Goal: Information Seeking & Learning: Learn about a topic

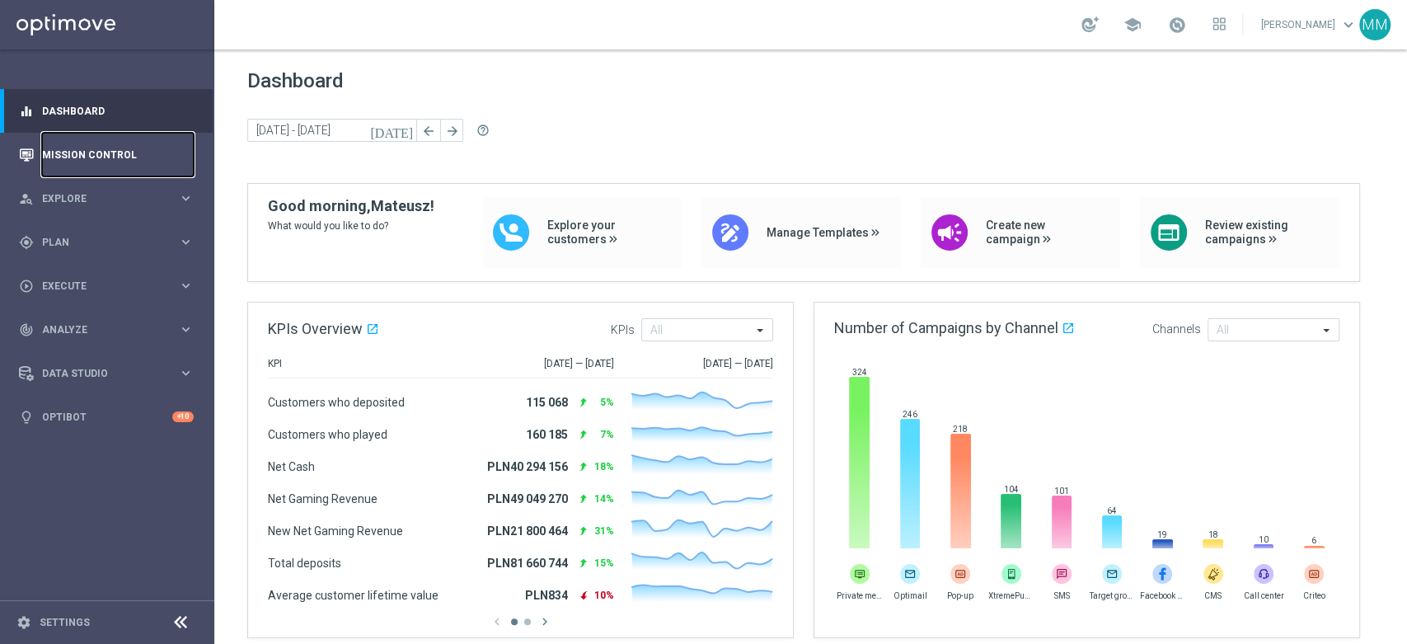
click at [65, 157] on link "Mission Control" at bounding box center [118, 155] width 152 height 44
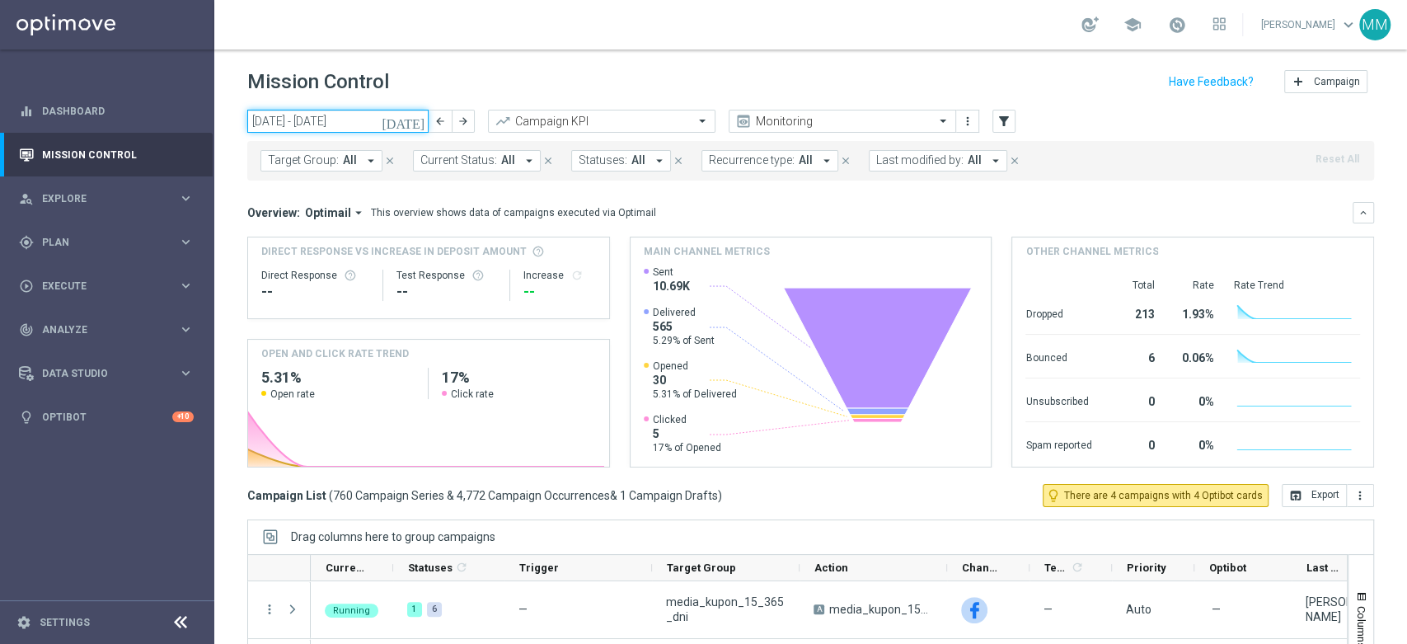
click at [356, 130] on input "18 Aug 2025 - 24 Aug 2025" at bounding box center [337, 121] width 181 height 23
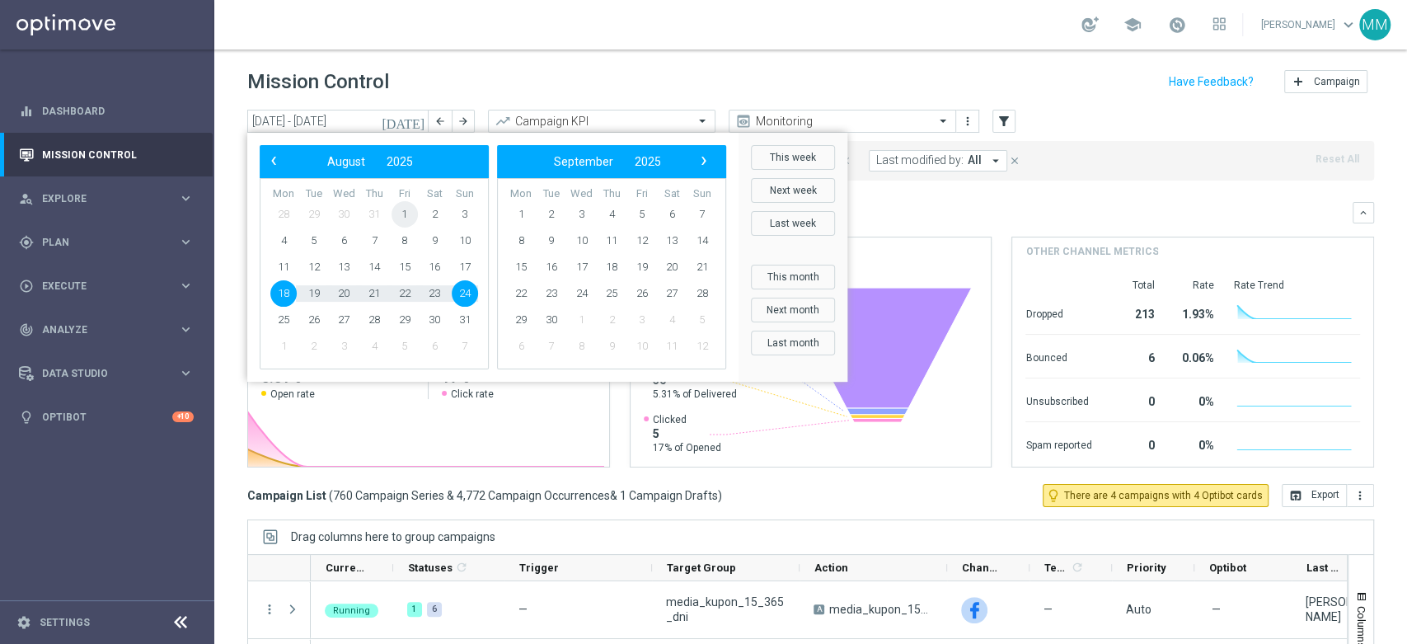
click at [405, 215] on span "1" at bounding box center [404, 214] width 26 height 26
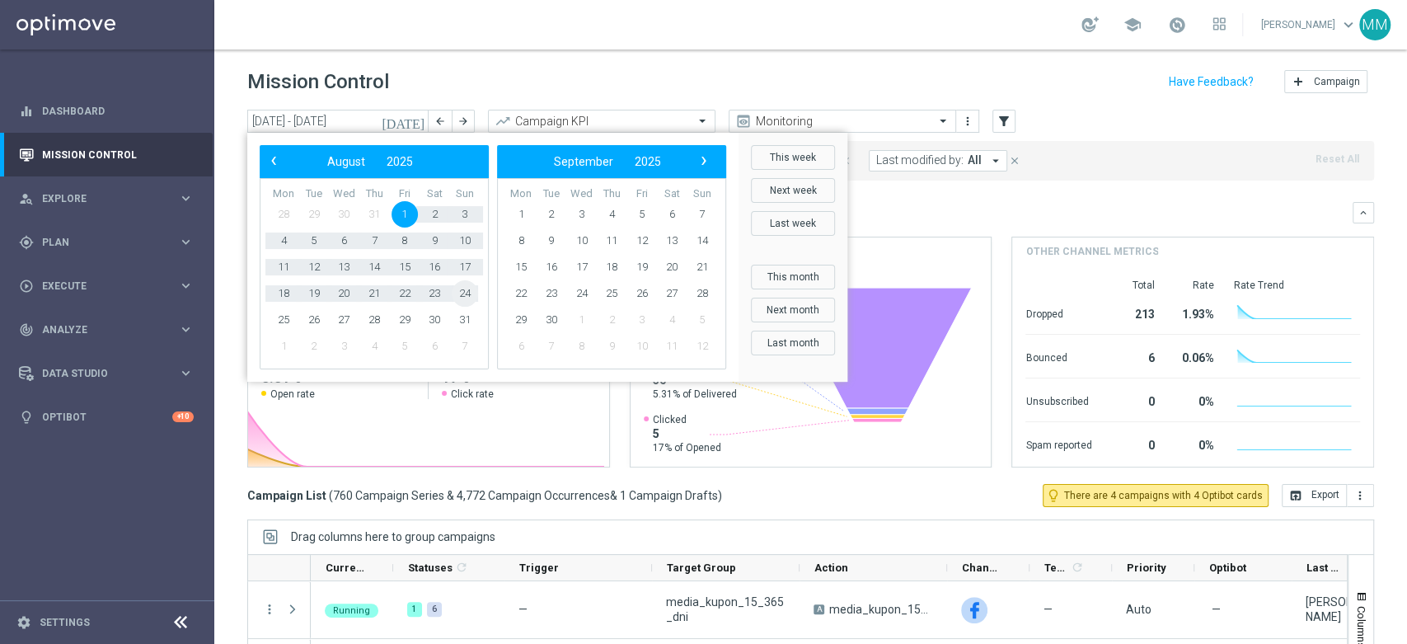
click at [470, 293] on span "24" at bounding box center [465, 293] width 26 height 26
type input "01 Aug 2025 - 24 Aug 2025"
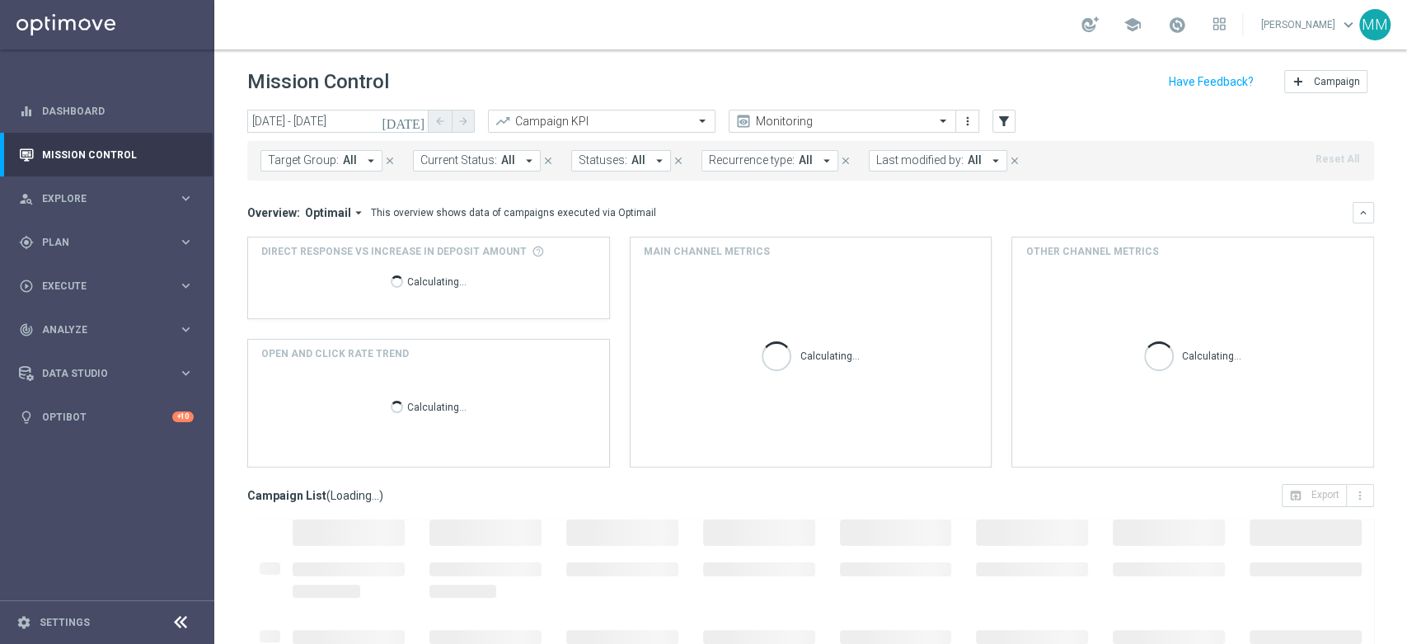
click at [355, 167] on button "Target Group: All arrow_drop_down" at bounding box center [321, 160] width 122 height 21
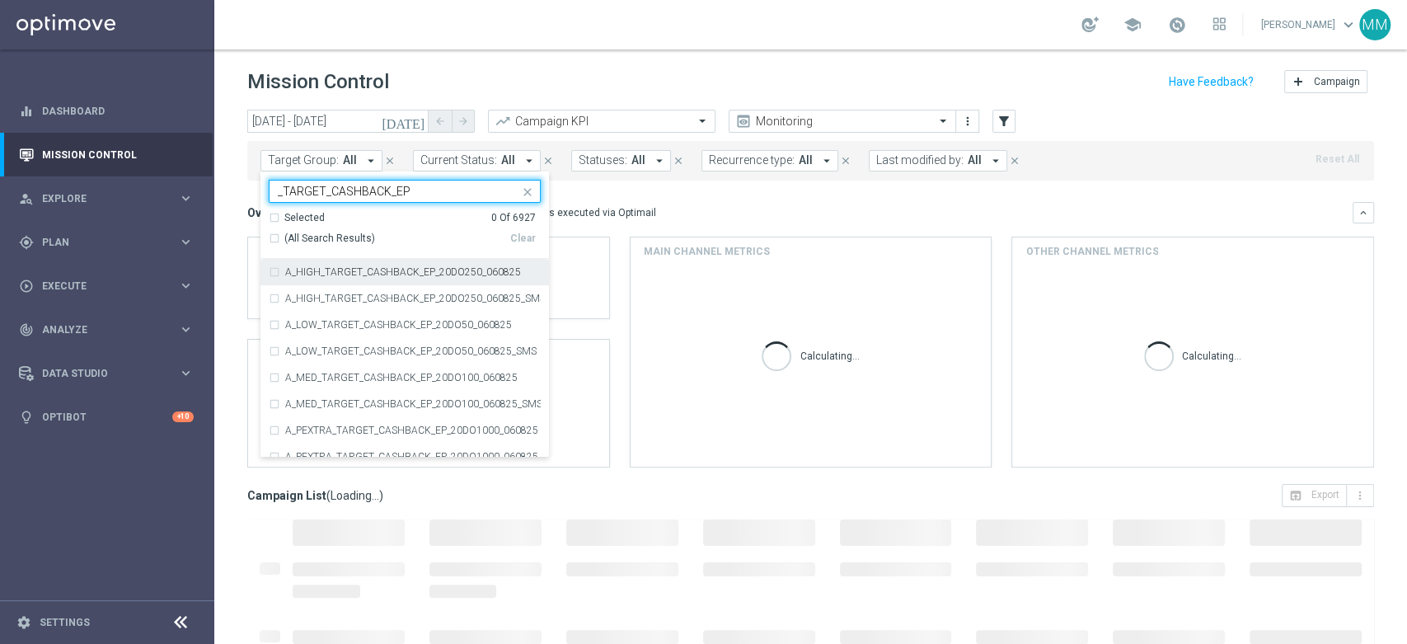
type input "_TARGET_CASHBACK_EP"
click at [745, 219] on div "Overview: Optimail arrow_drop_down This overview shows data of campaigns execut…" at bounding box center [799, 212] width 1105 height 15
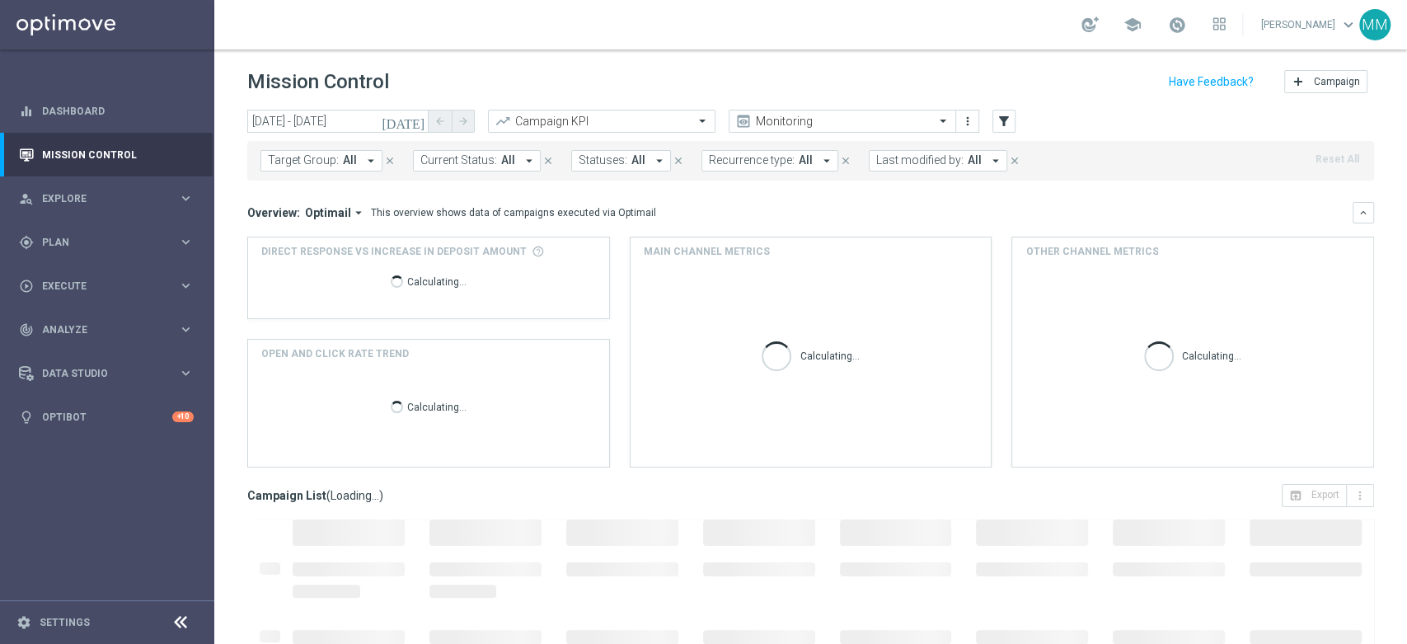
click at [341, 171] on div "Target Group: All arrow_drop_down close Current Status: All arrow_drop_down clo…" at bounding box center [810, 161] width 1126 height 40
click at [1004, 116] on icon "filter_alt" at bounding box center [1003, 121] width 15 height 15
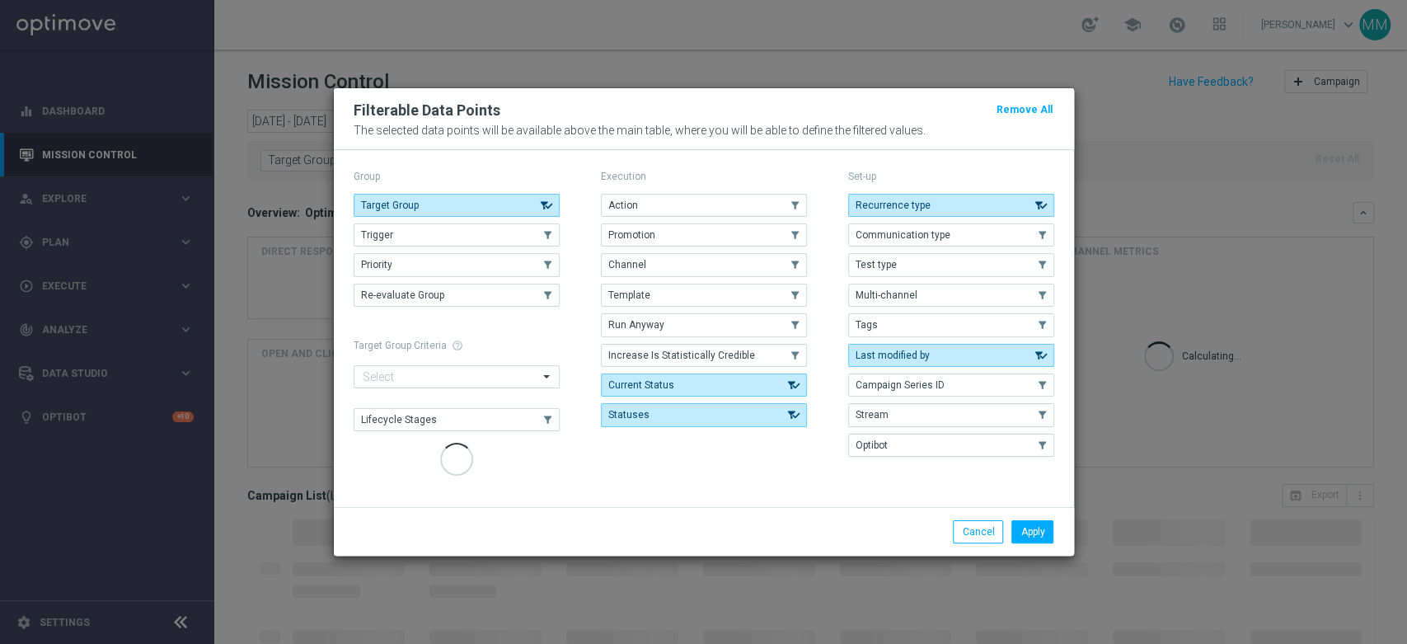
click at [657, 204] on button "Action" at bounding box center [704, 205] width 206 height 23
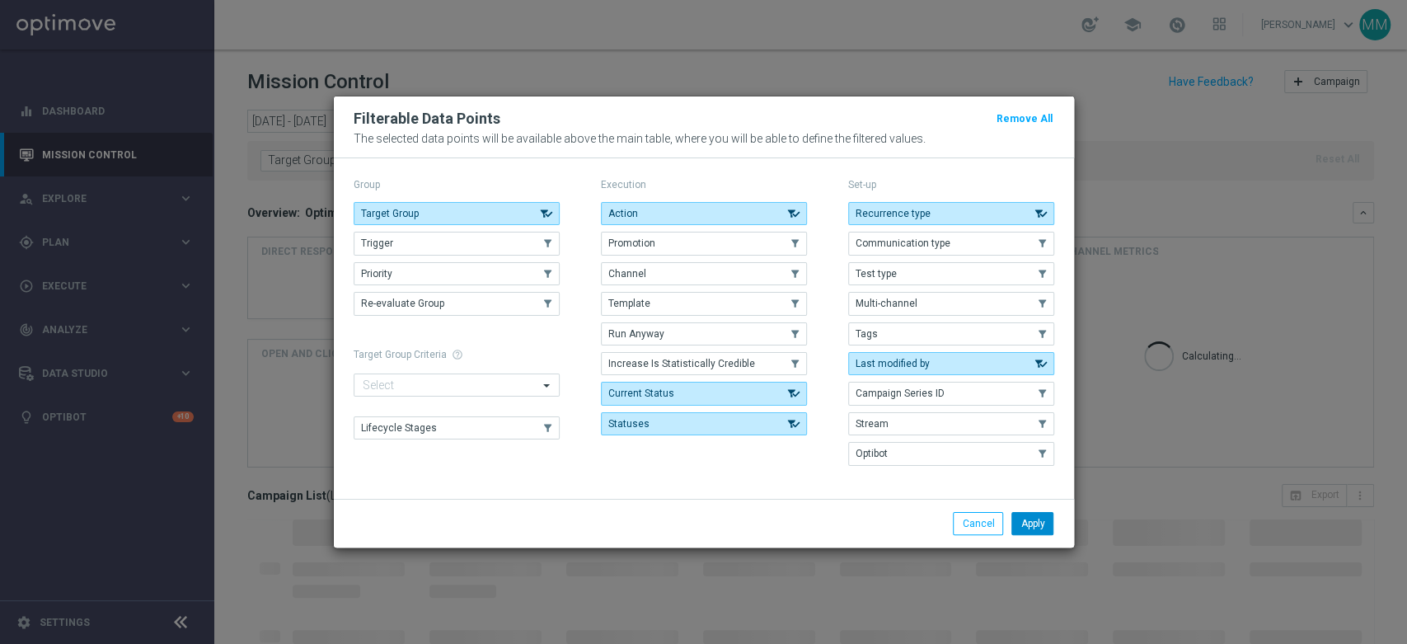
click at [1040, 517] on button "Apply" at bounding box center [1032, 523] width 42 height 23
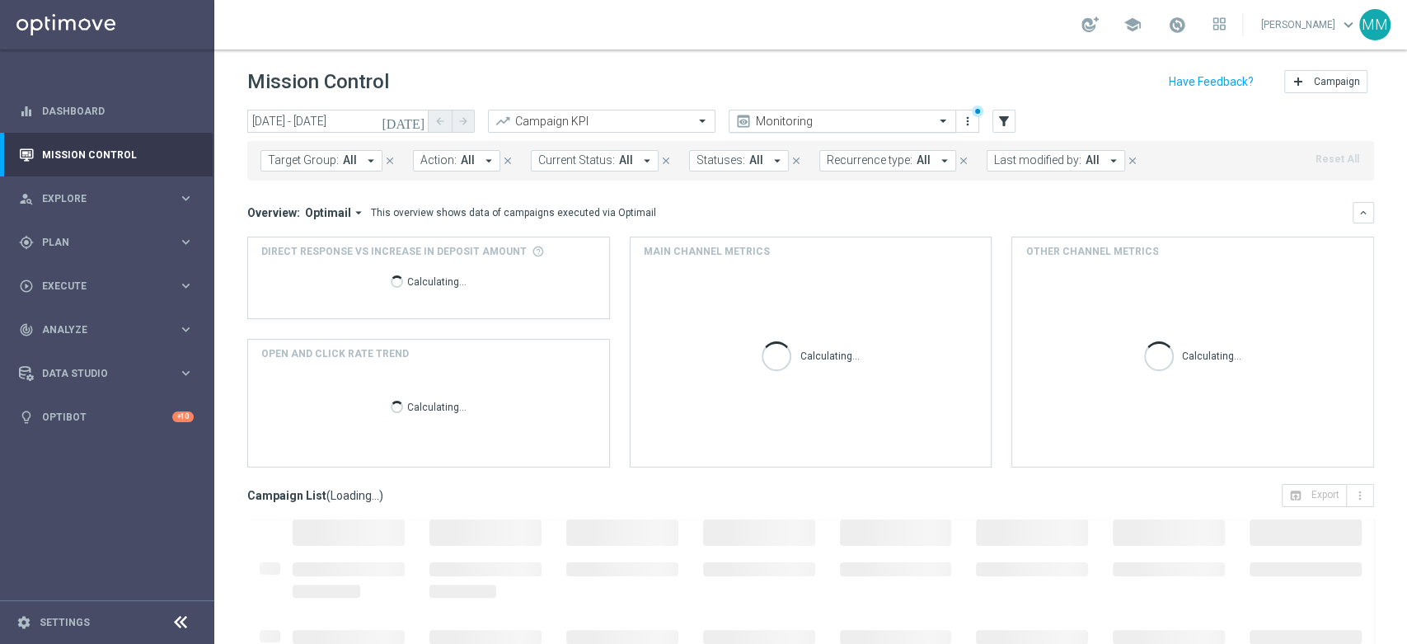
click at [850, 123] on input "text" at bounding box center [825, 122] width 176 height 14
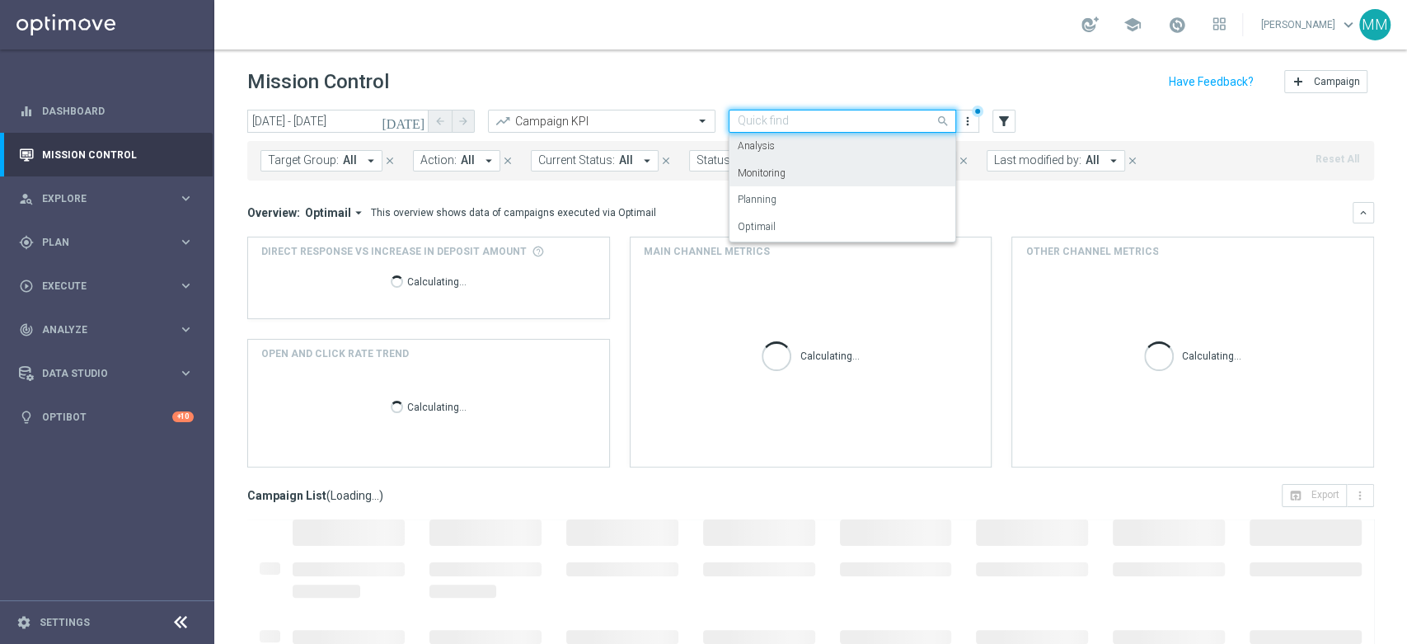
click at [803, 157] on div "Analysis" at bounding box center [841, 146] width 209 height 27
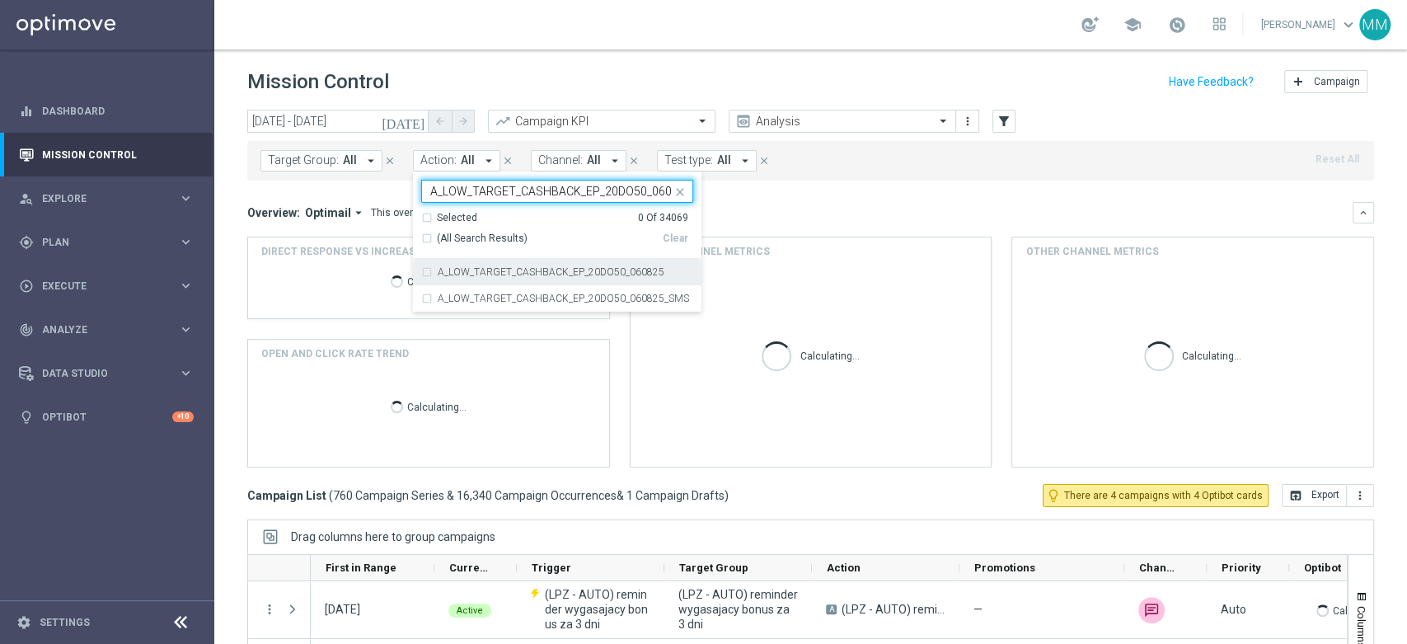
click at [481, 274] on label "A_LOW_TARGET_CASHBACK_EP_20DO50_060825" at bounding box center [551, 272] width 227 height 10
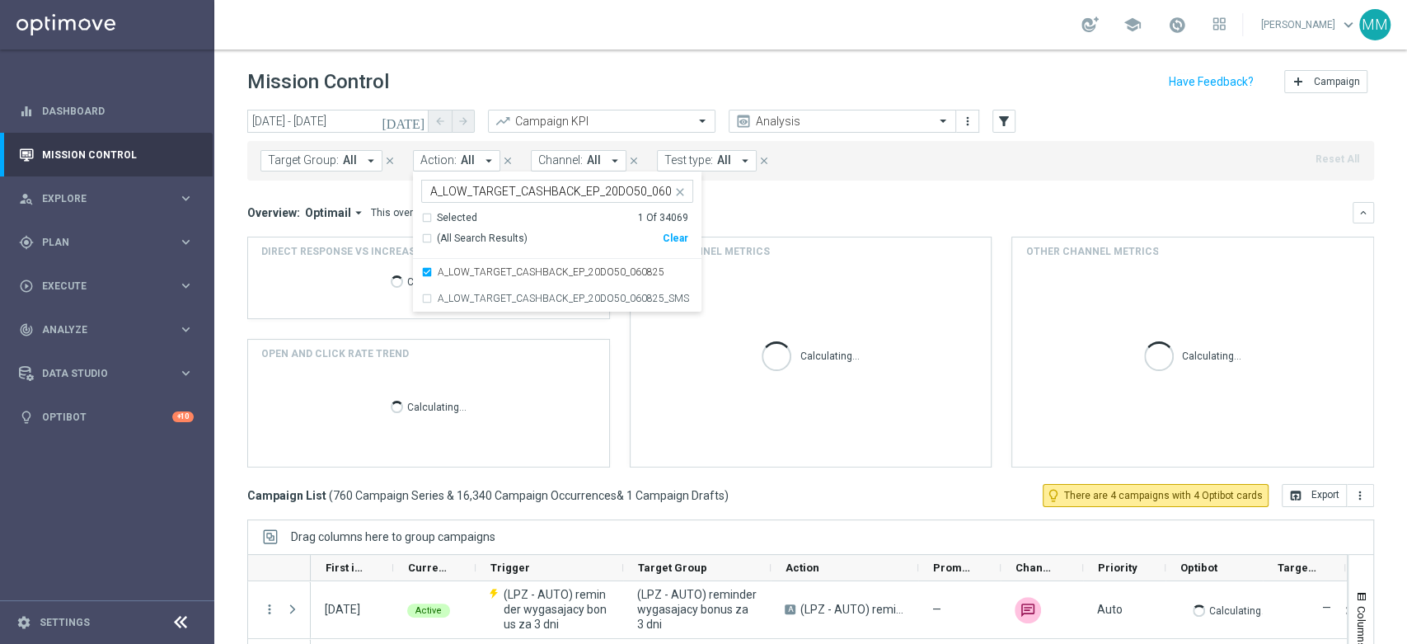
click at [867, 224] on div "Overview: Optimail arrow_drop_down This overview shows data of campaigns execut…" at bounding box center [810, 334] width 1126 height 265
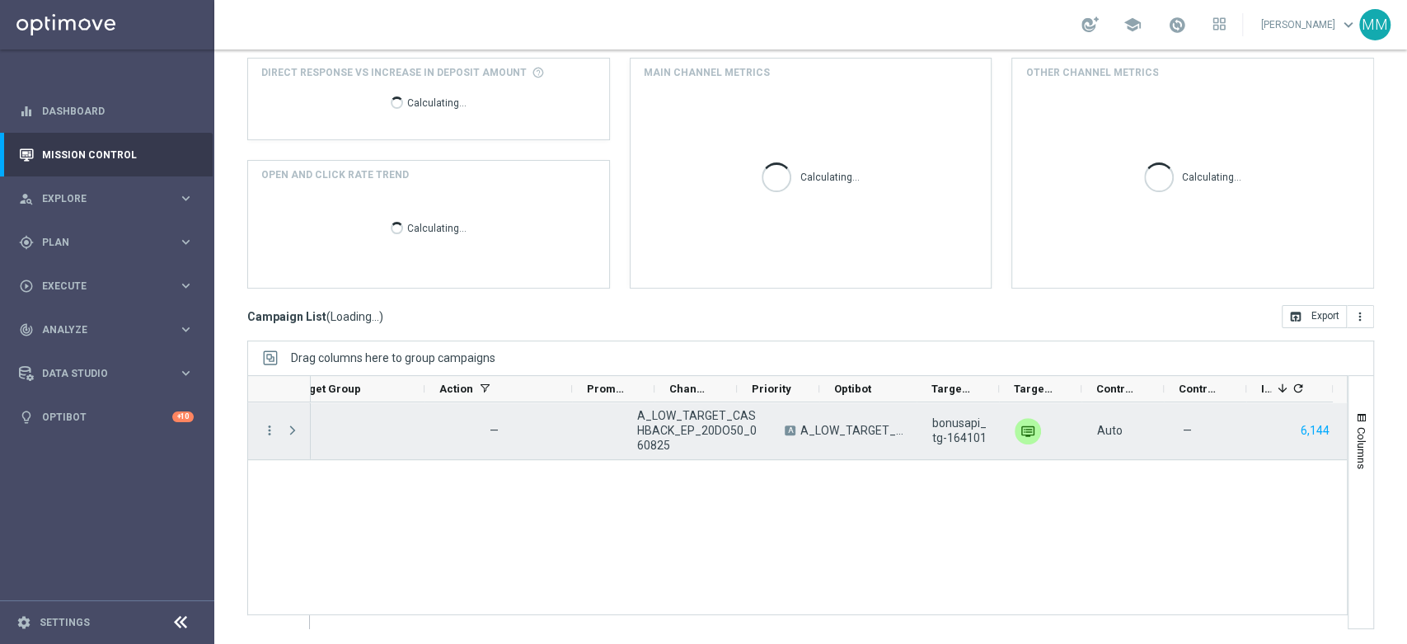
scroll to position [0, 344]
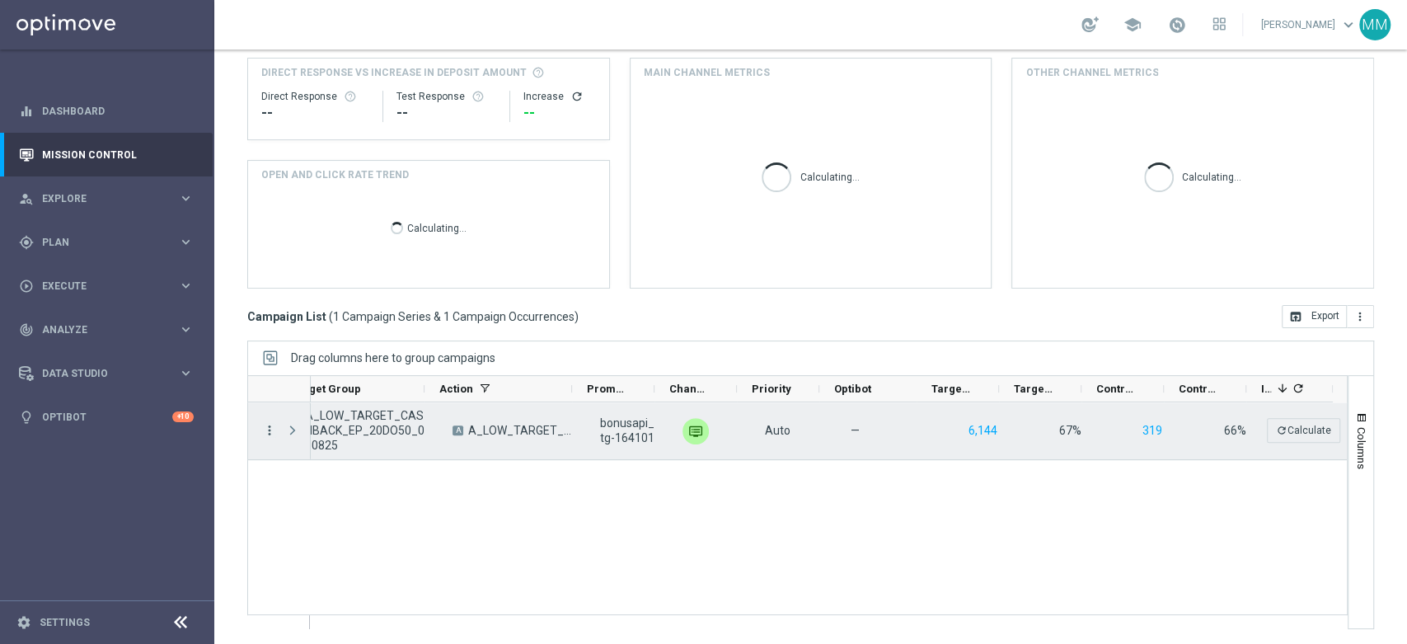
click at [266, 430] on icon "more_vert" at bounding box center [269, 430] width 15 height 15
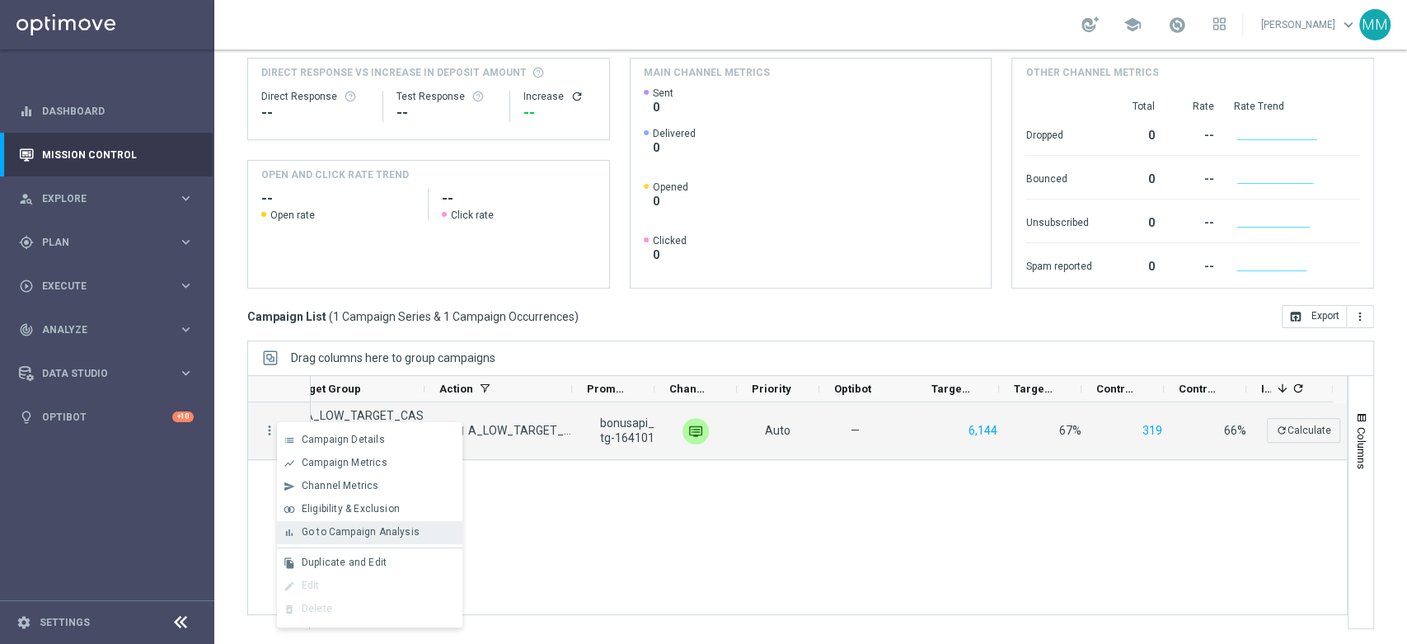
click at [396, 532] on span "Go to Campaign Analysis" at bounding box center [361, 532] width 118 height 12
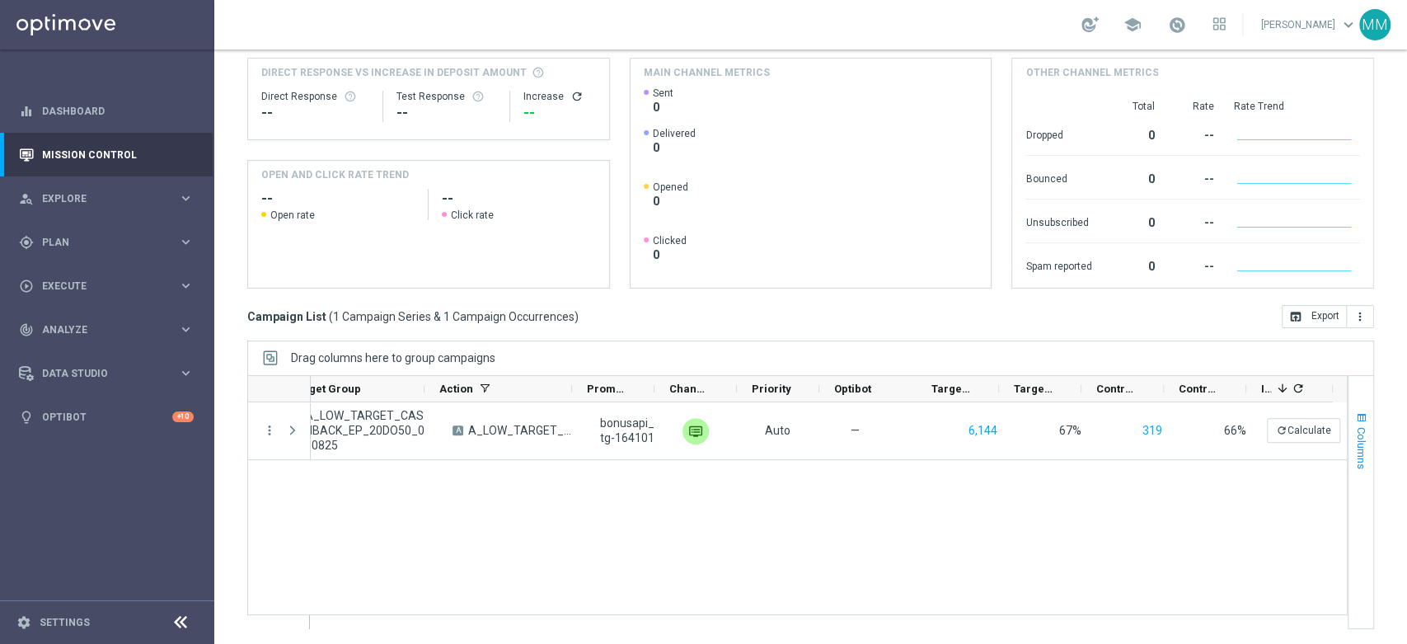
click at [1355, 427] on span "Columns" at bounding box center [1361, 448] width 13 height 42
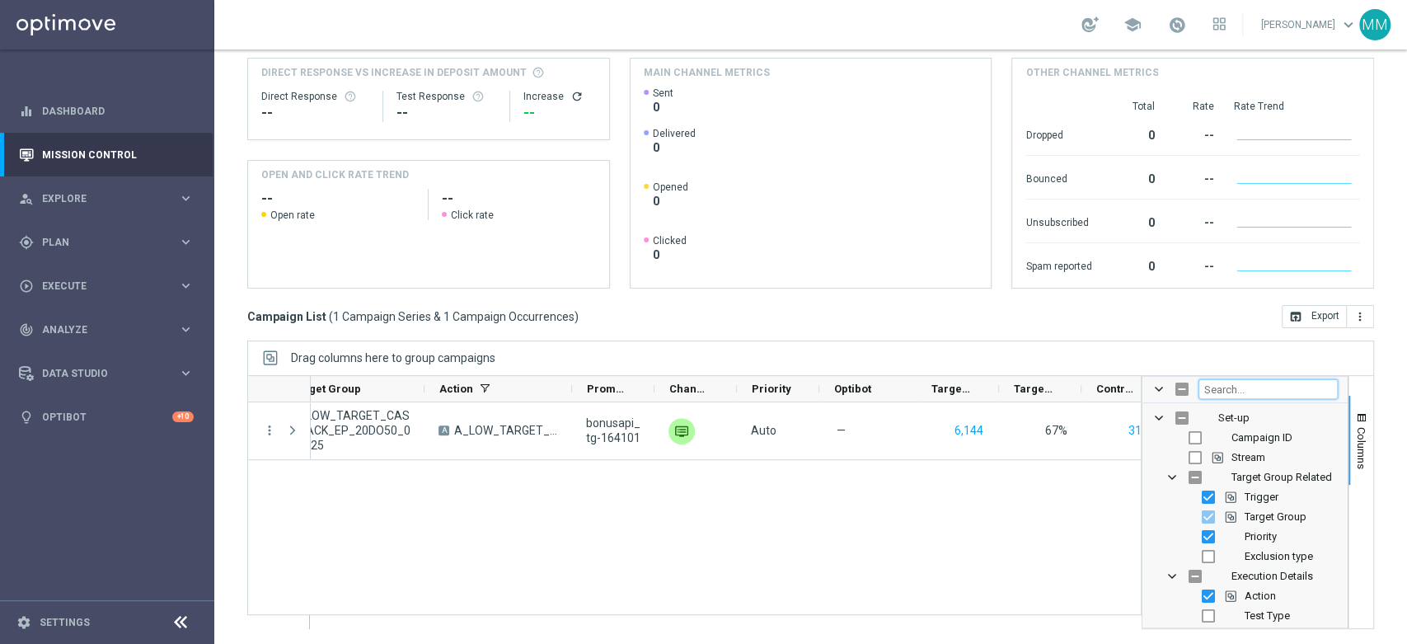
click at [1266, 389] on input "Filter Columns Input" at bounding box center [1267, 389] width 139 height 20
type input "upl"
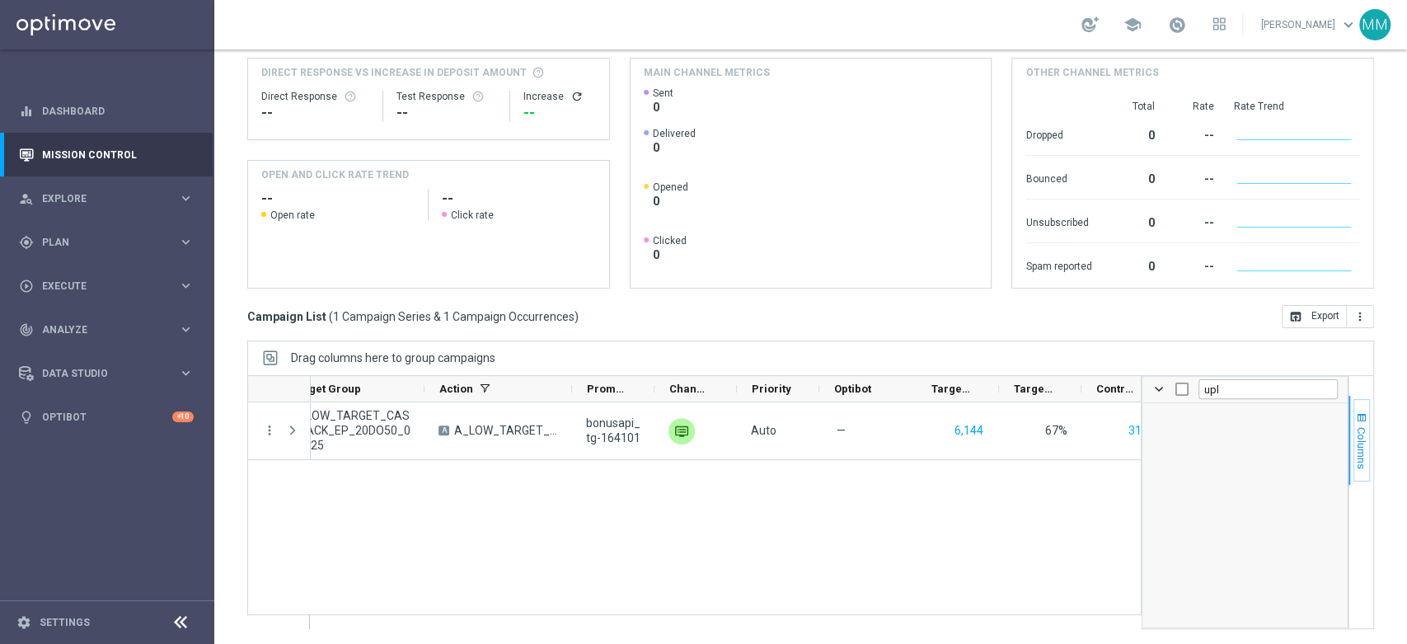
click at [1355, 445] on span "Columns" at bounding box center [1361, 448] width 13 height 42
drag, startPoint x: 1331, startPoint y: 387, endPoint x: 1405, endPoint y: 382, distance: 74.4
click at [1405, 382] on div "Mission Control add Campaign today 01 Aug 2025 - 24 Aug 2025 arrow_back arrow_f…" at bounding box center [810, 346] width 1192 height 594
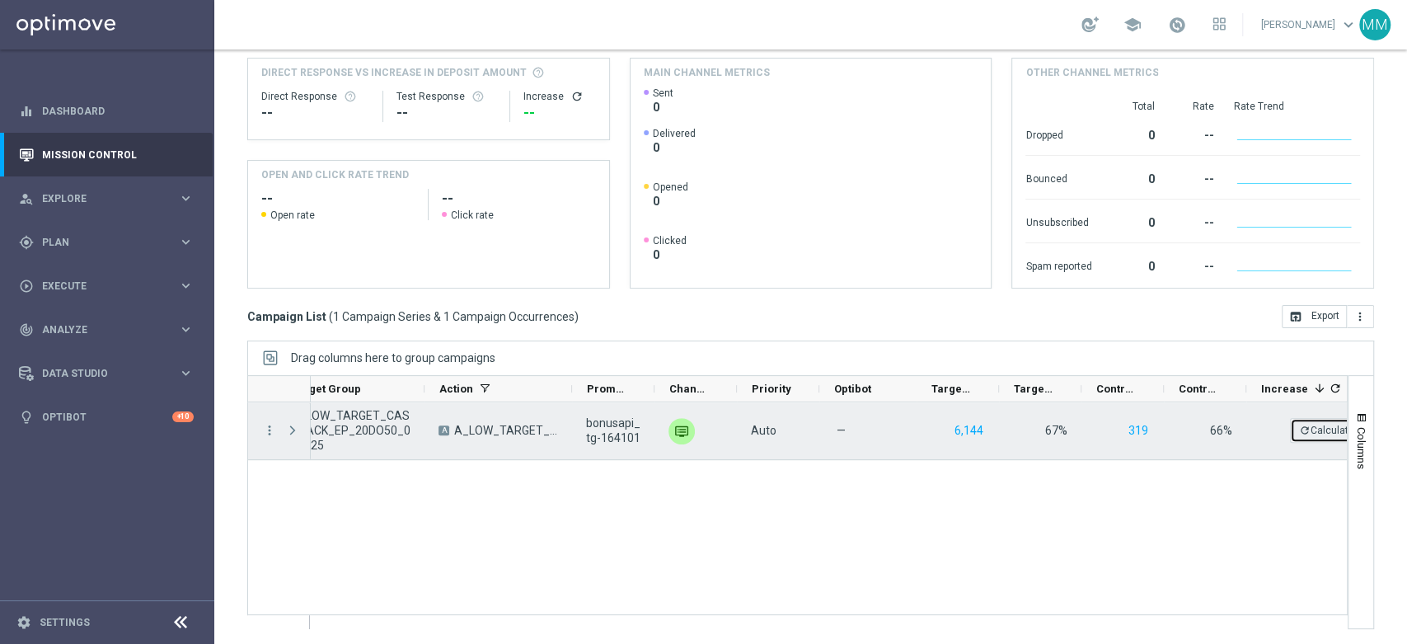
click at [1308, 432] on icon "refresh" at bounding box center [1305, 430] width 12 height 12
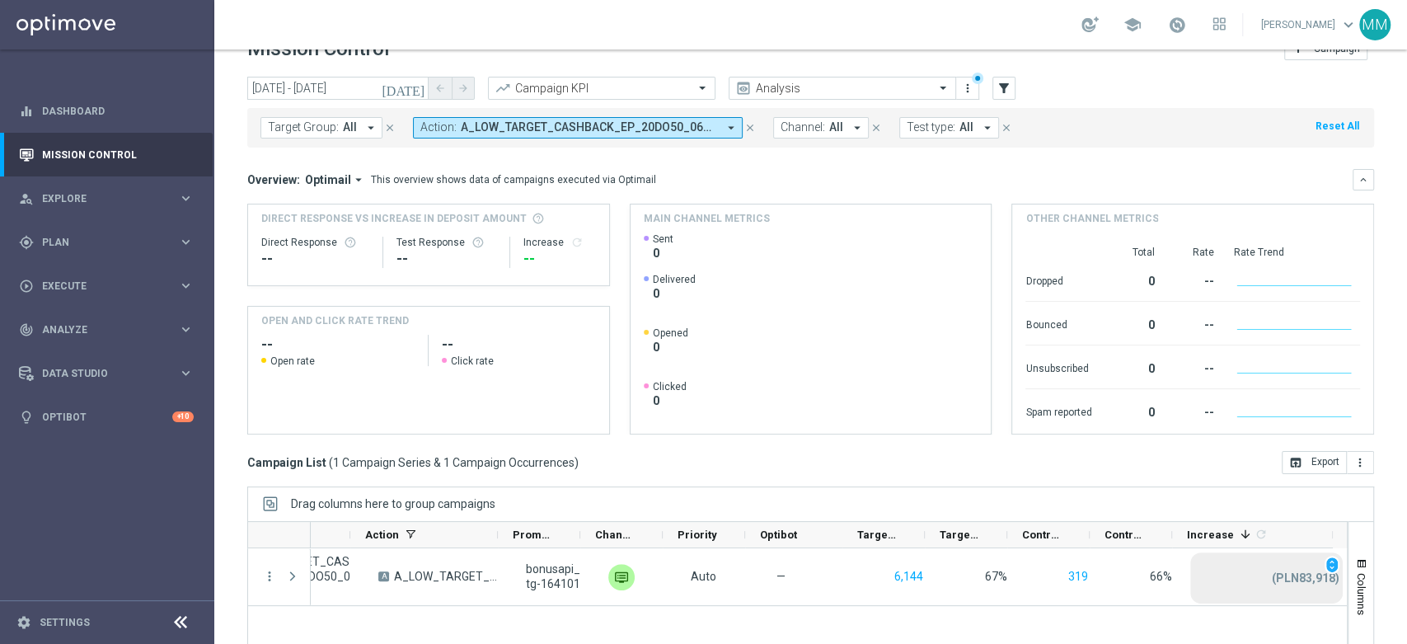
scroll to position [0, 0]
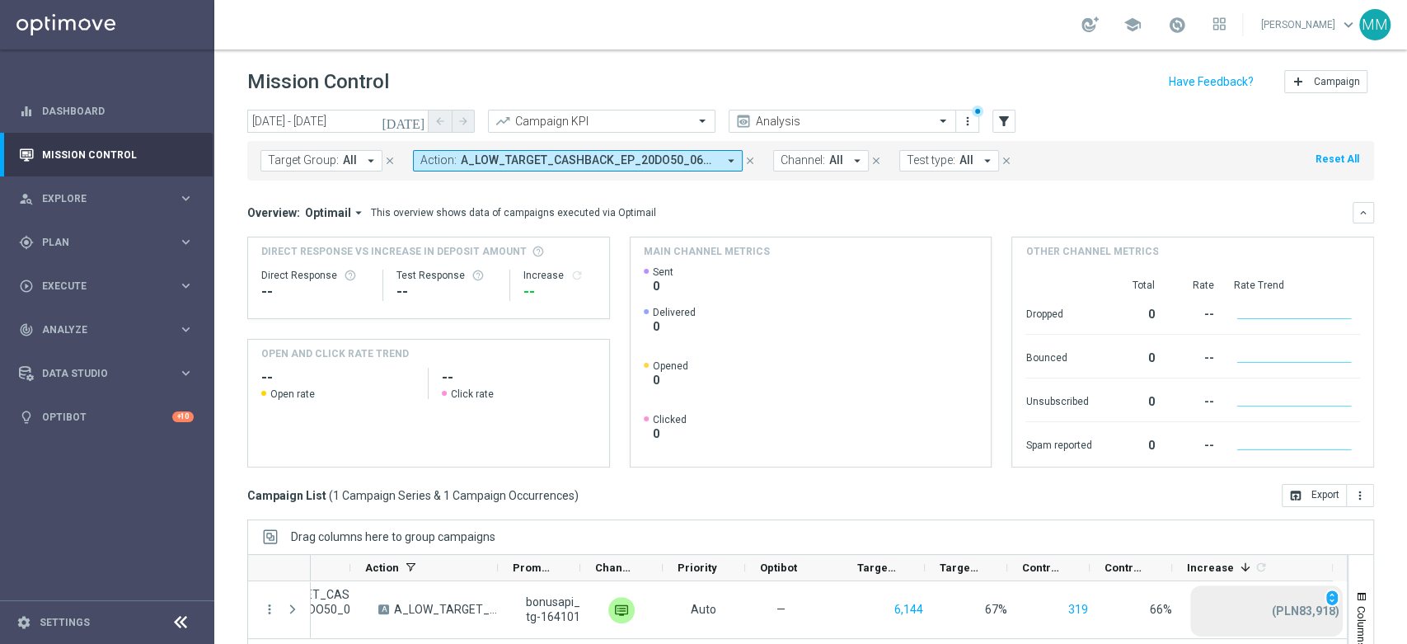
click at [639, 125] on input "text" at bounding box center [585, 122] width 176 height 14
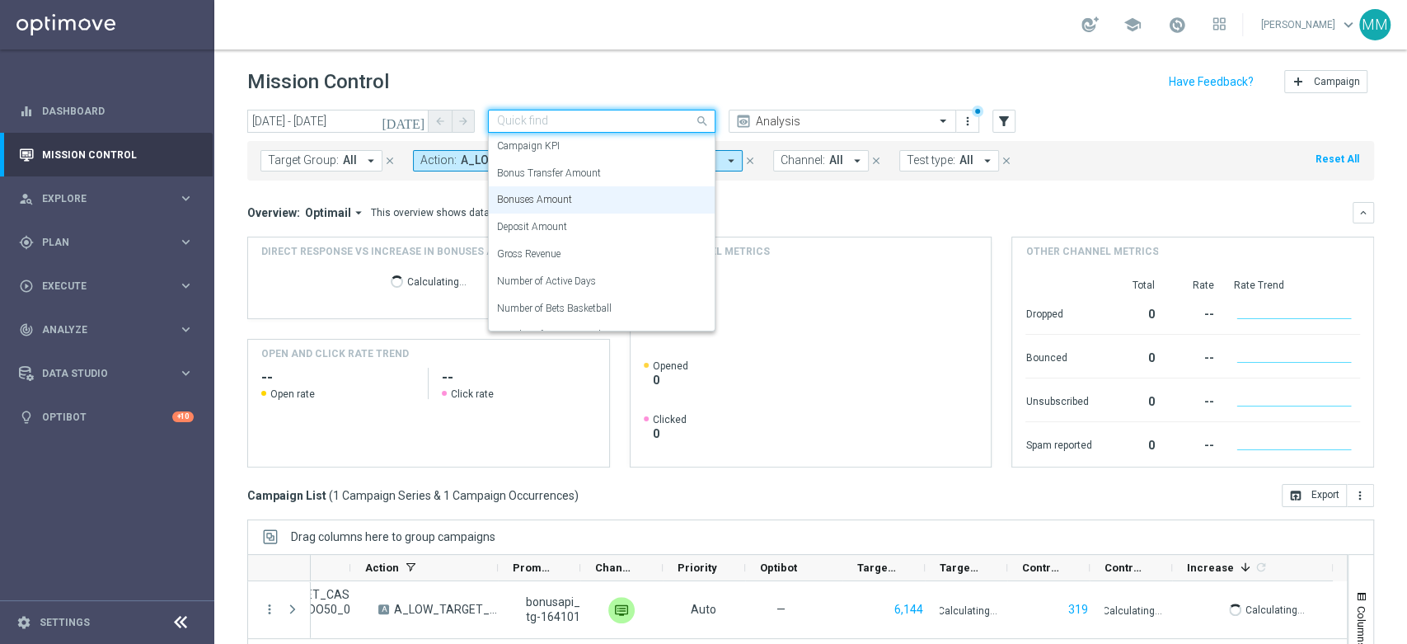
click at [568, 122] on input "text" at bounding box center [585, 122] width 176 height 14
click at [573, 230] on div "Deposit Amount" at bounding box center [601, 226] width 209 height 27
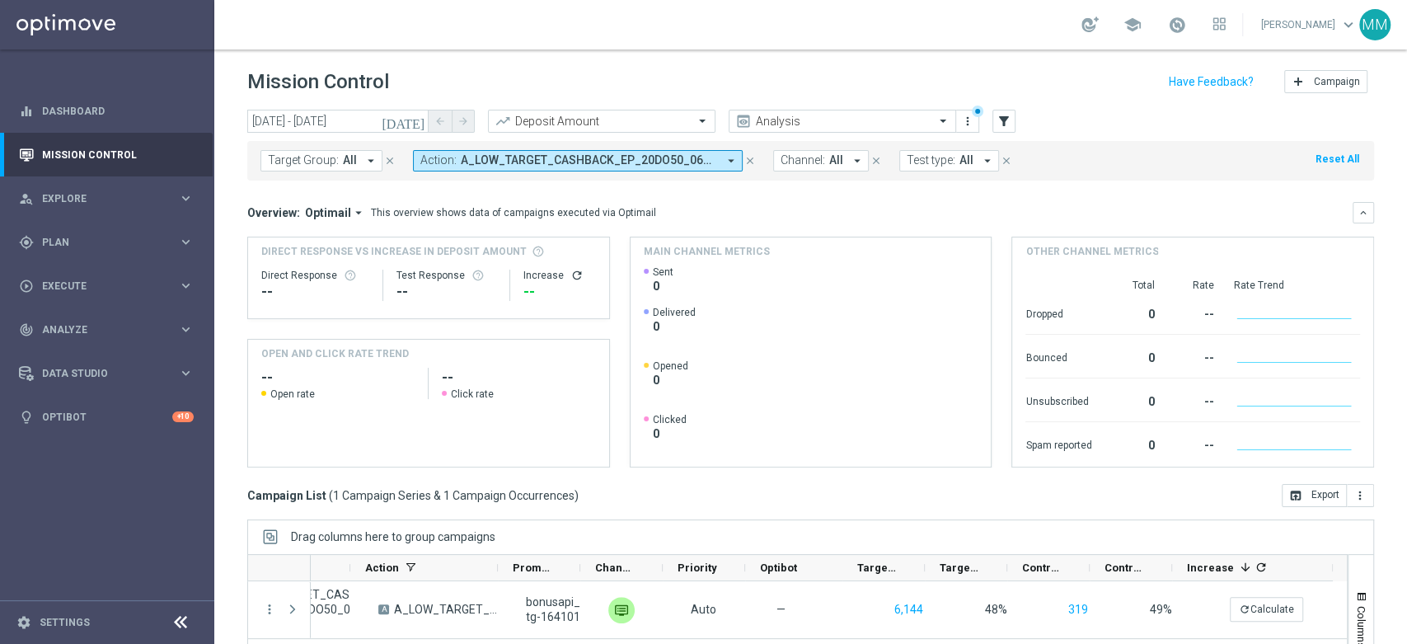
click at [536, 163] on span "A_LOW_TARGET_CASHBACK_EP_20DO50_060825" at bounding box center [589, 160] width 256 height 14
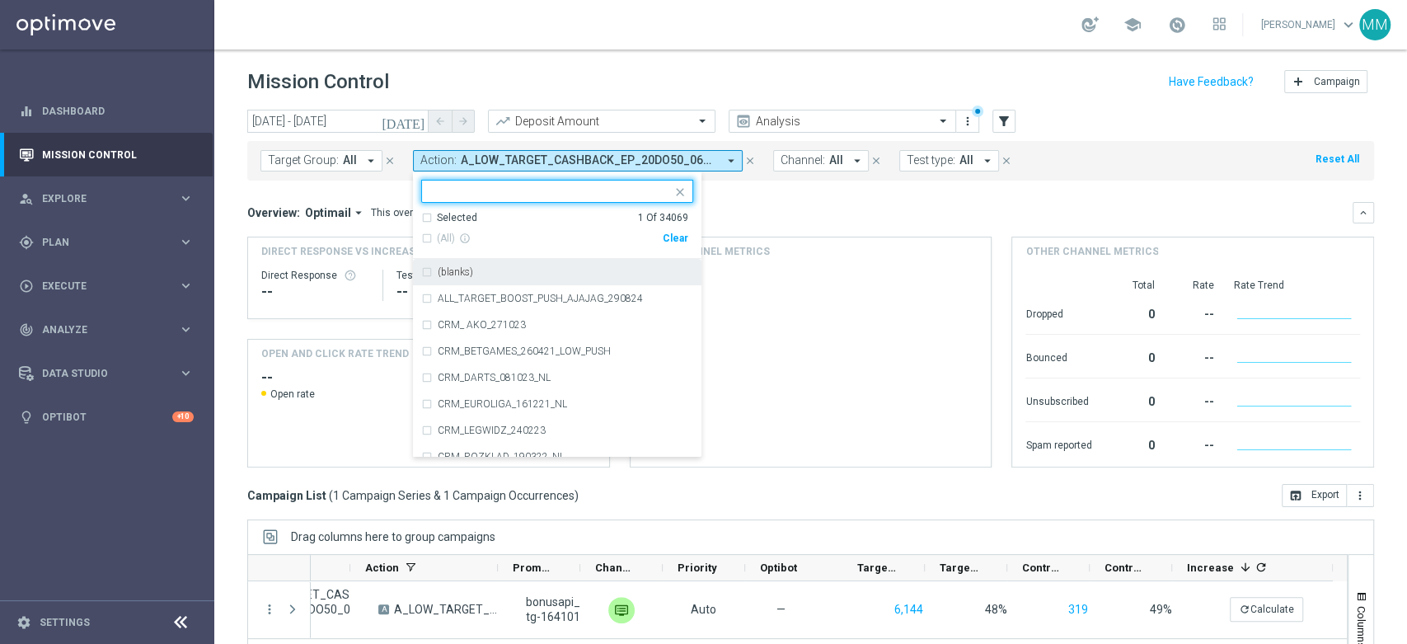
click at [0, 0] on div "Clear" at bounding box center [0, 0] width 0 height 0
click at [639, 203] on ng-select "Selected 0 Of 34069 (All) info_outline Clear (blanks) ALL_TARGET_BOOST_PUSH_AJA…" at bounding box center [557, 319] width 288 height 278
click at [531, 197] on input "text" at bounding box center [550, 192] width 241 height 14
paste input "A_MED_TARGET_CASHBACK_EP_20DO100_060825"
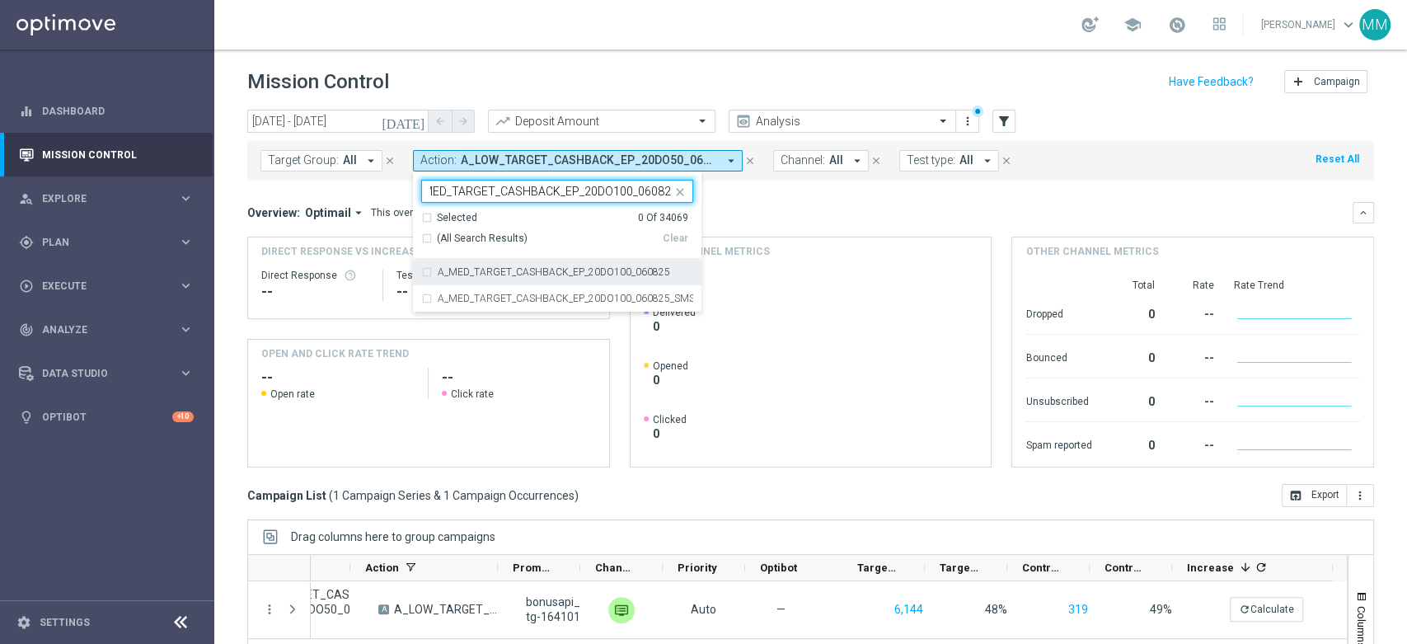
click at [578, 263] on div "A_MED_TARGET_CASHBACK_EP_20DO100_060825" at bounding box center [557, 272] width 272 height 26
type input "A_MED_TARGET_CASHBACK_EP_20DO100_060825"
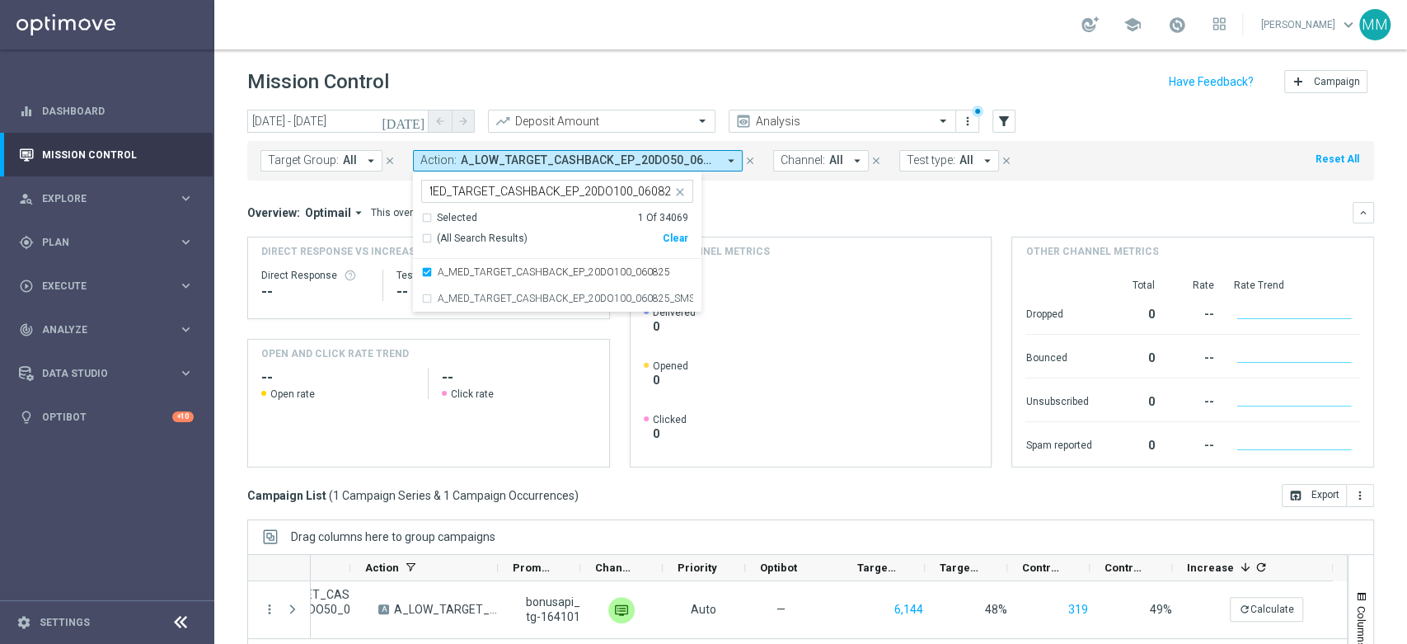
scroll to position [0, 0]
click at [758, 227] on div "Overview: Optimail arrow_drop_down This overview shows data of campaigns execut…" at bounding box center [810, 334] width 1126 height 265
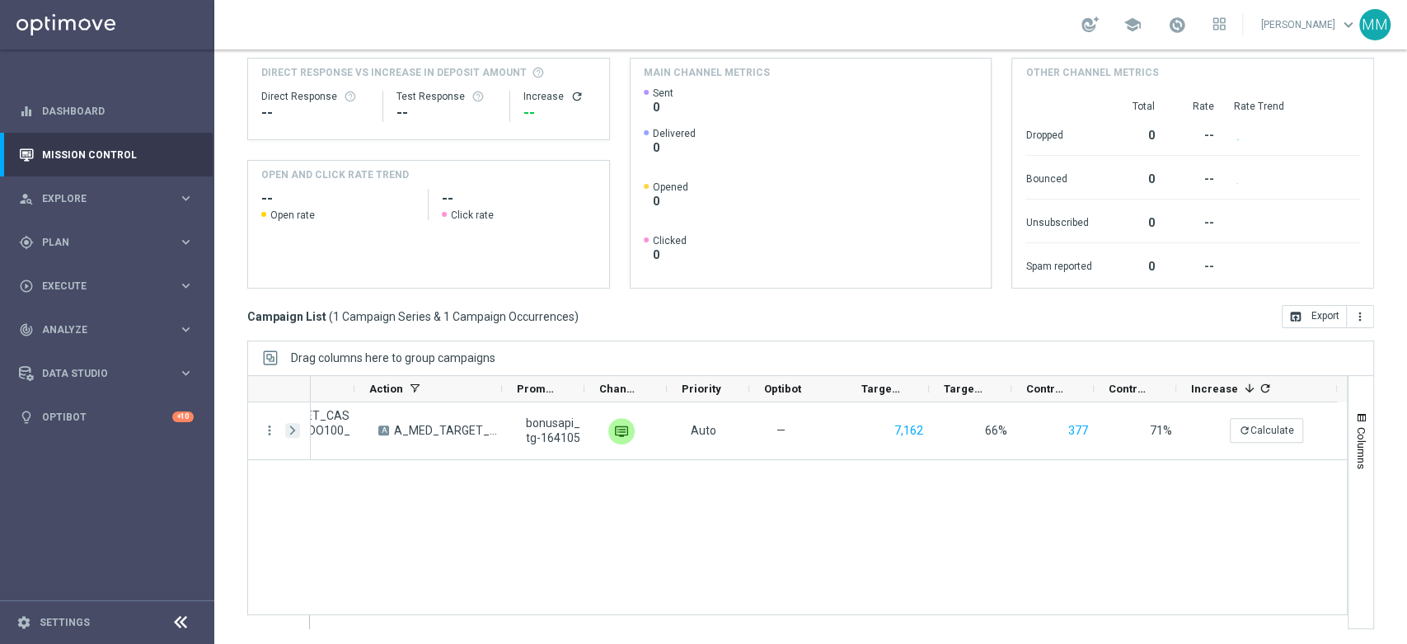
scroll to position [0, 382]
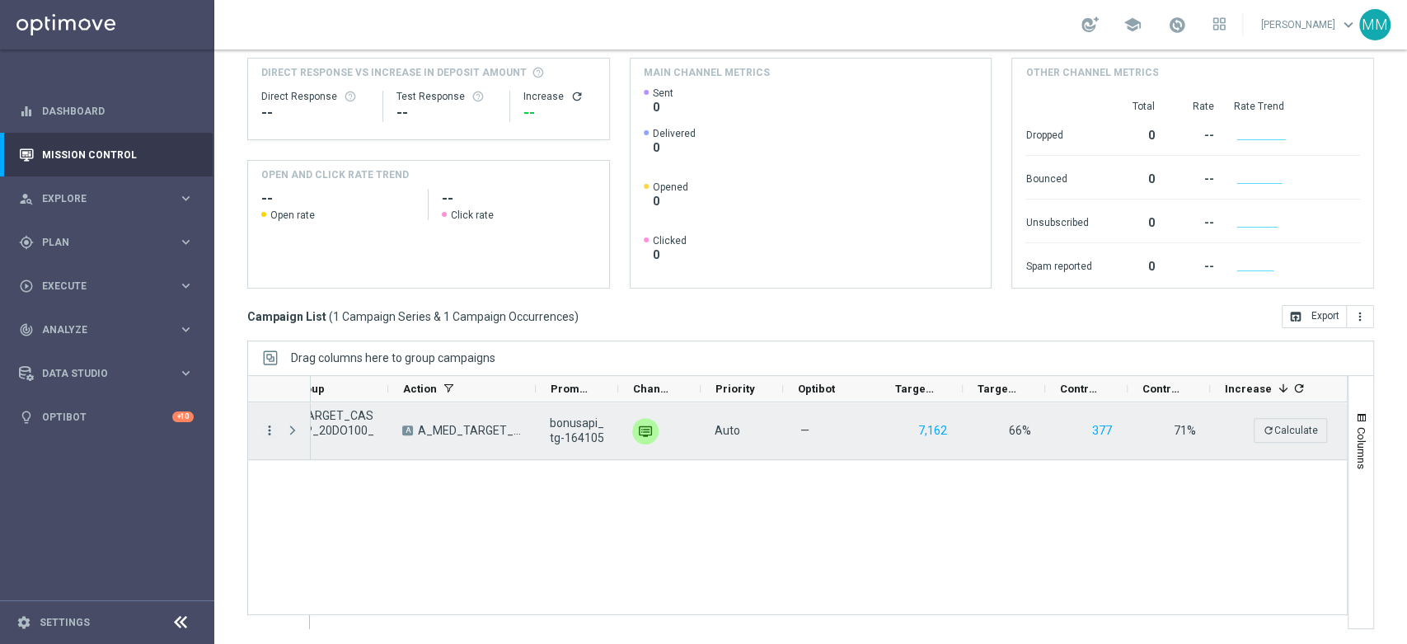
click at [274, 424] on icon "more_vert" at bounding box center [269, 430] width 15 height 15
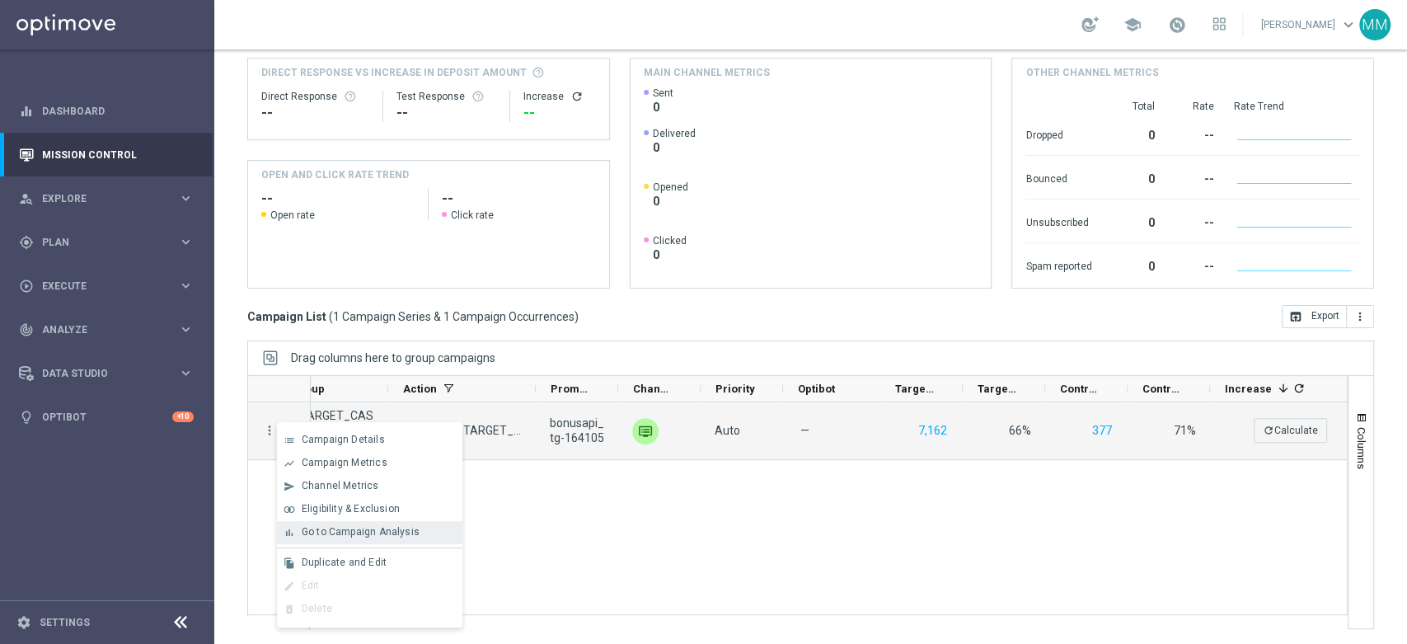
click at [386, 535] on span "Go to Campaign Analysis" at bounding box center [361, 532] width 118 height 12
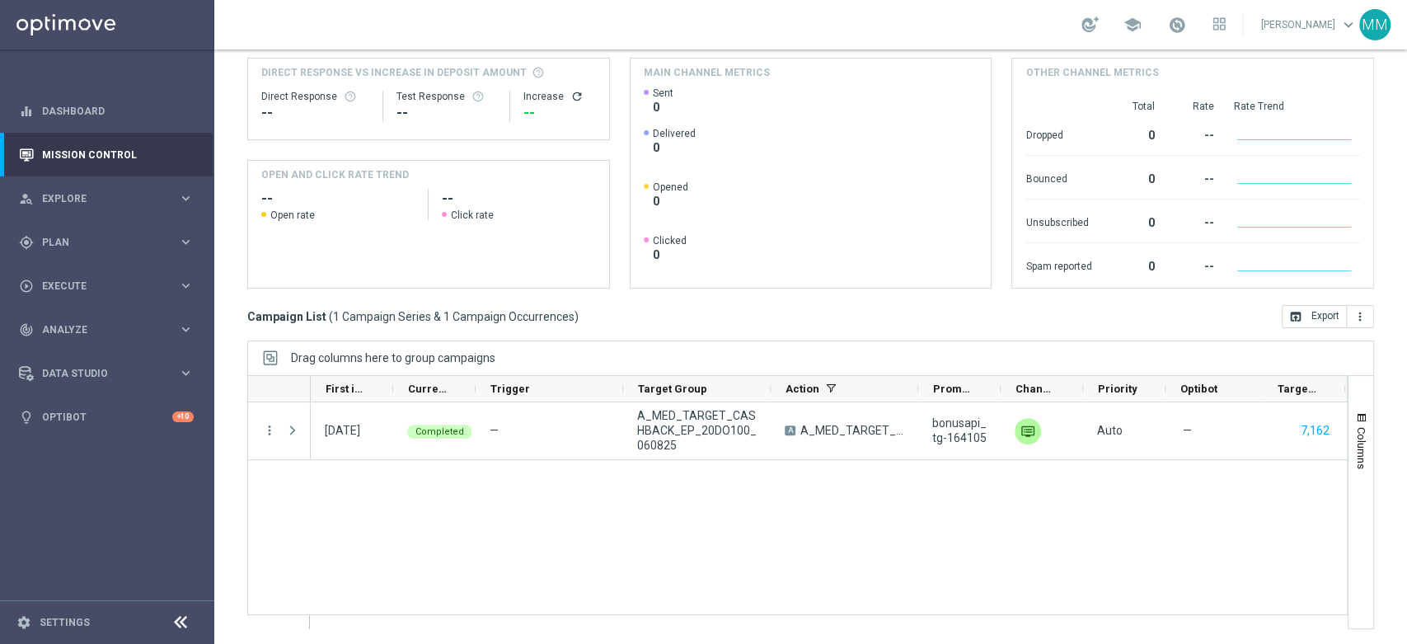
scroll to position [0, 0]
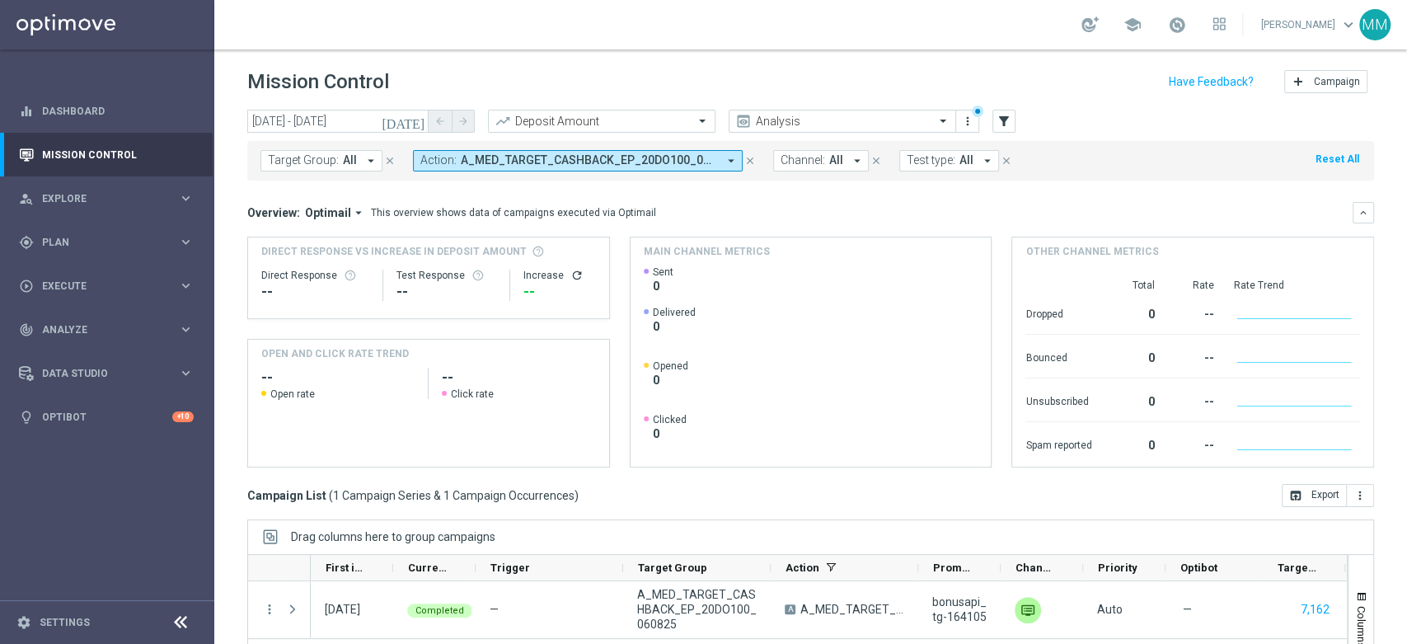
click at [472, 163] on span "A_MED_TARGET_CASHBACK_EP_20DO100_060825" at bounding box center [589, 160] width 256 height 14
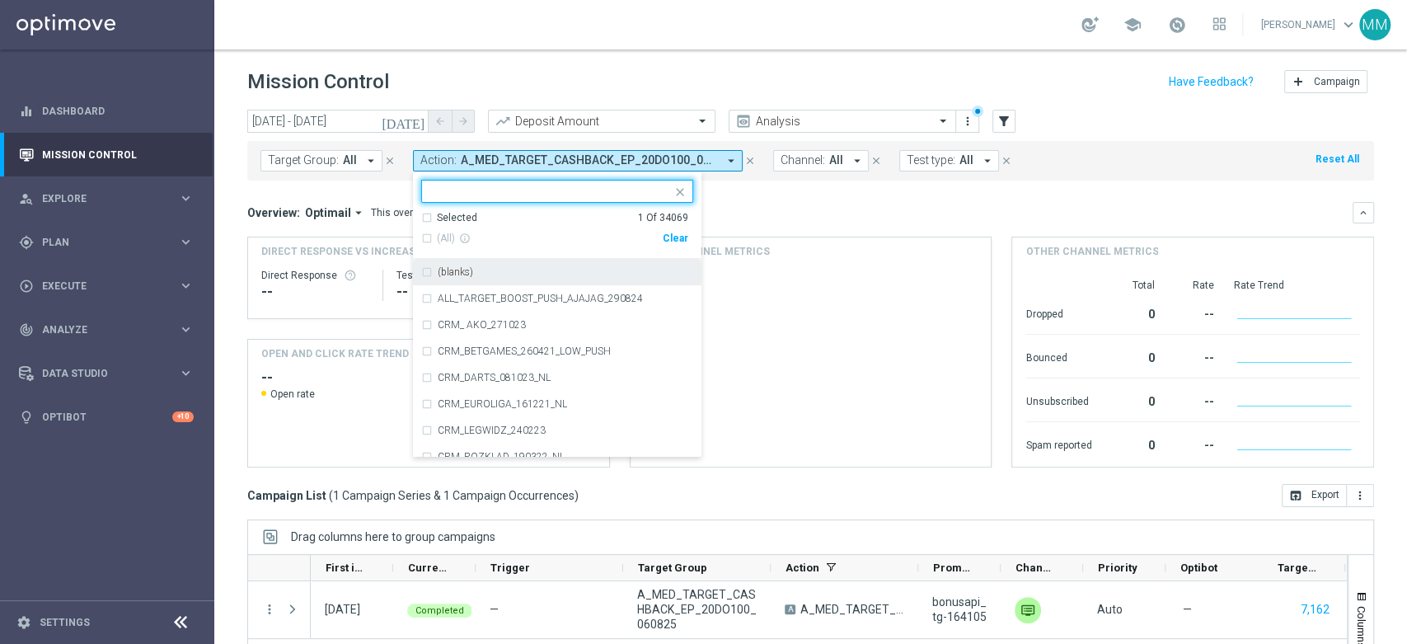
click at [0, 0] on div "Clear" at bounding box center [0, 0] width 0 height 0
click at [640, 198] on input "text" at bounding box center [550, 192] width 241 height 14
paste input "A_HIGH_TARGET_CASHBACK_EP_20DO250_060825"
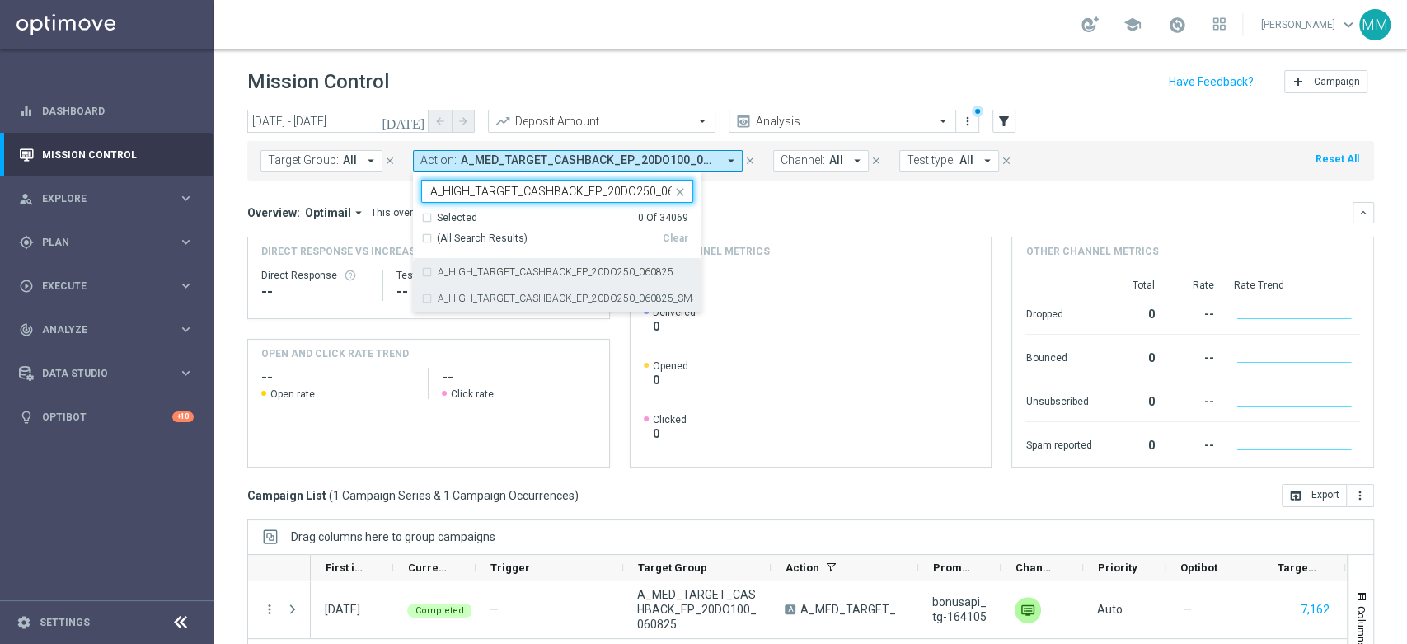
scroll to position [0, 23]
click at [536, 271] on label "A_HIGH_TARGET_CASHBACK_EP_20DO250_060825" at bounding box center [556, 272] width 236 height 10
type input "A_HIGH_TARGET_CASHBACK_EP_20DO250_060825"
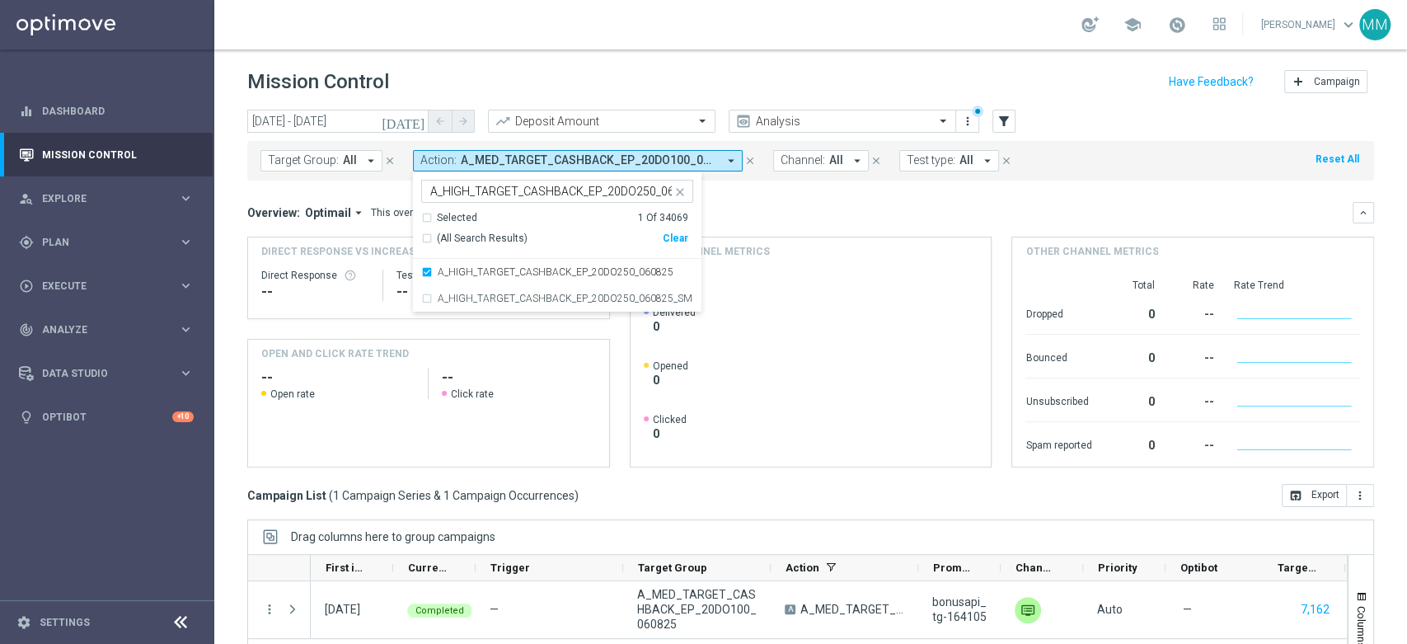
click at [807, 205] on div "Overview: Optimail arrow_drop_down This overview shows data of campaigns execut…" at bounding box center [799, 212] width 1105 height 15
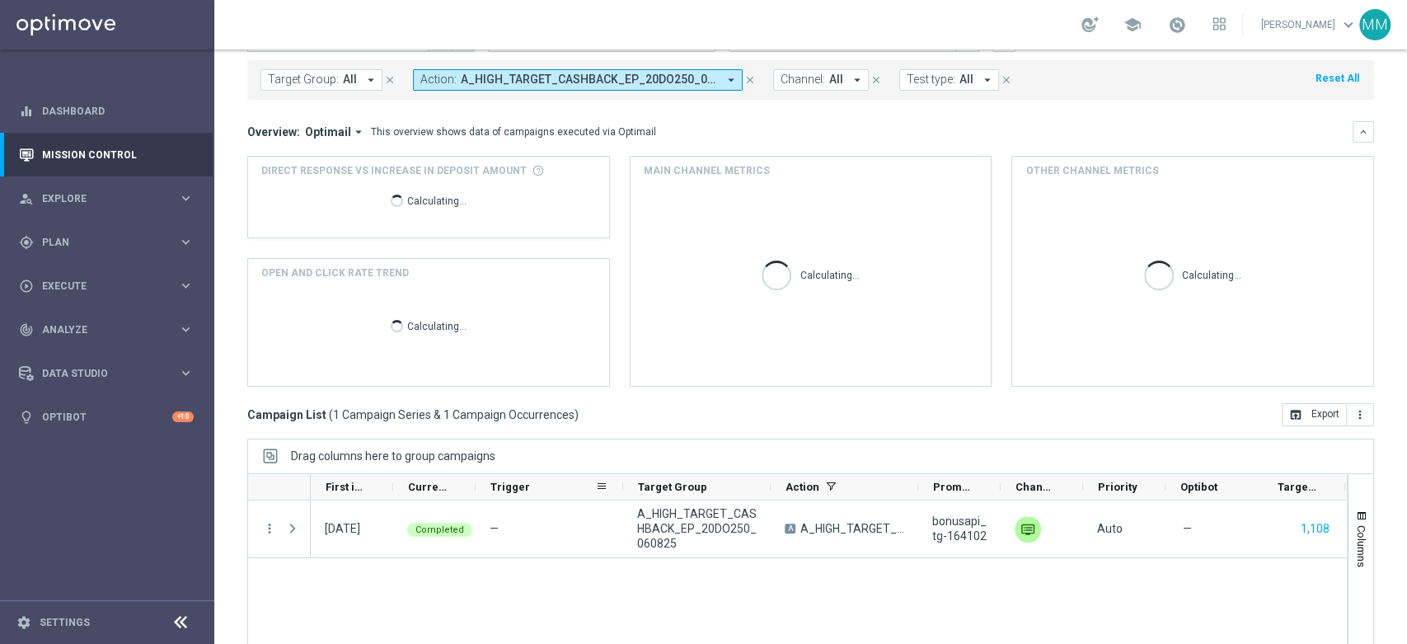
scroll to position [179, 0]
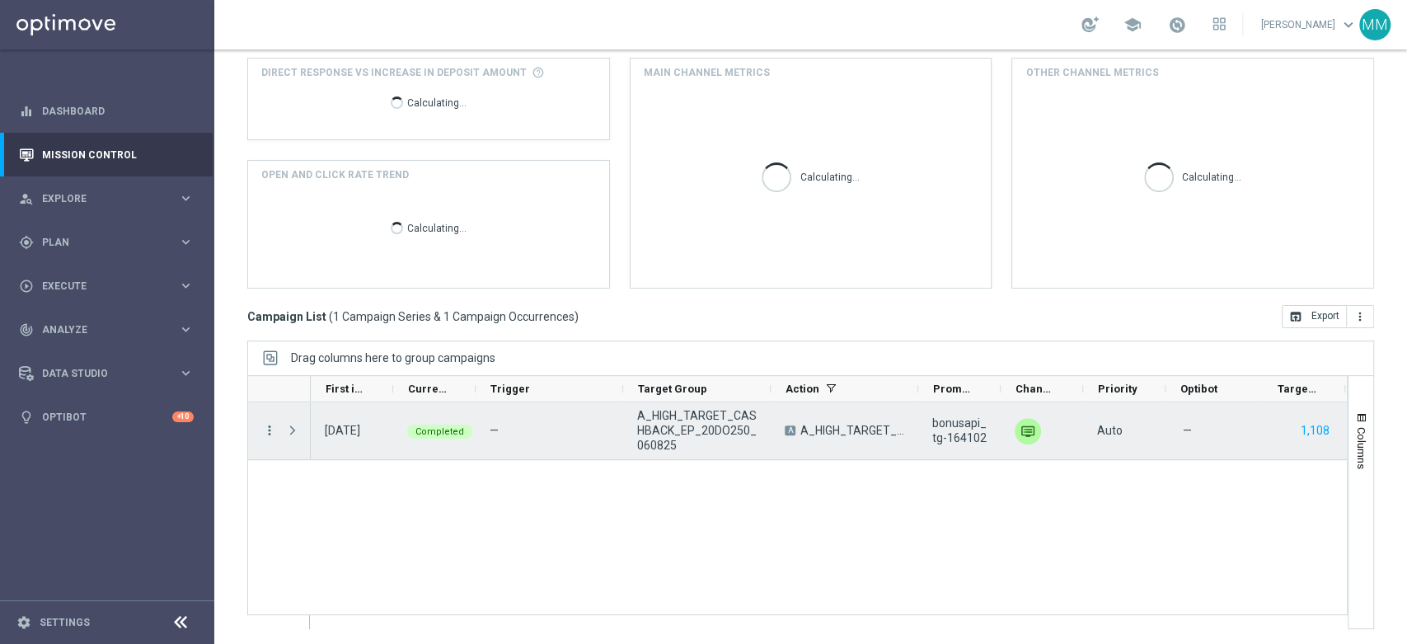
click at [274, 424] on icon "more_vert" at bounding box center [269, 430] width 15 height 15
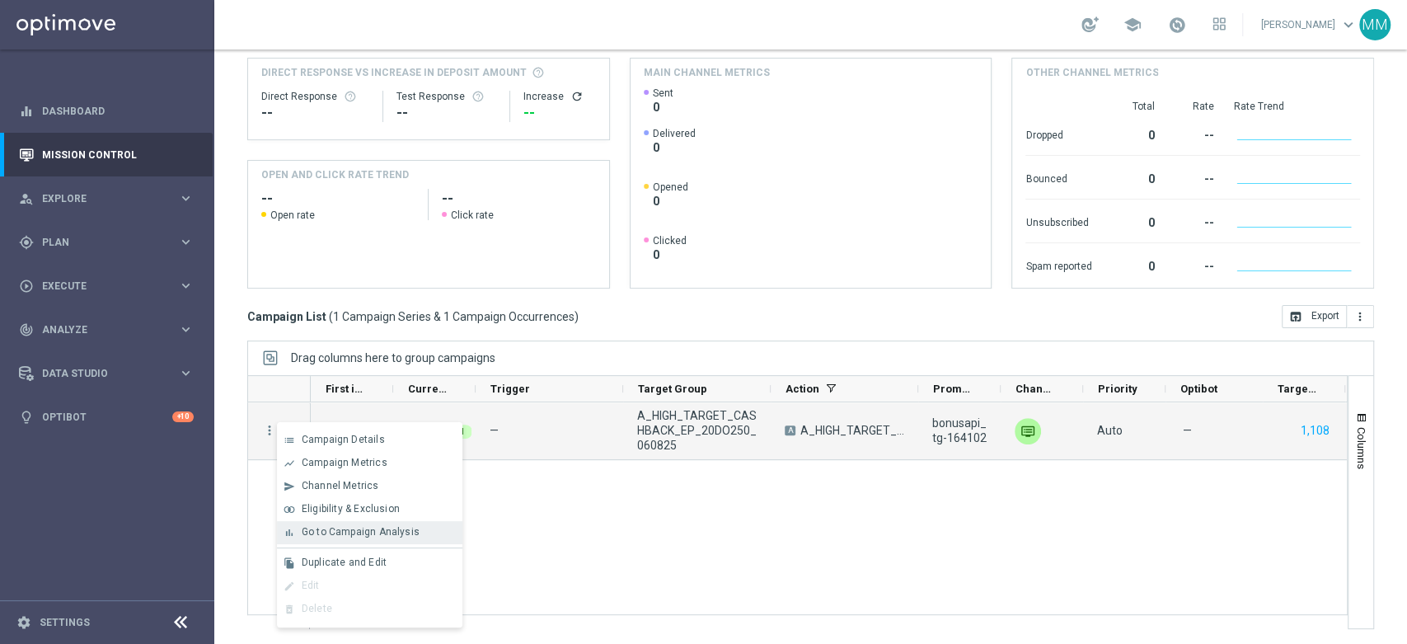
click at [382, 532] on span "Go to Campaign Analysis" at bounding box center [361, 532] width 118 height 12
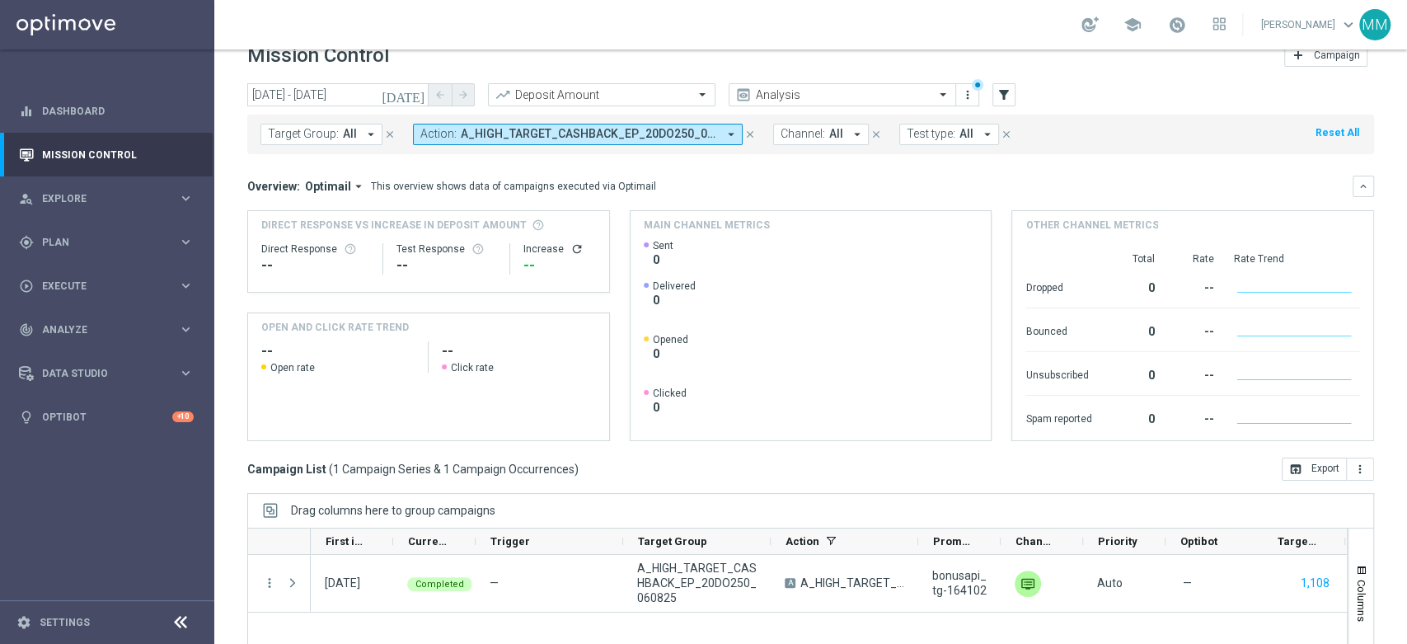
scroll to position [0, 0]
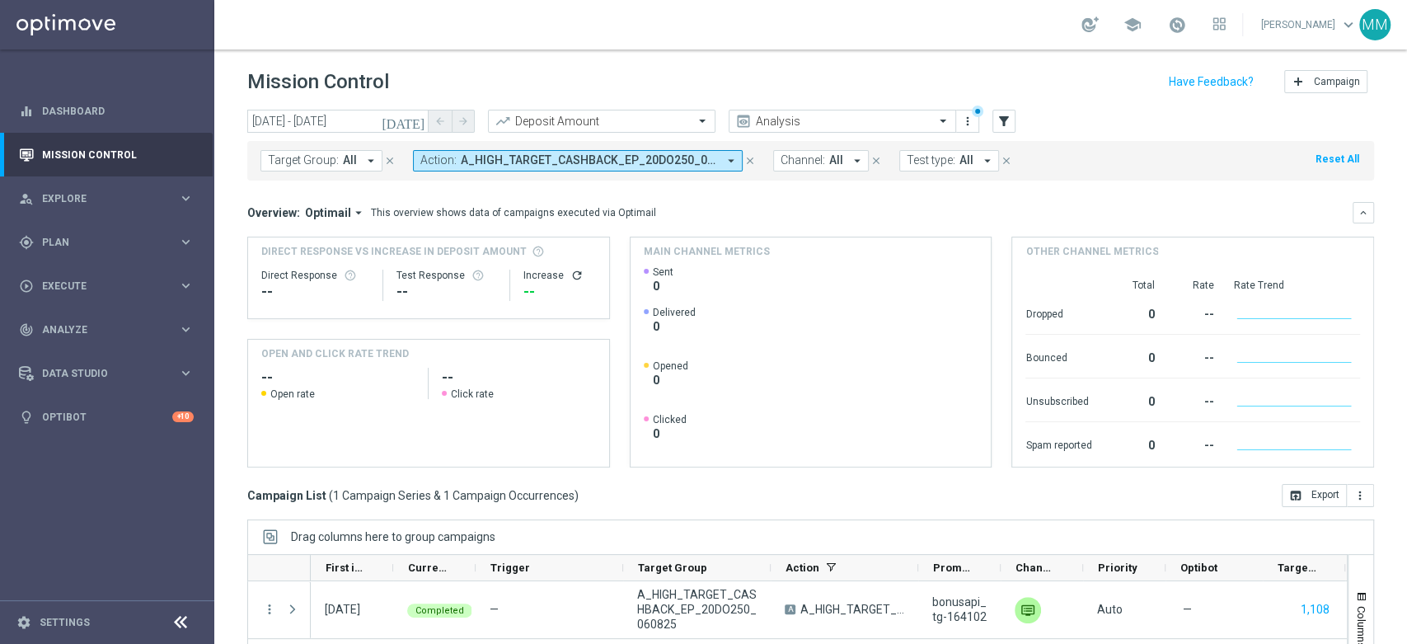
click at [517, 162] on span "A_HIGH_TARGET_CASHBACK_EP_20DO250_060825" at bounding box center [589, 160] width 256 height 14
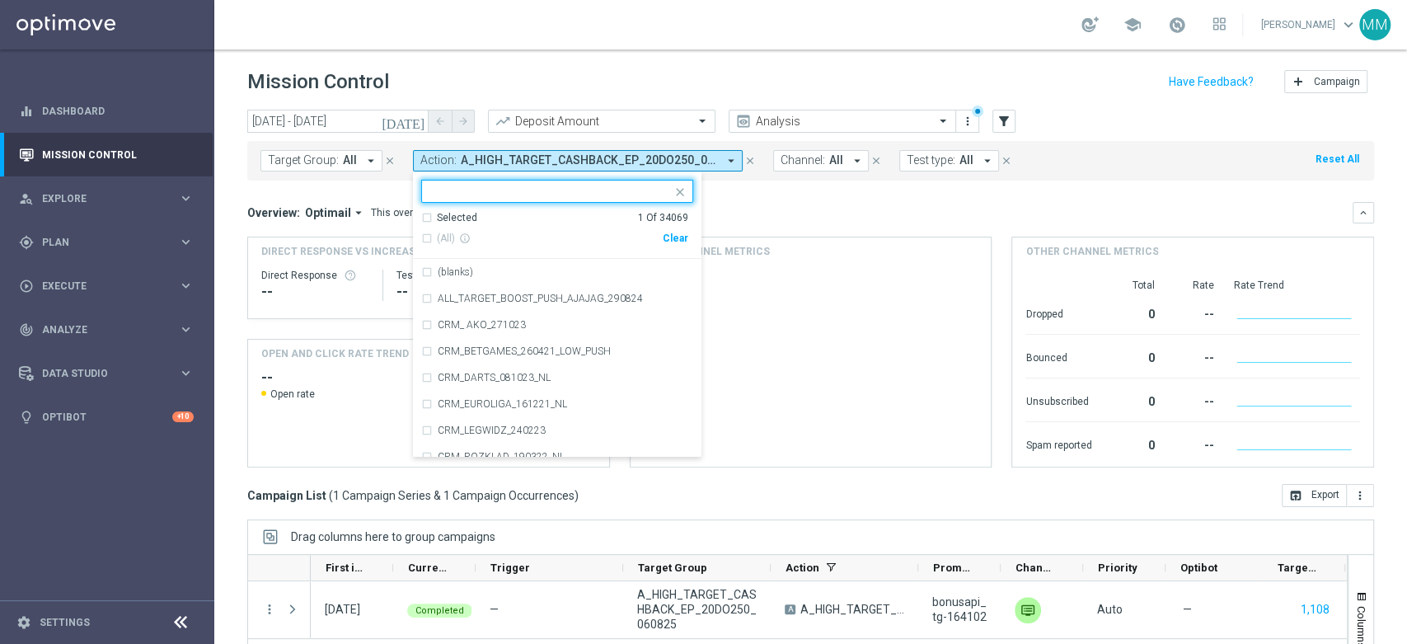
click at [0, 0] on div "Clear" at bounding box center [0, 0] width 0 height 0
drag, startPoint x: 630, startPoint y: 196, endPoint x: 559, endPoint y: 253, distance: 90.9
click at [630, 195] on input "text" at bounding box center [550, 192] width 241 height 14
paste input "A_PREM_TARGET_CASHBACK_EP_20DO500_060825"
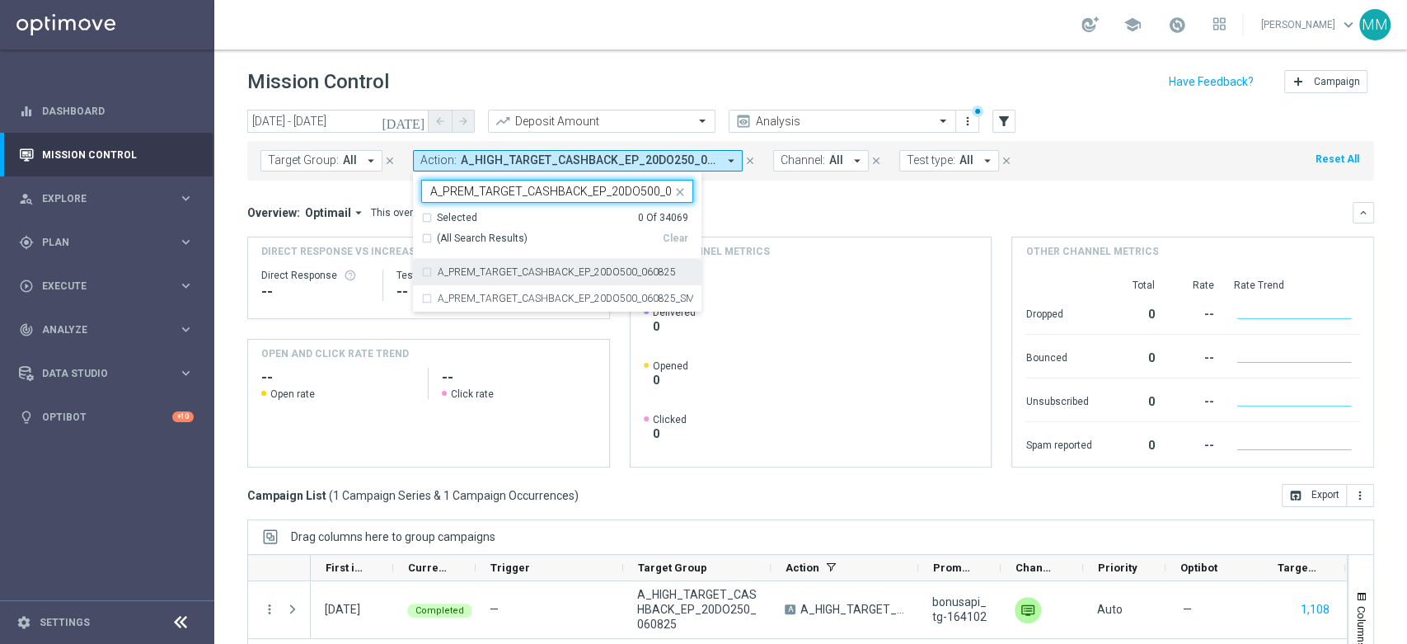
scroll to position [0, 26]
drag, startPoint x: 520, startPoint y: 269, endPoint x: 590, endPoint y: 247, distance: 73.5
click at [521, 269] on label "A_PREM_TARGET_CASHBACK_EP_20DO500_060825" at bounding box center [557, 272] width 238 height 10
type input "A_PREM_TARGET_CASHBACK_EP_20DO500_060825"
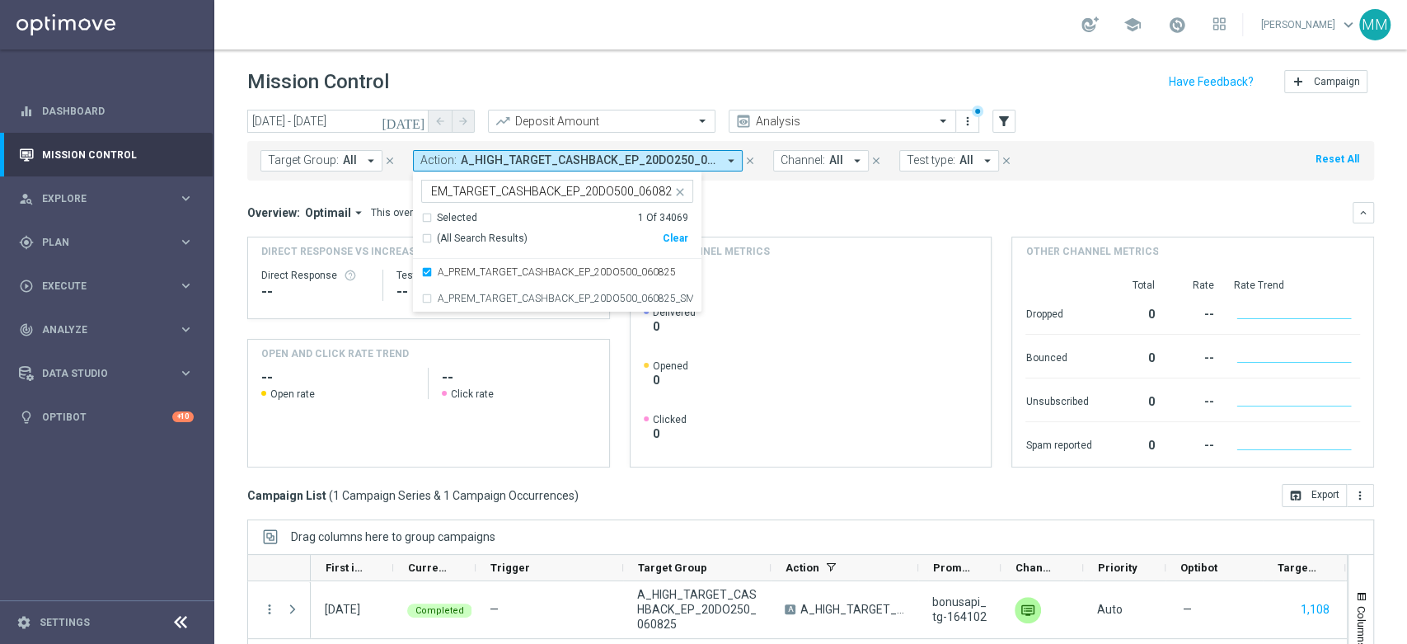
scroll to position [0, 0]
click at [793, 203] on div "Overview: Optimail arrow_drop_down This overview shows data of campaigns execut…" at bounding box center [810, 212] width 1126 height 21
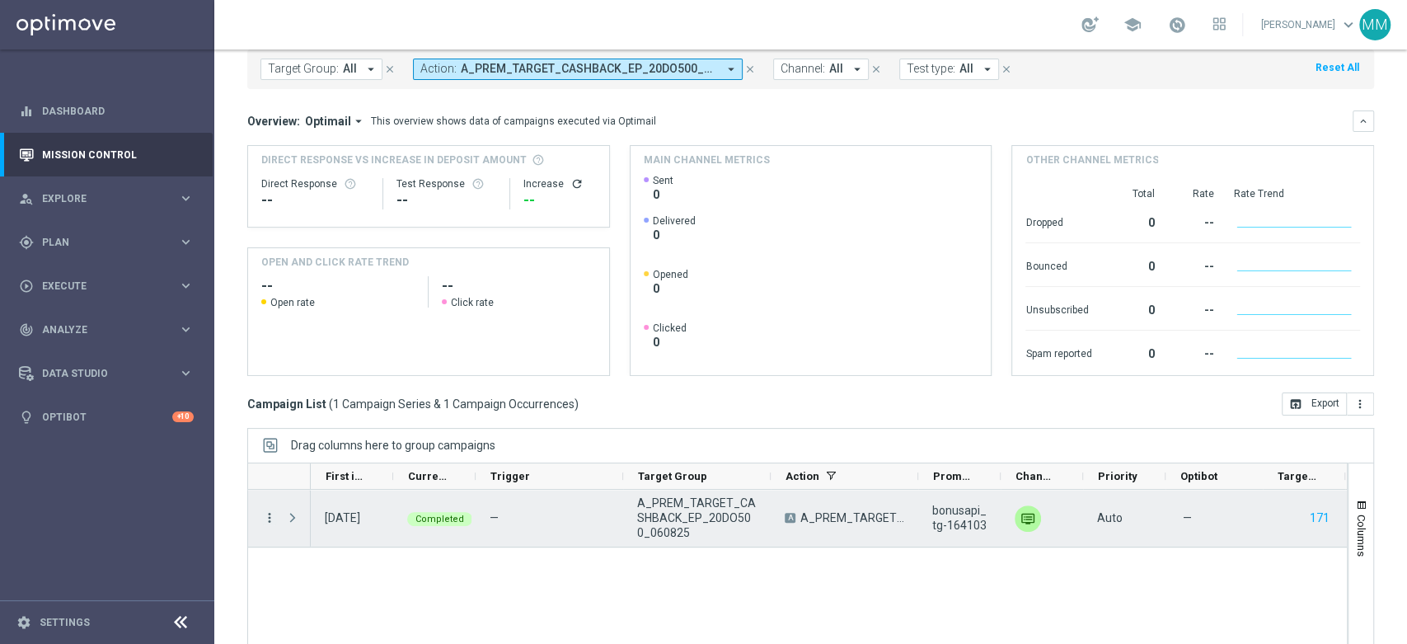
click at [270, 519] on icon "more_vert" at bounding box center [269, 517] width 15 height 15
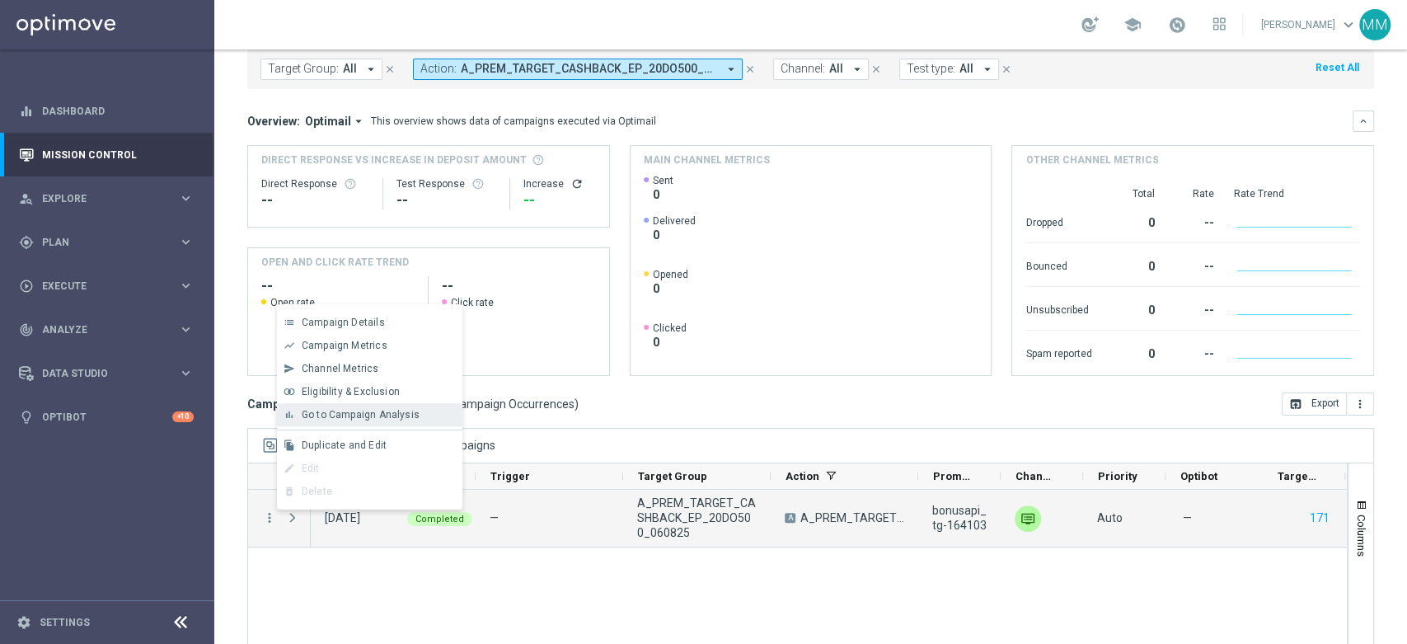
click at [396, 417] on span "Go to Campaign Analysis" at bounding box center [361, 415] width 118 height 12
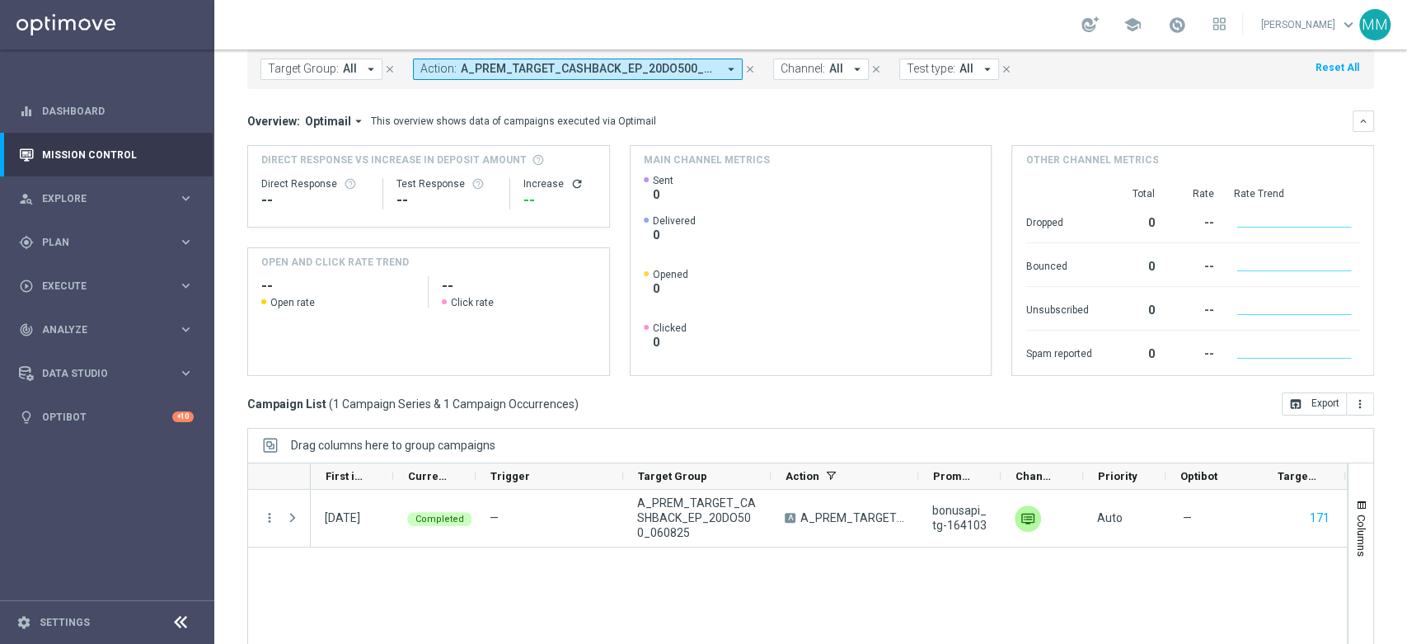
click at [535, 68] on span "A_PREM_TARGET_CASHBACK_EP_20DO500_060825" at bounding box center [589, 69] width 256 height 14
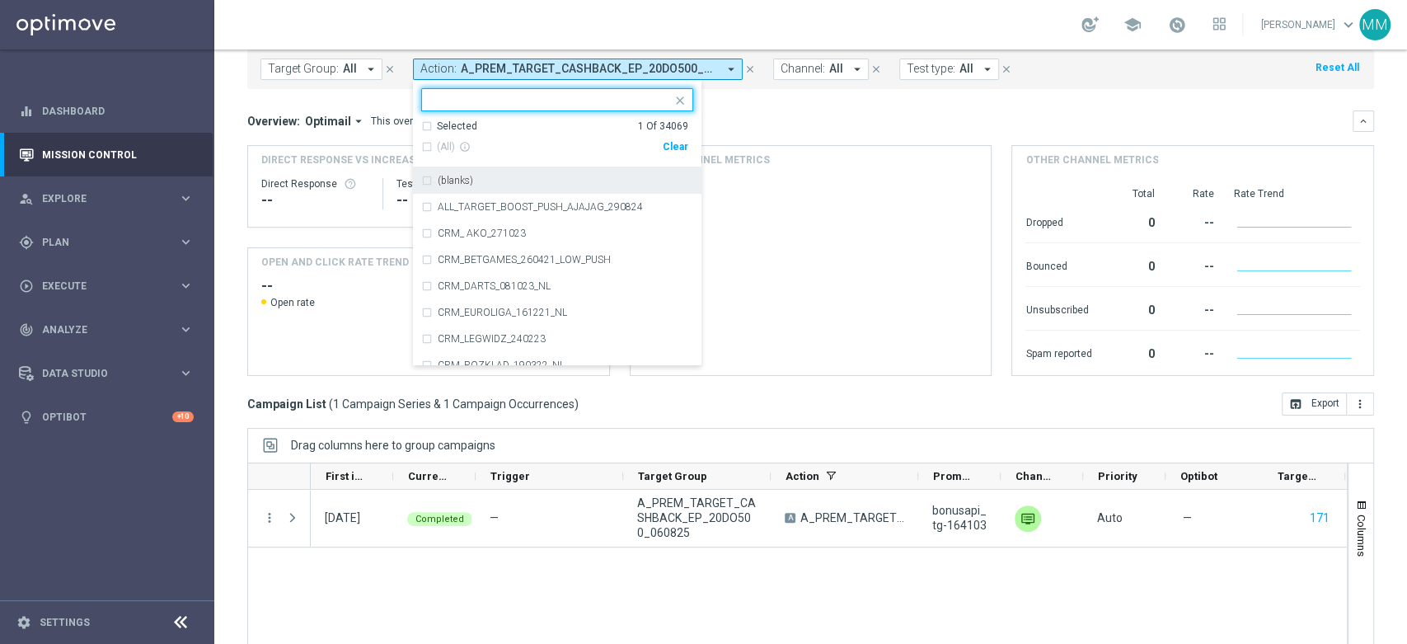
click at [0, 0] on div "Clear" at bounding box center [0, 0] width 0 height 0
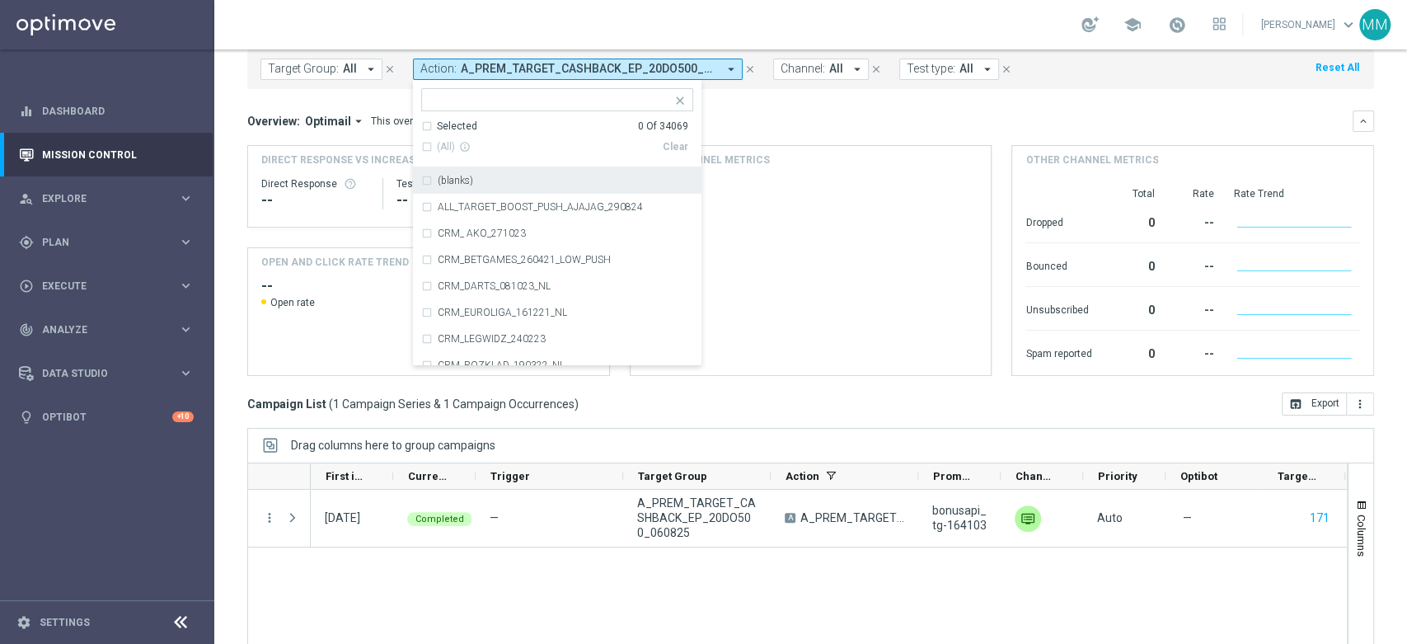
click at [613, 100] on input "text" at bounding box center [550, 100] width 241 height 14
paste input "A_PEXTRA_TARGET_CASHBACK_EP_20DO1000_060825"
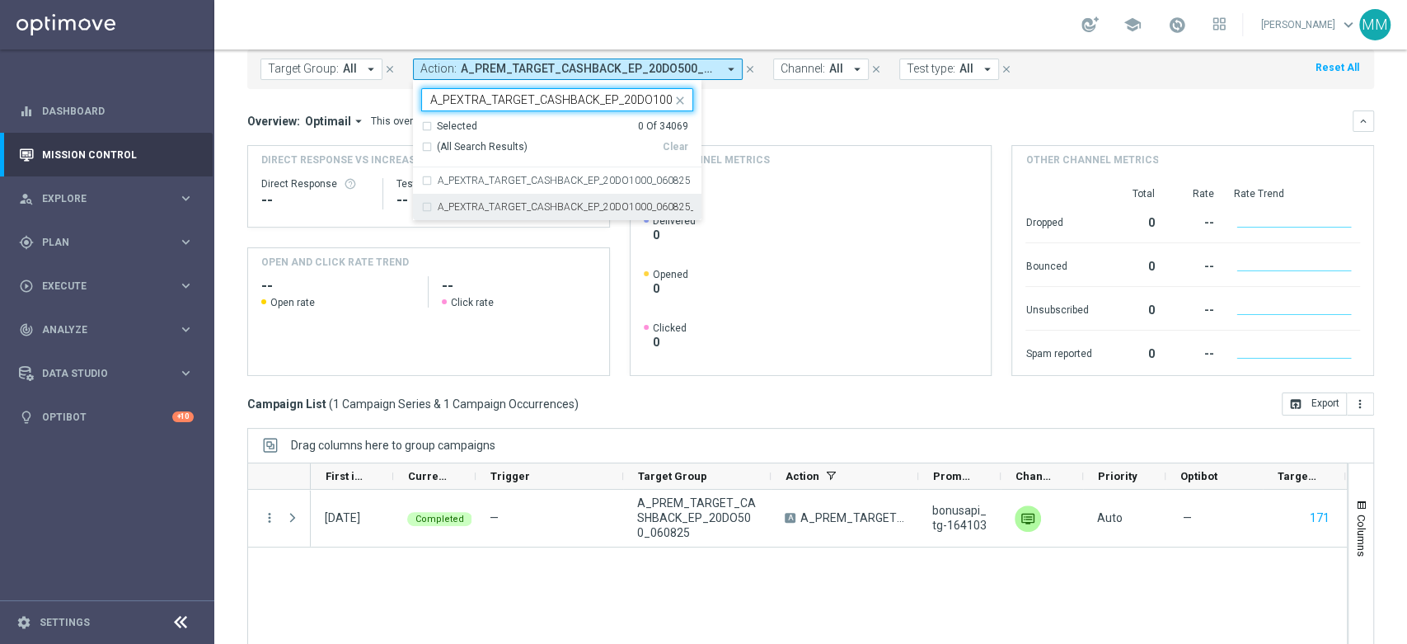
scroll to position [0, 44]
click at [550, 184] on label "A_PEXTRA_TARGET_CASHBACK_EP_20DO1000_060825" at bounding box center [564, 181] width 253 height 10
type input "A_PEXTRA_TARGET_CASHBACK_EP_20DO1000_060825"
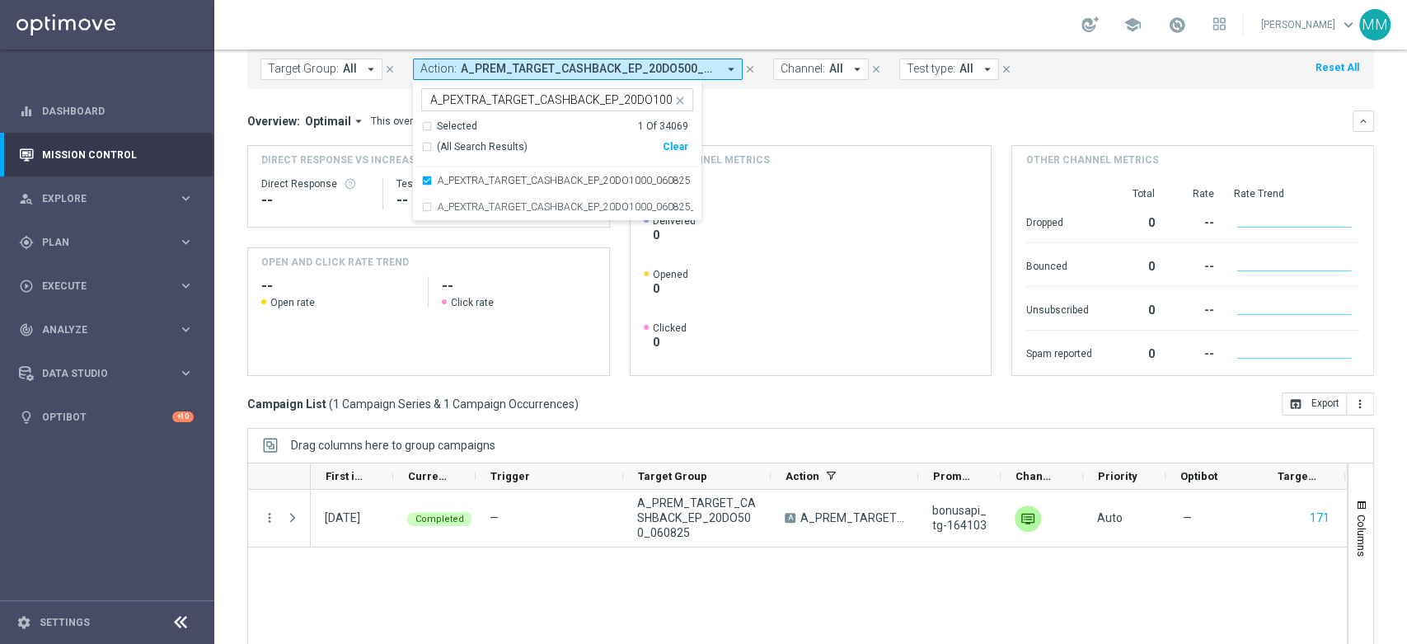
click at [767, 126] on div "Overview: Optimail arrow_drop_down This overview shows data of campaigns execut…" at bounding box center [799, 121] width 1105 height 15
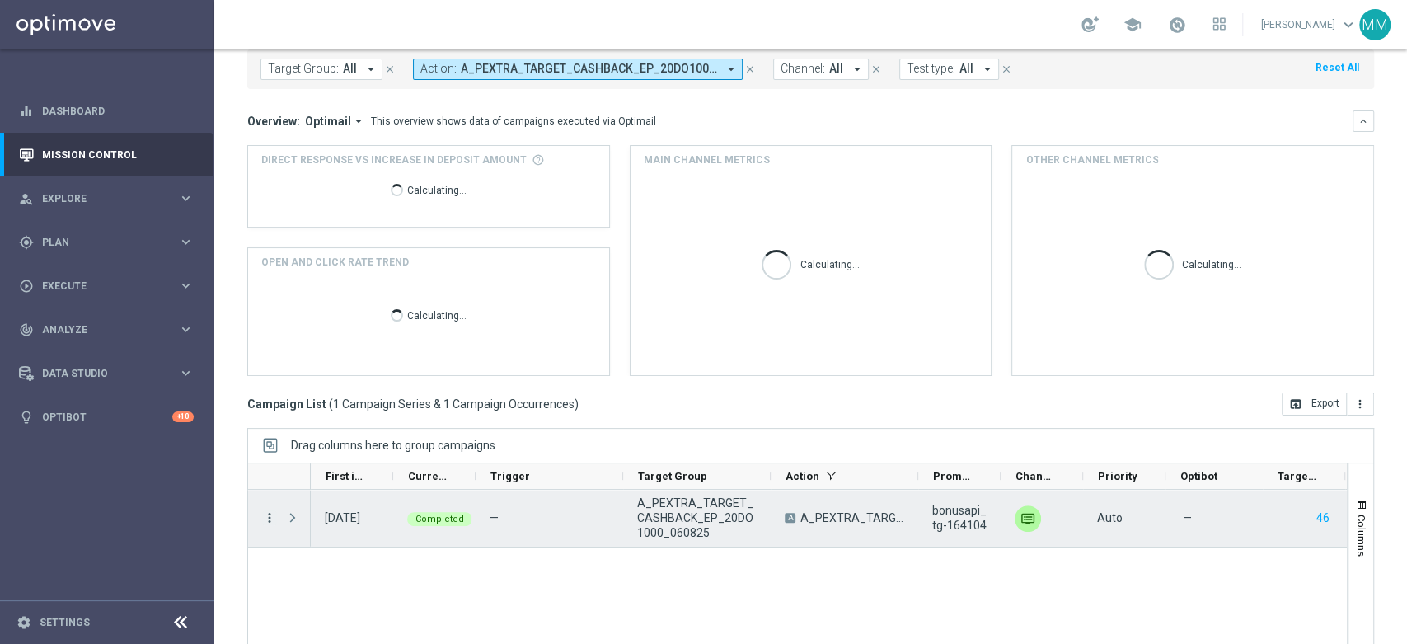
click at [269, 520] on icon "more_vert" at bounding box center [269, 517] width 15 height 15
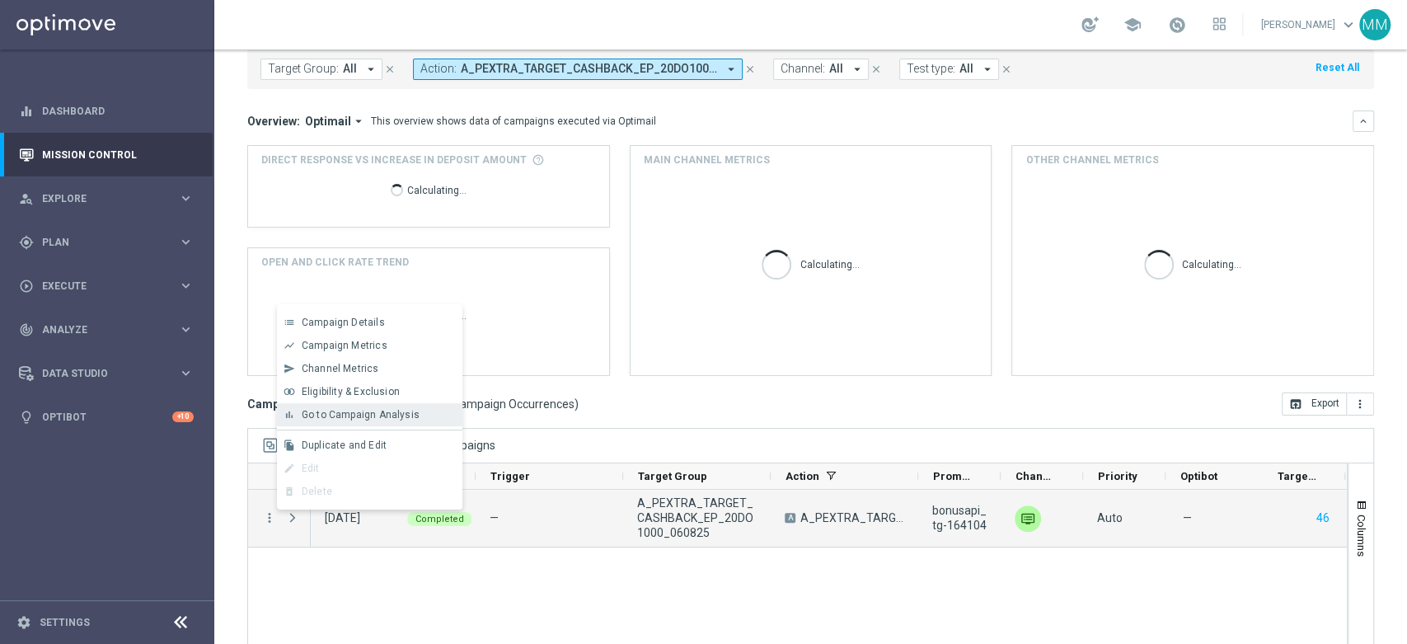
click at [343, 417] on span "Go to Campaign Analysis" at bounding box center [361, 415] width 118 height 12
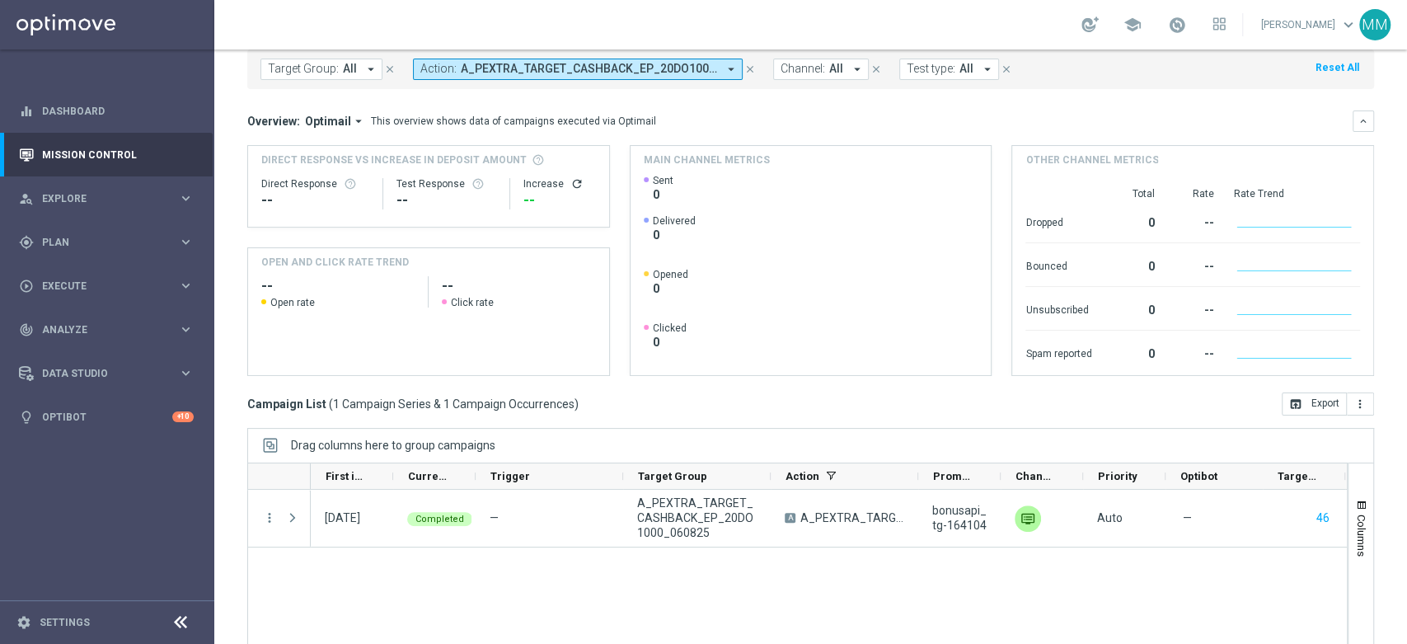
click at [590, 65] on span "A_PEXTRA_TARGET_CASHBACK_EP_20DO1000_060825" at bounding box center [589, 69] width 256 height 14
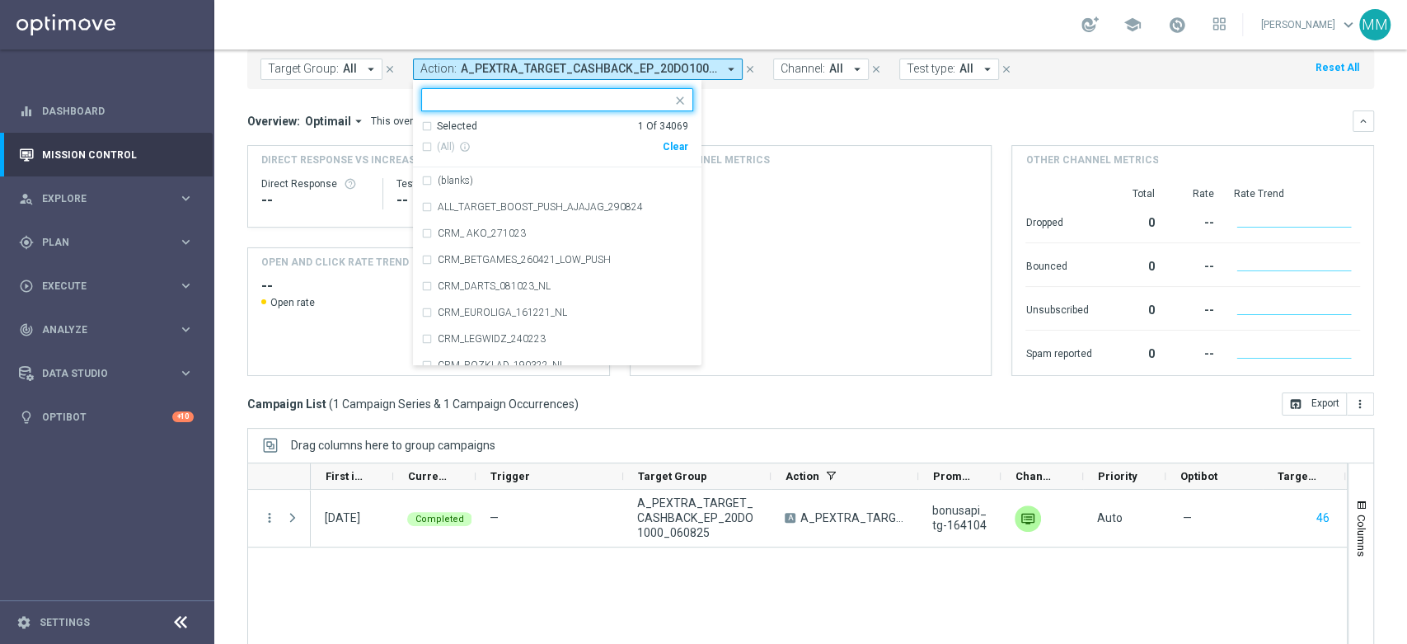
drag, startPoint x: 676, startPoint y: 145, endPoint x: 659, endPoint y: 132, distance: 21.1
click at [0, 0] on div "Clear" at bounding box center [0, 0] width 0 height 0
click at [630, 105] on input "text" at bounding box center [550, 100] width 241 height 14
paste input "A_MIN_TARGET_DEPO_100DO30_080825"
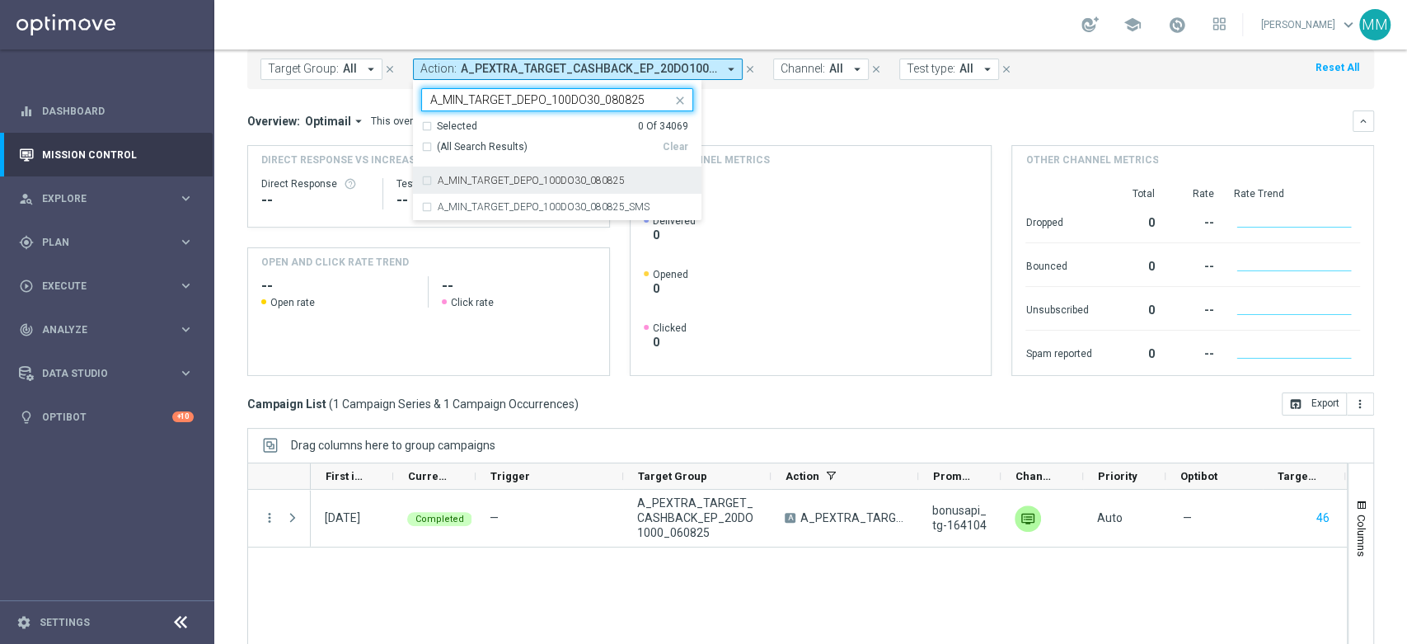
click at [583, 171] on div "A_MIN_TARGET_DEPO_100DO30_080825" at bounding box center [557, 180] width 272 height 26
type input "A_MIN_TARGET_DEPO_100DO30_080825"
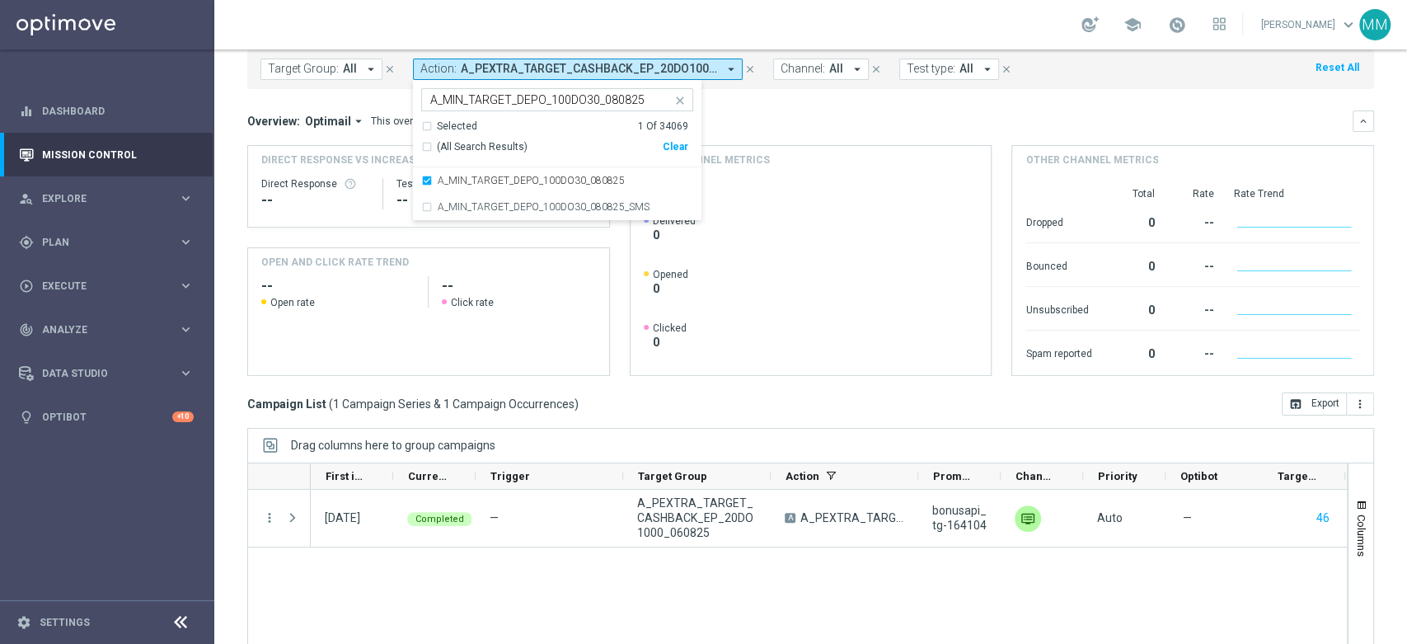
click at [712, 122] on div "Overview: Optimail arrow_drop_down This overview shows data of campaigns execut…" at bounding box center [799, 121] width 1105 height 15
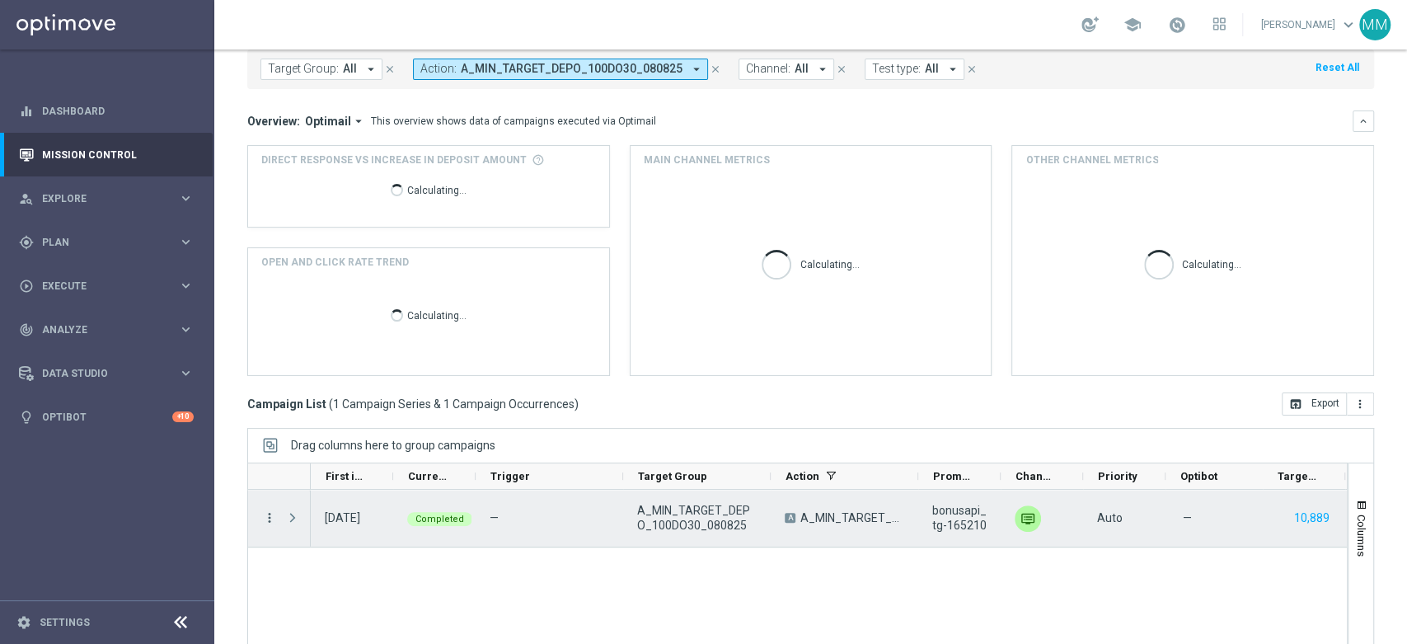
click at [275, 515] on icon "more_vert" at bounding box center [269, 517] width 15 height 15
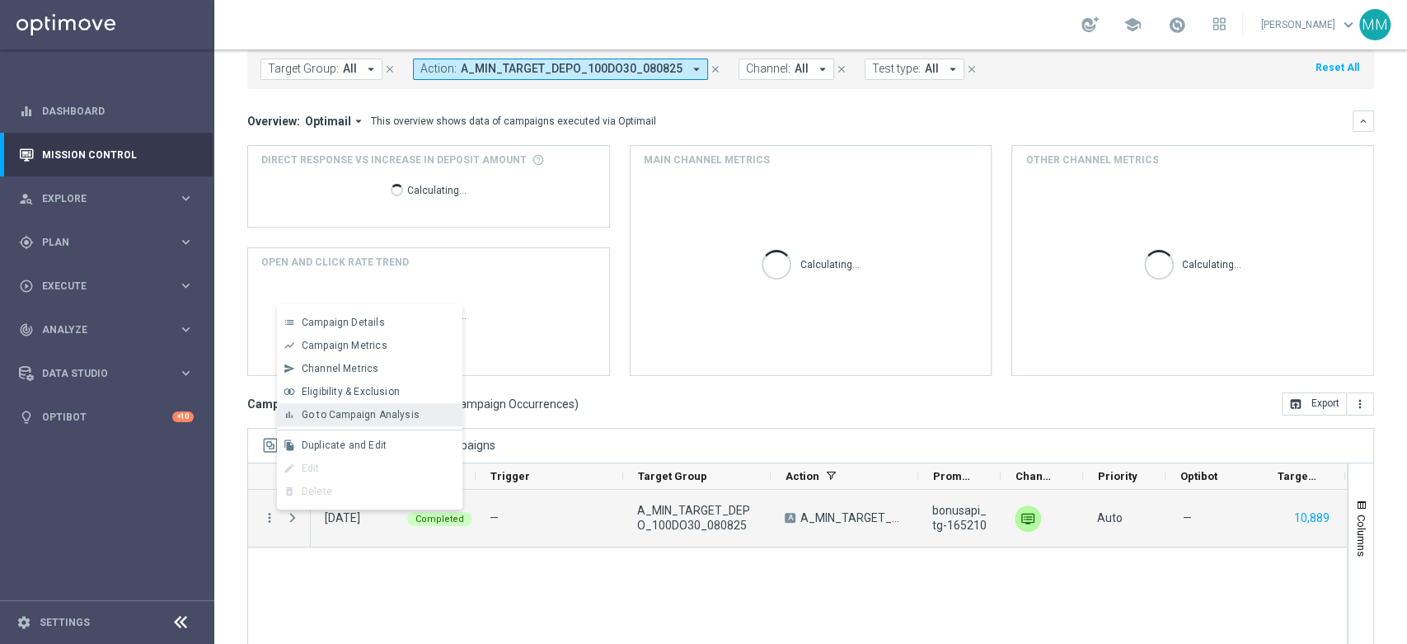
click at [382, 419] on span "Go to Campaign Analysis" at bounding box center [361, 415] width 118 height 12
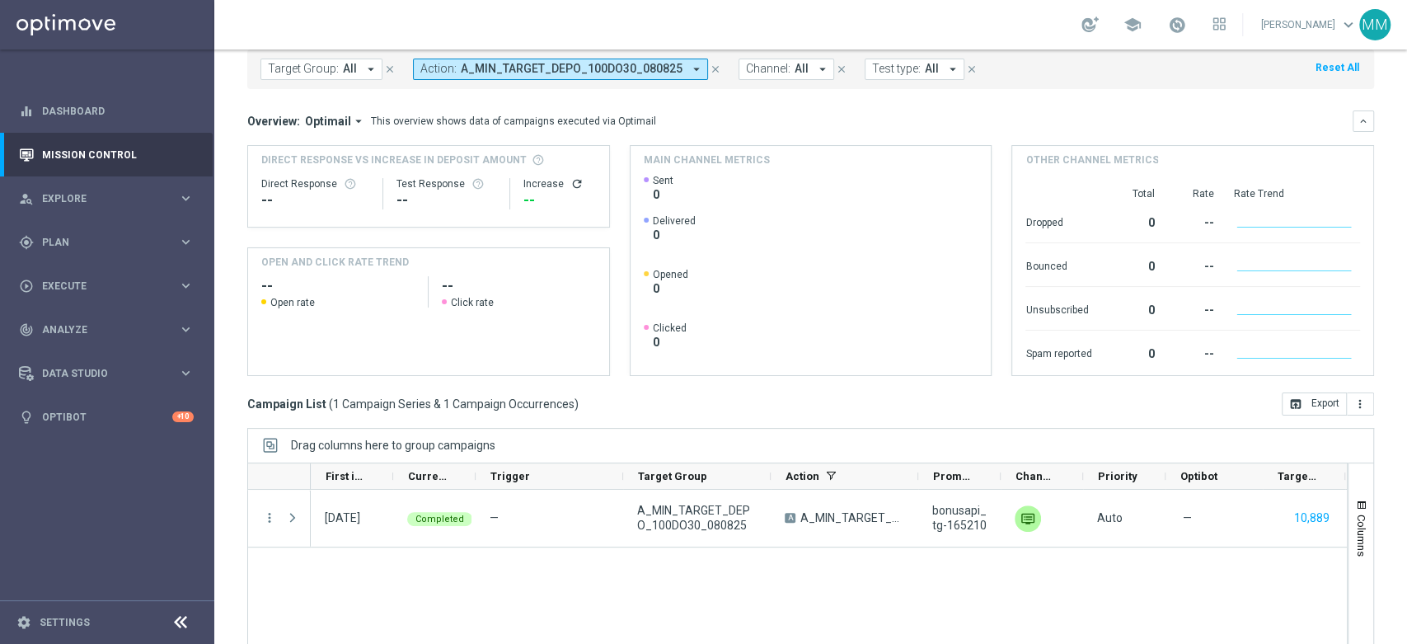
click at [477, 77] on button "Action: A_MIN_TARGET_DEPO_100DO30_080825 arrow_drop_down" at bounding box center [560, 69] width 295 height 21
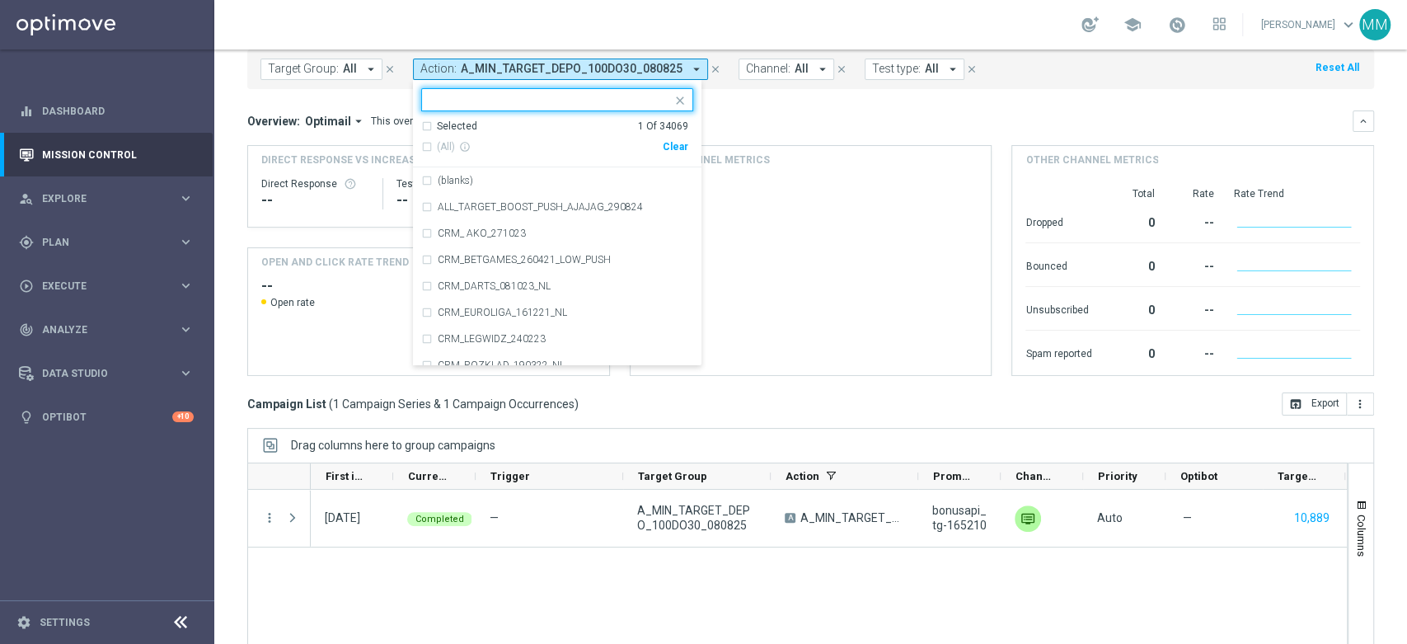
click at [666, 152] on div "(All) info_outline Clear" at bounding box center [554, 146] width 267 height 27
click at [0, 0] on div "Clear" at bounding box center [0, 0] width 0 height 0
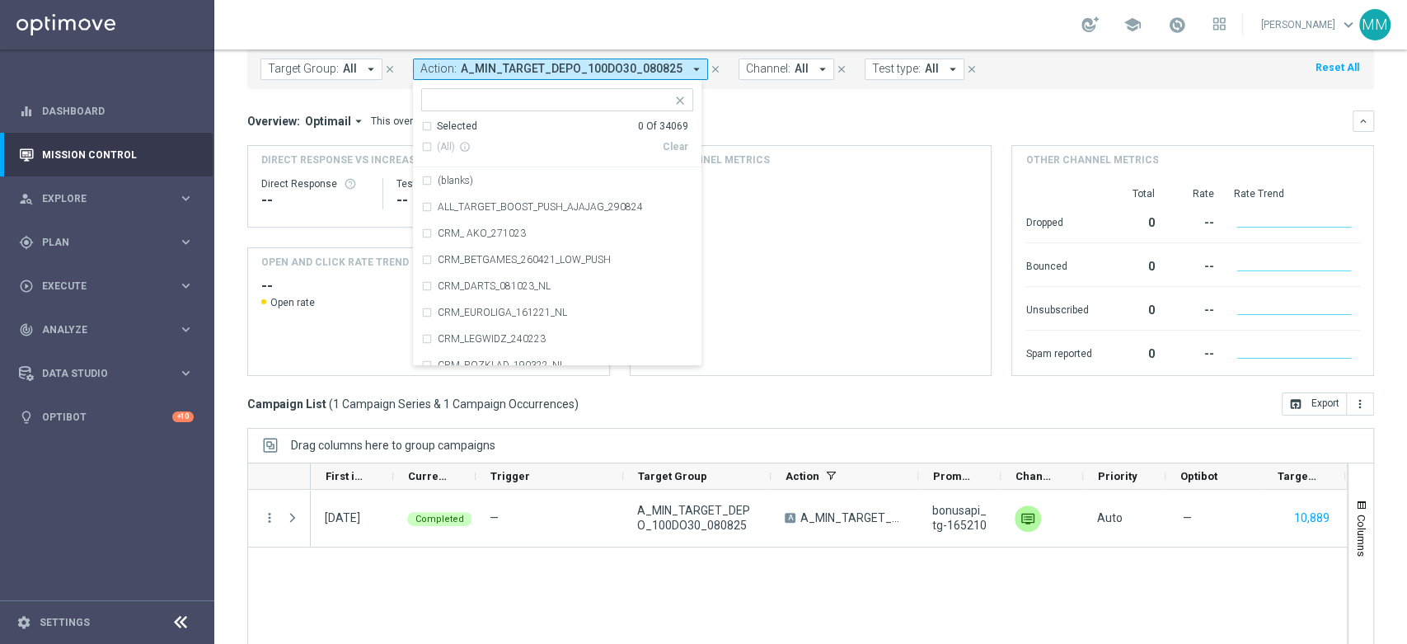
click at [632, 102] on input "text" at bounding box center [550, 100] width 241 height 14
paste input "A_LOW_TARGET_DEPO_50DO100_080825"
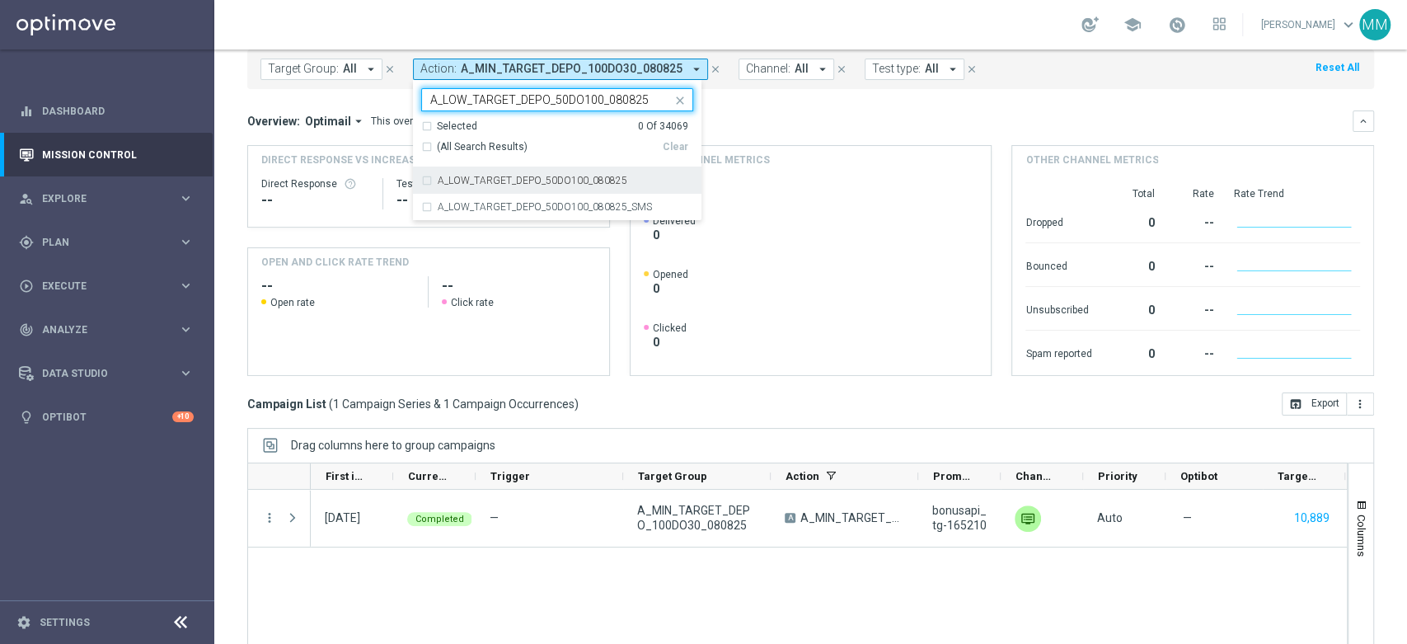
click at [568, 187] on div "A_LOW_TARGET_DEPO_50DO100_080825" at bounding box center [557, 180] width 272 height 26
type input "A_LOW_TARGET_DEPO_50DO100_080825"
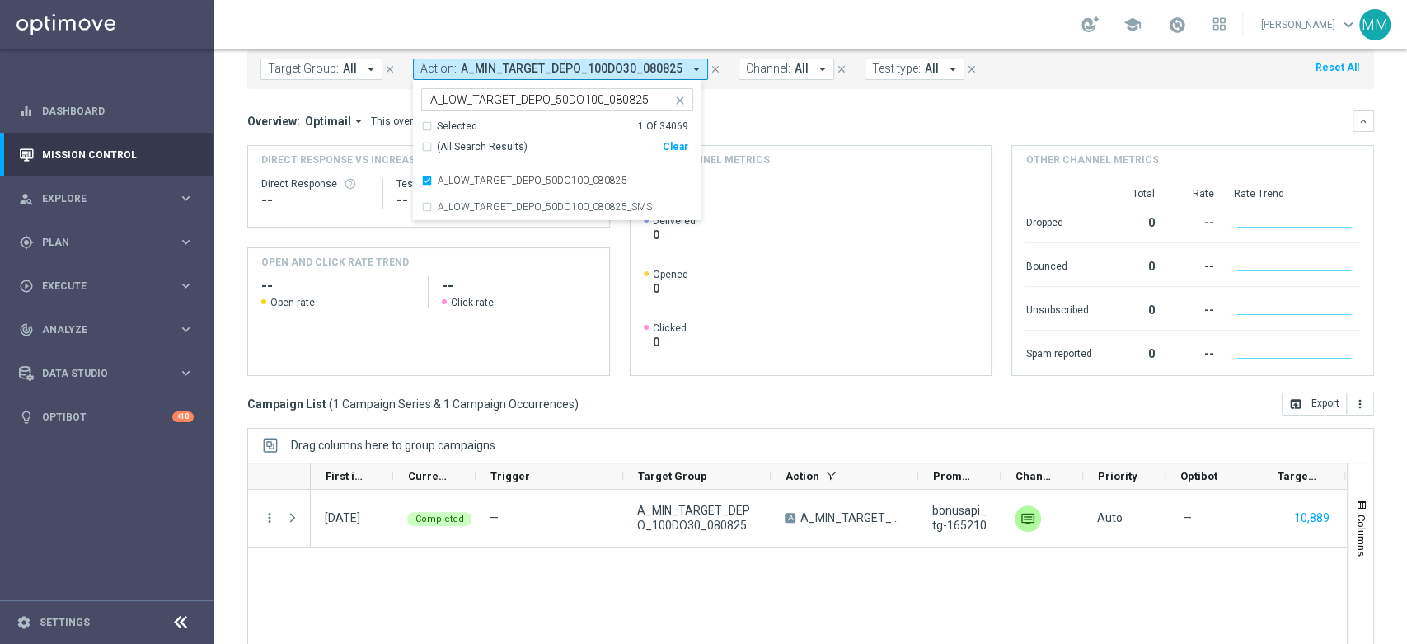
drag, startPoint x: 815, startPoint y: 115, endPoint x: 558, endPoint y: 263, distance: 296.4
click at [817, 115] on div "Overview: Optimail arrow_drop_down This overview shows data of campaigns execut…" at bounding box center [799, 121] width 1105 height 15
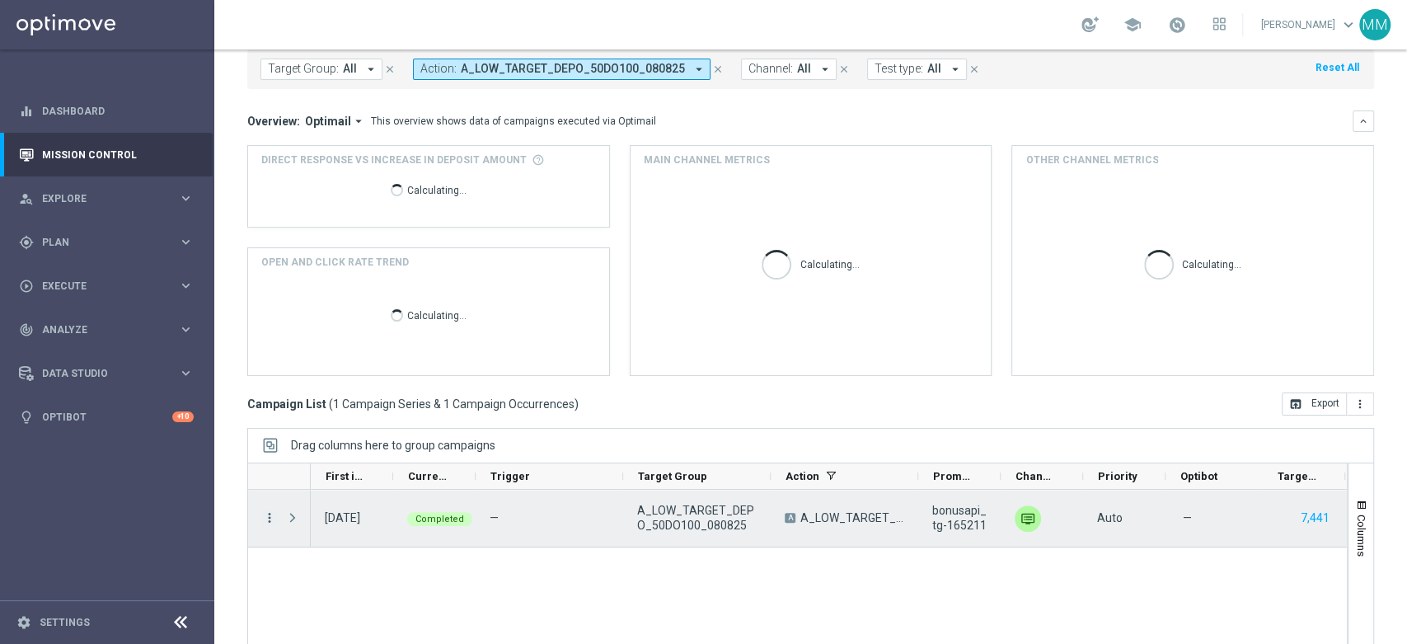
click at [274, 514] on icon "more_vert" at bounding box center [269, 517] width 15 height 15
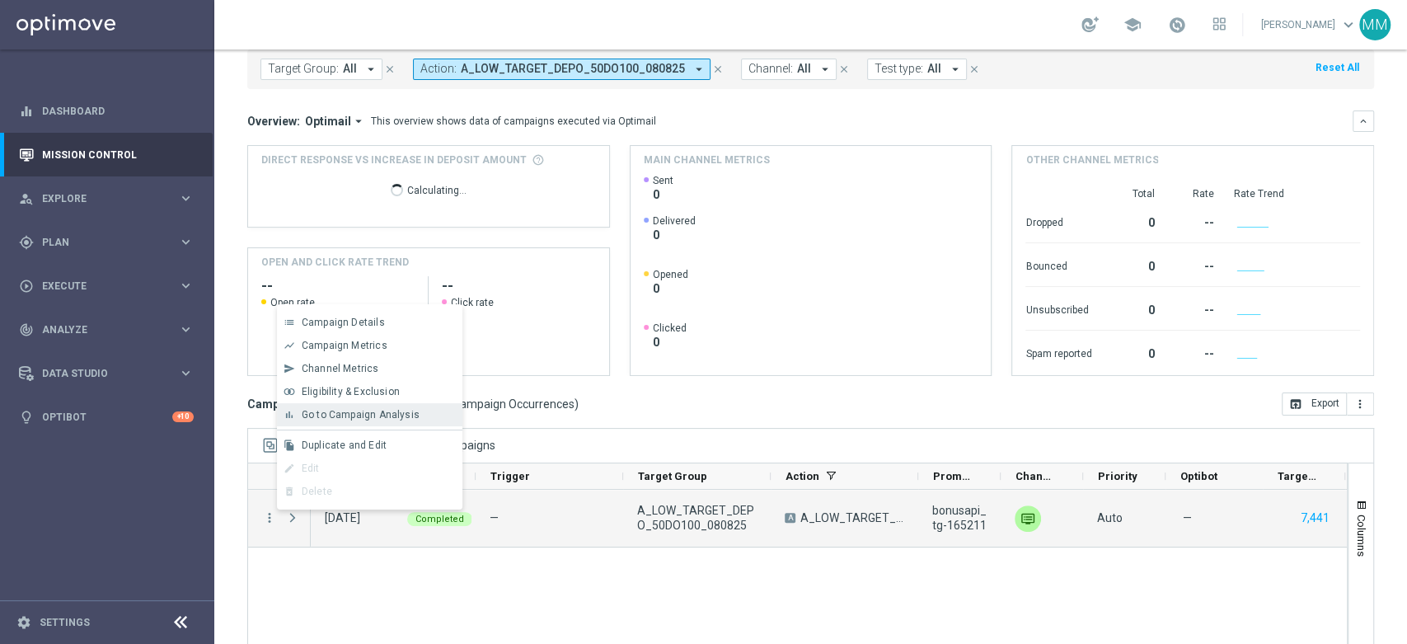
click at [381, 420] on div "bar_chart Go to Campaign Analysis" at bounding box center [369, 414] width 185 height 23
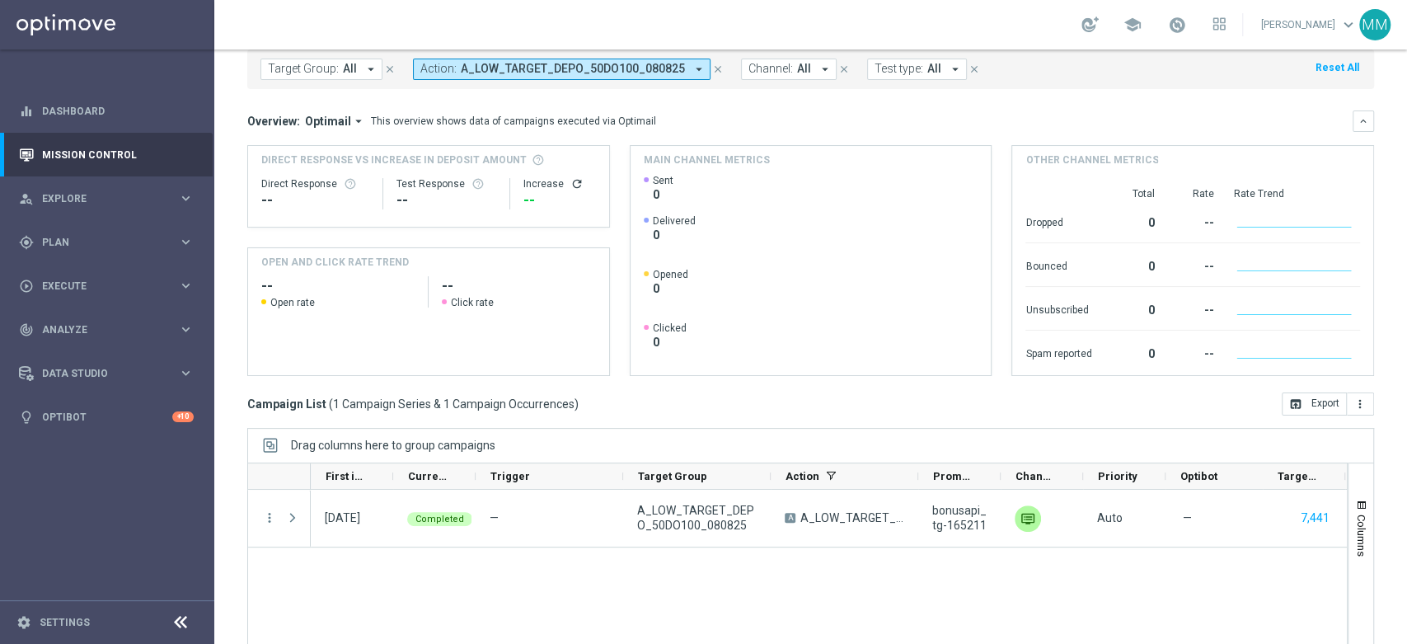
click at [547, 64] on span "A_LOW_TARGET_DEPO_50DO100_080825" at bounding box center [573, 69] width 224 height 14
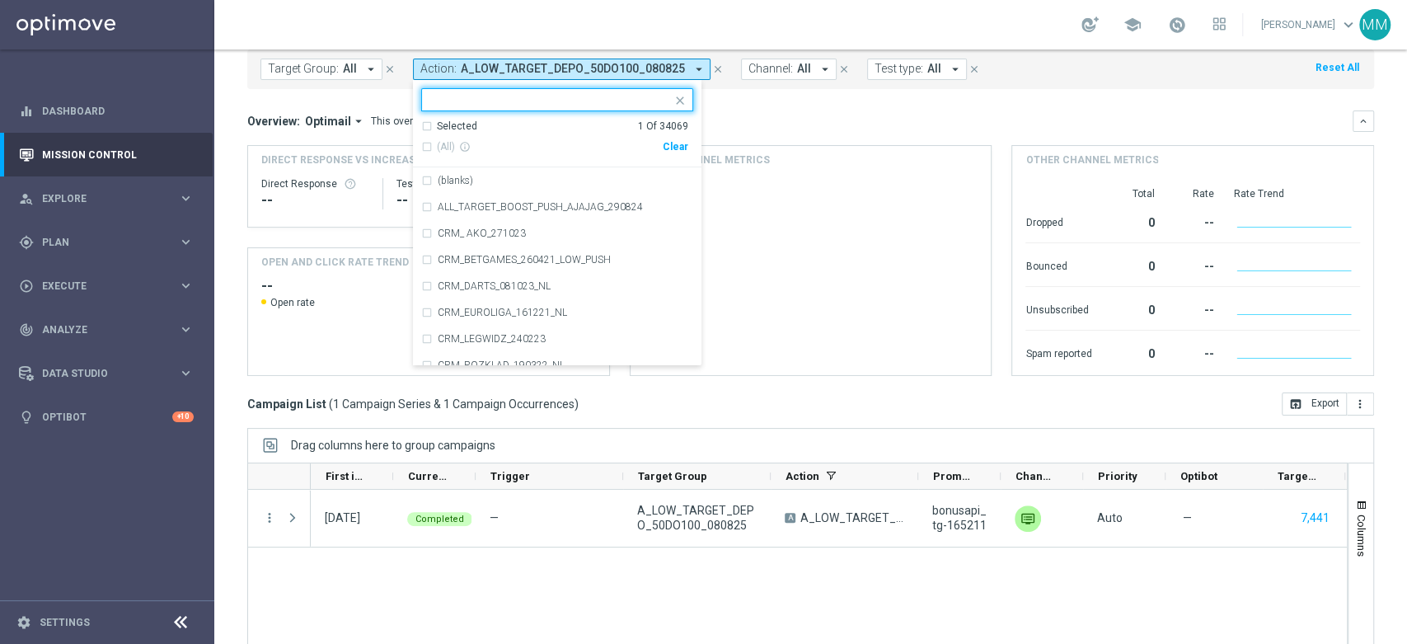
click at [0, 0] on div "Clear" at bounding box center [0, 0] width 0 height 0
click at [635, 100] on input "text" at bounding box center [550, 100] width 241 height 14
paste input "A_MED_TARGET_DEPO_50DO100_080825"
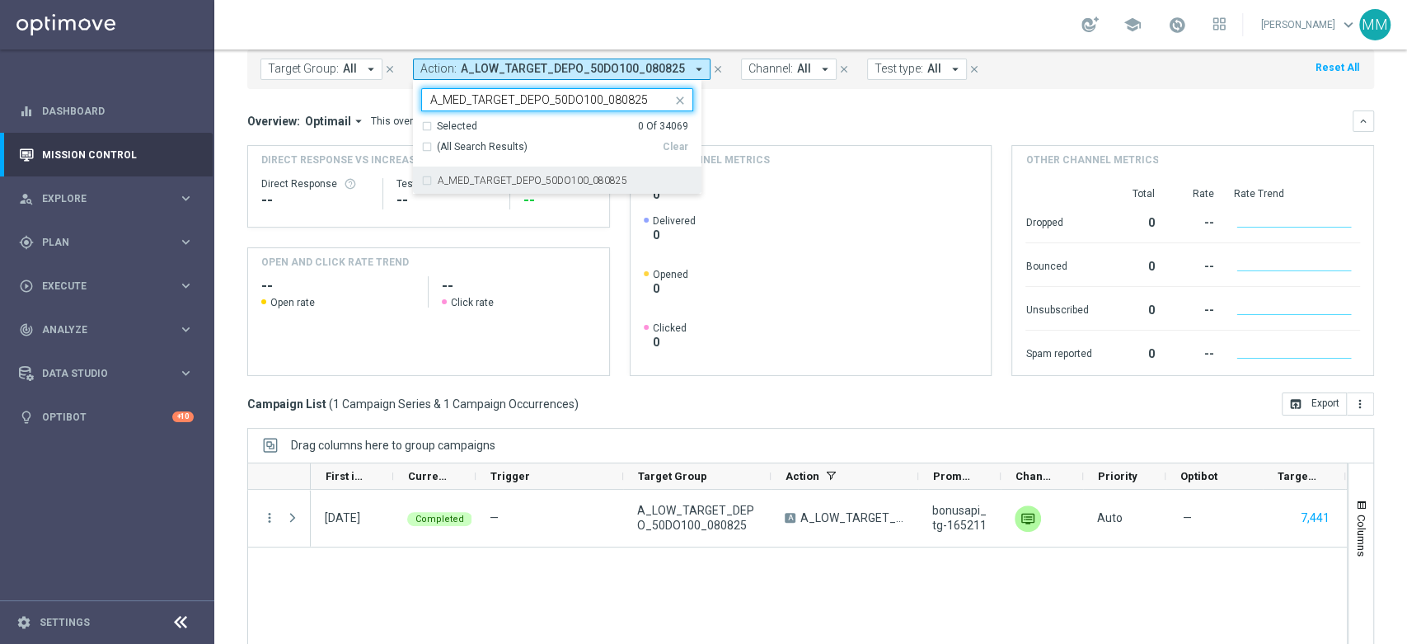
click at [516, 184] on label "A_MED_TARGET_DEPO_50DO100_080825" at bounding box center [533, 181] width 190 height 10
type input "A_MED_TARGET_DEPO_50DO100_080825"
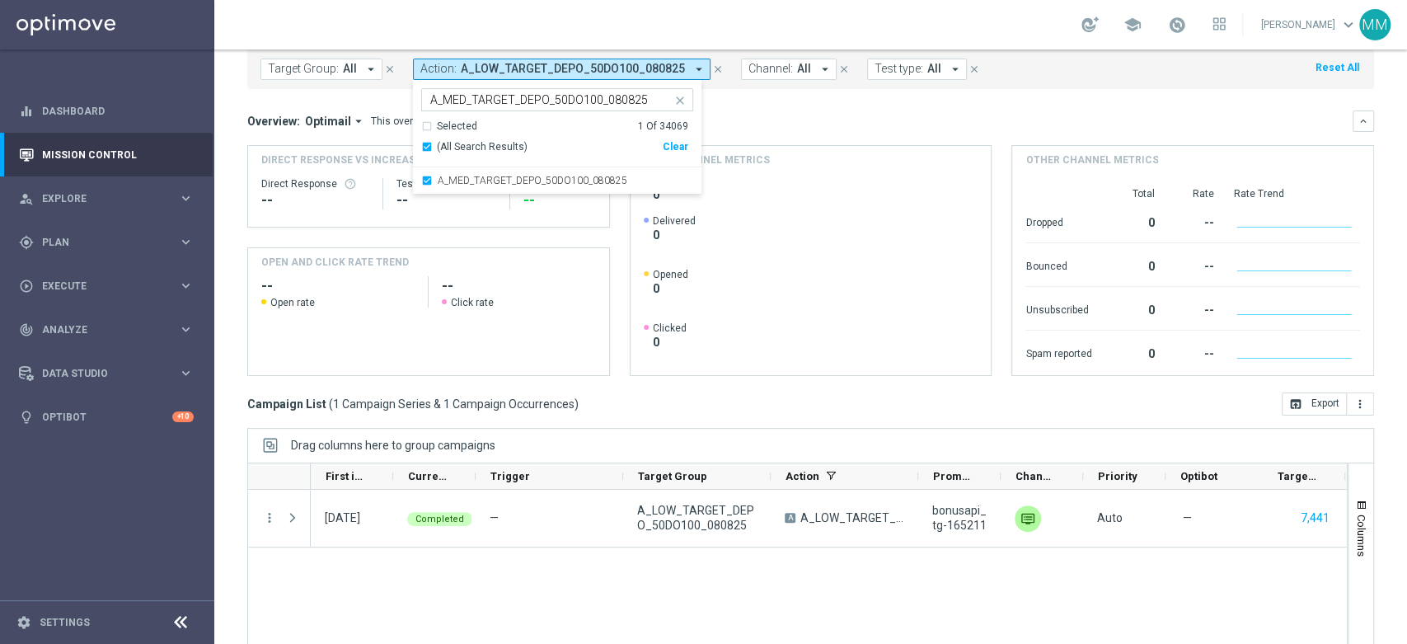
click at [752, 116] on div "Overview: Optimail arrow_drop_down This overview shows data of campaigns execut…" at bounding box center [799, 121] width 1105 height 15
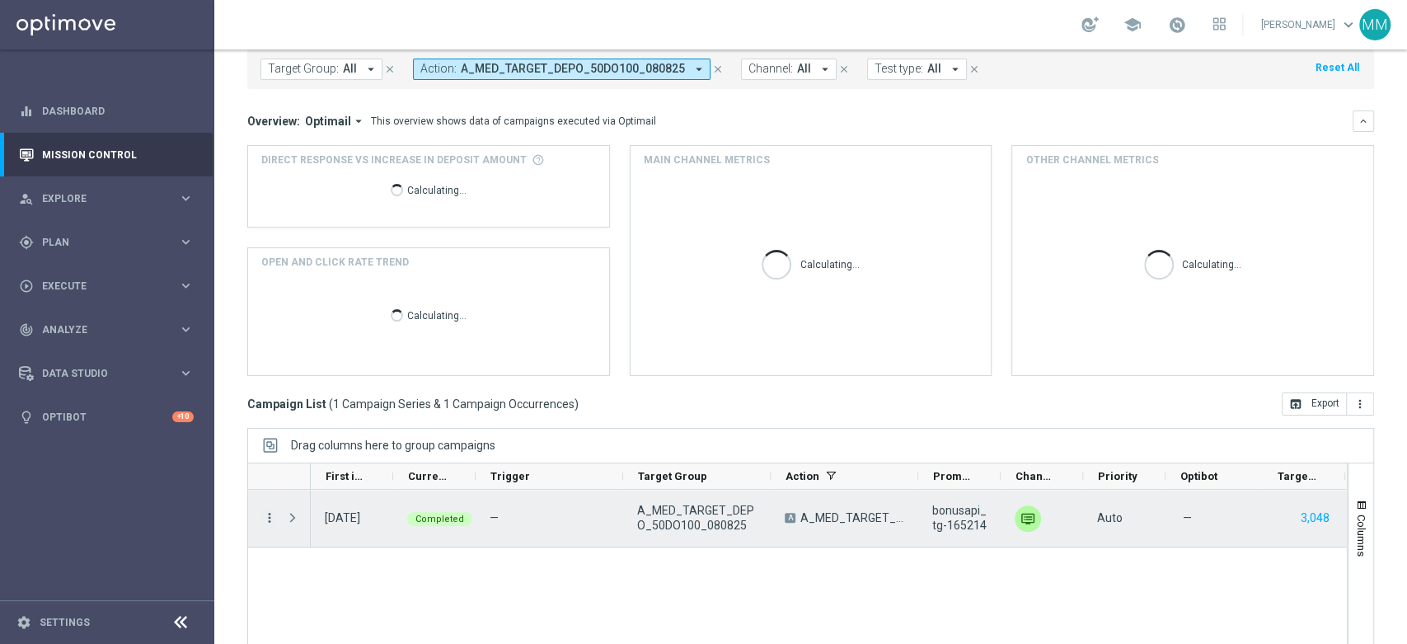
click at [271, 519] on icon "more_vert" at bounding box center [269, 517] width 15 height 15
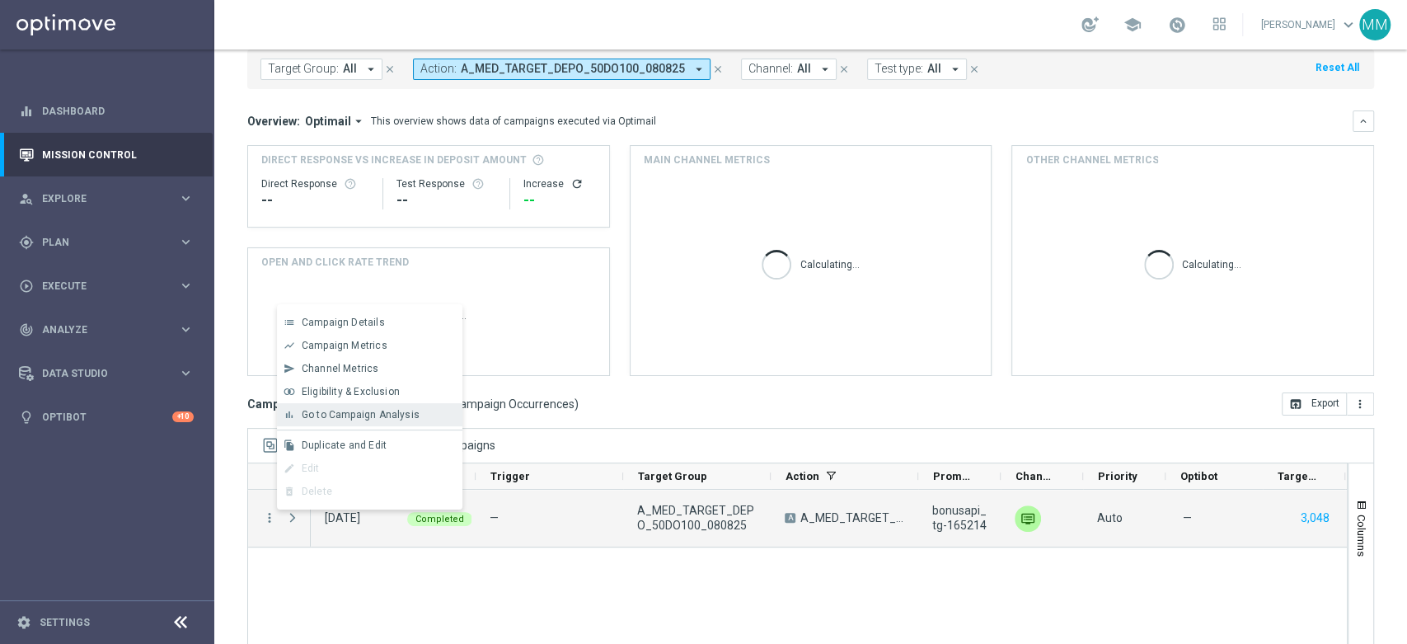
click at [372, 415] on span "Go to Campaign Analysis" at bounding box center [361, 415] width 118 height 12
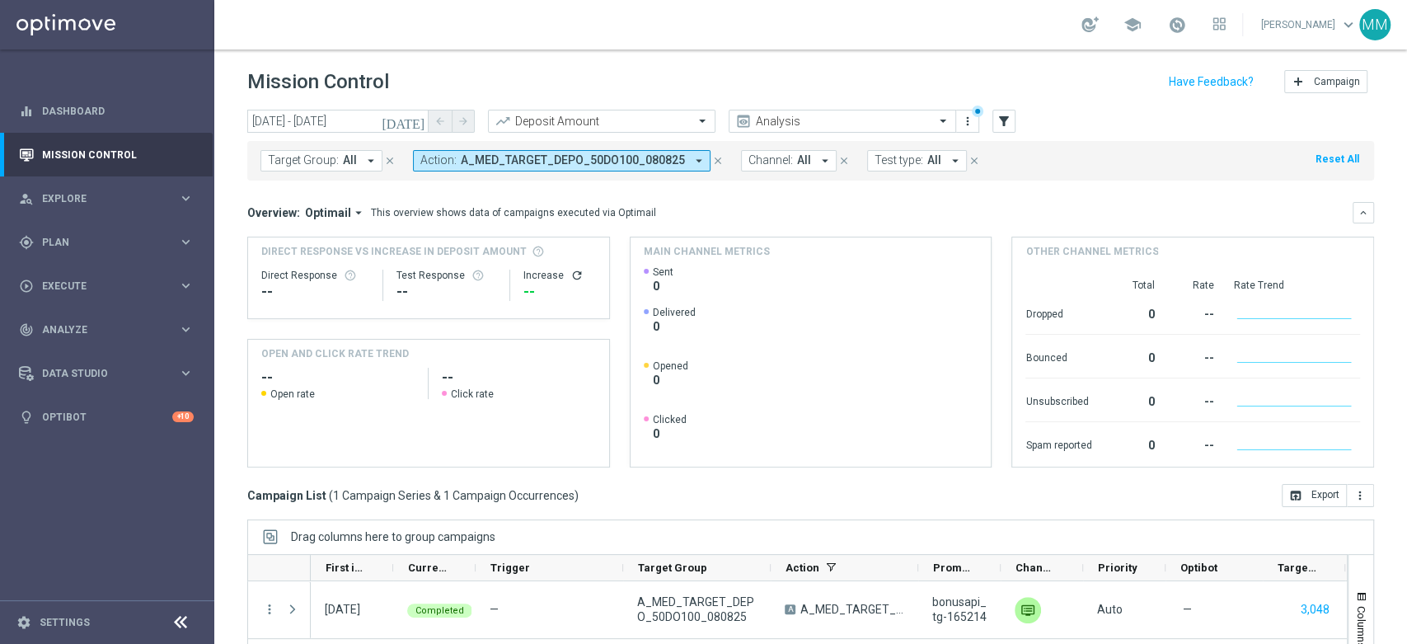
click at [541, 172] on div "Target Group: All arrow_drop_down close Action: A_MED_TARGET_DEPO_50DO100_08082…" at bounding box center [810, 161] width 1126 height 40
click at [545, 162] on span "A_MED_TARGET_DEPO_50DO100_080825" at bounding box center [573, 160] width 224 height 14
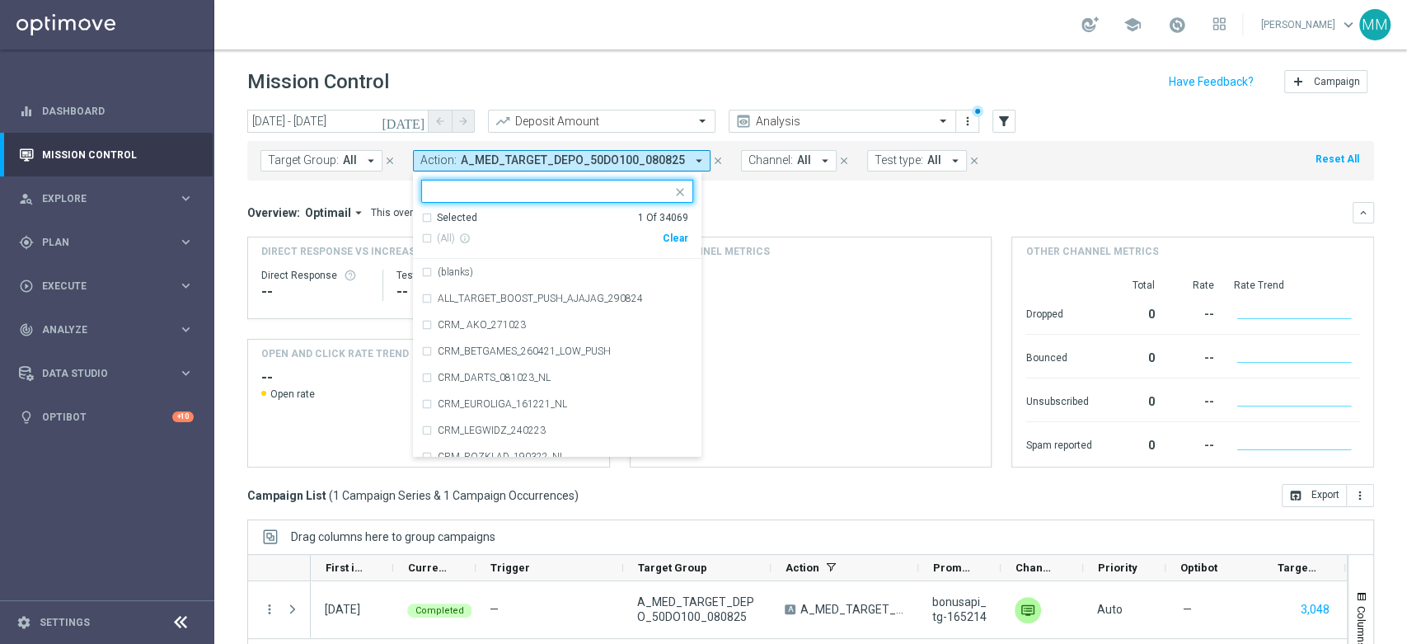
drag, startPoint x: 667, startPoint y: 236, endPoint x: 640, endPoint y: 200, distance: 44.7
click at [0, 0] on div "Clear" at bounding box center [0, 0] width 0 height 0
click at [638, 194] on input "text" at bounding box center [550, 192] width 241 height 14
paste input "A_HIGH_TARGET_DEPO_50DO500_080825"
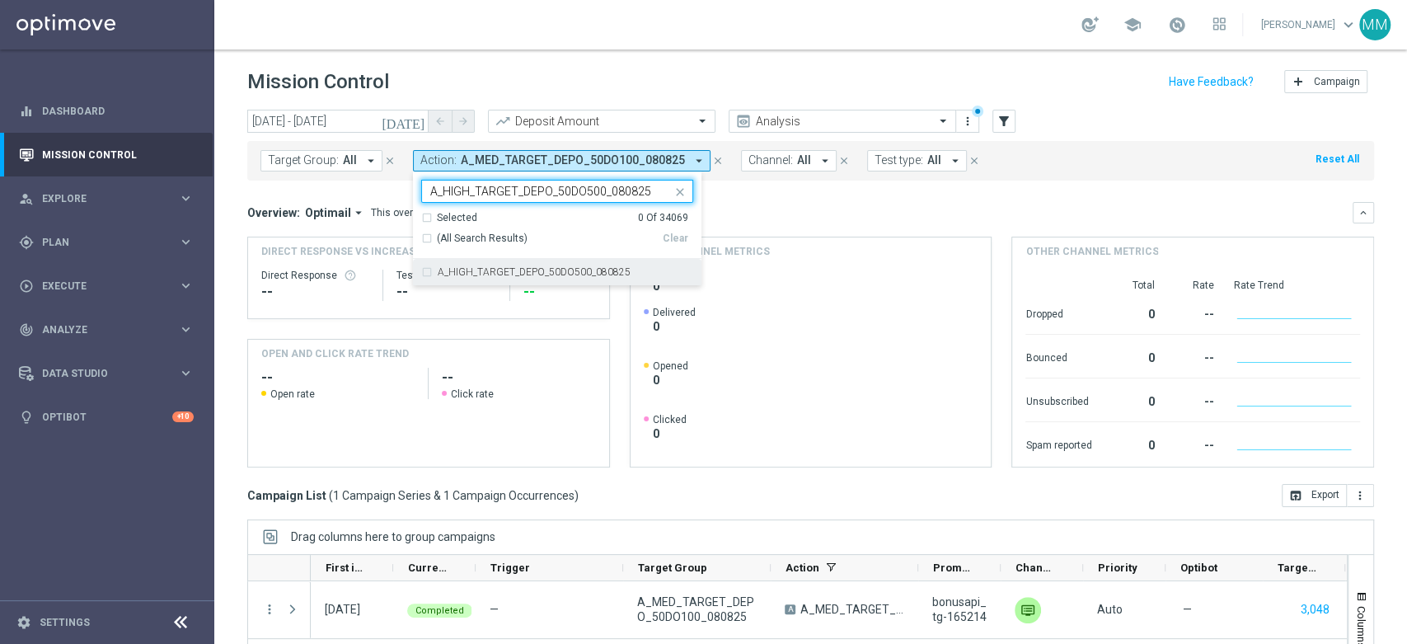
click at [527, 274] on label "A_HIGH_TARGET_DEPO_50DO500_080825" at bounding box center [534, 272] width 193 height 10
type input "A_HIGH_TARGET_DEPO_50DO500_080825"
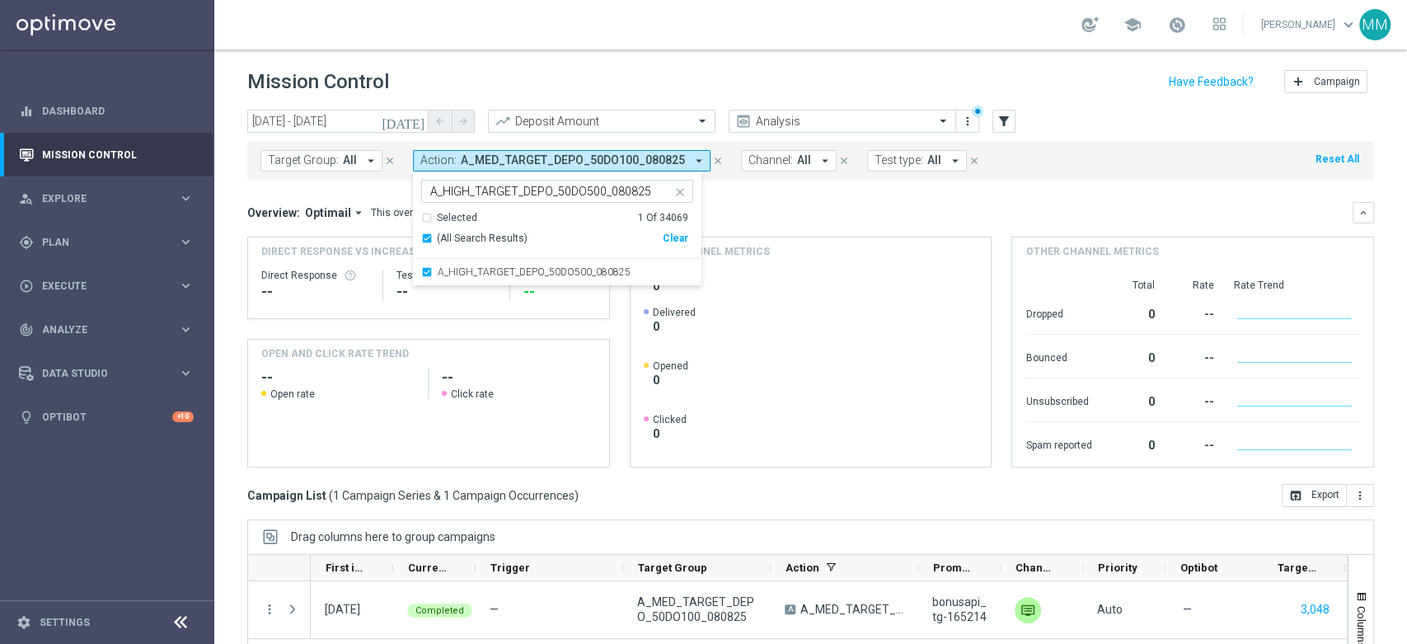
drag, startPoint x: 773, startPoint y: 216, endPoint x: 682, endPoint y: 288, distance: 116.1
click at [771, 213] on div "Overview: Optimail arrow_drop_down This overview shows data of campaigns execut…" at bounding box center [799, 212] width 1105 height 15
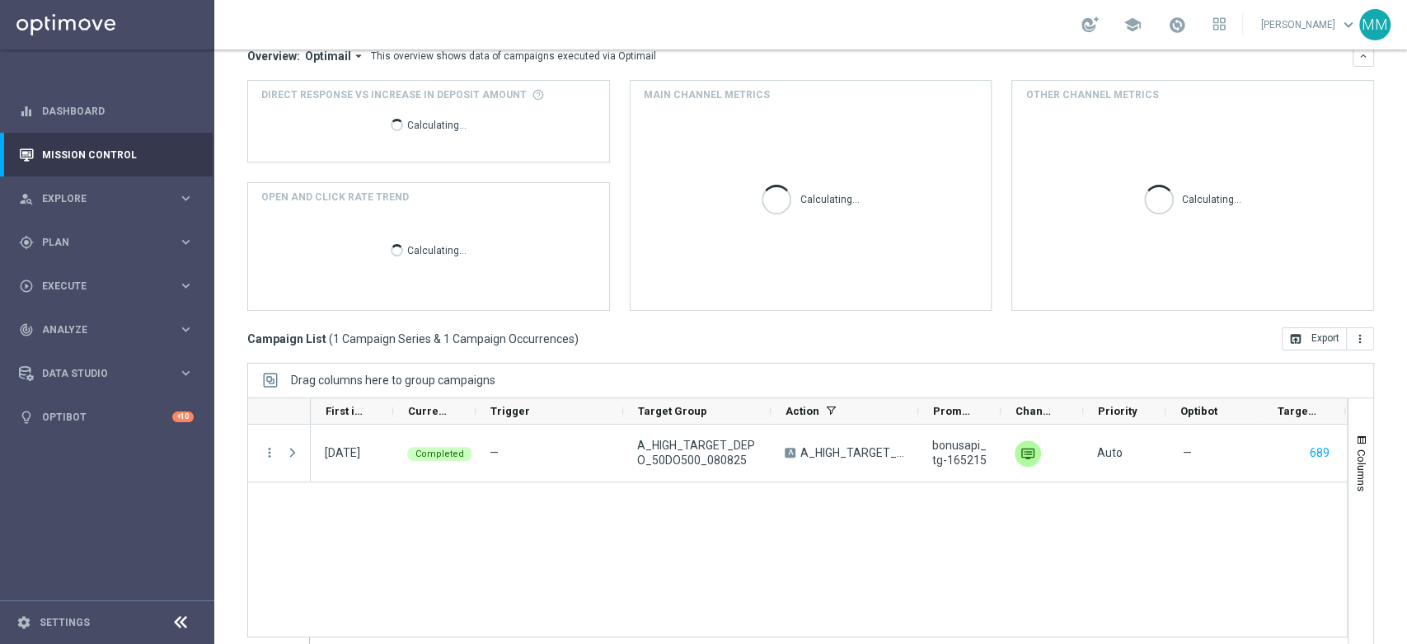
scroll to position [179, 0]
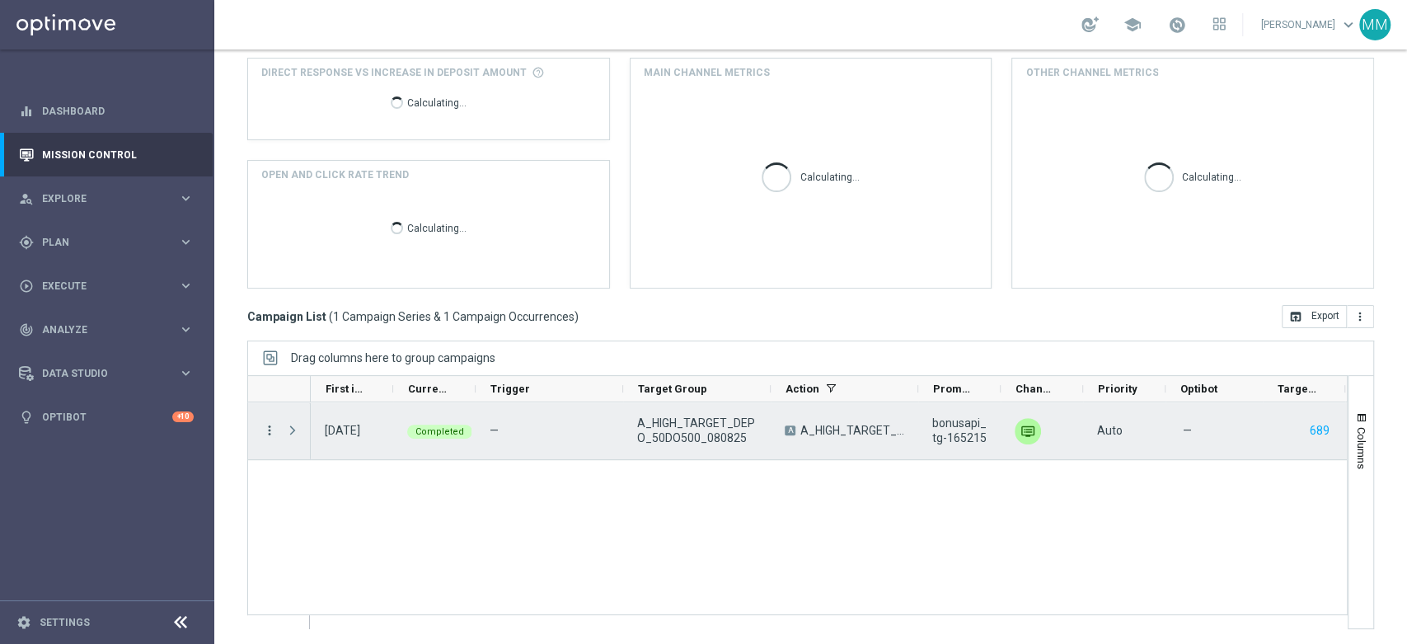
click at [266, 431] on icon "more_vert" at bounding box center [269, 430] width 15 height 15
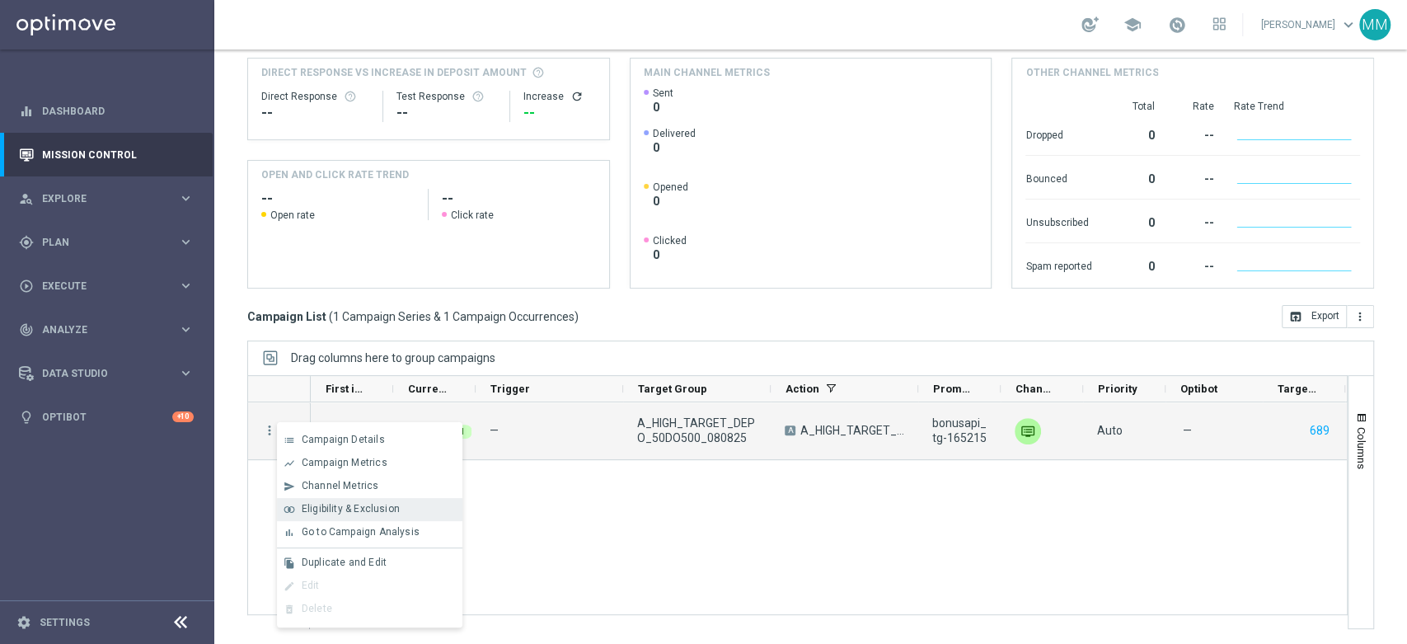
click at [391, 508] on span "Eligibility & Exclusion" at bounding box center [351, 509] width 98 height 12
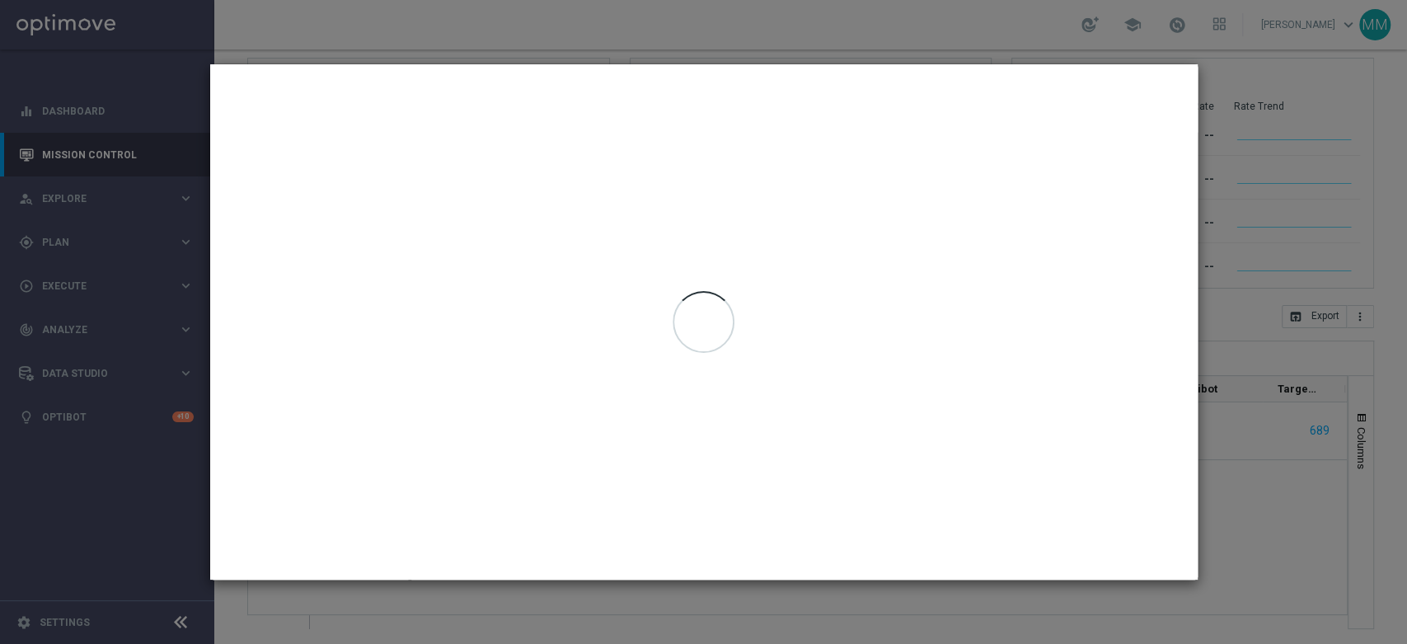
type input "08 Aug 2025 - 08 Aug 2025"
click at [1335, 122] on modal-container "Selected Campaign Details Target Group A_HIGH_TARGET_DEPO_50DO500_080825 launch…" at bounding box center [703, 322] width 1407 height 644
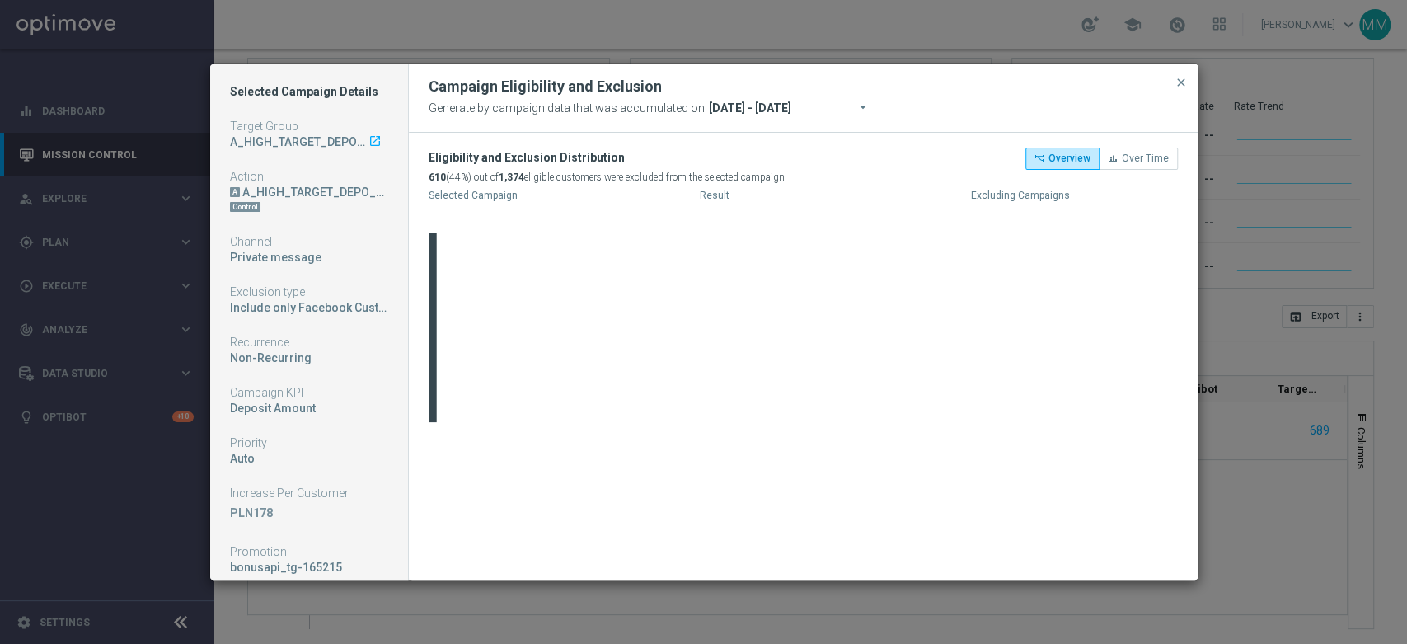
click at [1246, 236] on modal-container "Selected Campaign Details Target Group A_HIGH_TARGET_DEPO_50DO500_080825 launch…" at bounding box center [703, 322] width 1407 height 644
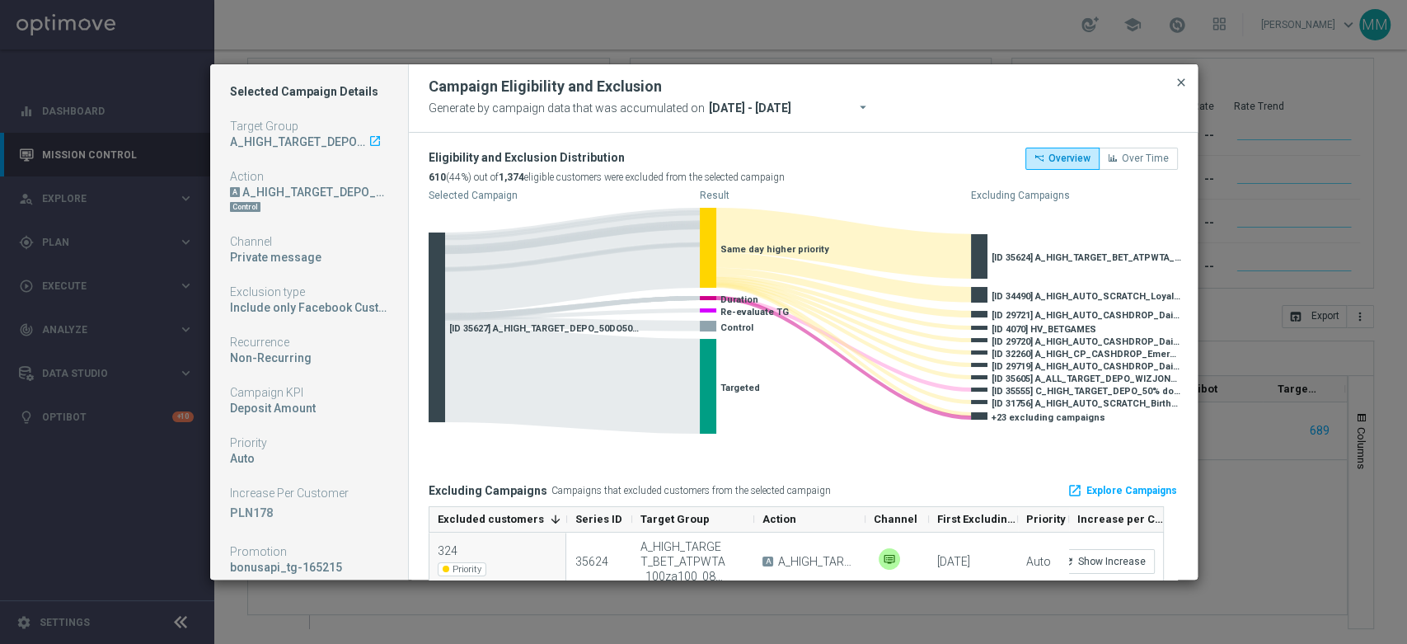
click at [1180, 82] on span "close" at bounding box center [1180, 82] width 13 height 13
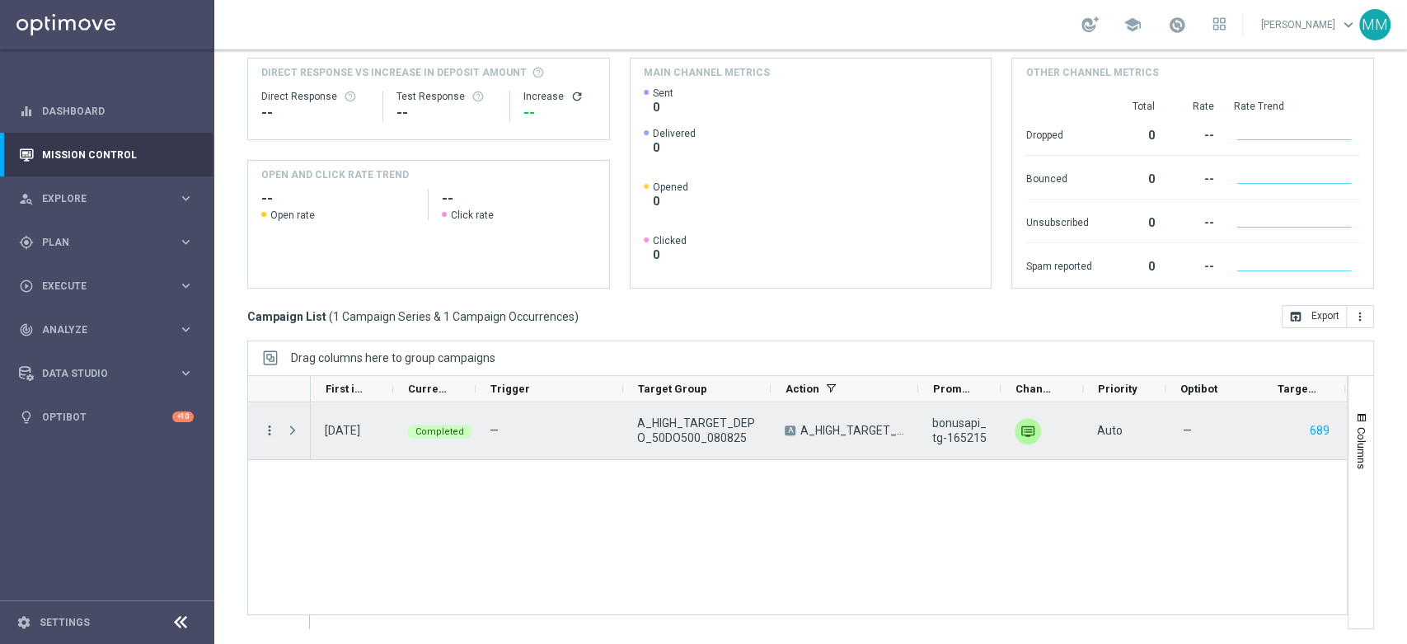
click at [264, 427] on icon "more_vert" at bounding box center [269, 430] width 15 height 15
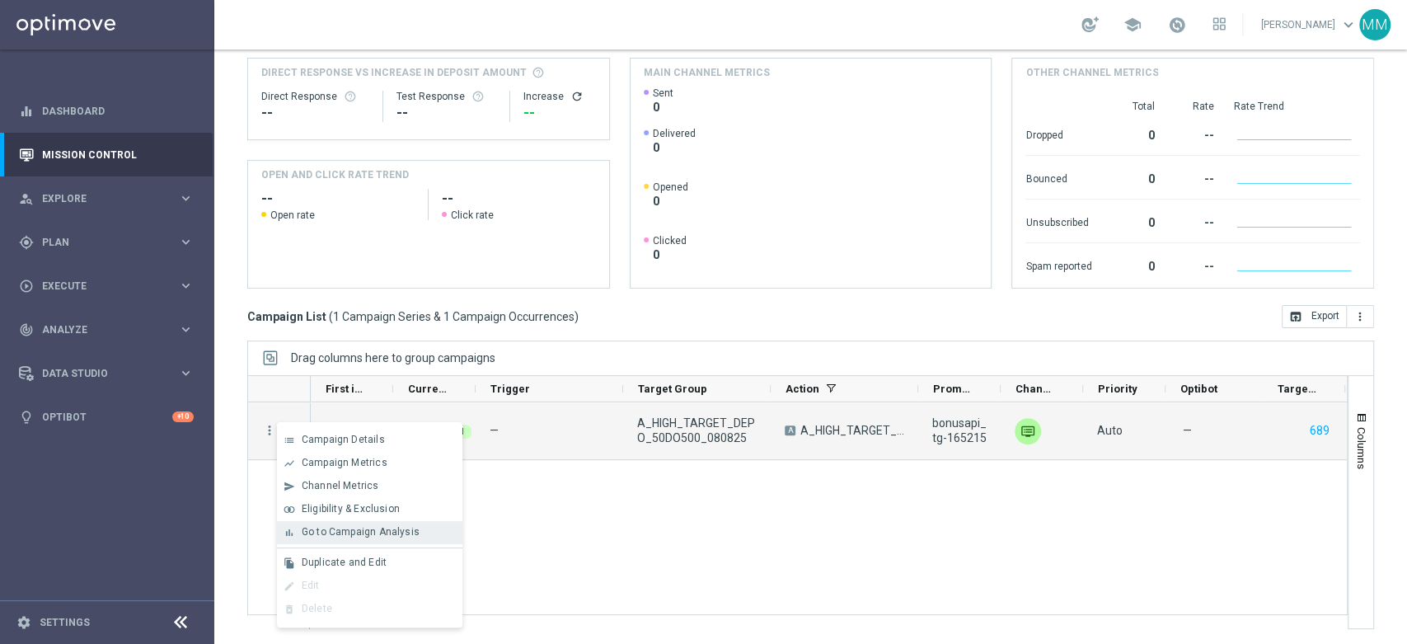
click at [343, 527] on span "Go to Campaign Analysis" at bounding box center [361, 532] width 118 height 12
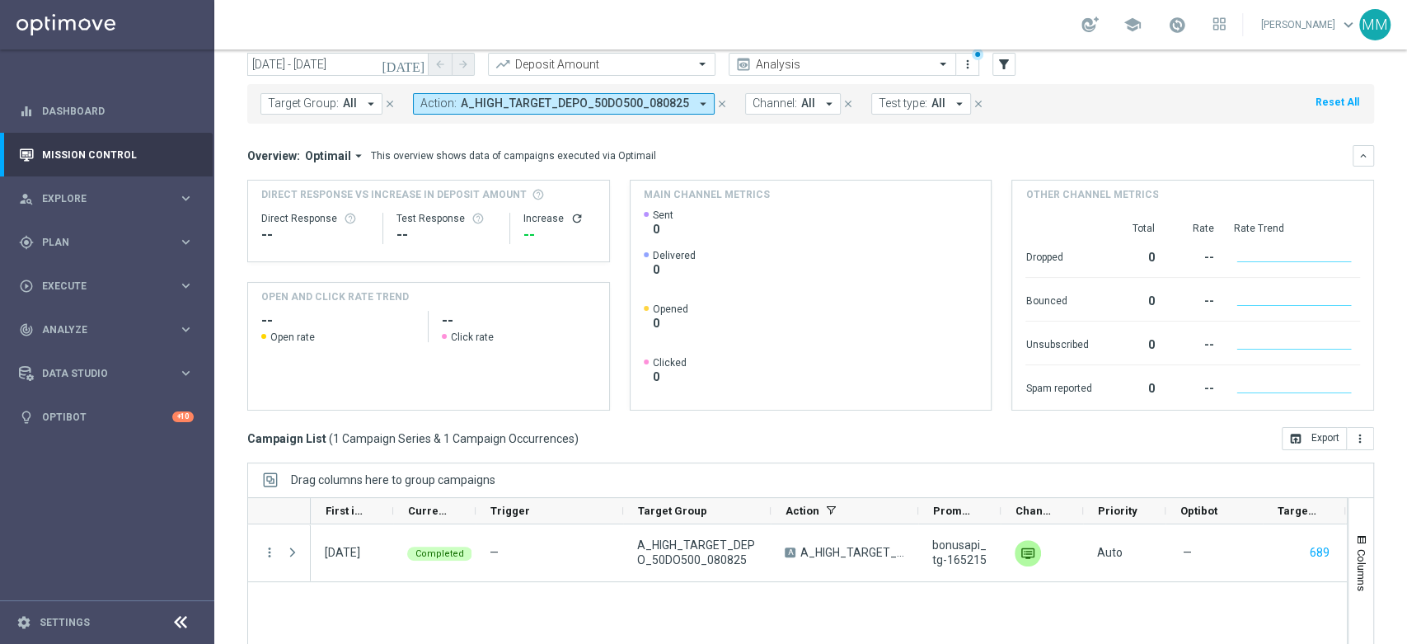
scroll to position [0, 0]
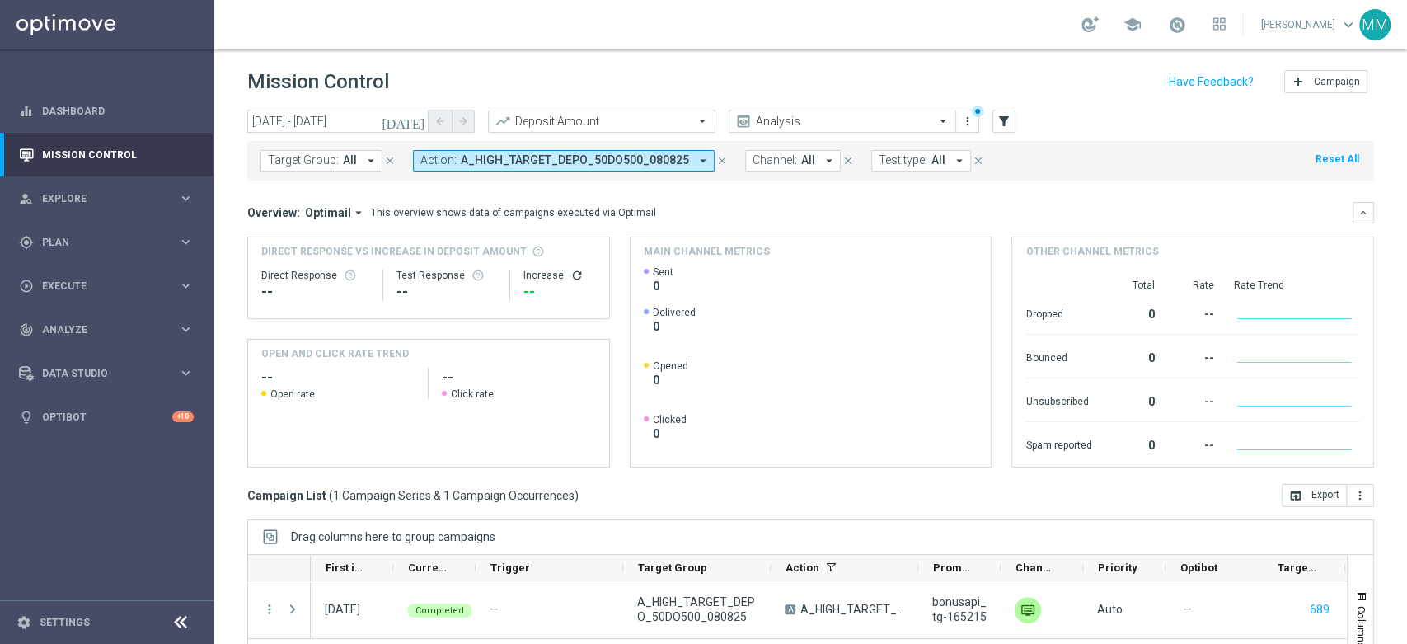
click at [634, 163] on span "A_HIGH_TARGET_DEPO_50DO500_080825" at bounding box center [575, 160] width 228 height 14
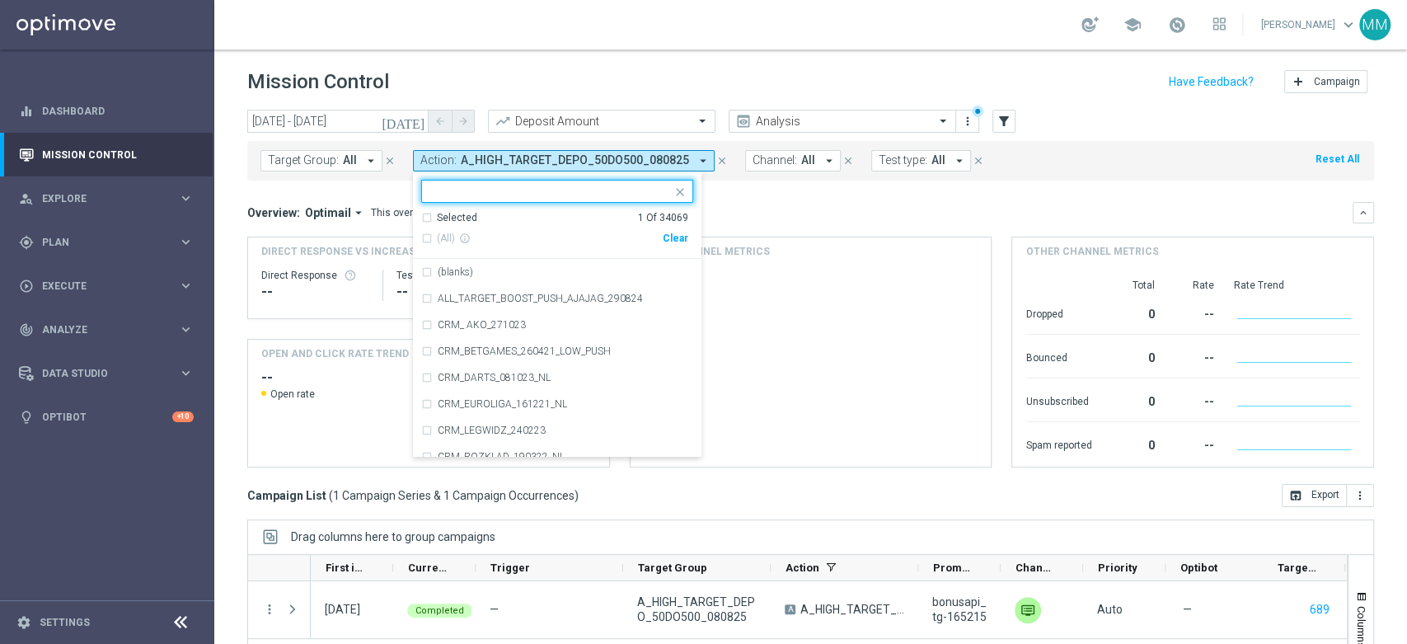
click at [0, 0] on div "Clear" at bounding box center [0, 0] width 0 height 0
click at [634, 182] on div at bounding box center [547, 190] width 250 height 21
paste input "A_MED_TARGET_BET_ATPWTA_30za30_080825"
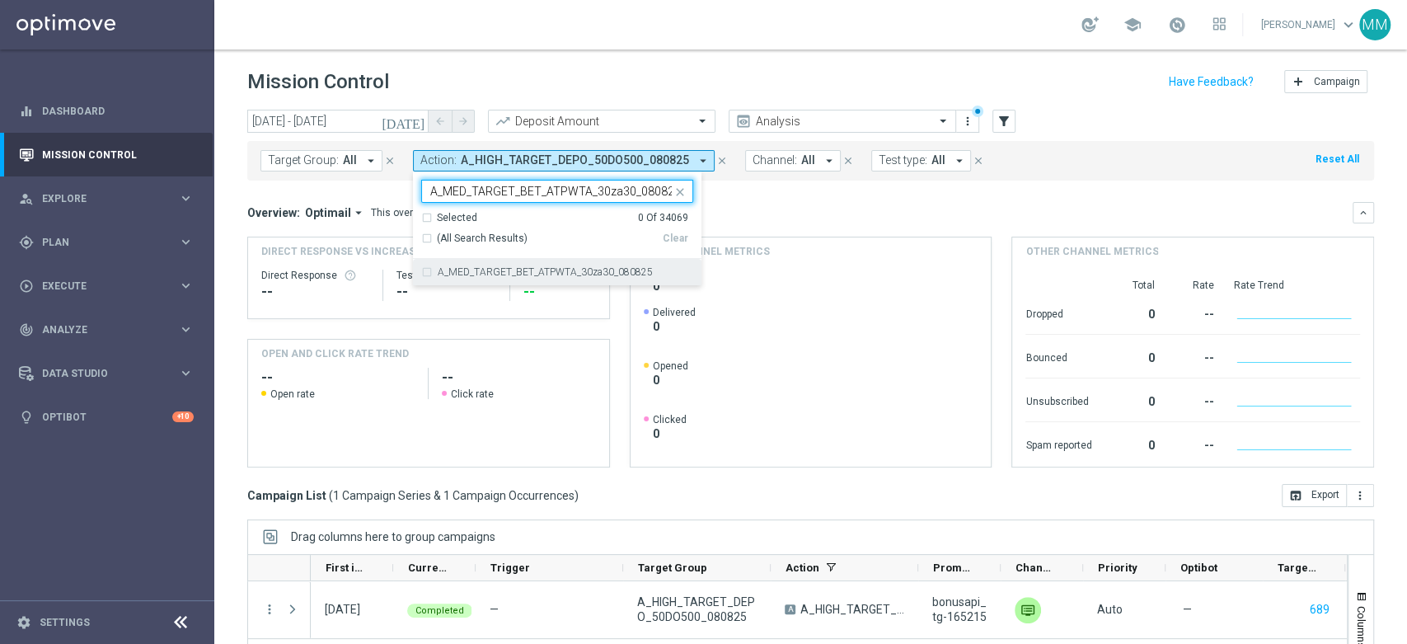
scroll to position [0, 2]
click at [542, 274] on label "A_MED_TARGET_BET_ATPWTA_30za30_080825" at bounding box center [545, 272] width 215 height 10
type input "A_MED_TARGET_BET_ATPWTA_30za30_080825"
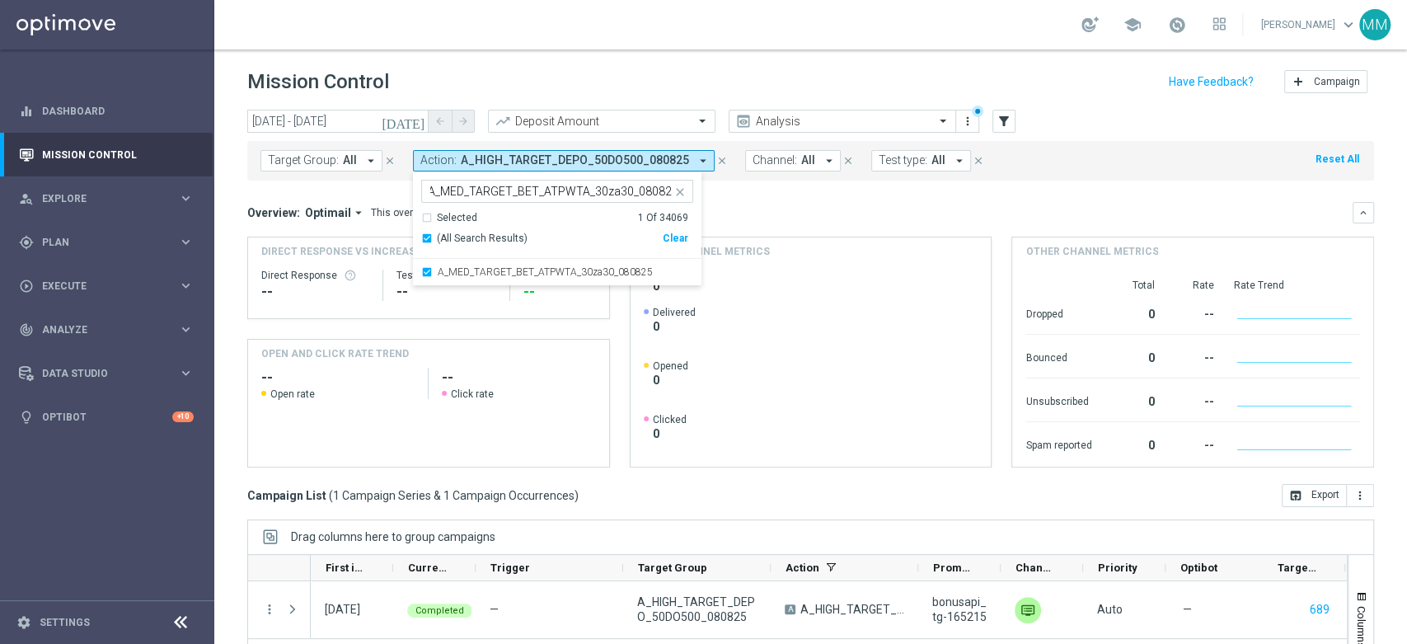
scroll to position [0, 0]
click at [714, 205] on div "Overview: Optimail arrow_drop_down This overview shows data of campaigns execut…" at bounding box center [799, 212] width 1105 height 15
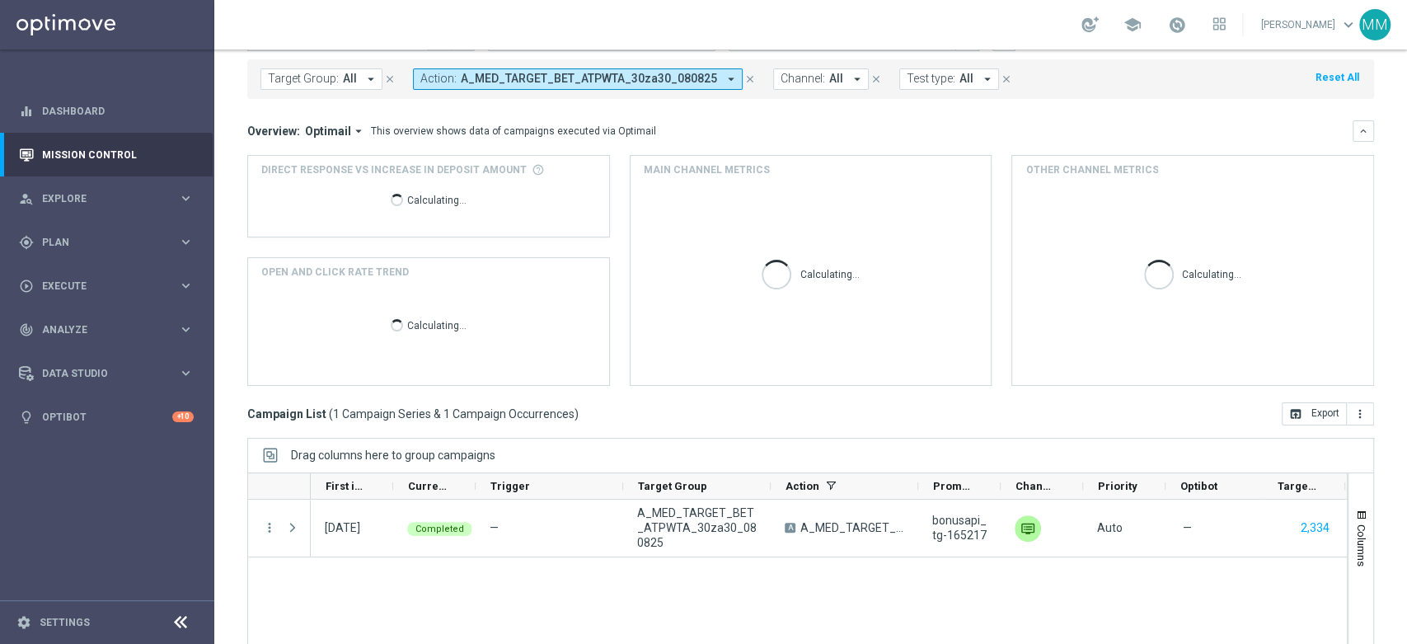
scroll to position [179, 0]
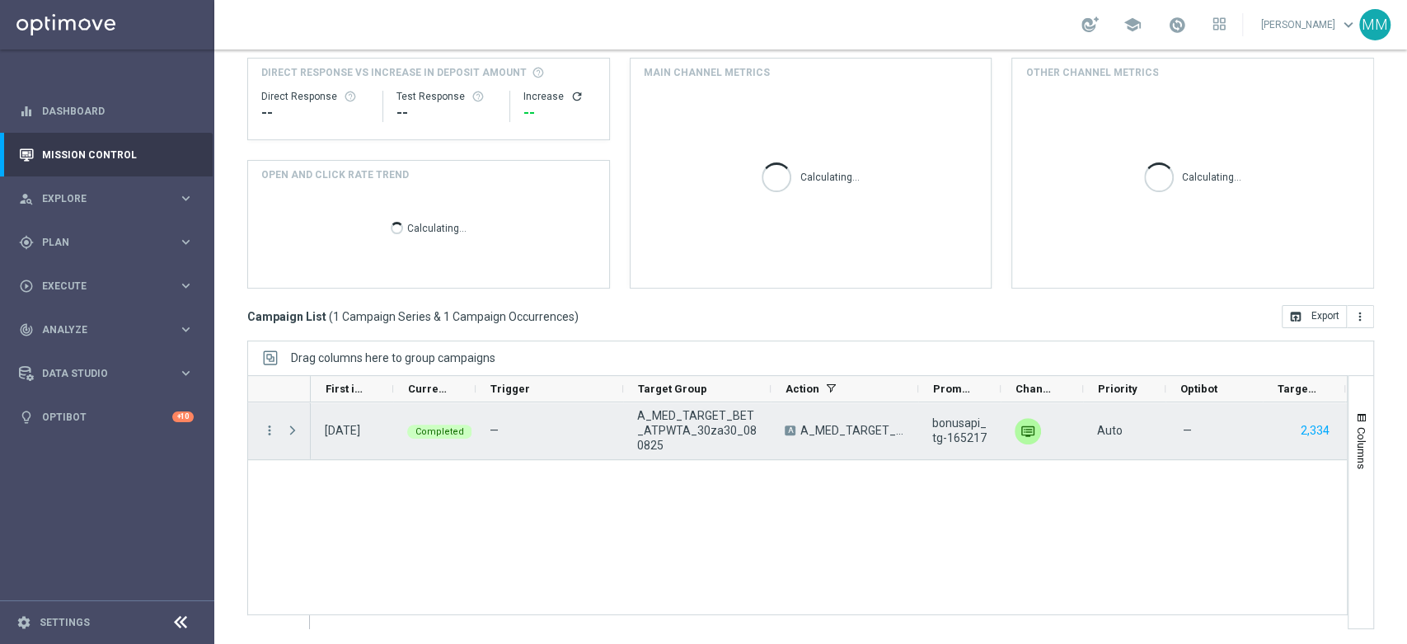
click at [277, 424] on div "more_vert" at bounding box center [263, 430] width 30 height 57
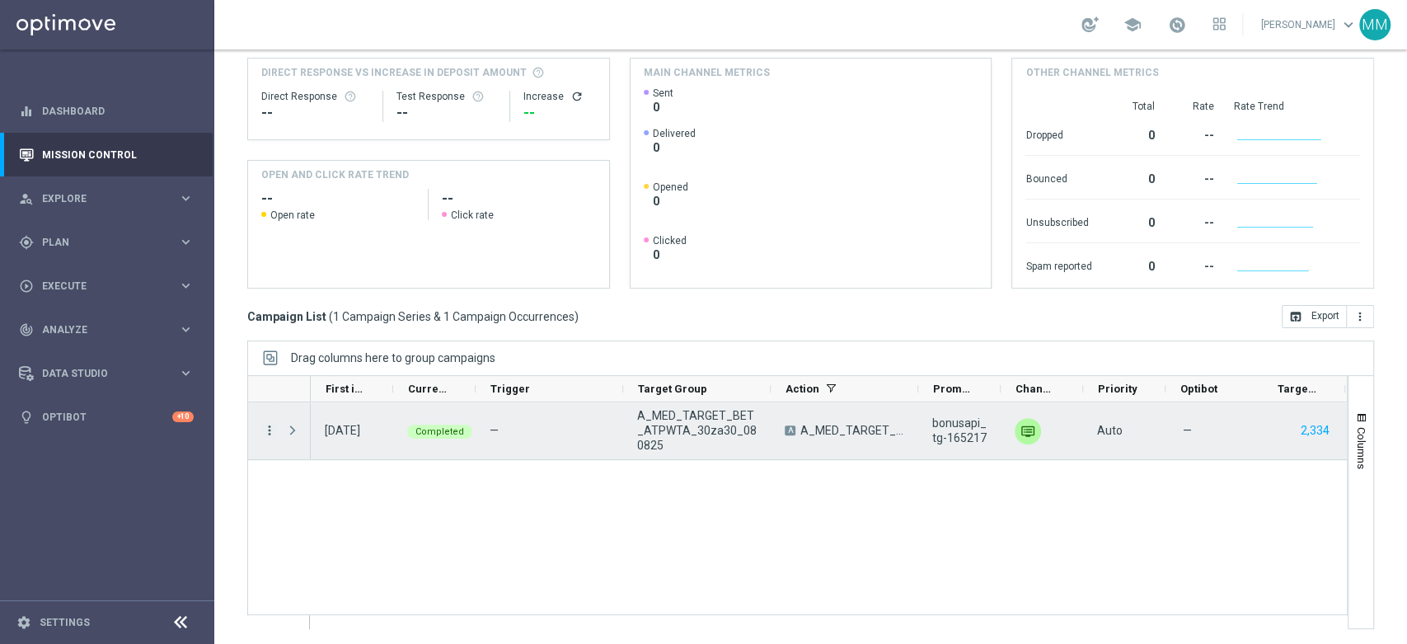
click at [272, 428] on icon "more_vert" at bounding box center [269, 430] width 15 height 15
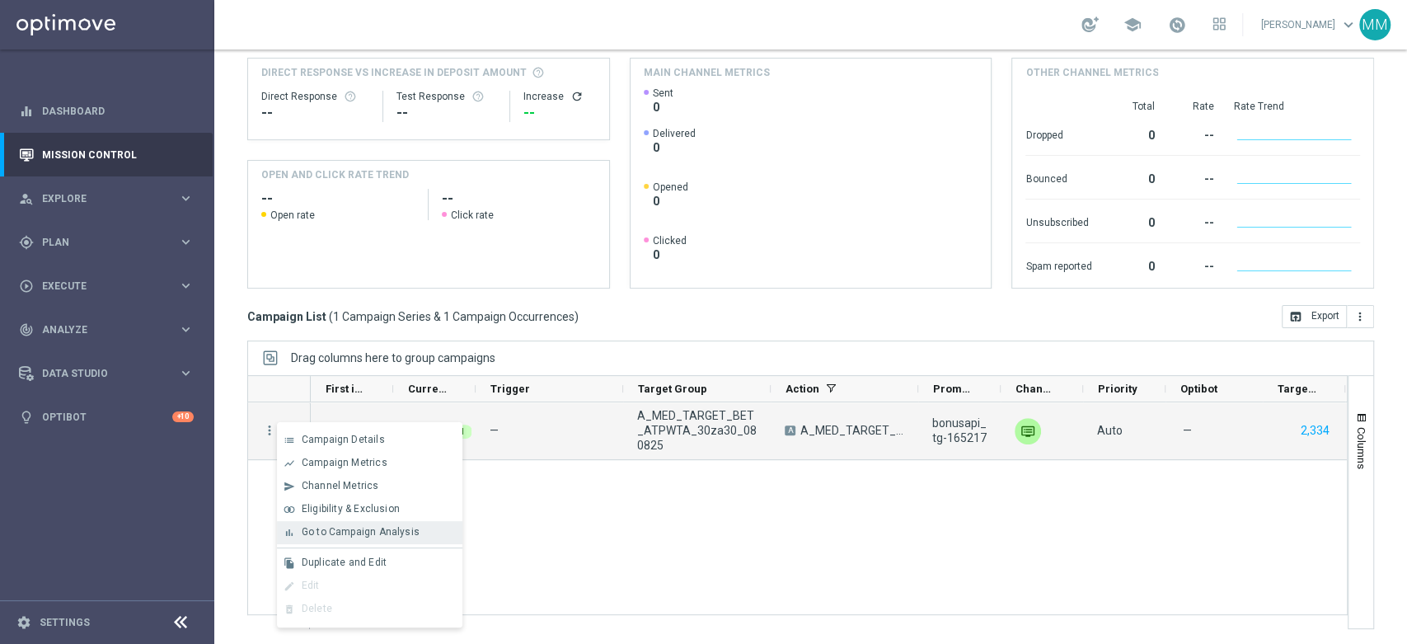
click at [375, 531] on span "Go to Campaign Analysis" at bounding box center [361, 532] width 118 height 12
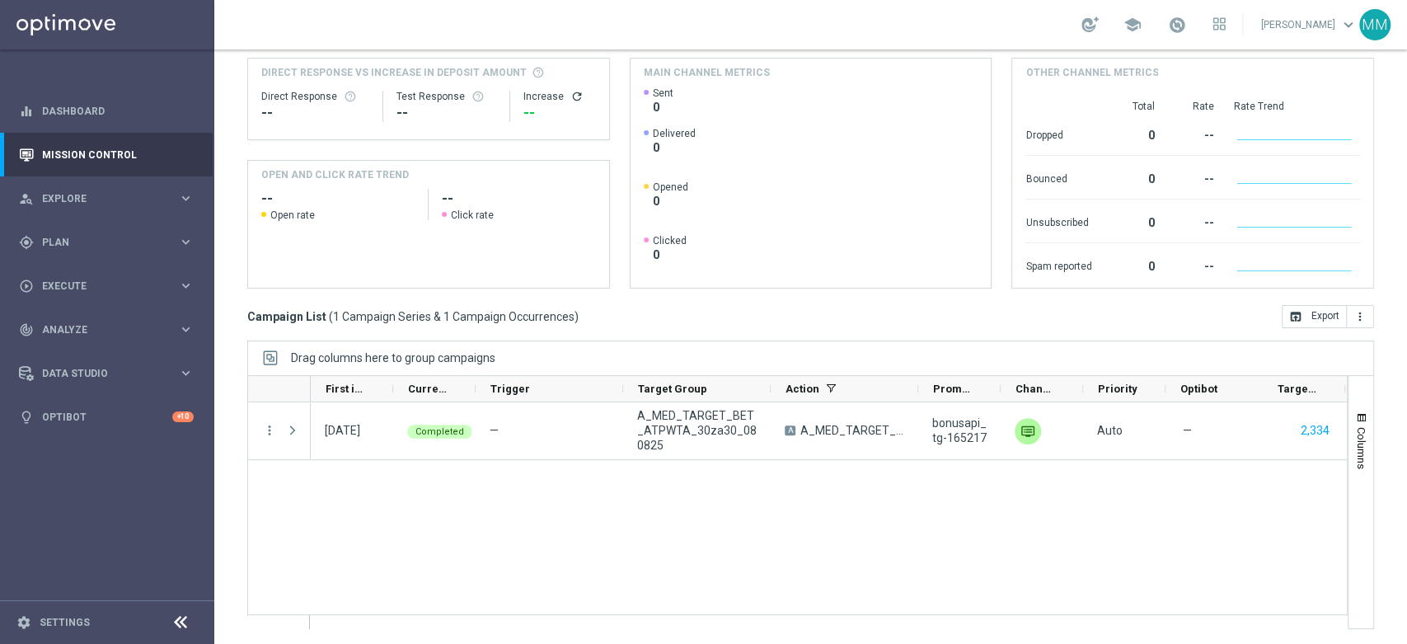
scroll to position [0, 0]
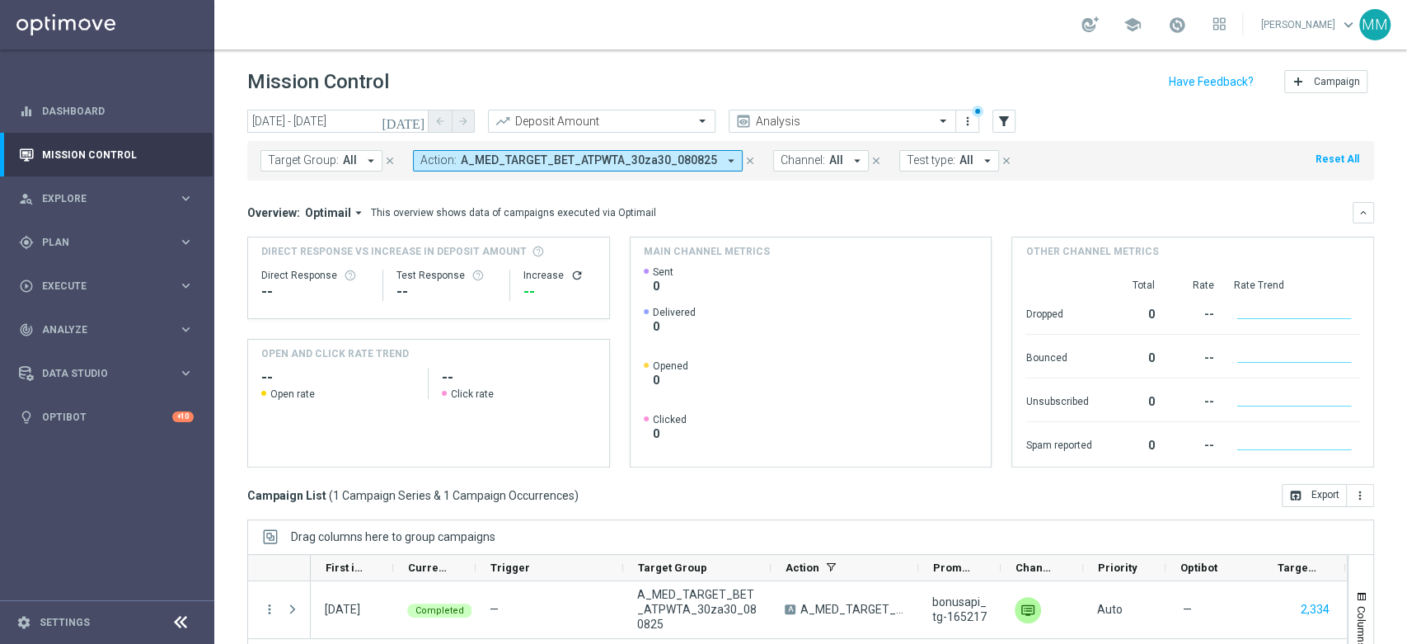
click at [476, 158] on span "A_MED_TARGET_BET_ATPWTA_30za30_080825" at bounding box center [589, 160] width 256 height 14
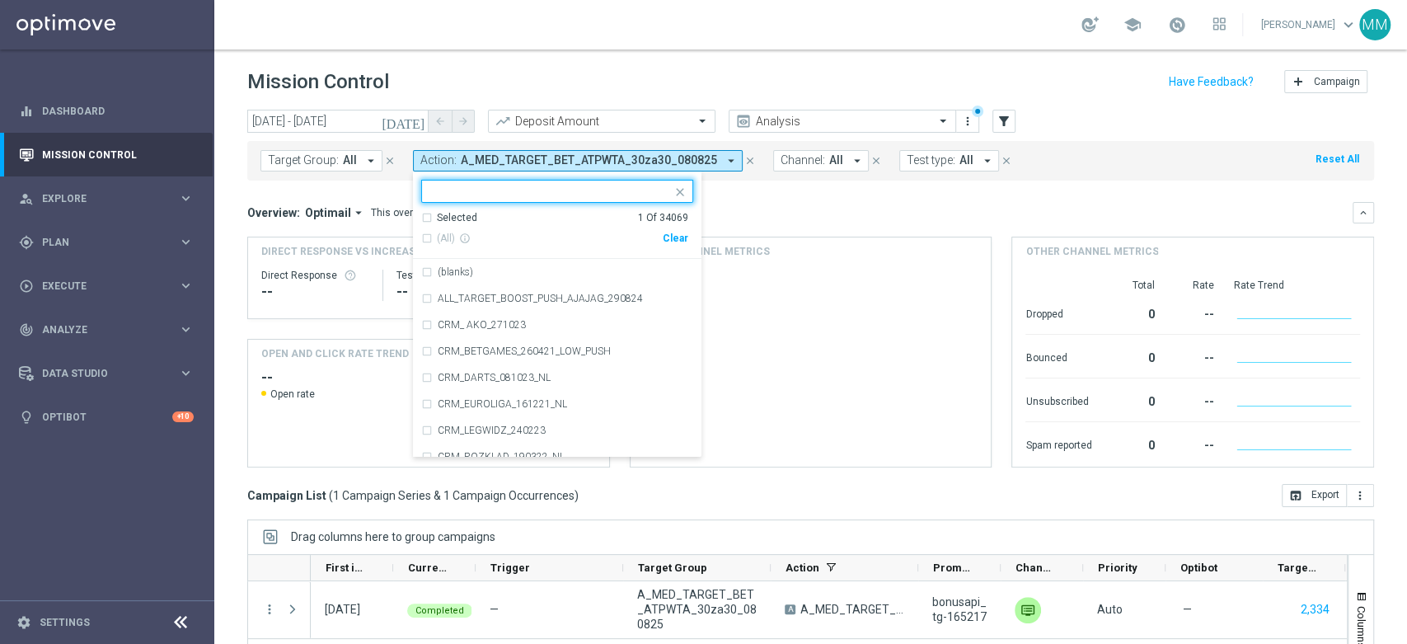
click at [0, 0] on div "Clear" at bounding box center [0, 0] width 0 height 0
click at [639, 195] on input "text" at bounding box center [550, 192] width 241 height 14
paste input "A_HIGH_TARGET_BET_ATPWTA_100za100_080825"
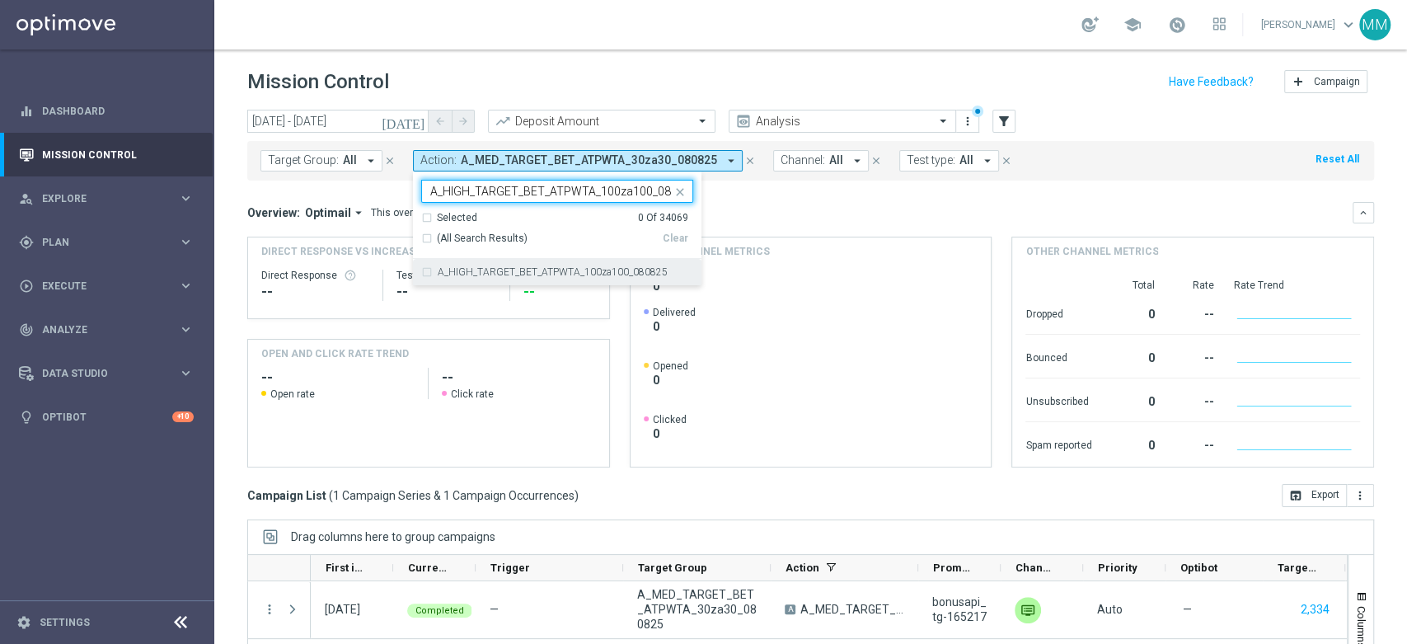
scroll to position [0, 19]
click at [512, 274] on label "A_HIGH_TARGET_BET_ATPWTA_100za100_080825" at bounding box center [553, 272] width 230 height 10
type input "A_HIGH_TARGET_BET_ATPWTA_100za100_080825"
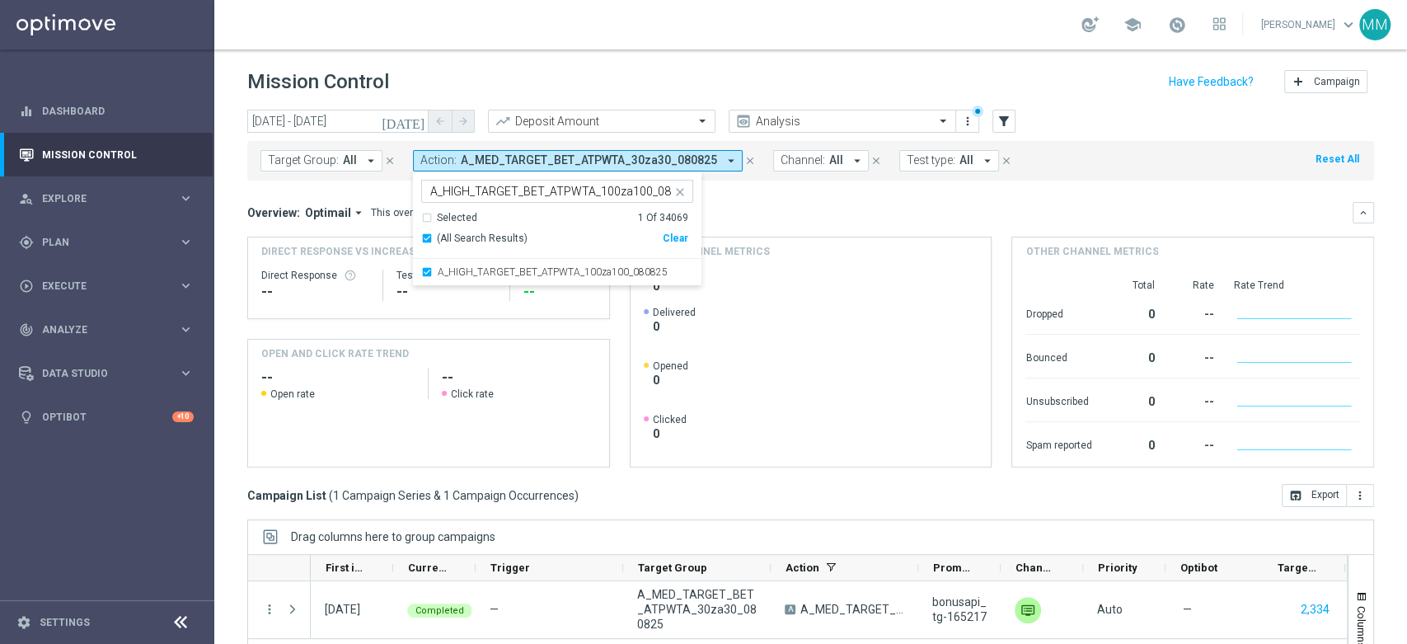
click at [851, 222] on div "Overview: Optimail arrow_drop_down This overview shows data of campaigns execut…" at bounding box center [810, 212] width 1126 height 21
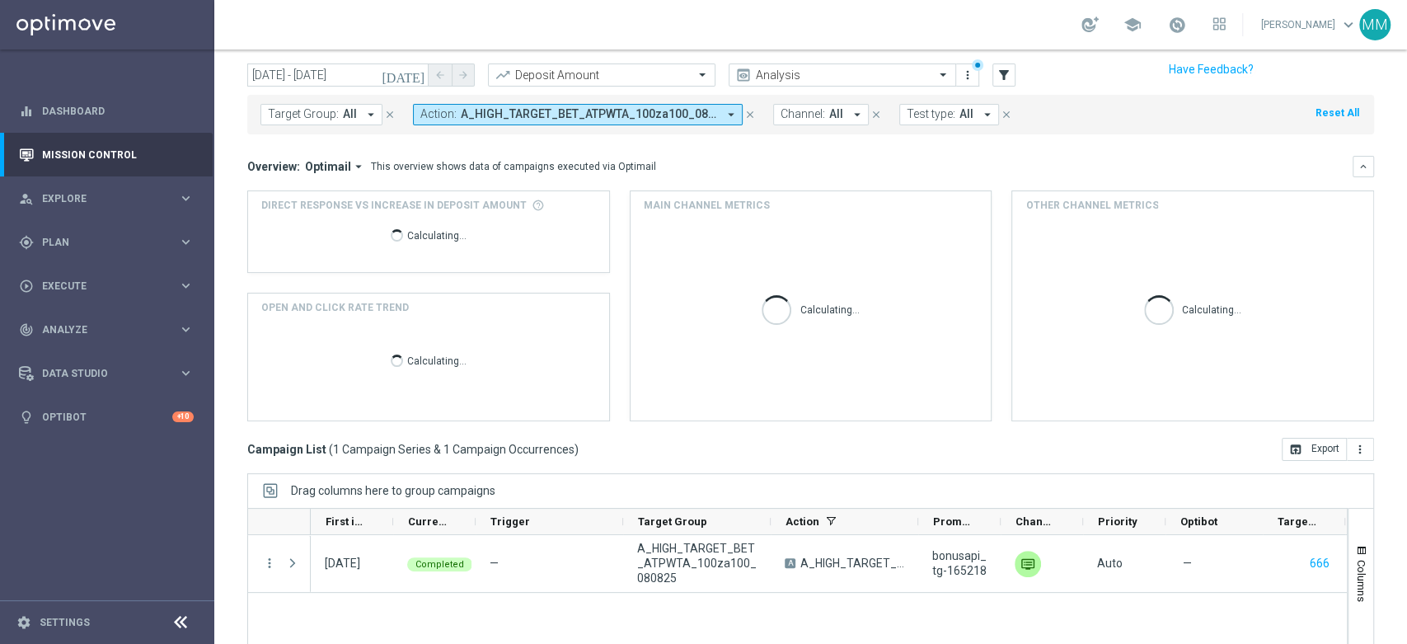
scroll to position [91, 0]
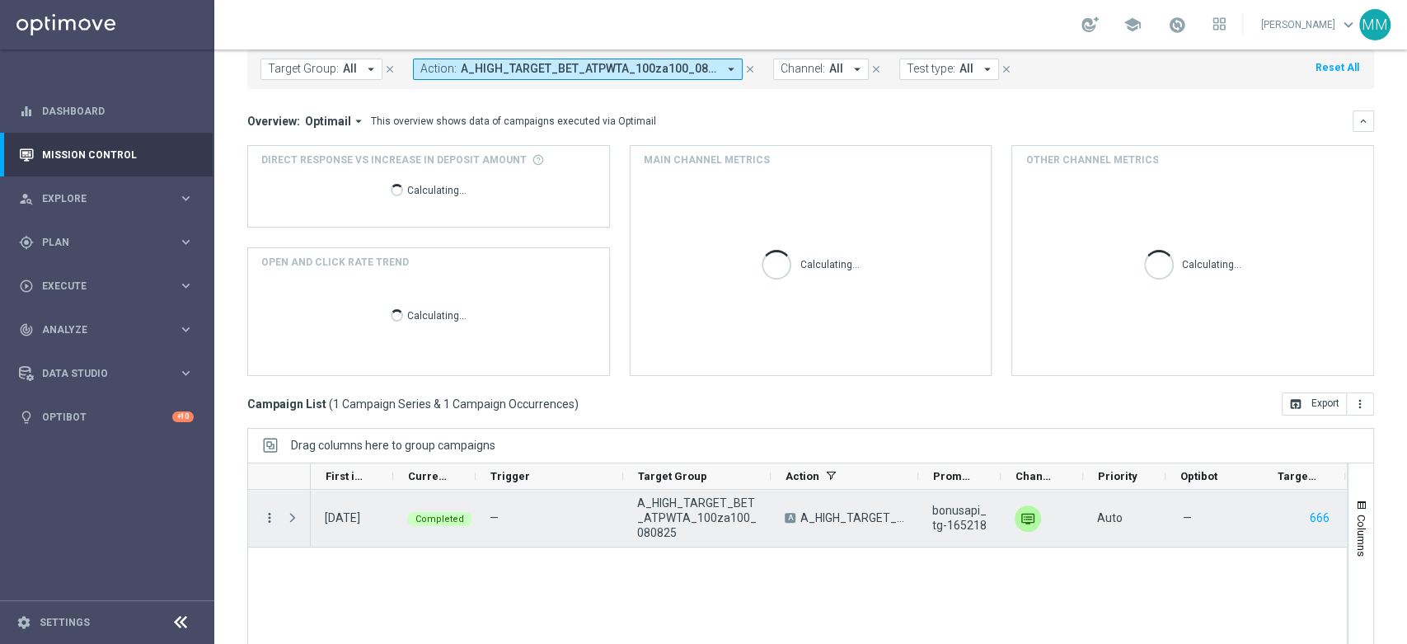
click at [271, 517] on icon "more_vert" at bounding box center [269, 517] width 15 height 15
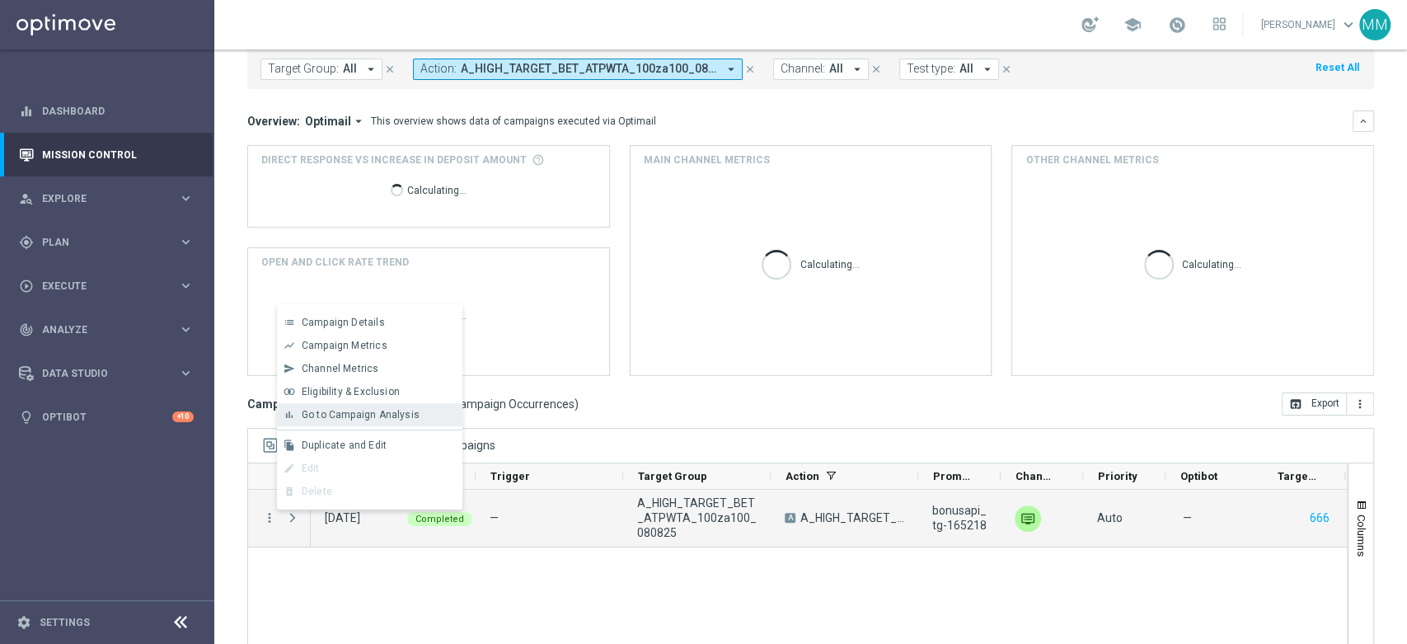
click at [376, 419] on span "Go to Campaign Analysis" at bounding box center [361, 415] width 118 height 12
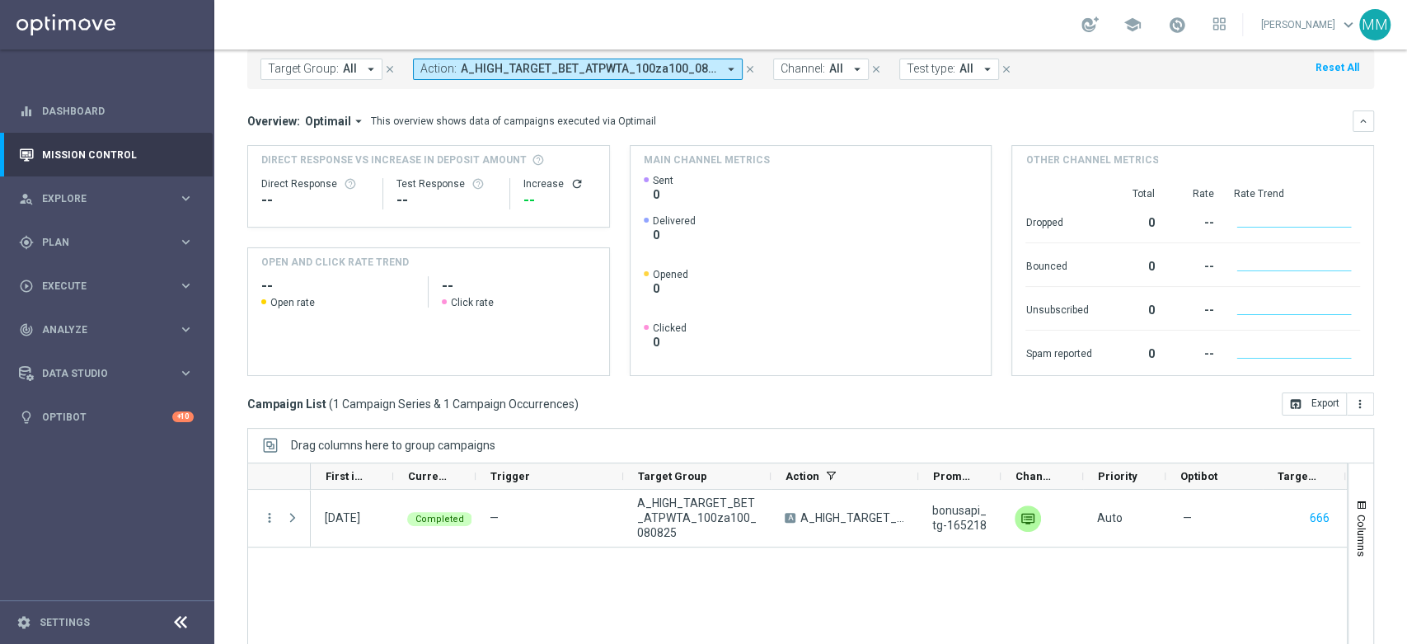
click at [536, 77] on button "Action: A_HIGH_TARGET_BET_ATPWTA_100za100_080825 arrow_drop_down" at bounding box center [578, 69] width 330 height 21
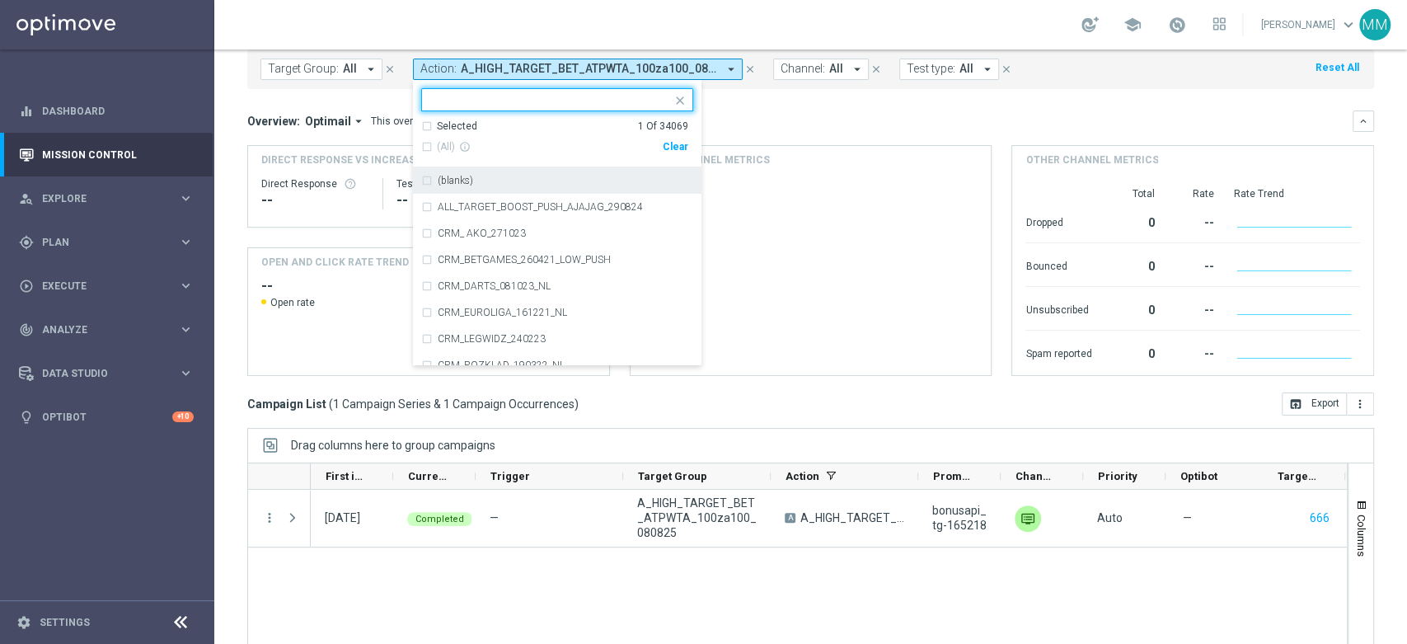
click at [0, 0] on div "Clear" at bounding box center [0, 0] width 0 height 0
click at [623, 97] on input "text" at bounding box center [550, 100] width 241 height 14
paste input "A_MIN_TARGET_WIN_EP_20_120825"
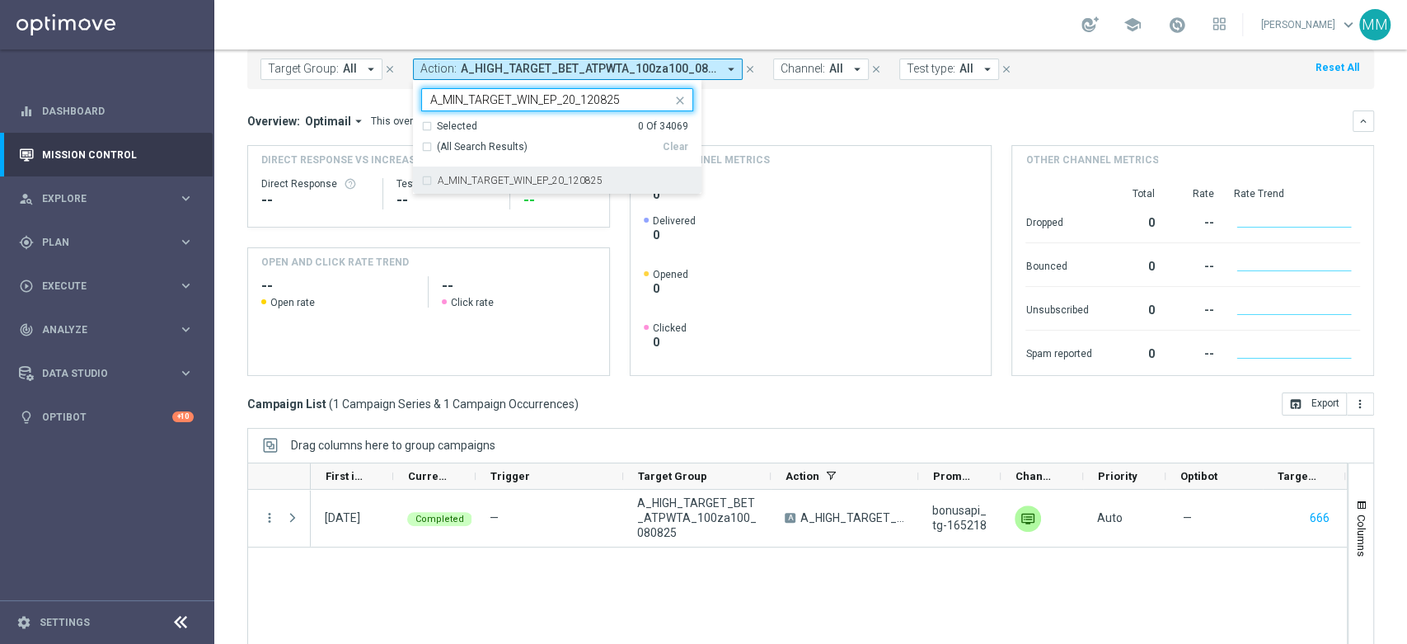
click at [587, 185] on label "A_MIN_TARGET_WIN_EP_20_120825" at bounding box center [520, 181] width 165 height 10
type input "A_MIN_TARGET_WIN_EP_20_120825"
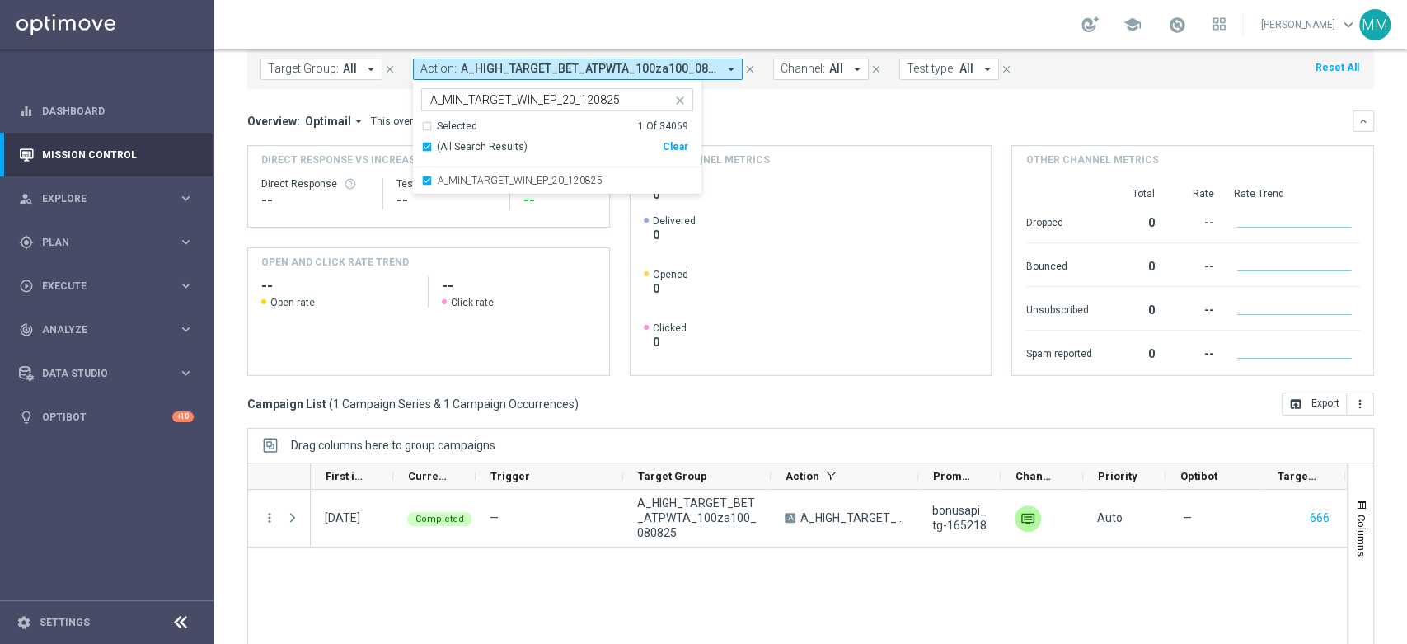
drag, startPoint x: 767, startPoint y: 122, endPoint x: 667, endPoint y: 293, distance: 198.0
click at [768, 121] on div "Overview: Optimail arrow_drop_down This overview shows data of campaigns execut…" at bounding box center [799, 121] width 1105 height 15
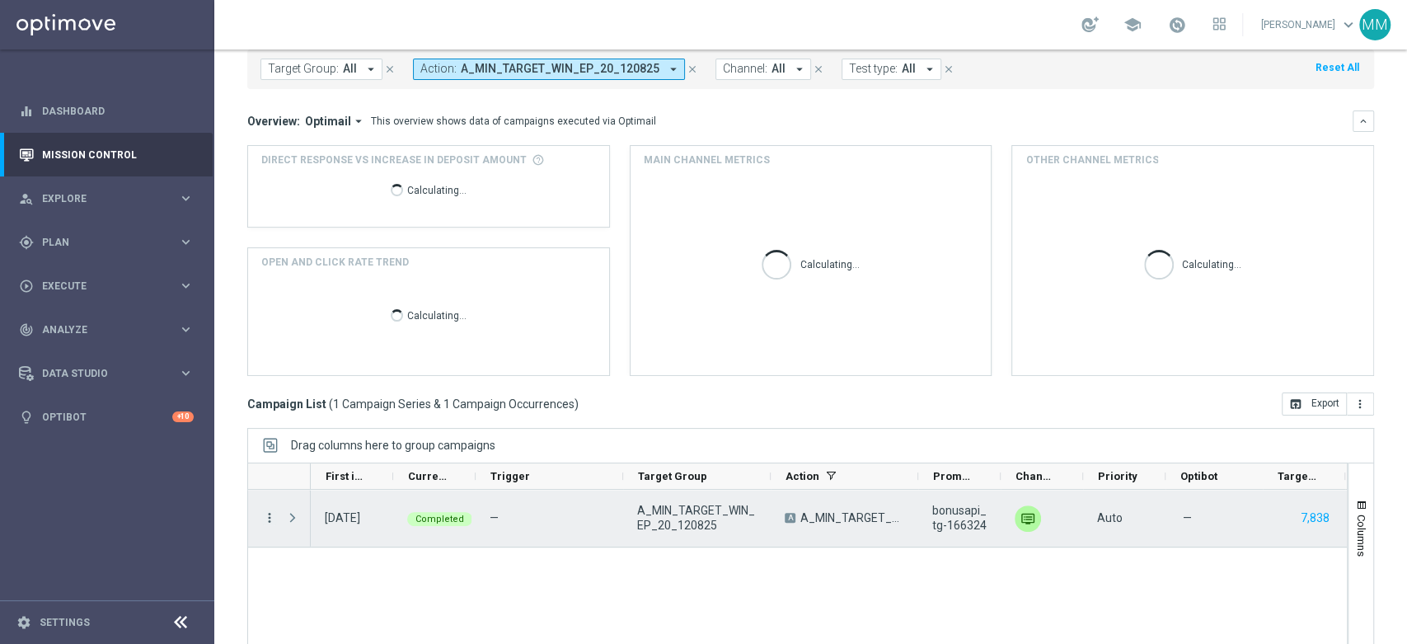
click at [268, 510] on icon "more_vert" at bounding box center [269, 517] width 15 height 15
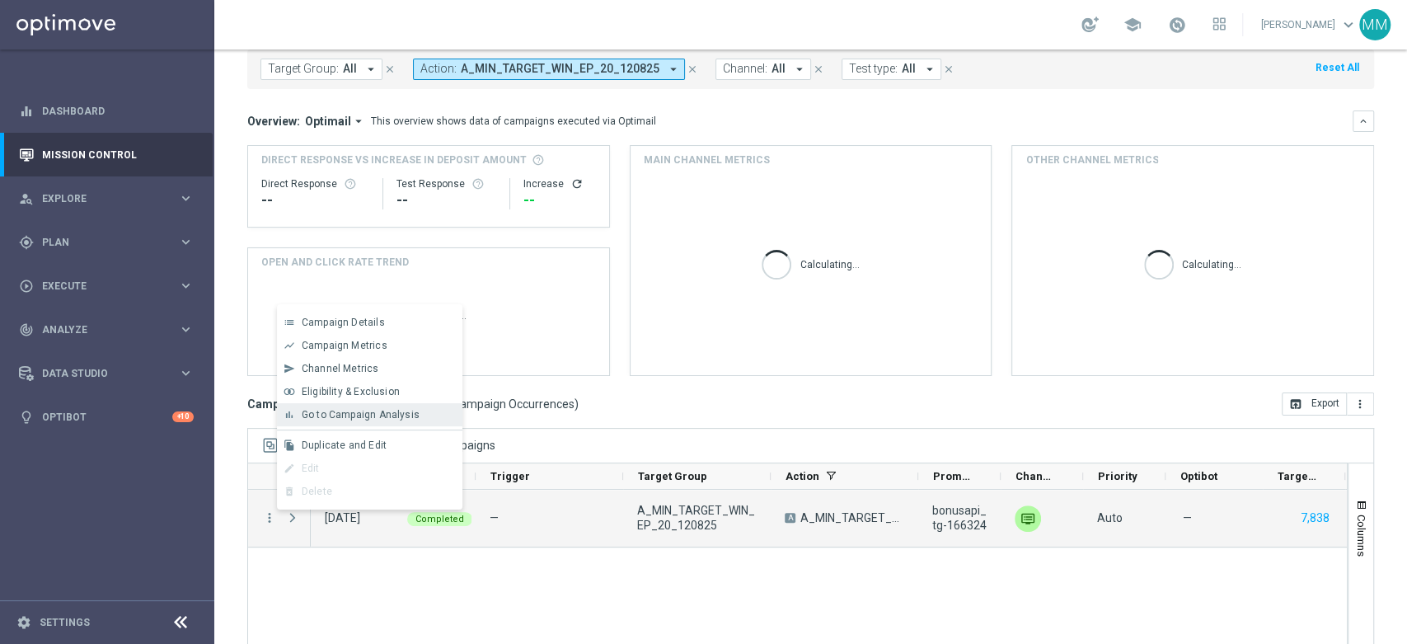
click at [386, 410] on span "Go to Campaign Analysis" at bounding box center [361, 415] width 118 height 12
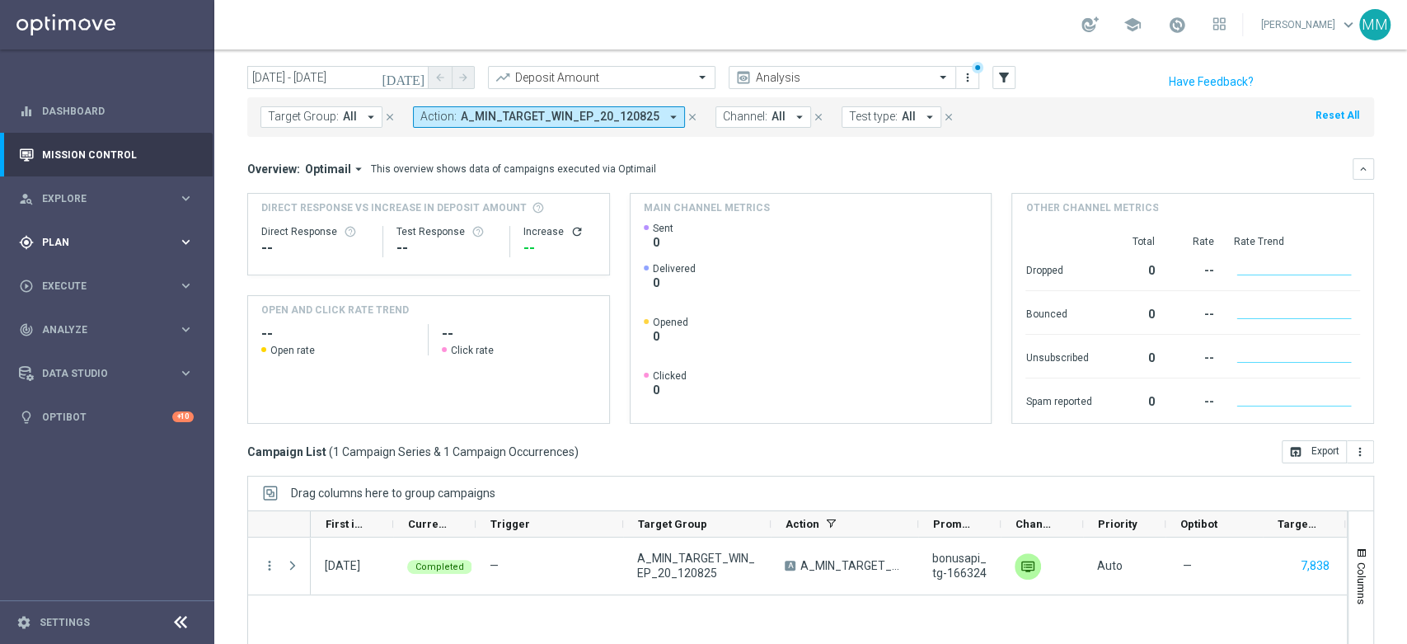
scroll to position [0, 0]
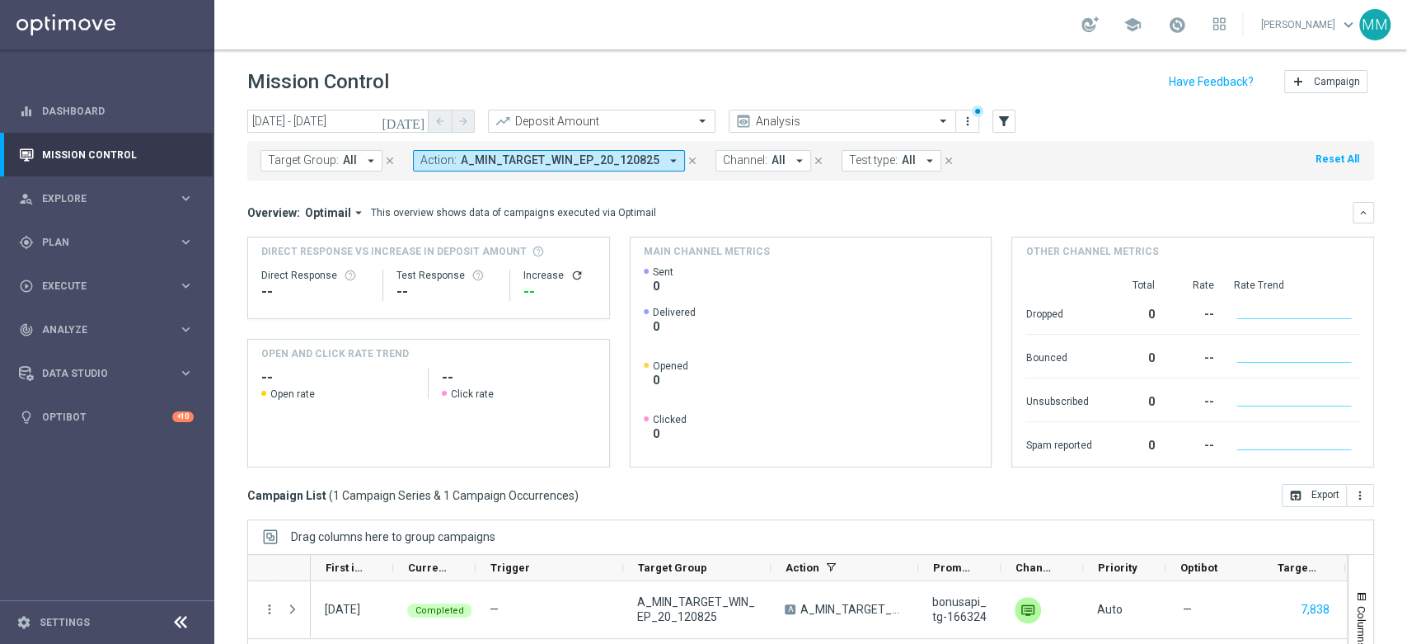
click at [621, 154] on span "A_MIN_TARGET_WIN_EP_20_120825" at bounding box center [560, 160] width 199 height 14
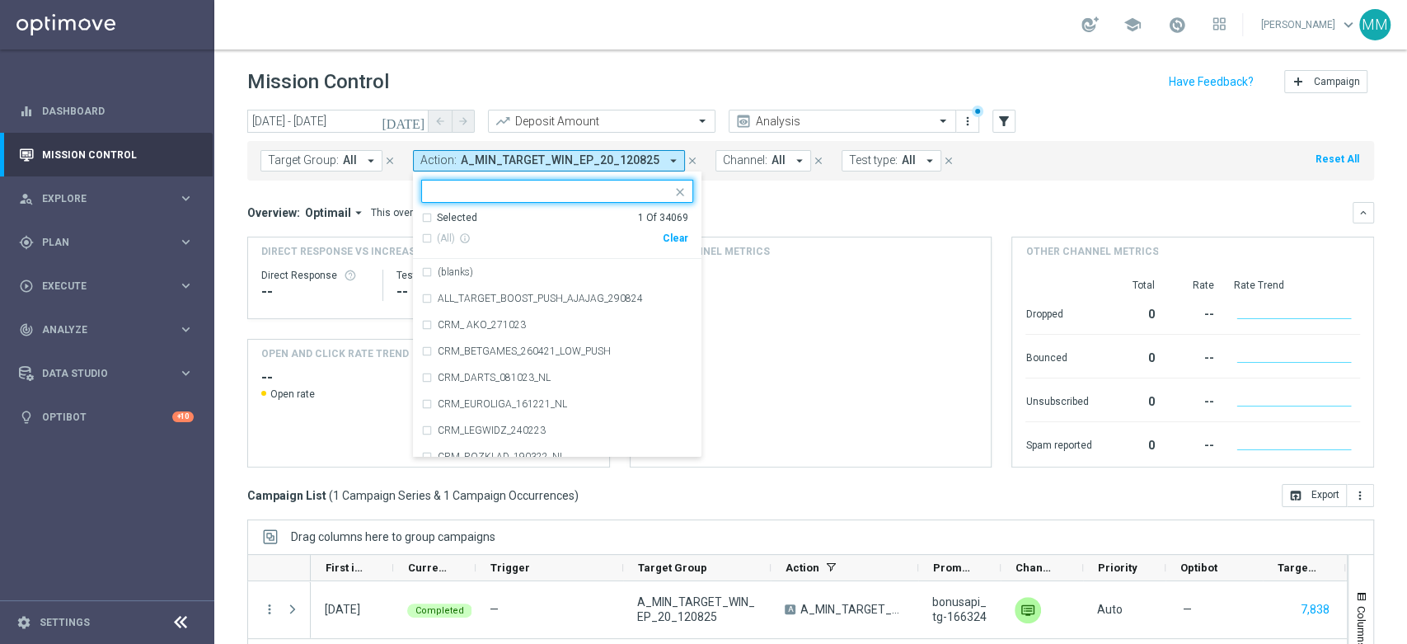
click at [0, 0] on div "Clear" at bounding box center [0, 0] width 0 height 0
click at [594, 178] on div "Selected 0 Of 34069 (All) info_outline Clear (blanks) ALL_TARGET_BOOST_PUSH_AJA…" at bounding box center [557, 314] width 288 height 286
click at [590, 189] on input "text" at bounding box center [550, 192] width 241 height 14
paste input "A_LOW_TARGET_WIN_EP_50_120825"
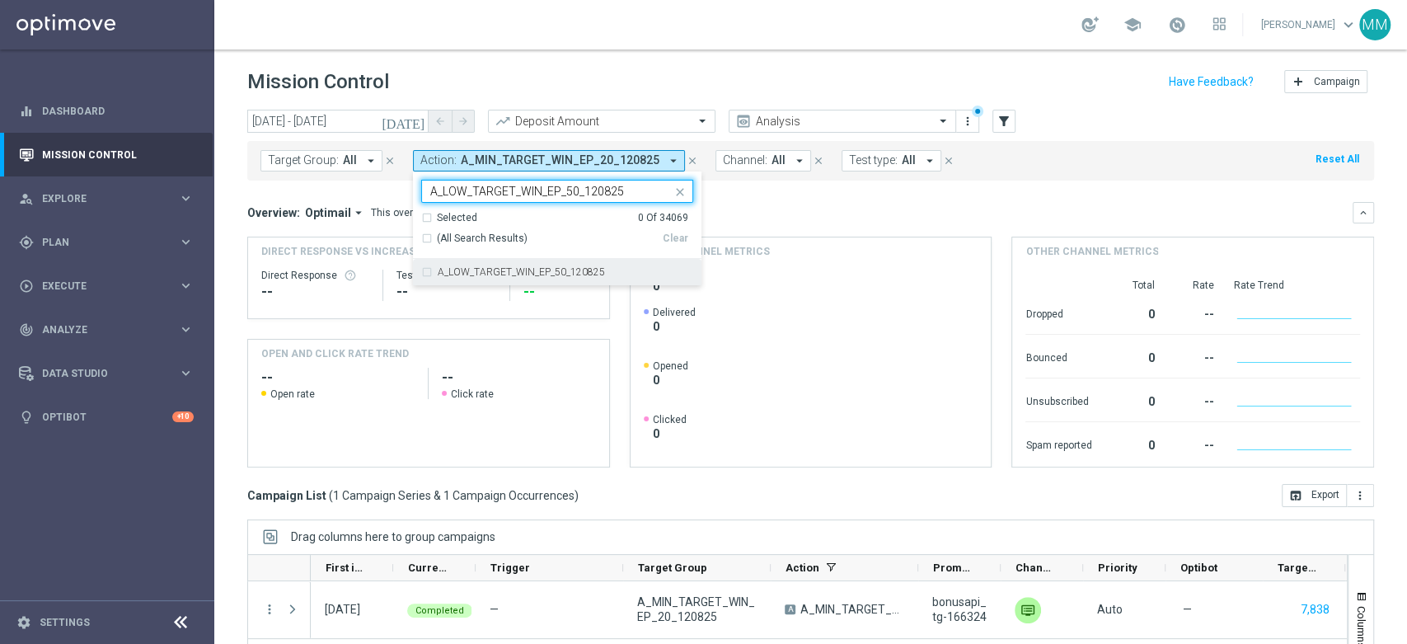
click at [559, 278] on div "A_LOW_TARGET_WIN_EP_50_120825" at bounding box center [557, 272] width 272 height 26
type input "A_LOW_TARGET_WIN_EP_50_120825"
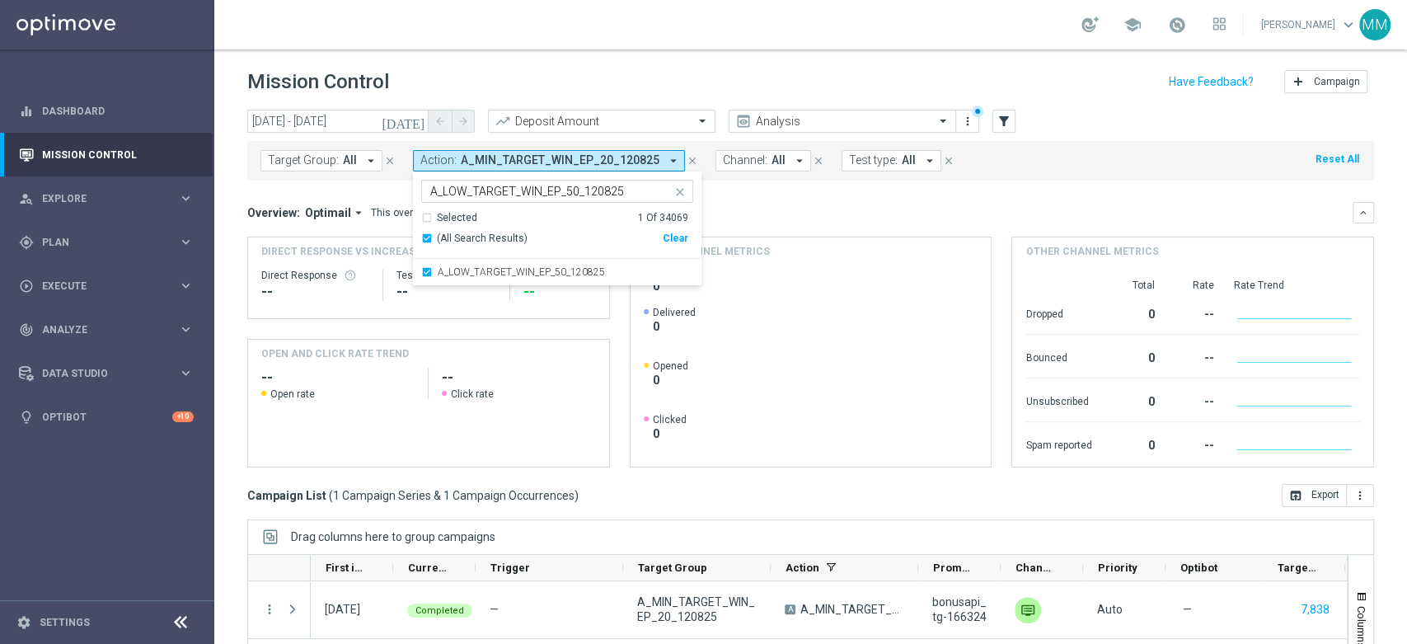
click at [876, 213] on div "Overview: Optimail arrow_drop_down This overview shows data of campaigns execut…" at bounding box center [799, 212] width 1105 height 15
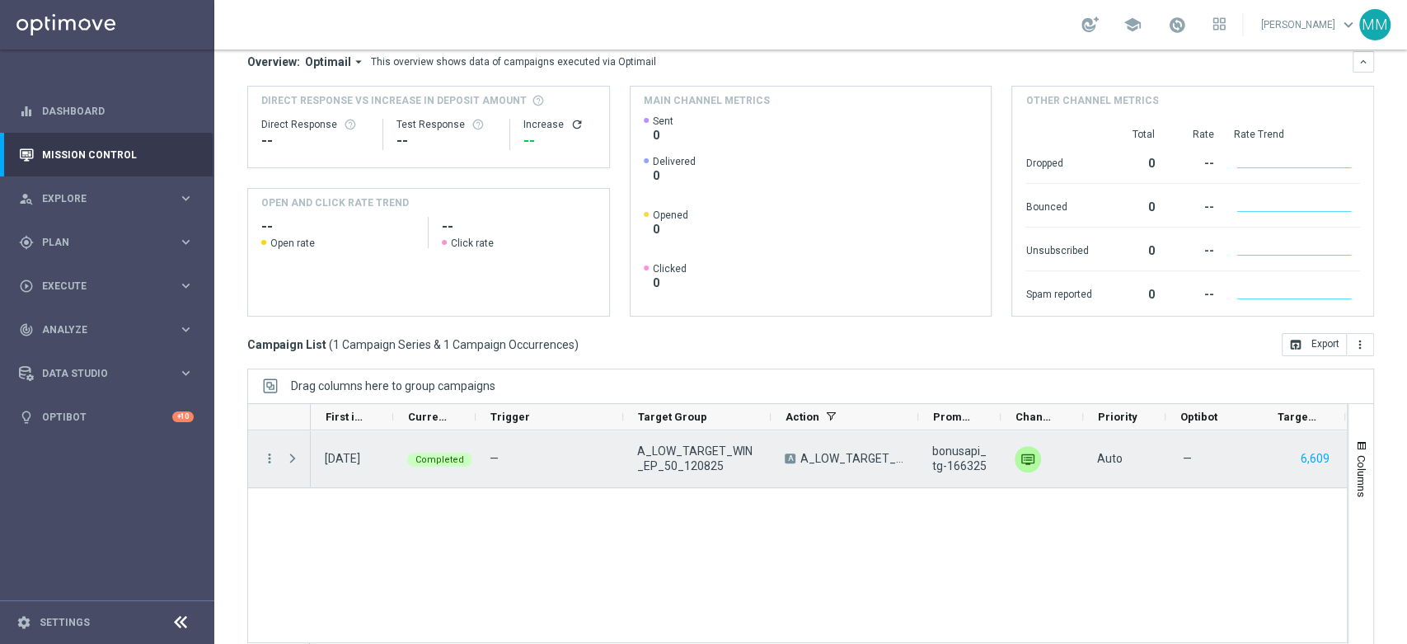
scroll to position [179, 0]
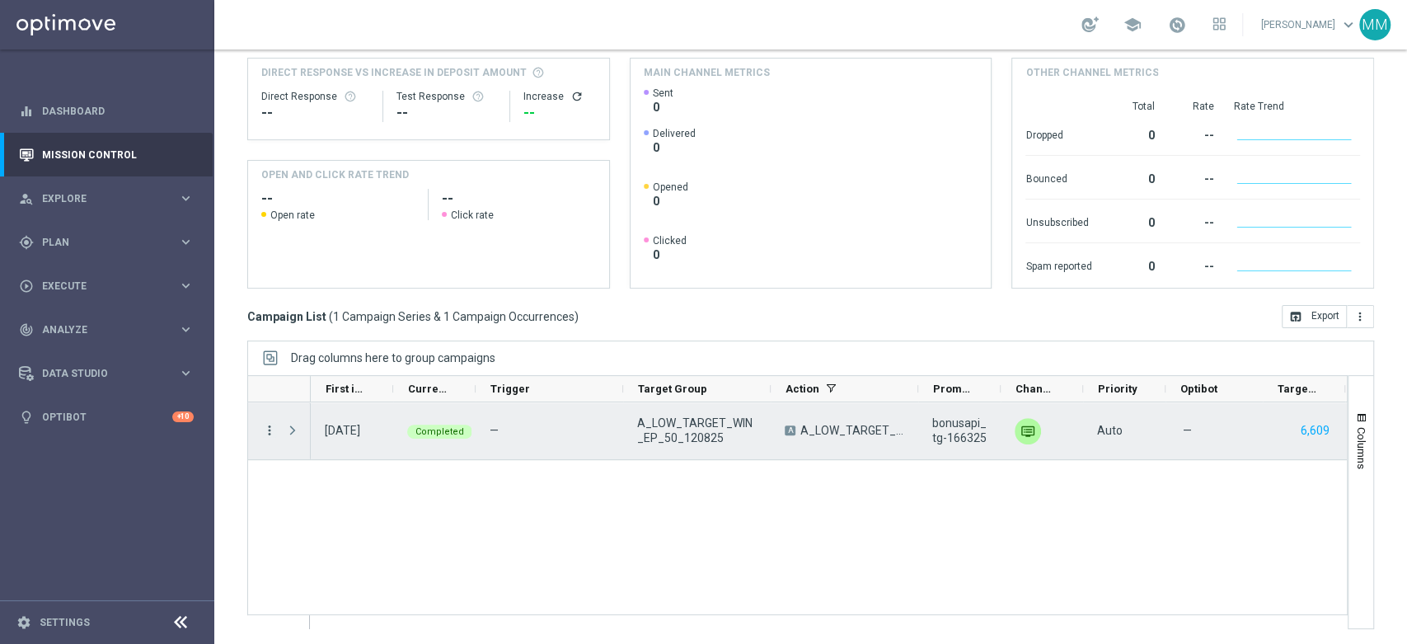
click at [272, 428] on icon "more_vert" at bounding box center [269, 430] width 15 height 15
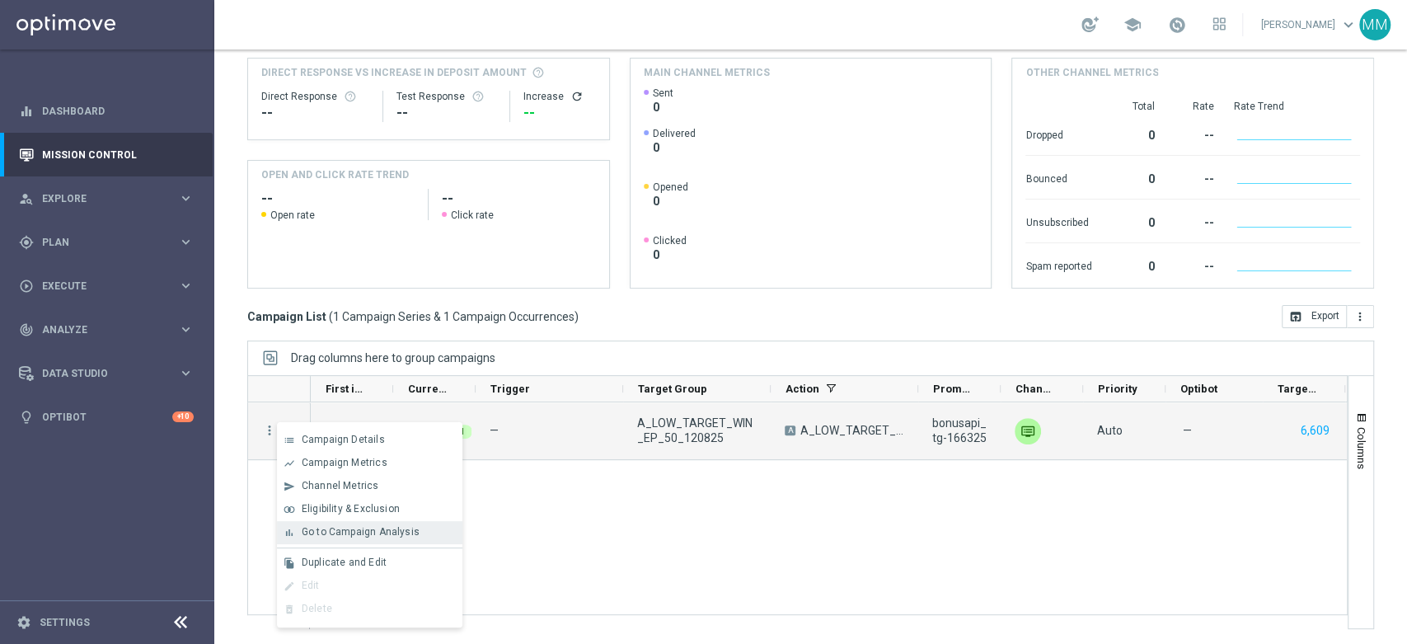
click at [403, 529] on span "Go to Campaign Analysis" at bounding box center [361, 532] width 118 height 12
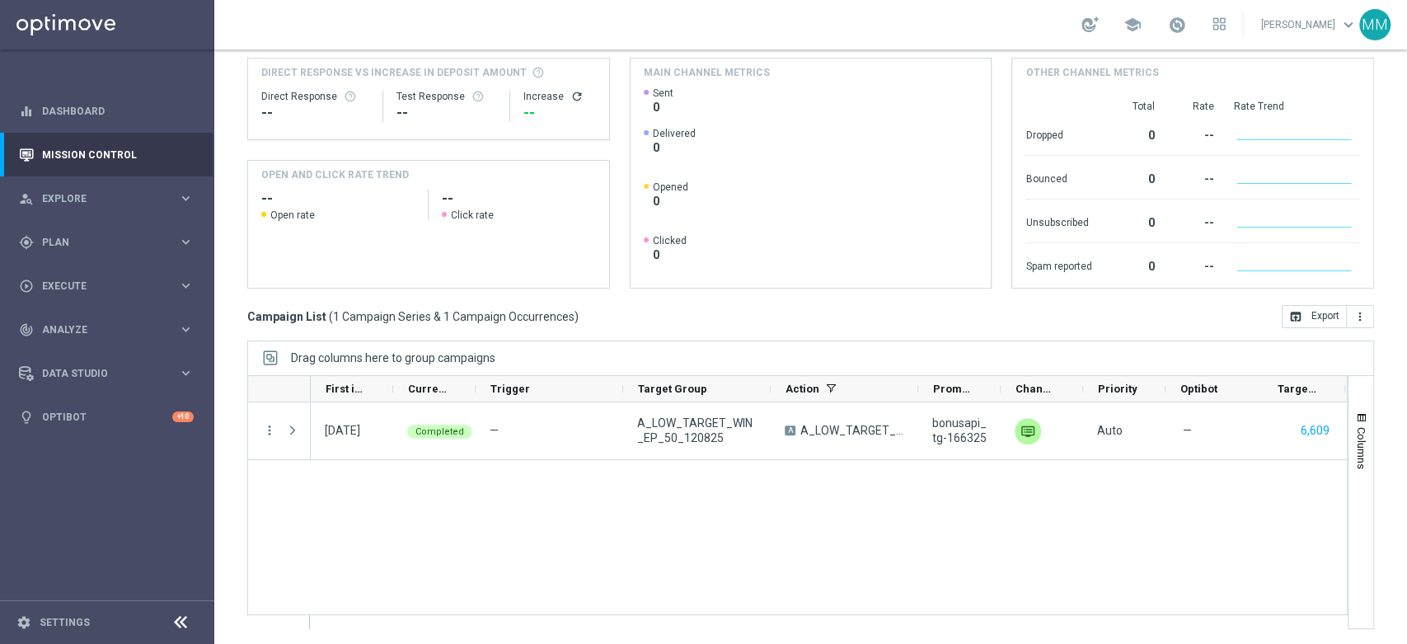
scroll to position [0, 0]
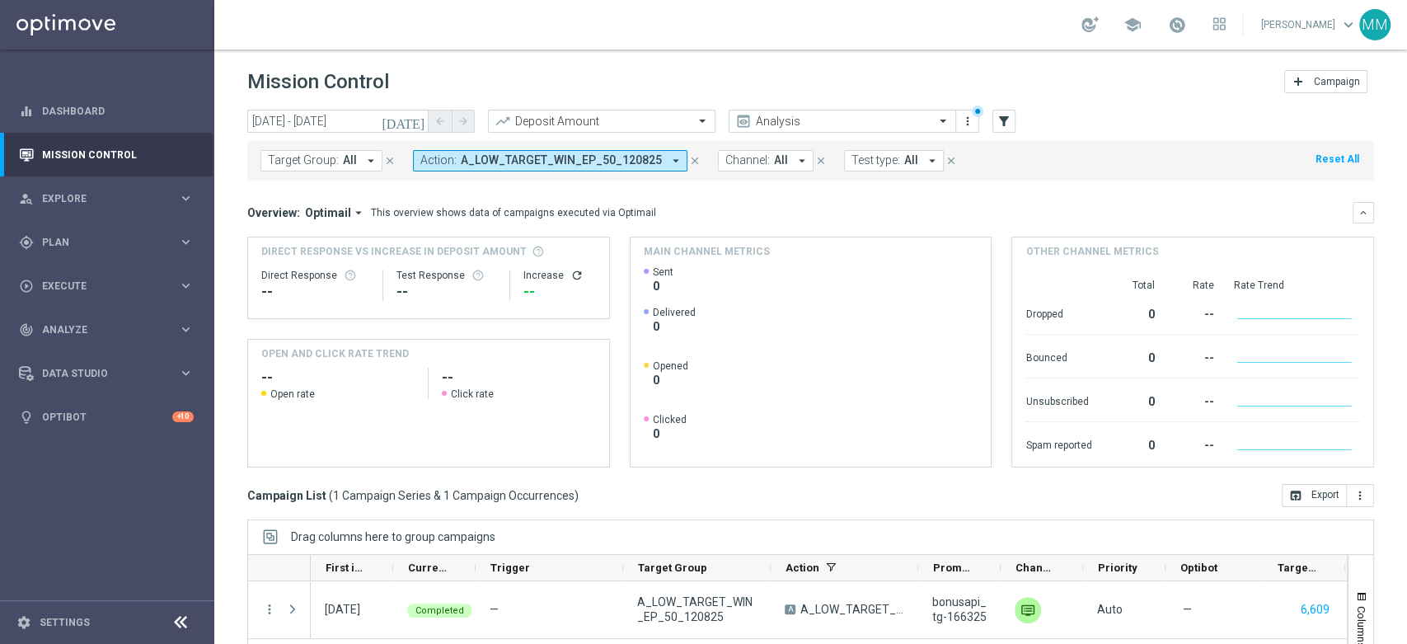
click at [521, 157] on span "A_LOW_TARGET_WIN_EP_50_120825" at bounding box center [561, 160] width 201 height 14
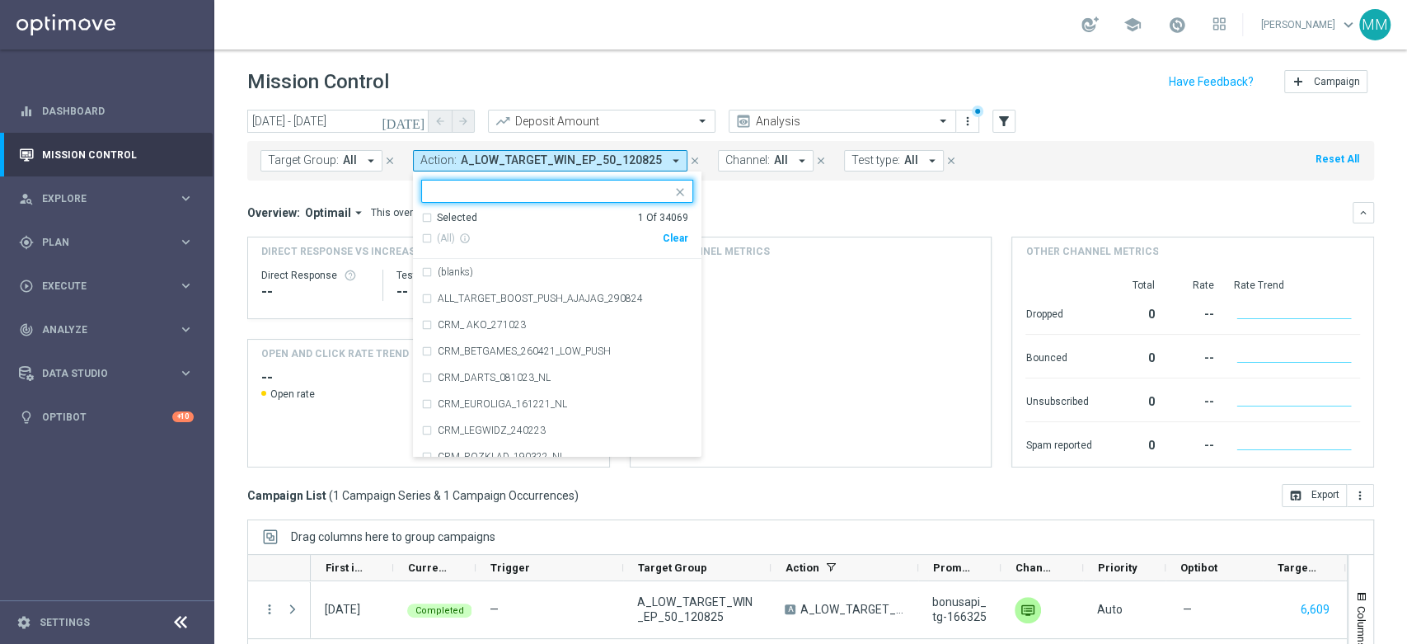
click at [666, 231] on div "(All) info_outline Clear" at bounding box center [554, 238] width 267 height 27
click at [0, 0] on div "Clear" at bounding box center [0, 0] width 0 height 0
click at [620, 187] on input "text" at bounding box center [550, 192] width 241 height 14
paste input "A_MED_TARGET_WIN_EP_100_120825"
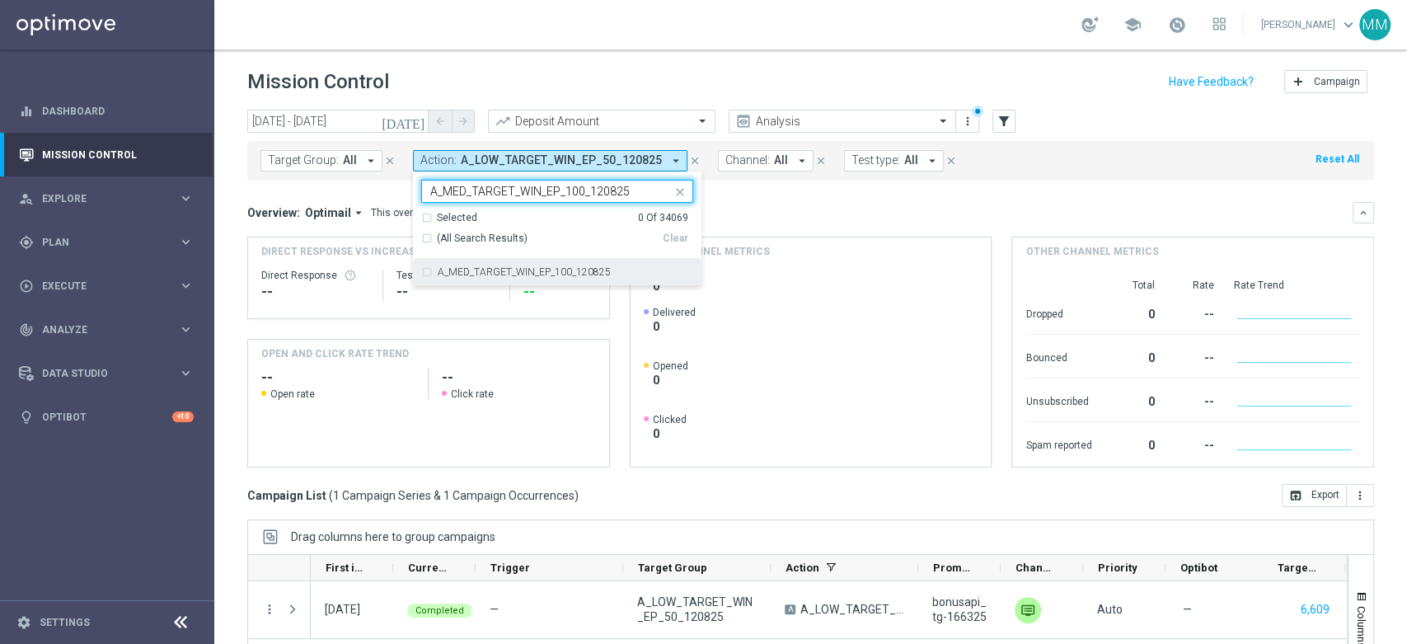
click at [567, 275] on label "A_MED_TARGET_WIN_EP_100_120825" at bounding box center [524, 272] width 173 height 10
type input "A_MED_TARGET_WIN_EP_100_120825"
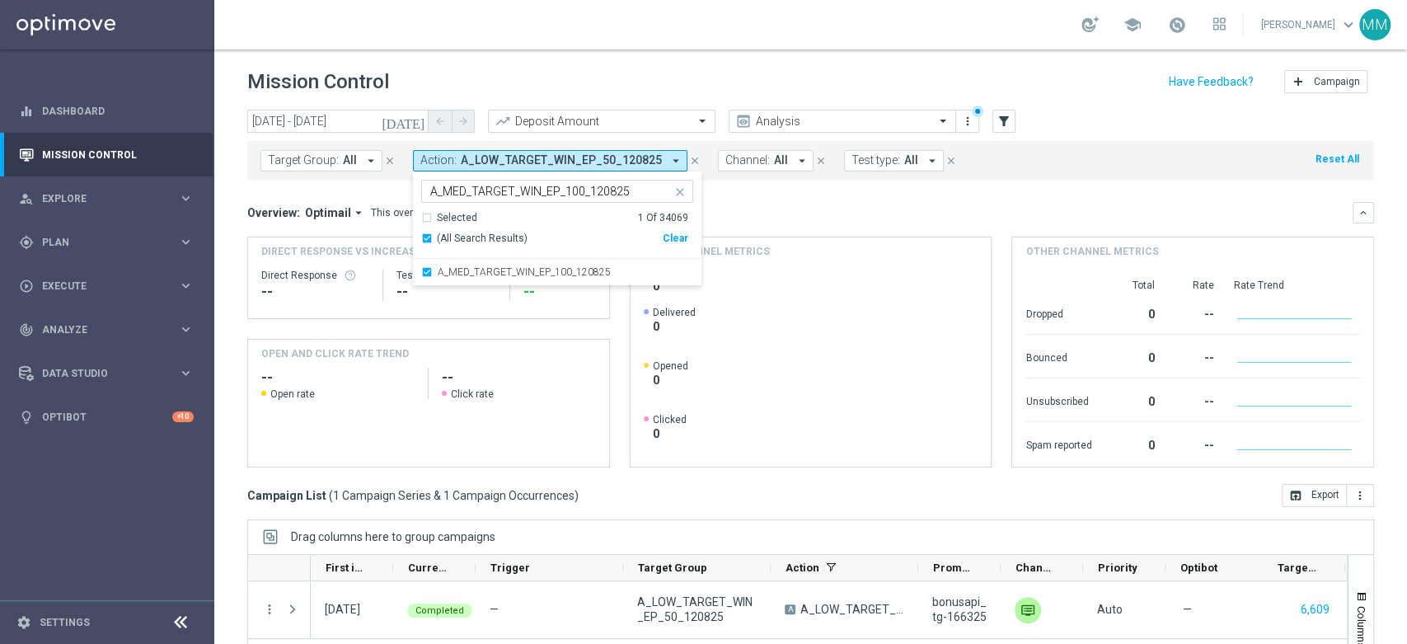
click at [842, 209] on div "Overview: Optimail arrow_drop_down This overview shows data of campaigns execut…" at bounding box center [799, 212] width 1105 height 15
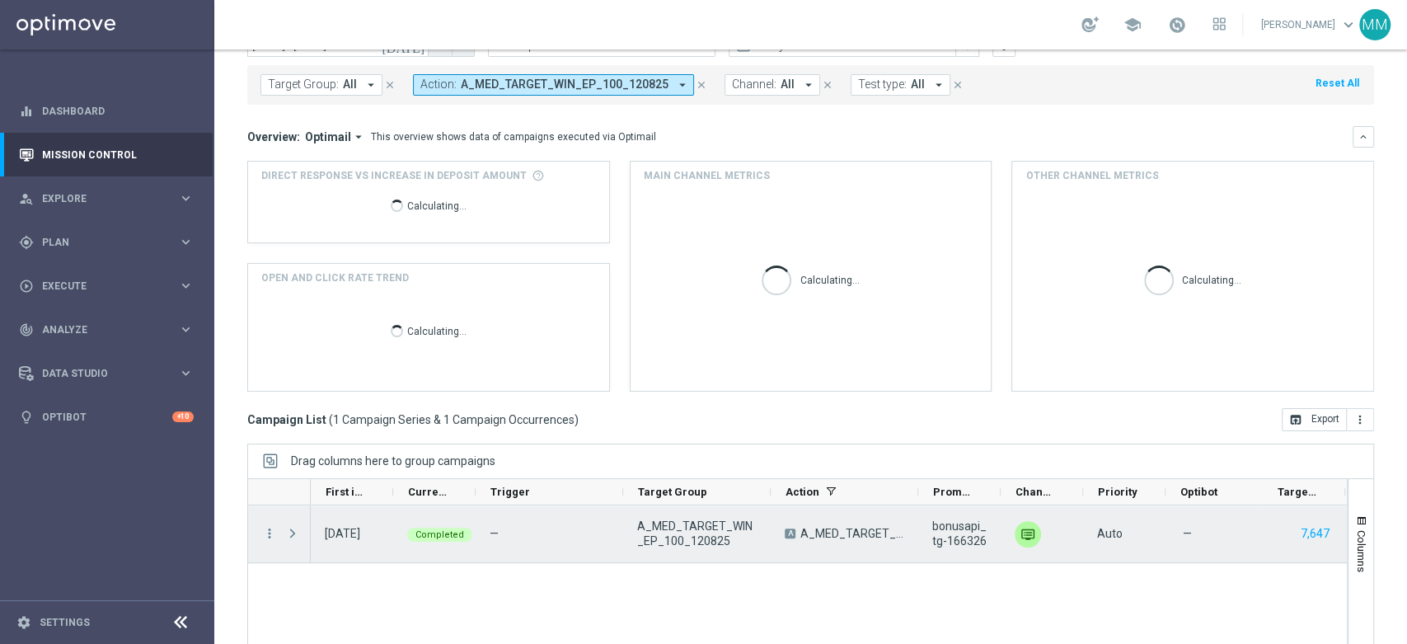
scroll to position [179, 0]
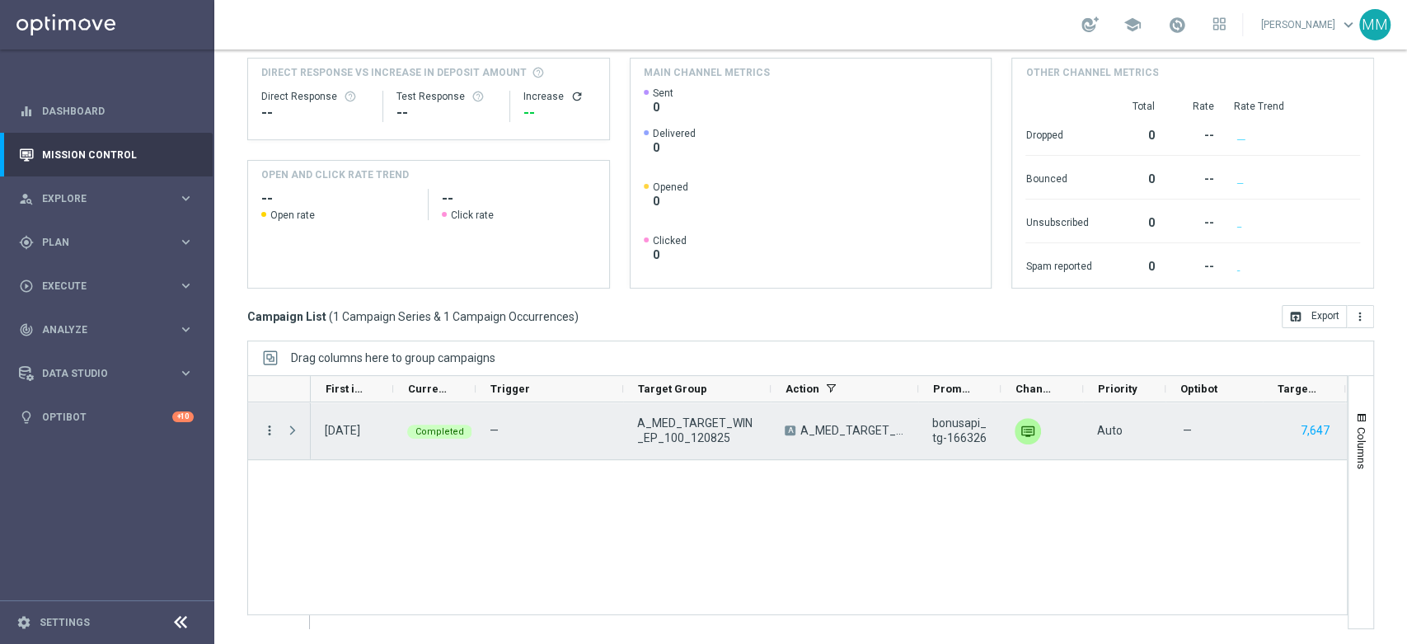
click at [264, 429] on icon "more_vert" at bounding box center [269, 430] width 15 height 15
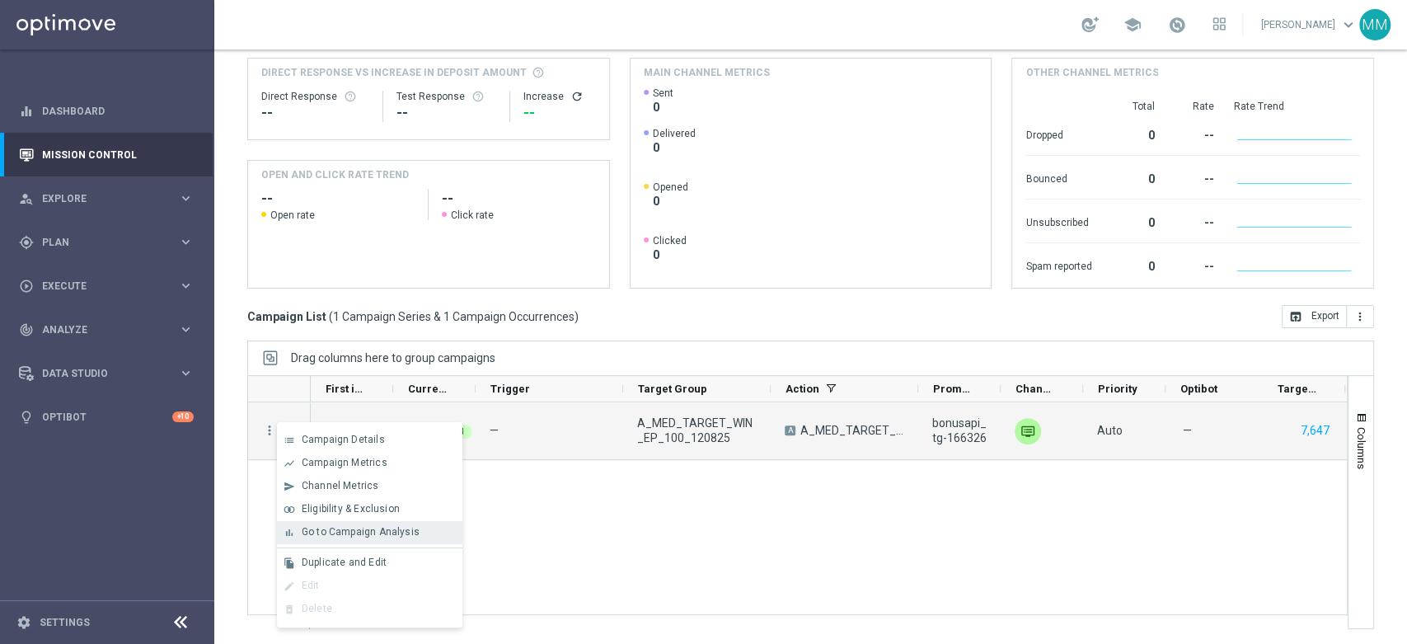
click at [375, 525] on div "bar_chart Go to Campaign Analysis" at bounding box center [369, 532] width 185 height 23
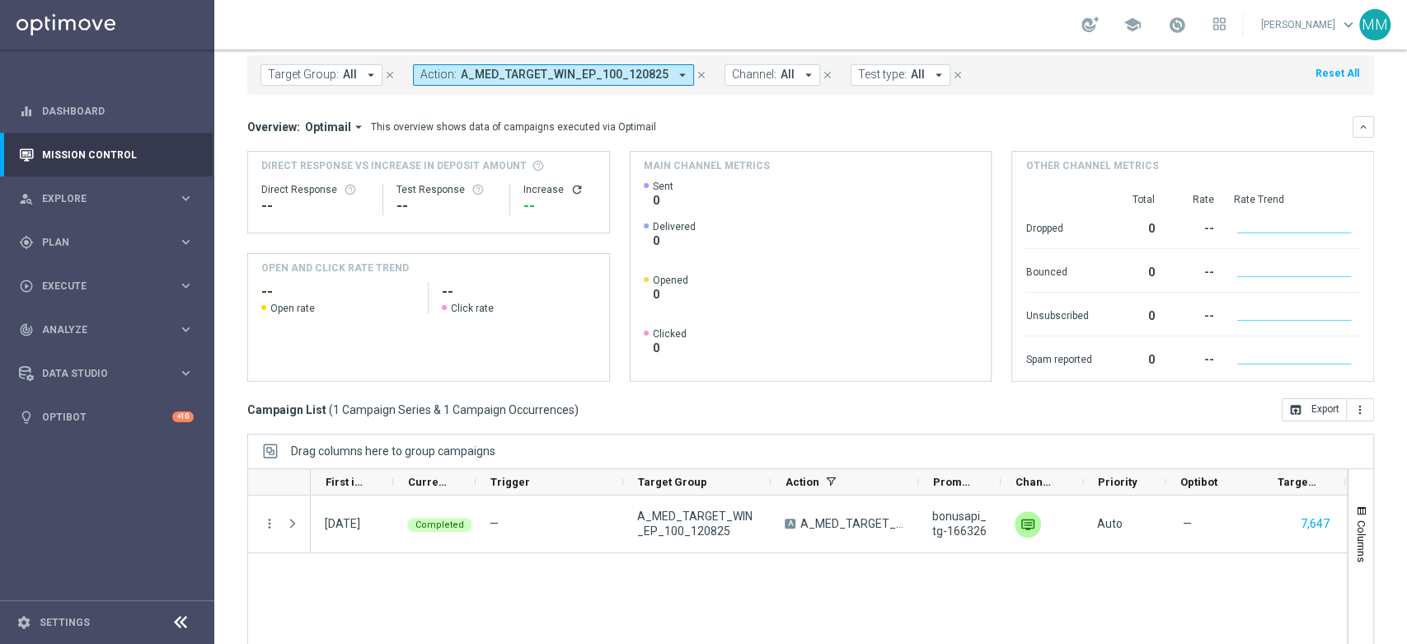
scroll to position [0, 0]
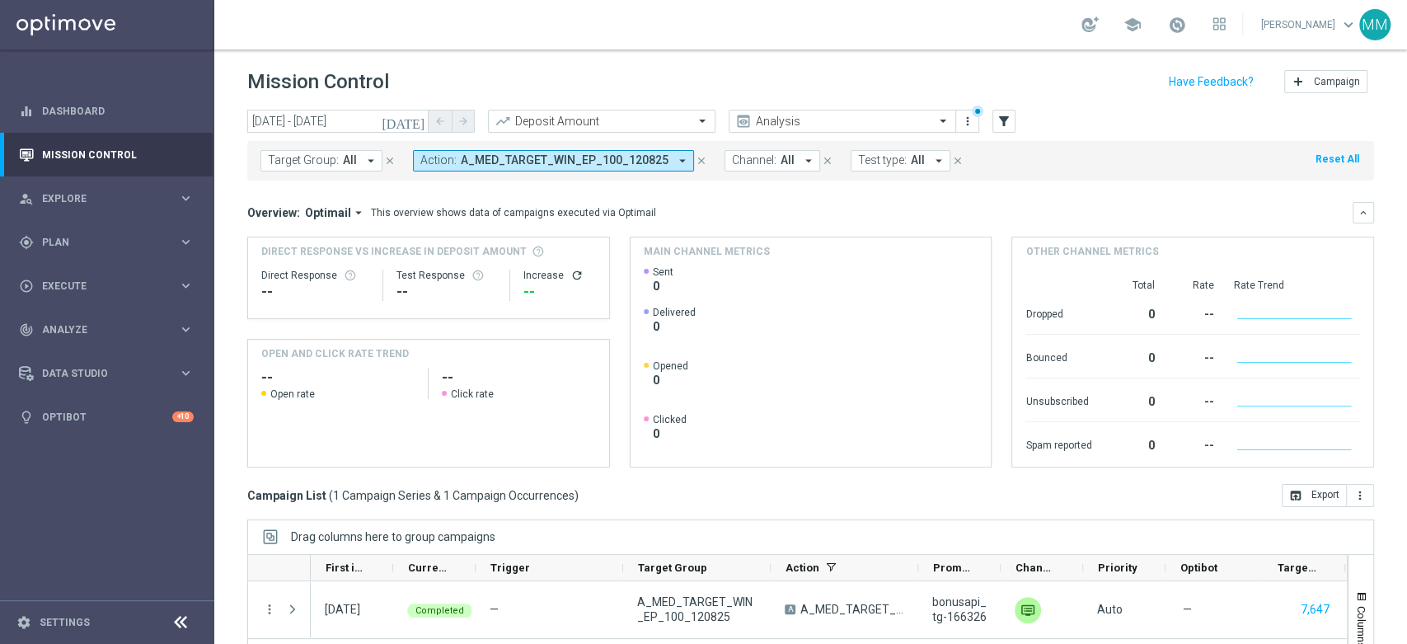
click at [602, 160] on span "A_MED_TARGET_WIN_EP_100_120825" at bounding box center [565, 160] width 208 height 14
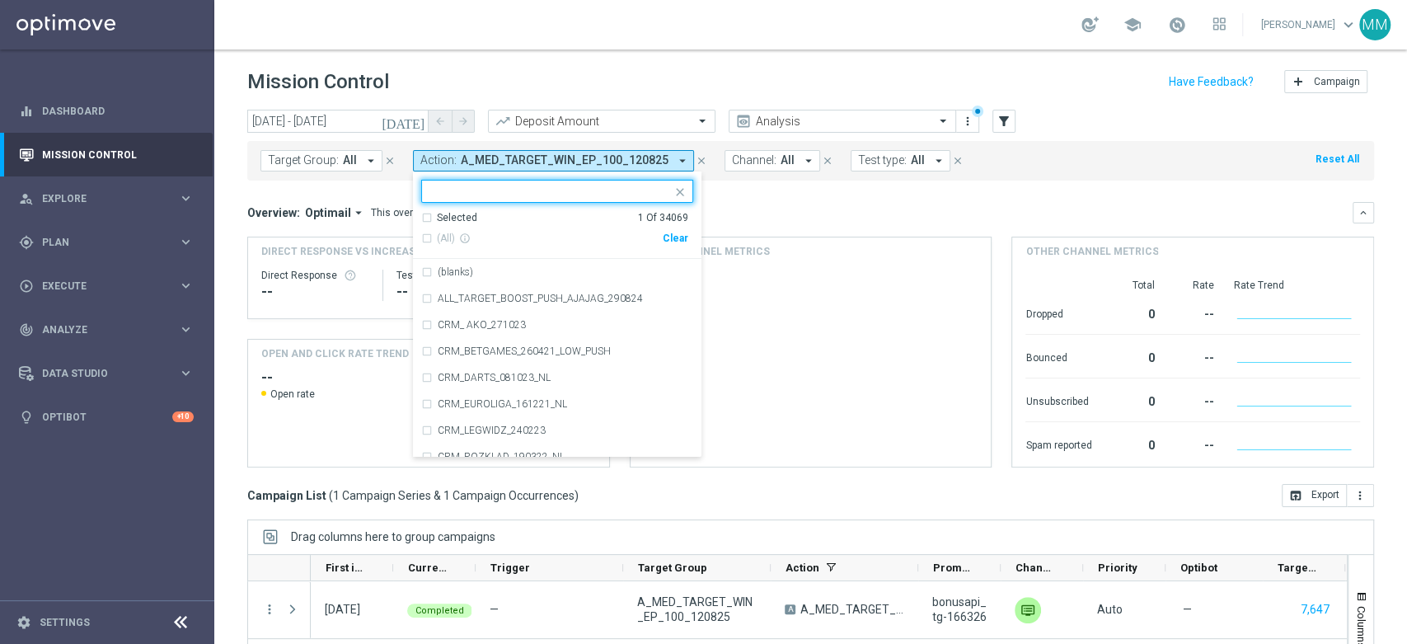
click at [0, 0] on div "Clear" at bounding box center [0, 0] width 0 height 0
click at [638, 188] on input "text" at bounding box center [550, 192] width 241 height 14
paste input "A_HIGH_TARGET_WIN_EP_200_120825"
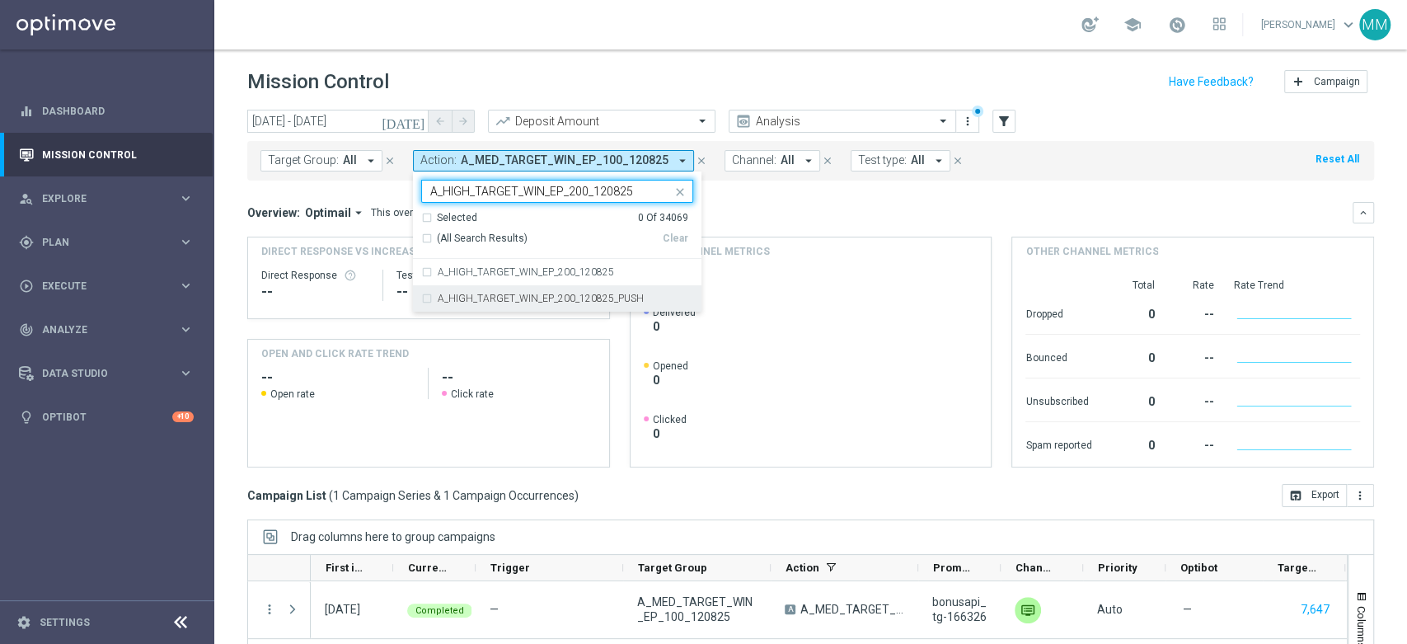
click at [494, 288] on div "A_HIGH_TARGET_WIN_EP_200_120825_PUSH" at bounding box center [557, 298] width 272 height 26
type input "A_HIGH_TARGET_WIN_EP_200_120825"
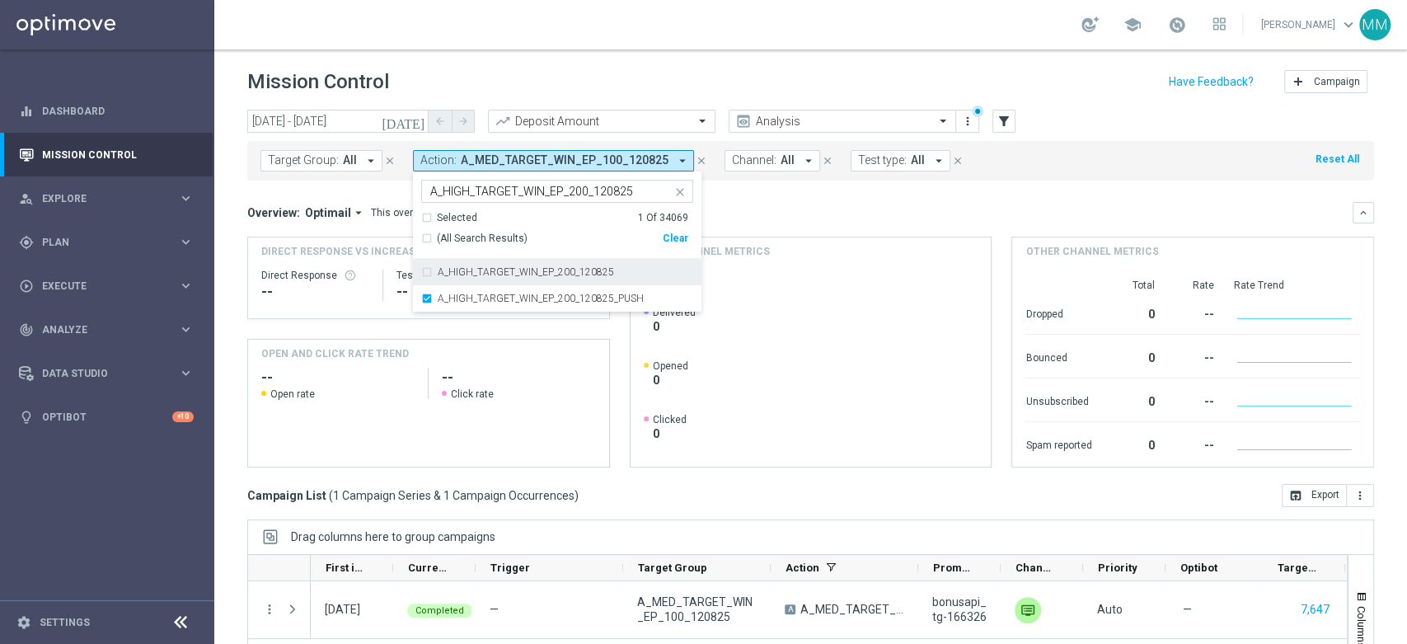
click at [498, 279] on div "A_HIGH_TARGET_WIN_EP_200_120825" at bounding box center [557, 272] width 272 height 26
click at [503, 295] on label "A_HIGH_TARGET_WIN_EP_200_120825_PUSH" at bounding box center [541, 298] width 206 height 10
click at [765, 228] on div "Overview: Optimail arrow_drop_down This overview shows data of campaigns execut…" at bounding box center [810, 334] width 1126 height 265
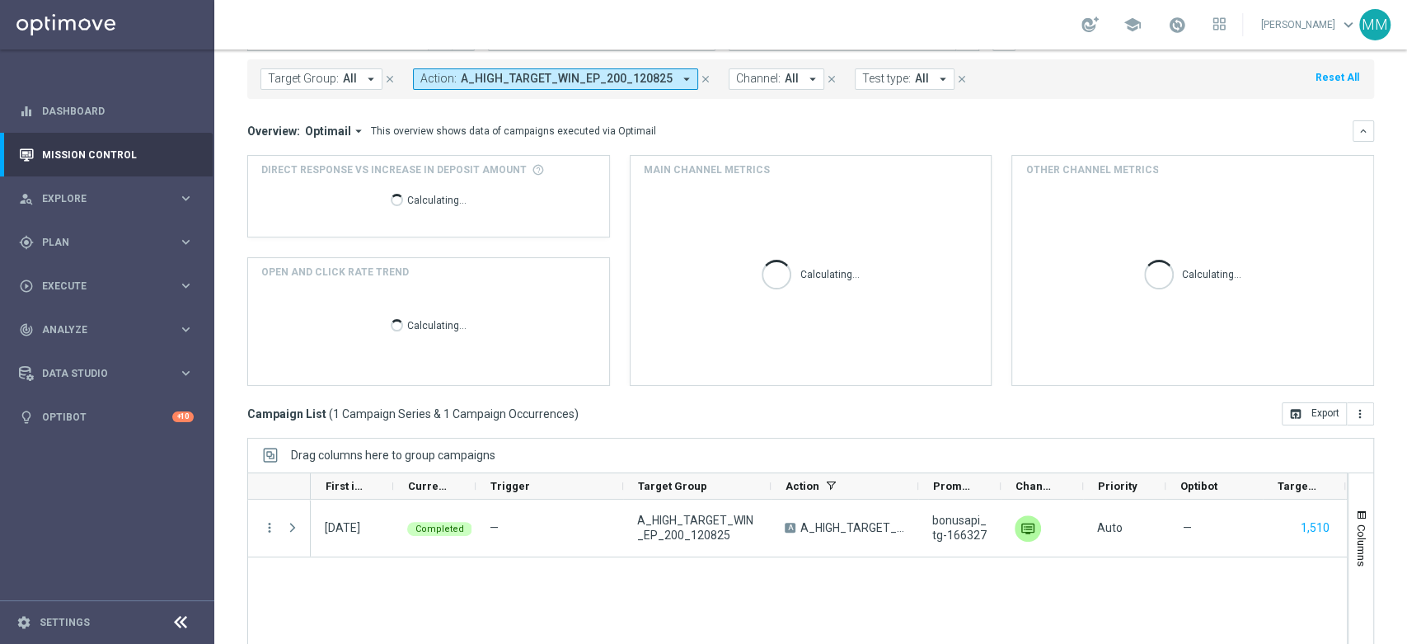
scroll to position [179, 0]
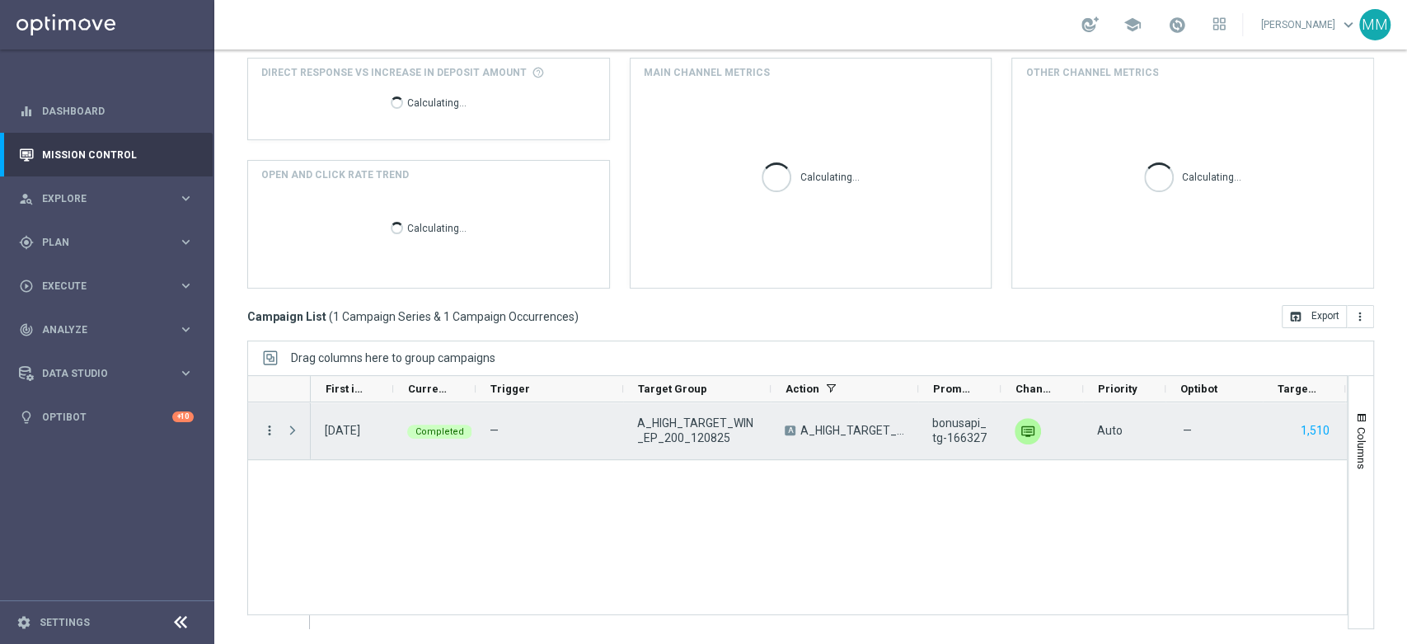
click at [270, 433] on icon "more_vert" at bounding box center [269, 430] width 15 height 15
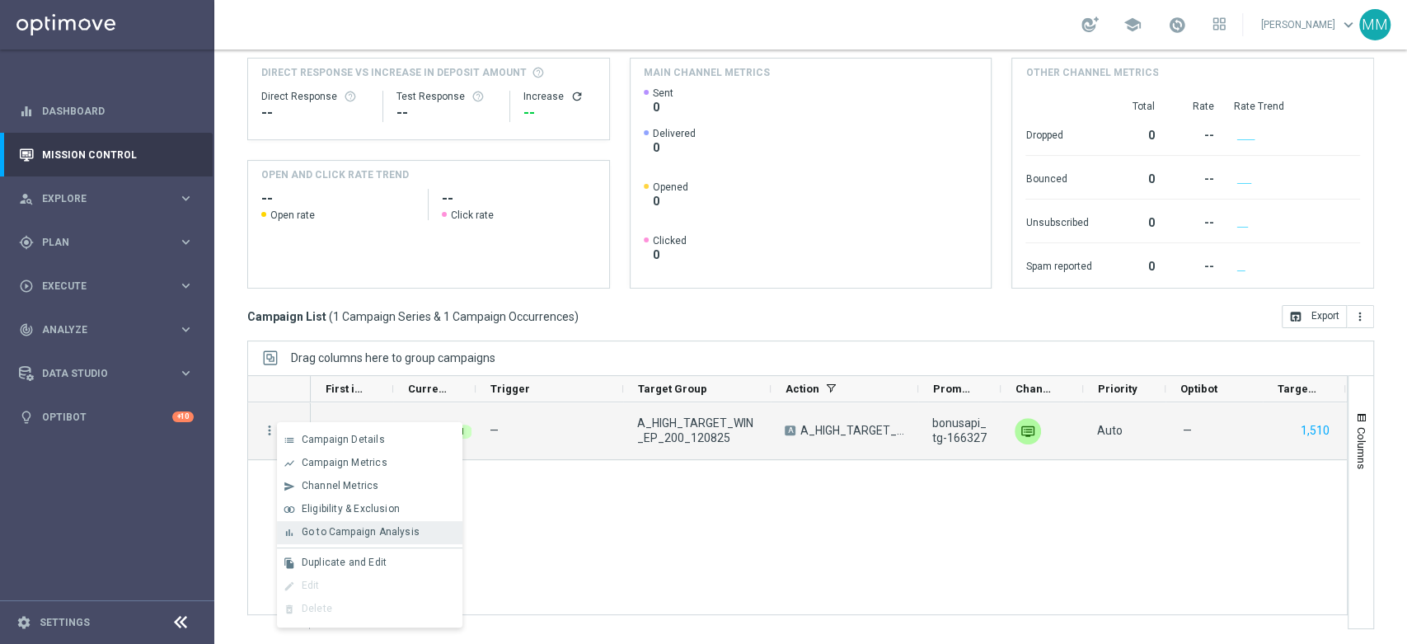
click at [374, 533] on span "Go to Campaign Analysis" at bounding box center [361, 532] width 118 height 12
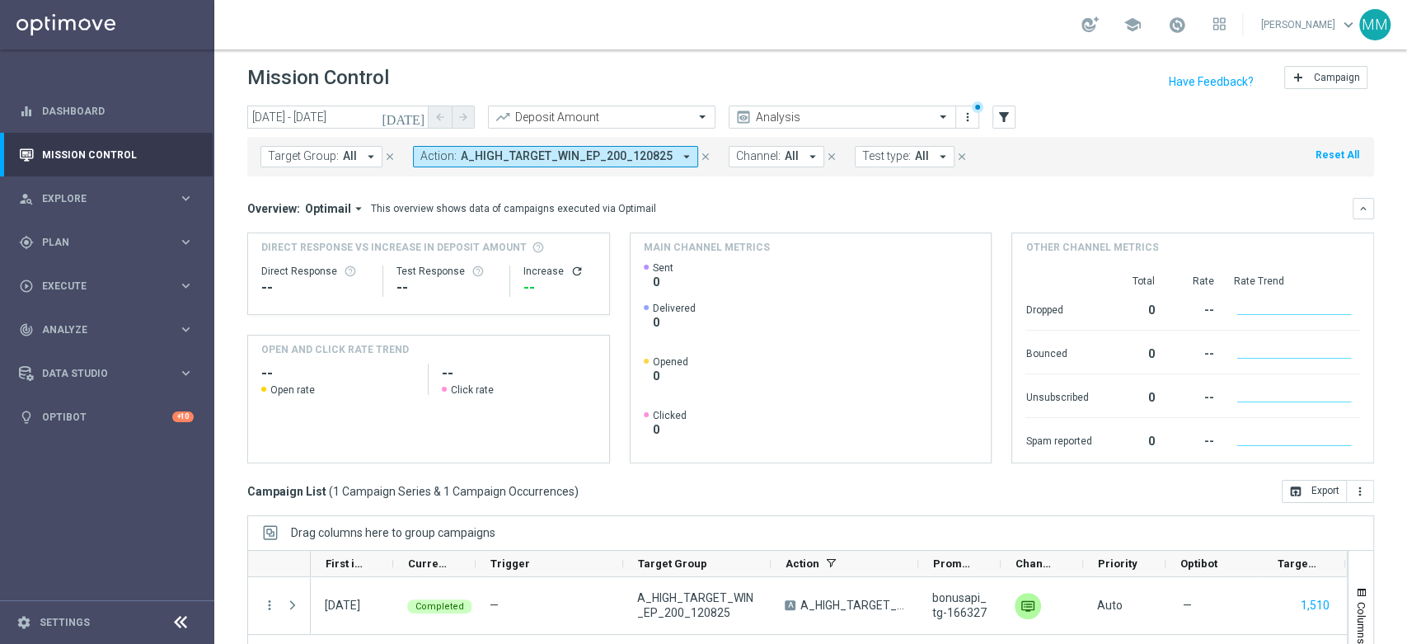
scroll to position [0, 0]
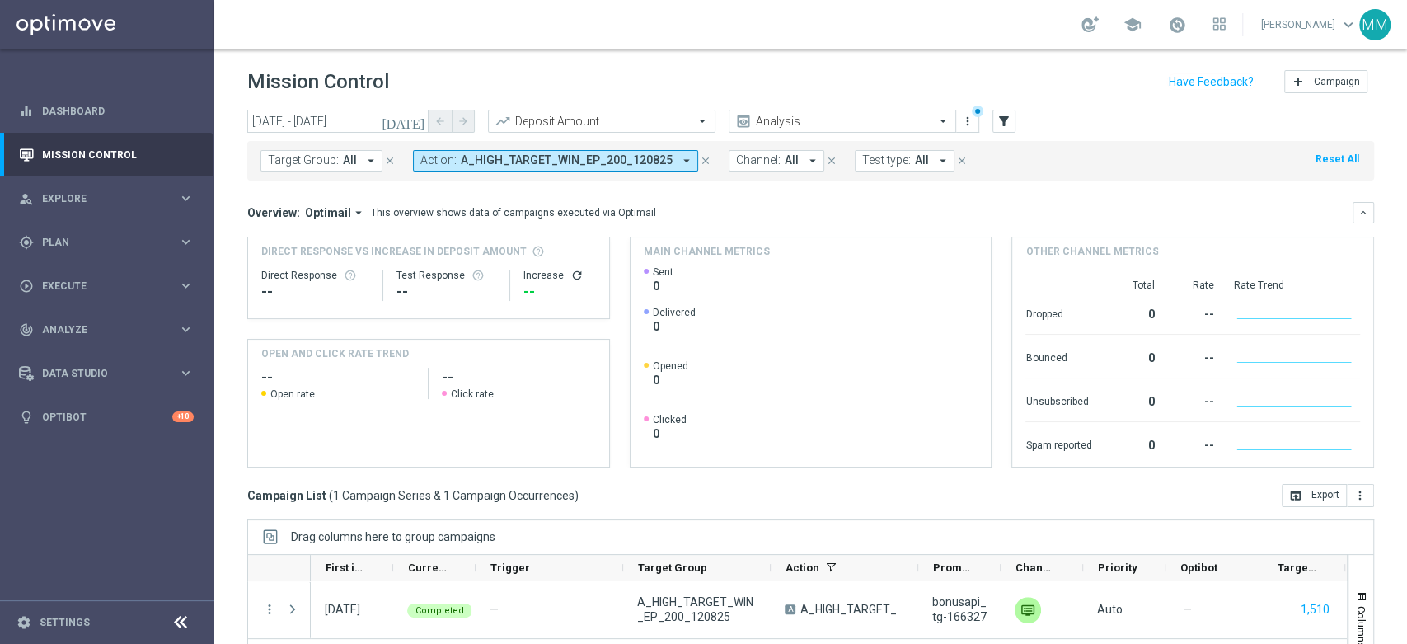
click at [535, 163] on span "A_HIGH_TARGET_WIN_EP_200_120825" at bounding box center [567, 160] width 212 height 14
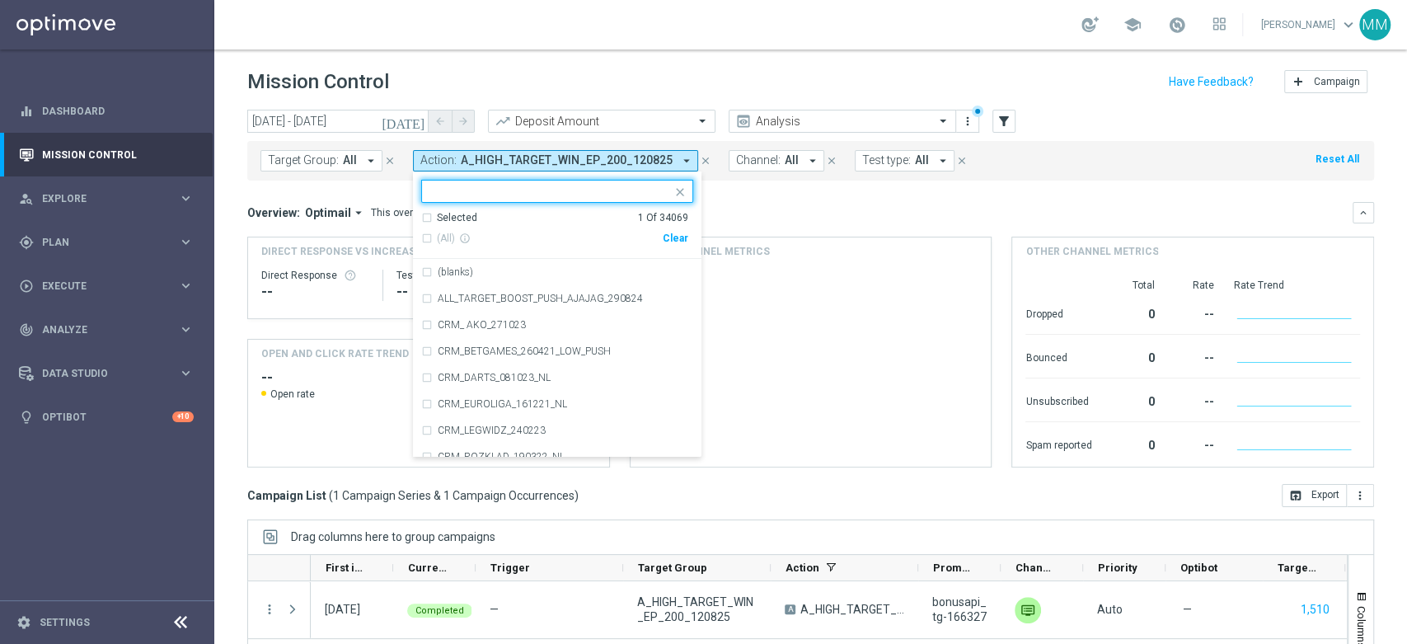
click at [0, 0] on div "Clear" at bounding box center [0, 0] width 0 height 0
click at [630, 194] on input "text" at bounding box center [550, 192] width 241 height 14
paste input "A_PREM-PEXTRA_TARGET_WIN_EP_500_120825"
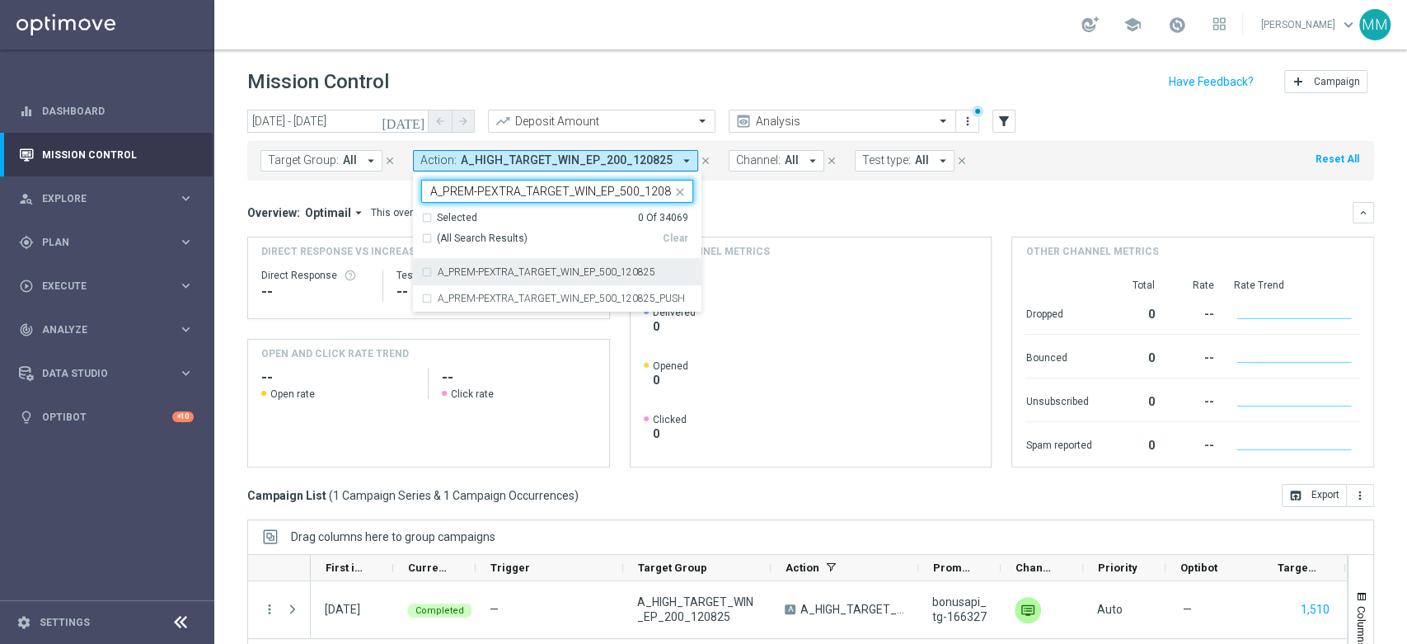
scroll to position [0, 7]
click at [543, 274] on label "A_PREM-PEXTRA_TARGET_WIN_EP_500_120825" at bounding box center [547, 272] width 218 height 10
type input "A_PREM-PEXTRA_TARGET_WIN_EP_500_120825"
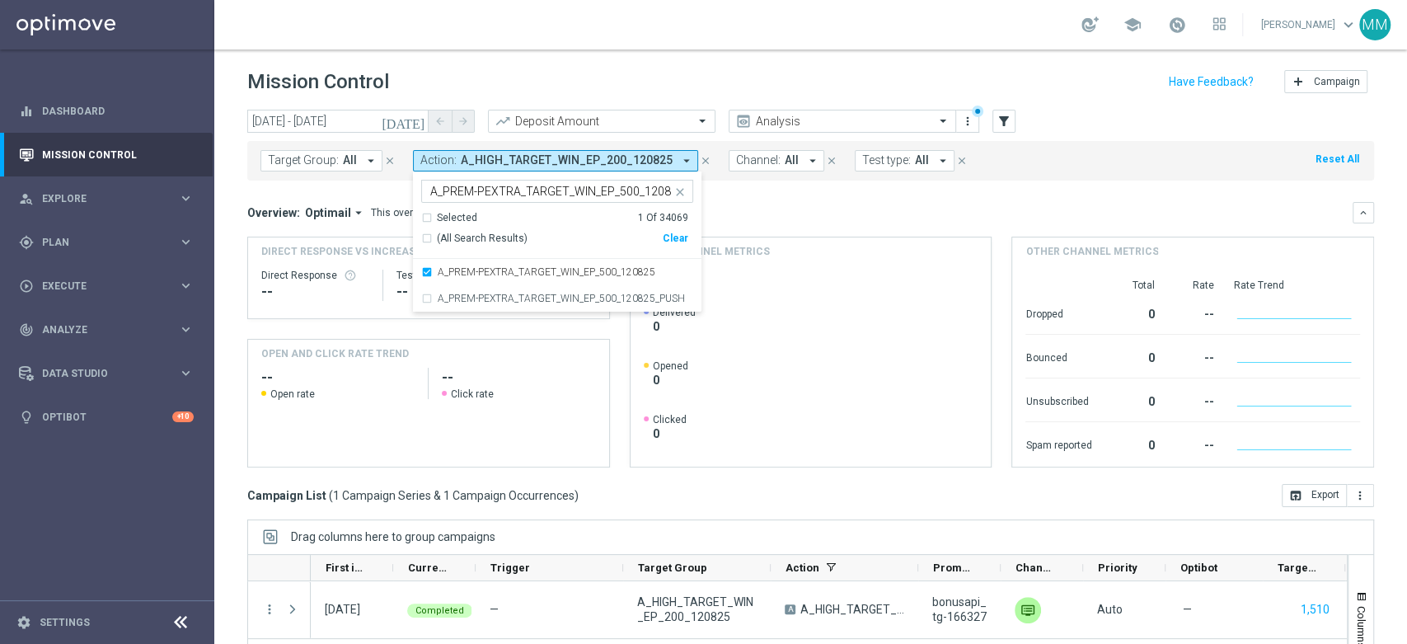
click at [789, 203] on div "Overview: Optimail arrow_drop_down This overview shows data of campaigns execut…" at bounding box center [810, 212] width 1126 height 21
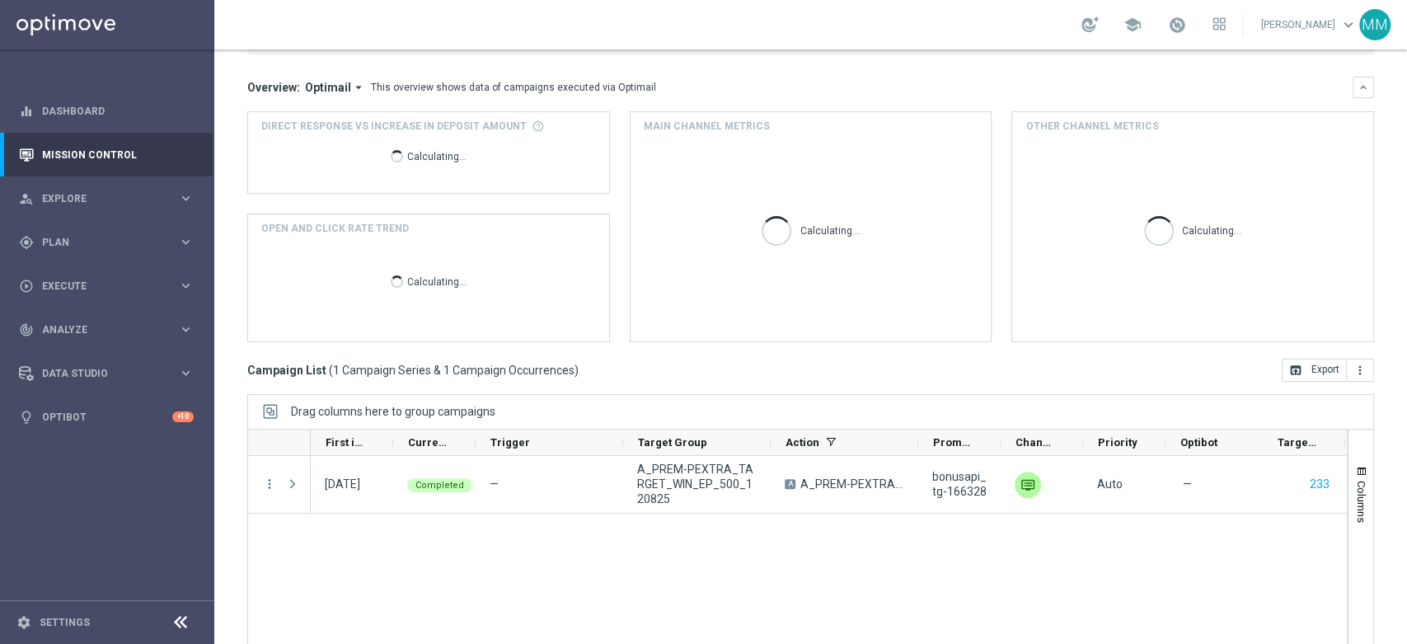
scroll to position [179, 0]
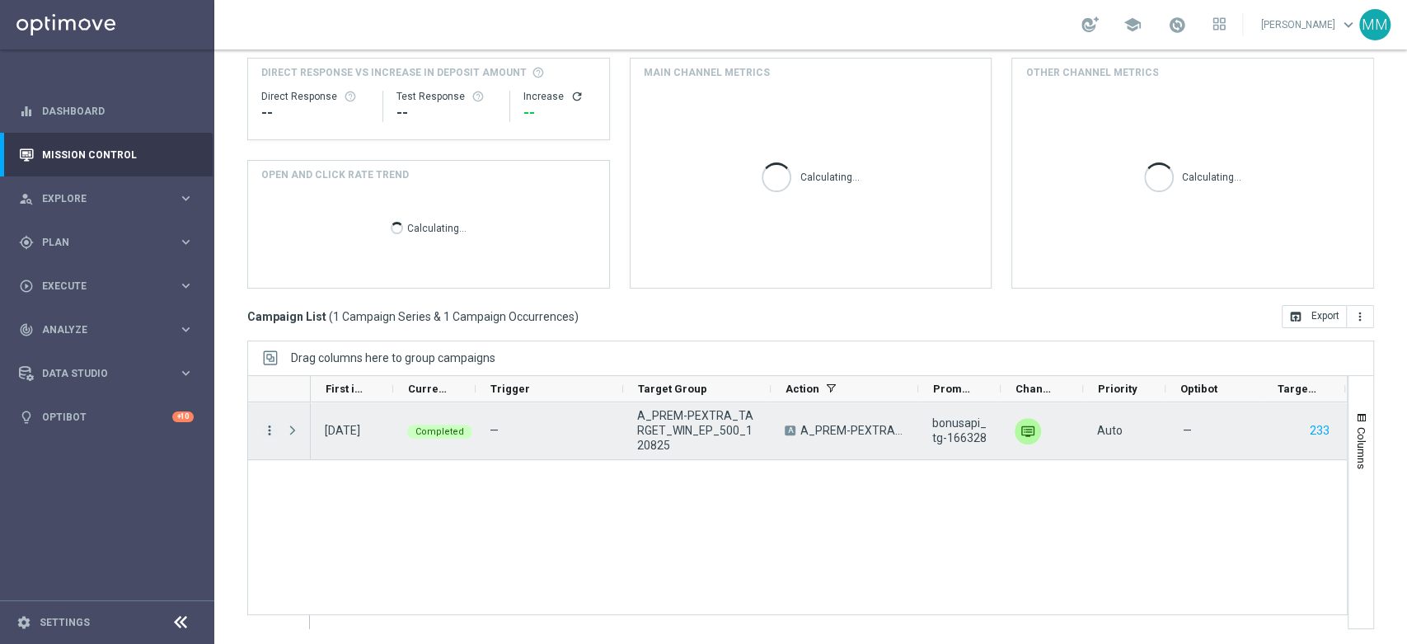
click at [270, 423] on icon "more_vert" at bounding box center [269, 430] width 15 height 15
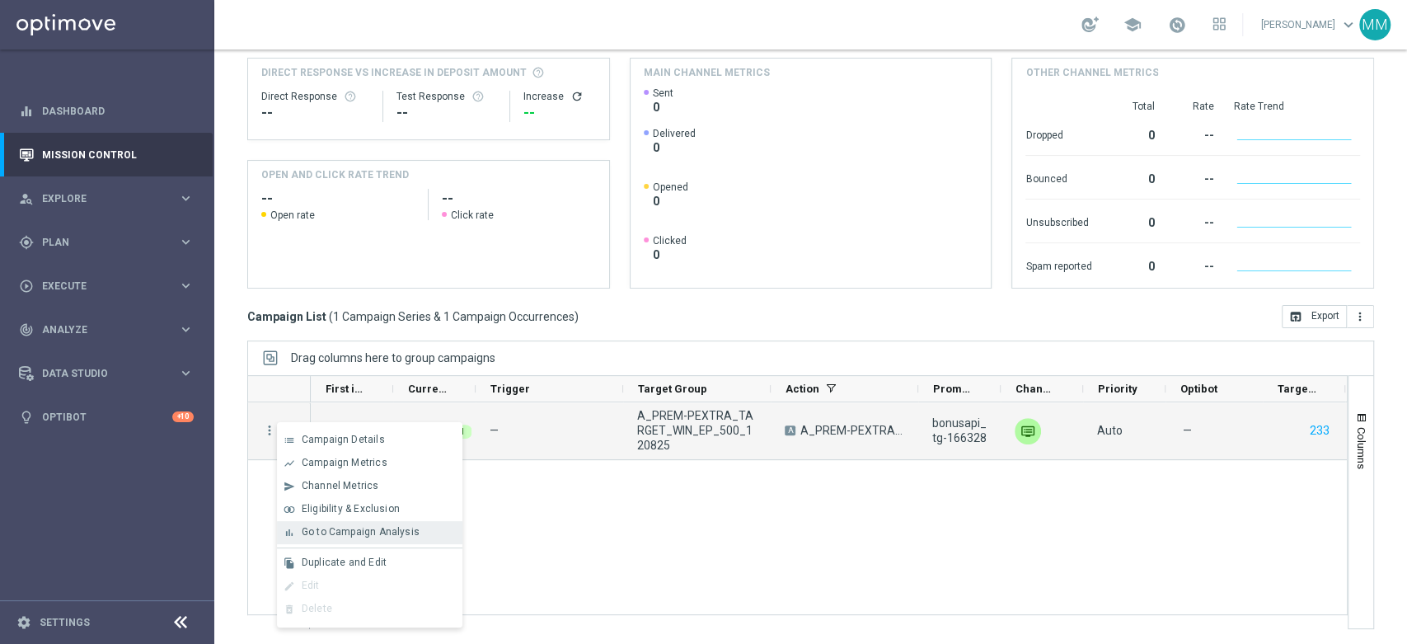
click at [377, 533] on span "Go to Campaign Analysis" at bounding box center [361, 532] width 118 height 12
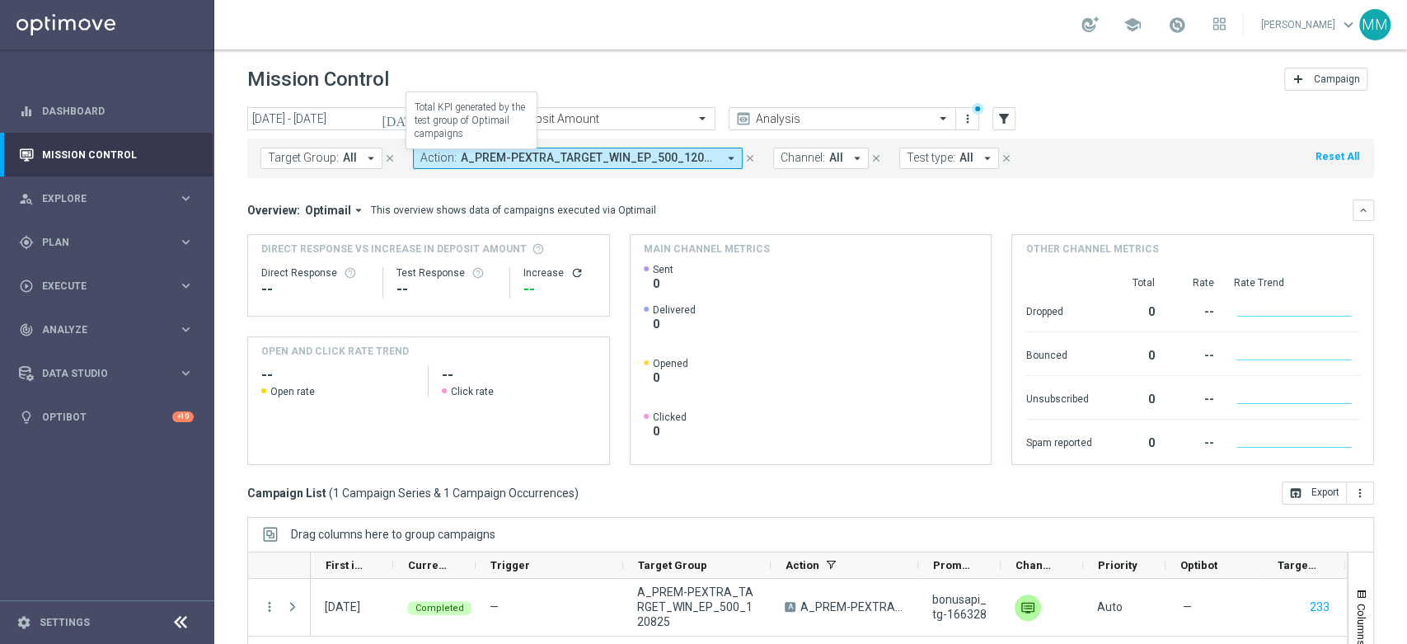
scroll to position [0, 0]
click at [531, 157] on span "A_PREM-PEXTRA_TARGET_WIN_EP_500_120825" at bounding box center [589, 160] width 256 height 14
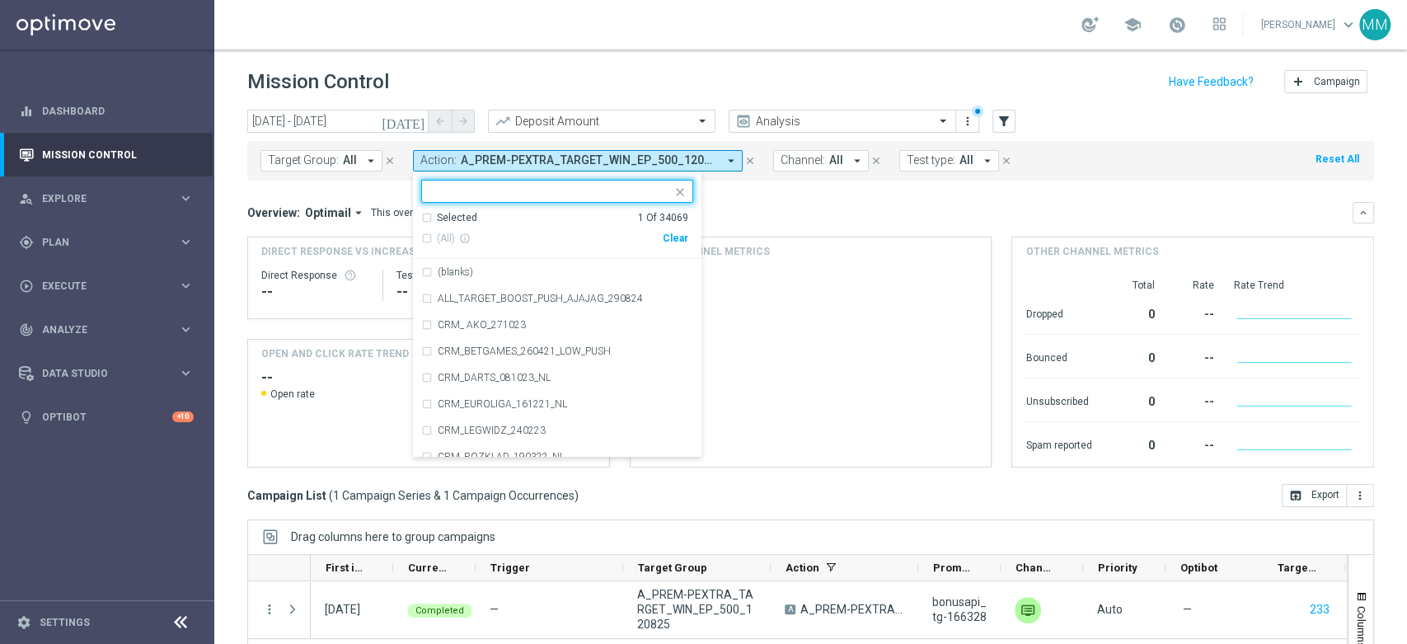
click at [0, 0] on div "Clear" at bounding box center [0, 0] width 0 height 0
click at [623, 186] on input "text" at bounding box center [550, 192] width 241 height 14
paste input "A_MIN_TARGET_ZBR_PN_100DO20_160825"
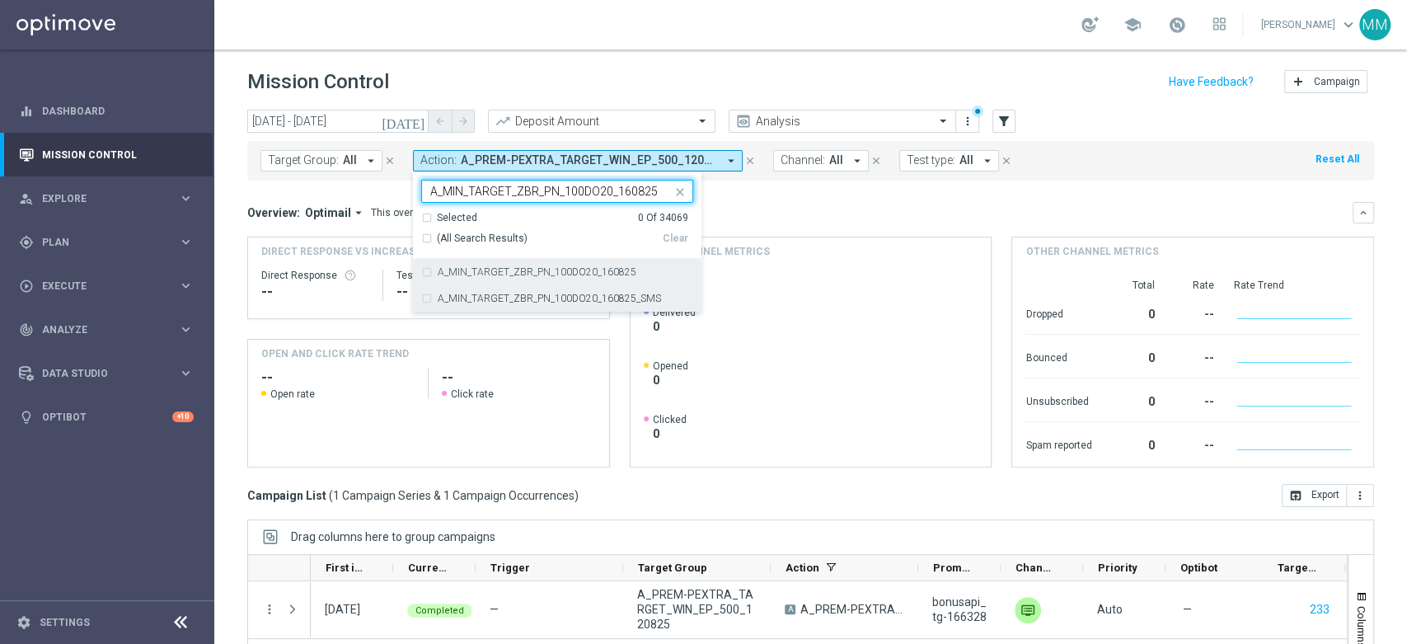
drag, startPoint x: 504, startPoint y: 289, endPoint x: 508, endPoint y: 278, distance: 12.2
click at [504, 290] on div "A_MIN_TARGET_ZBR_PN_100DO20_160825_SMS" at bounding box center [557, 298] width 272 height 26
type input "A_MIN_TARGET_ZBR_PN_100DO20_160825"
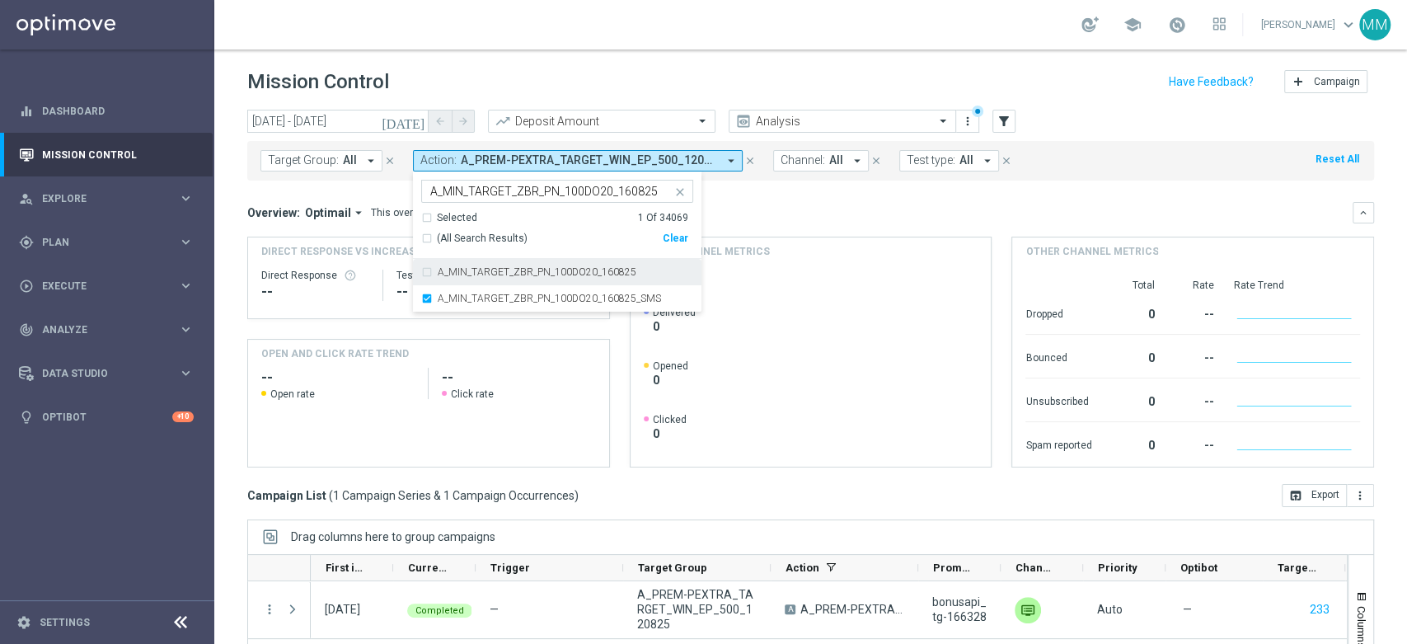
click at [508, 277] on div "A_MIN_TARGET_ZBR_PN_100DO20_160825" at bounding box center [557, 272] width 272 height 26
click at [515, 297] on label "A_MIN_TARGET_ZBR_PN_100DO20_160825_SMS" at bounding box center [549, 298] width 223 height 10
click at [791, 206] on div "Overview: Optimail arrow_drop_down This overview shows data of campaigns execut…" at bounding box center [799, 212] width 1105 height 15
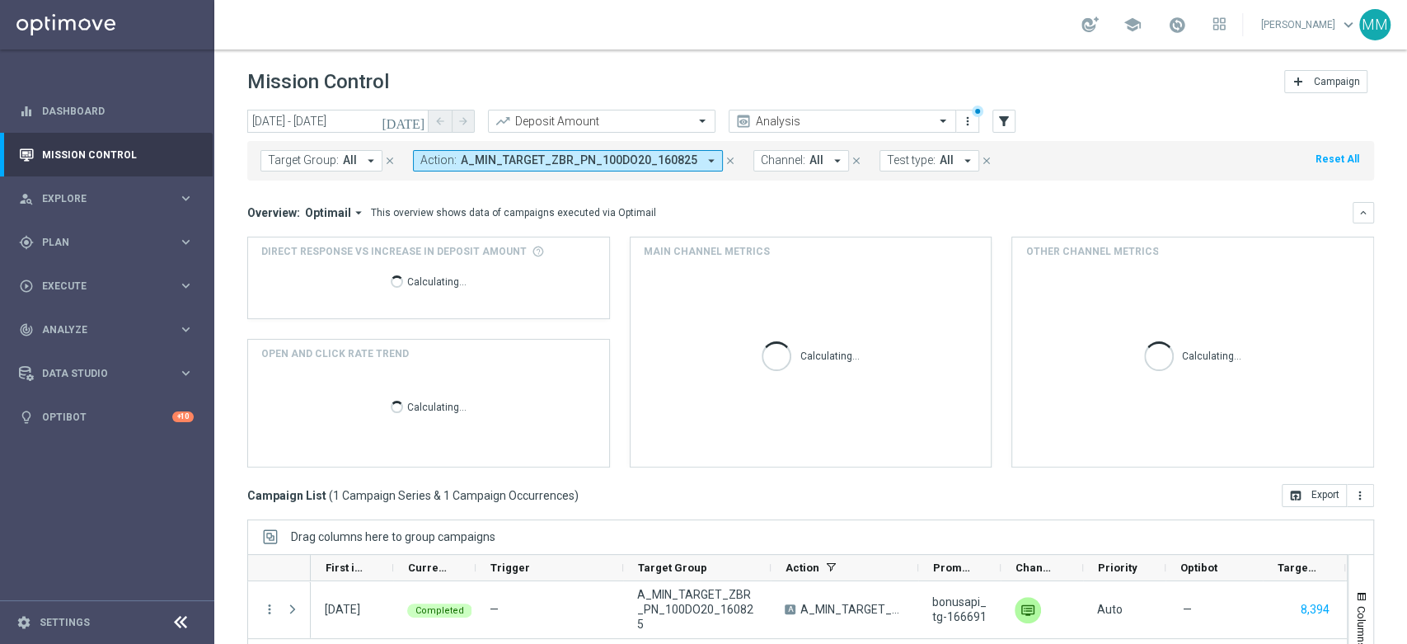
scroll to position [179, 0]
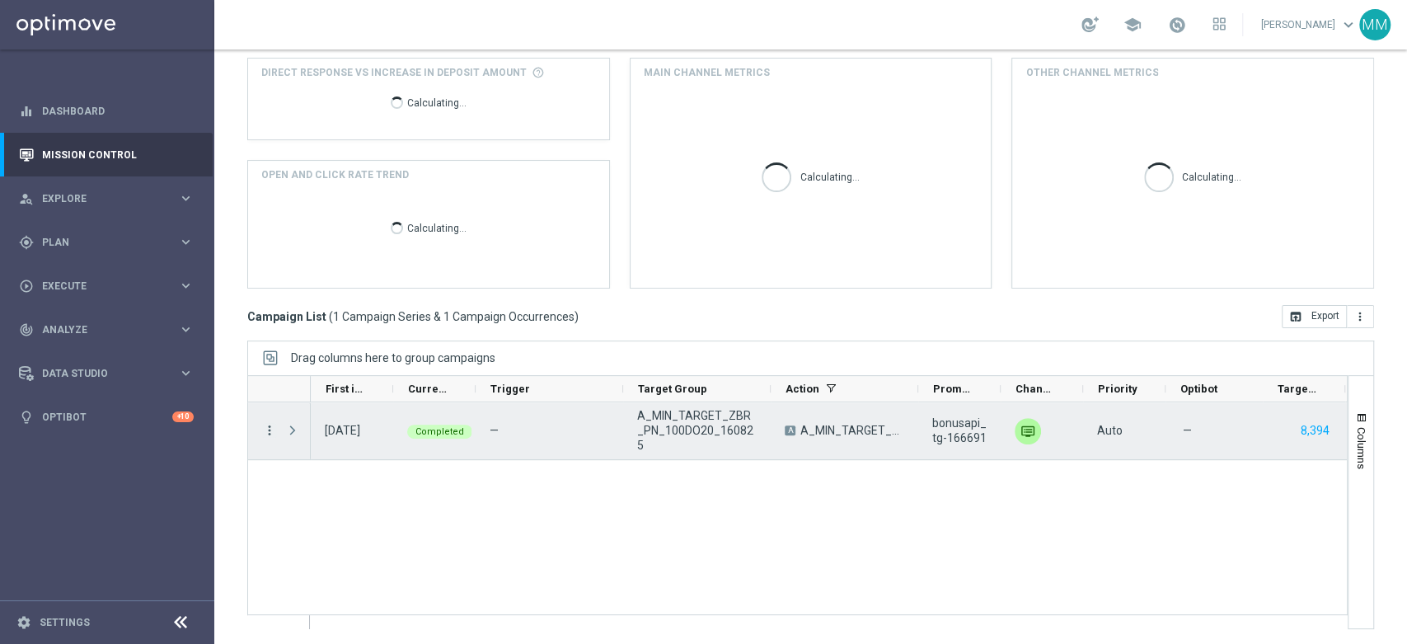
click at [276, 427] on icon "more_vert" at bounding box center [269, 430] width 15 height 15
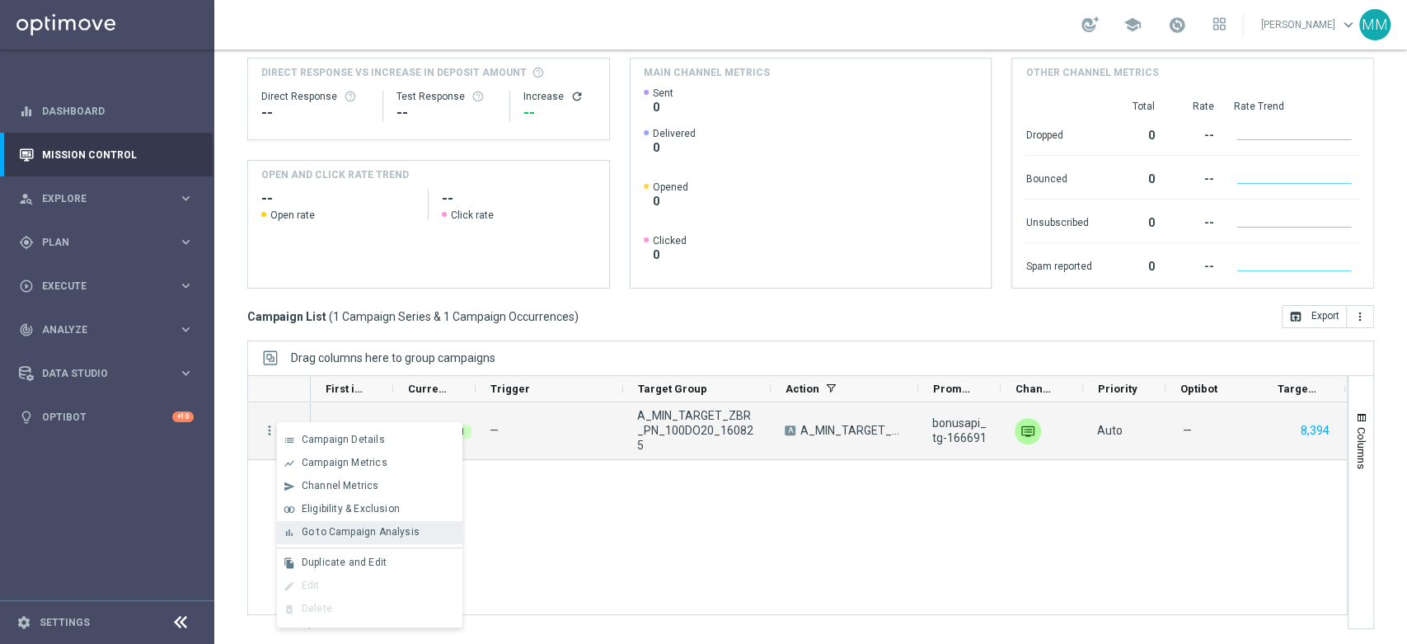
click at [368, 533] on span "Go to Campaign Analysis" at bounding box center [361, 532] width 118 height 12
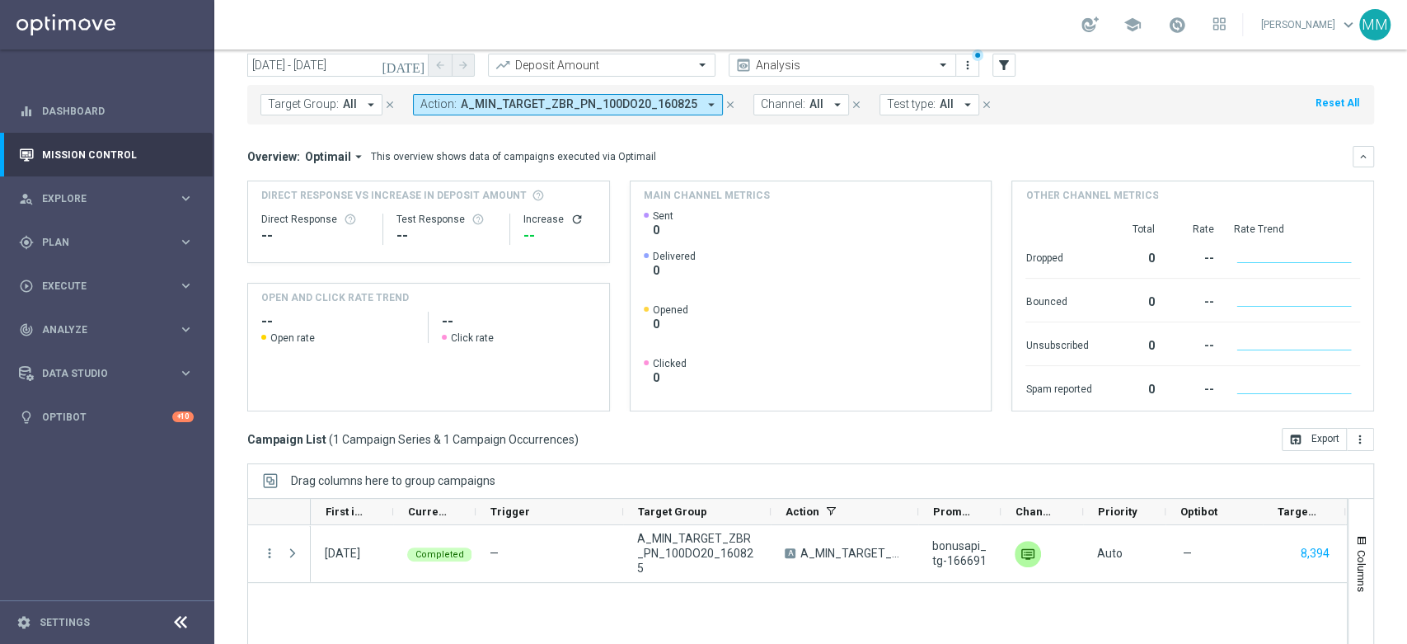
scroll to position [0, 0]
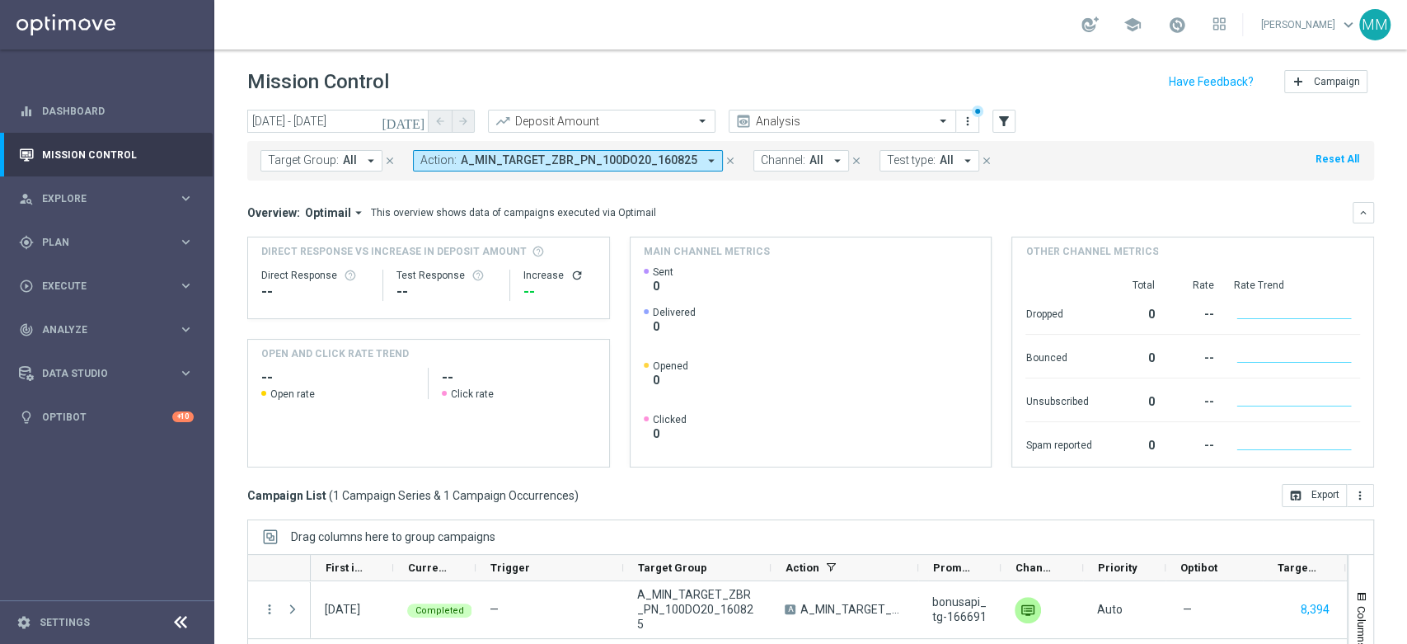
click at [583, 157] on span "A_MIN_TARGET_ZBR_PN_100DO20_160825" at bounding box center [579, 160] width 236 height 14
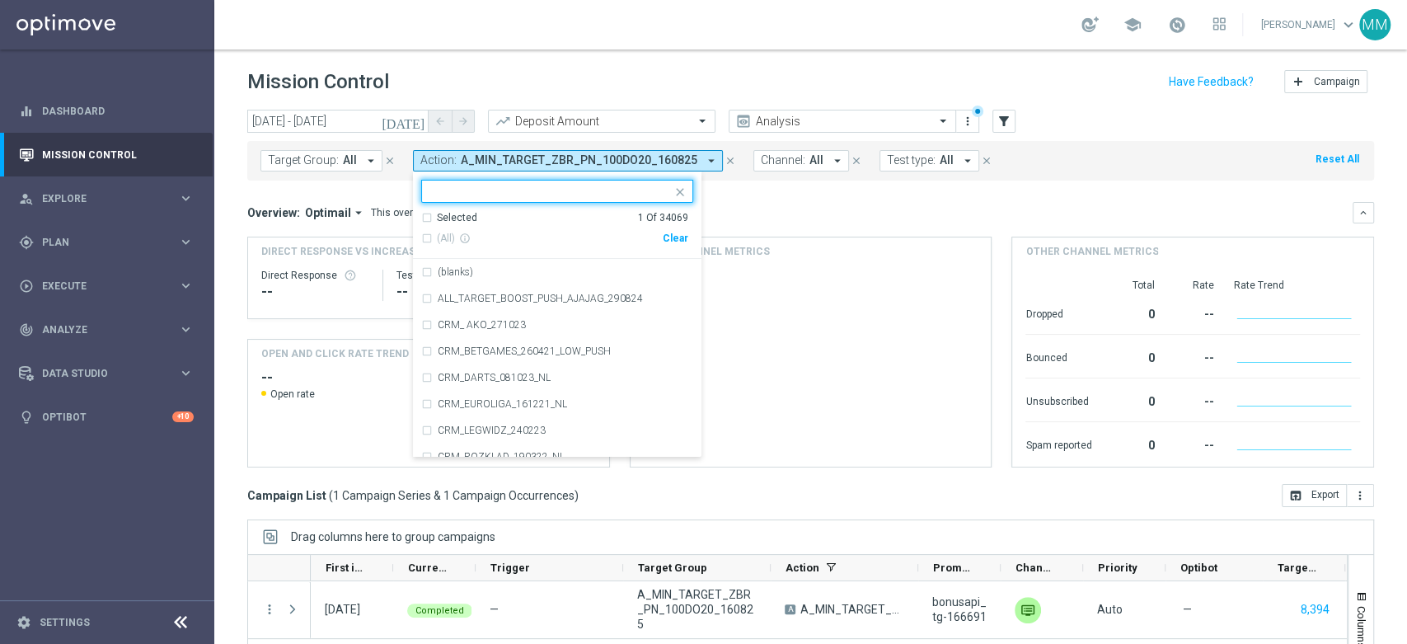
click at [0, 0] on div "Clear" at bounding box center [0, 0] width 0 height 0
click at [639, 203] on ng-select "Selected 0 Of 34069 (All) info_outline Clear (blanks) ALL_TARGET_BOOST_PUSH_AJA…" at bounding box center [557, 319] width 288 height 278
click at [510, 195] on input "text" at bounding box center [550, 192] width 241 height 14
paste input "A_LOW_TARGET_ZBR_PN_100DO50_160825"
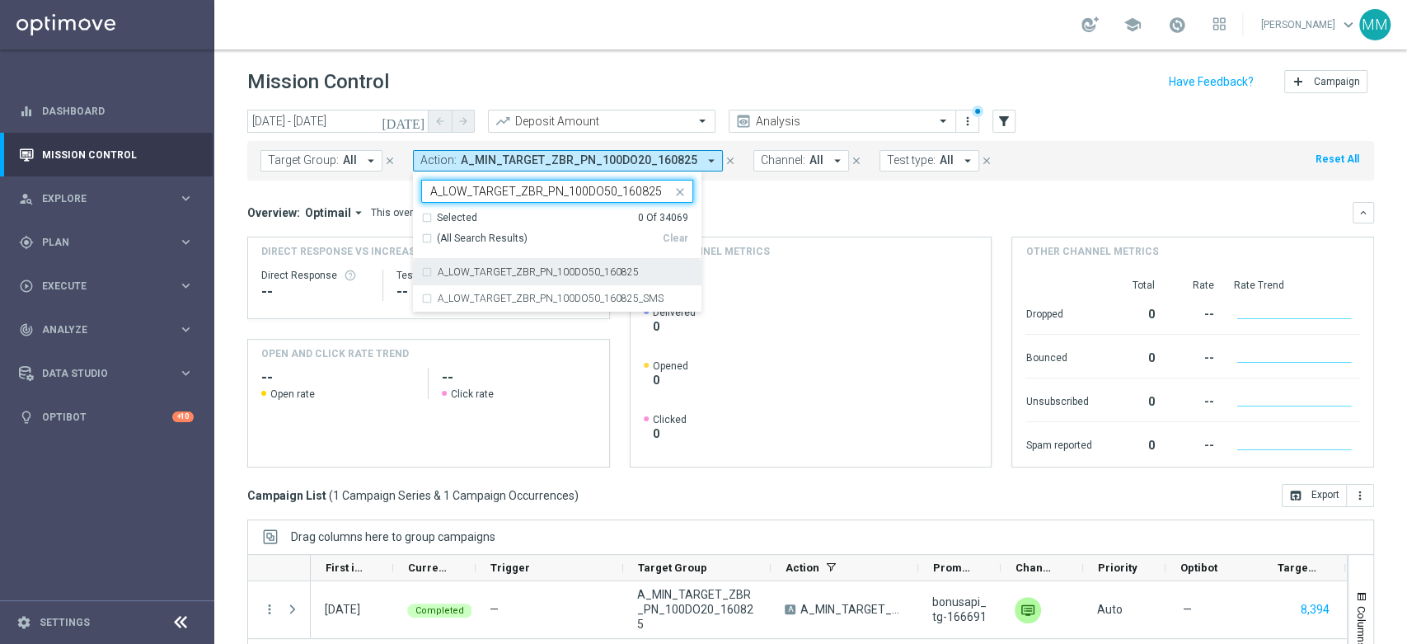
click at [526, 279] on div "A_LOW_TARGET_ZBR_PN_100DO50_160825" at bounding box center [557, 272] width 272 height 26
type input "A_LOW_TARGET_ZBR_PN_100DO50_160825"
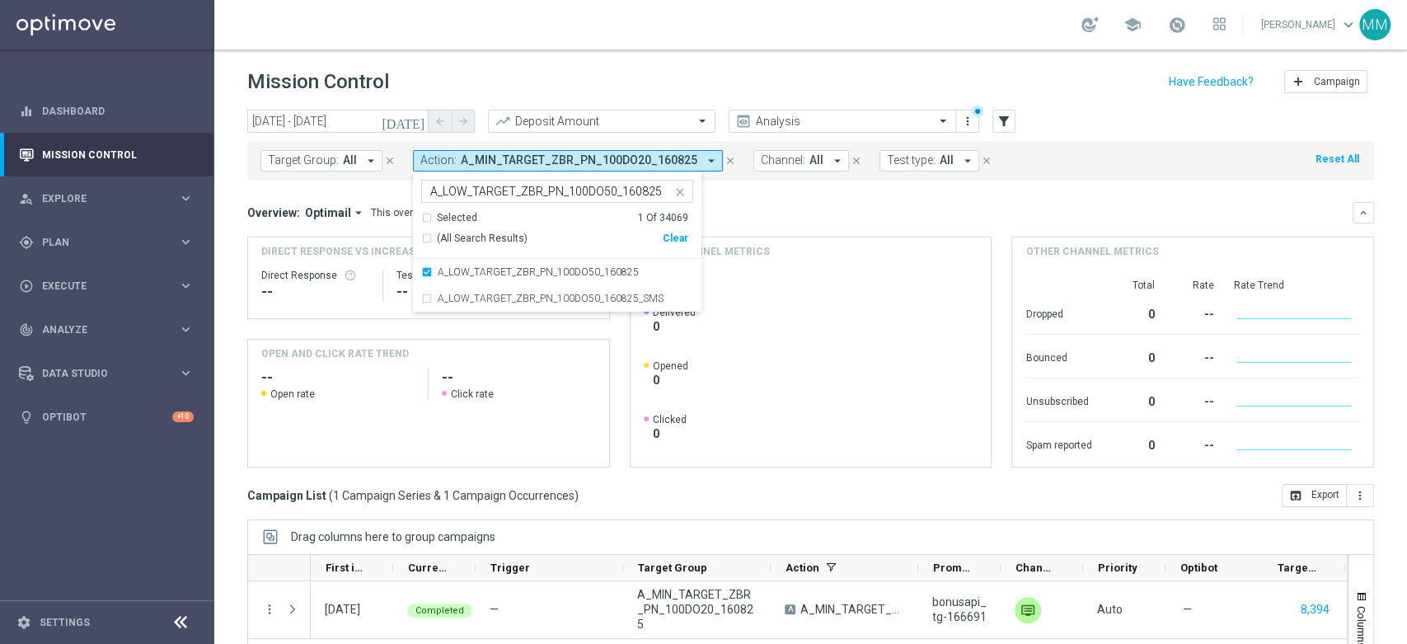
click at [722, 216] on div "Overview: Optimail arrow_drop_down This overview shows data of campaigns execut…" at bounding box center [799, 212] width 1105 height 15
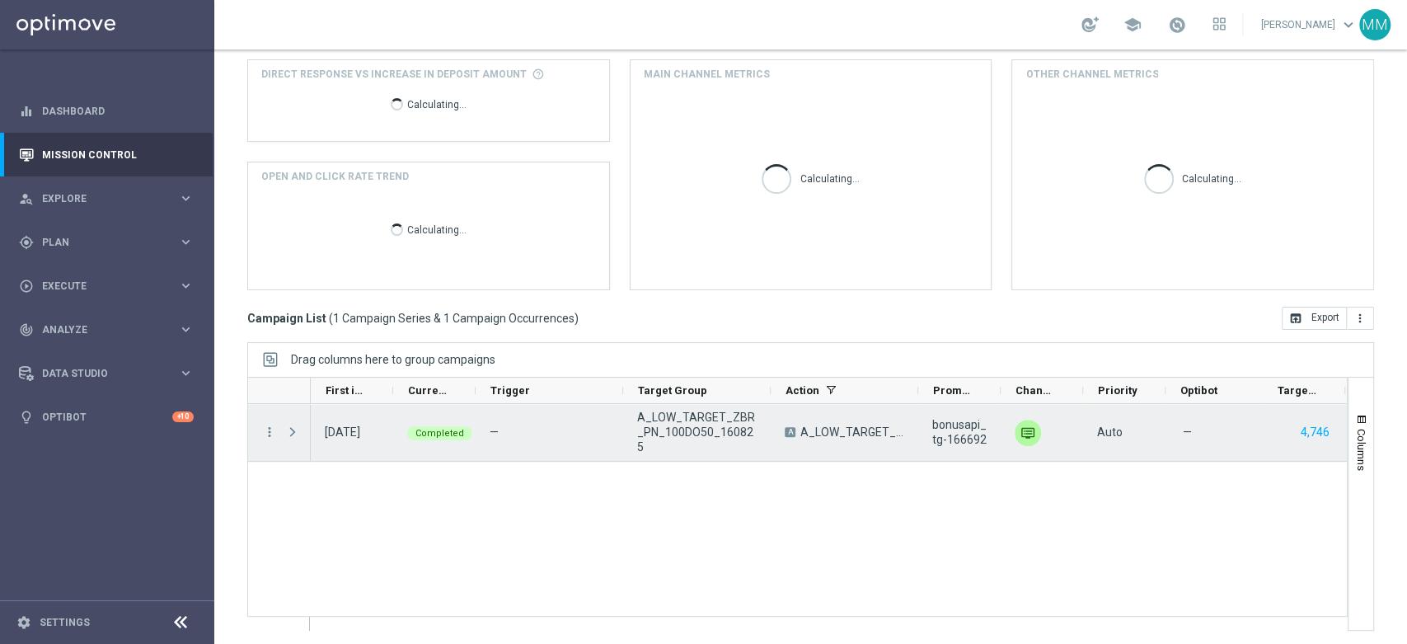
scroll to position [179, 0]
click at [278, 427] on div at bounding box center [294, 430] width 33 height 57
click at [275, 429] on icon "more_vert" at bounding box center [269, 430] width 15 height 15
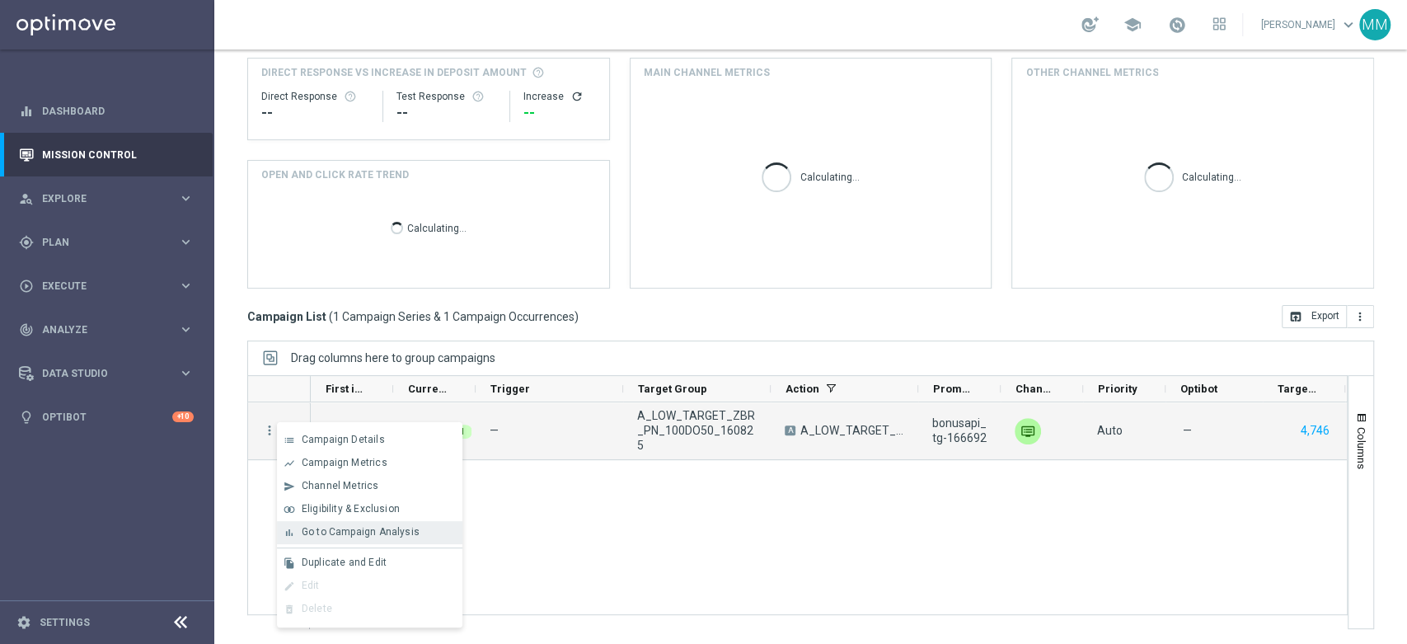
click at [357, 541] on div "bar_chart Go to Campaign Analysis" at bounding box center [369, 532] width 185 height 23
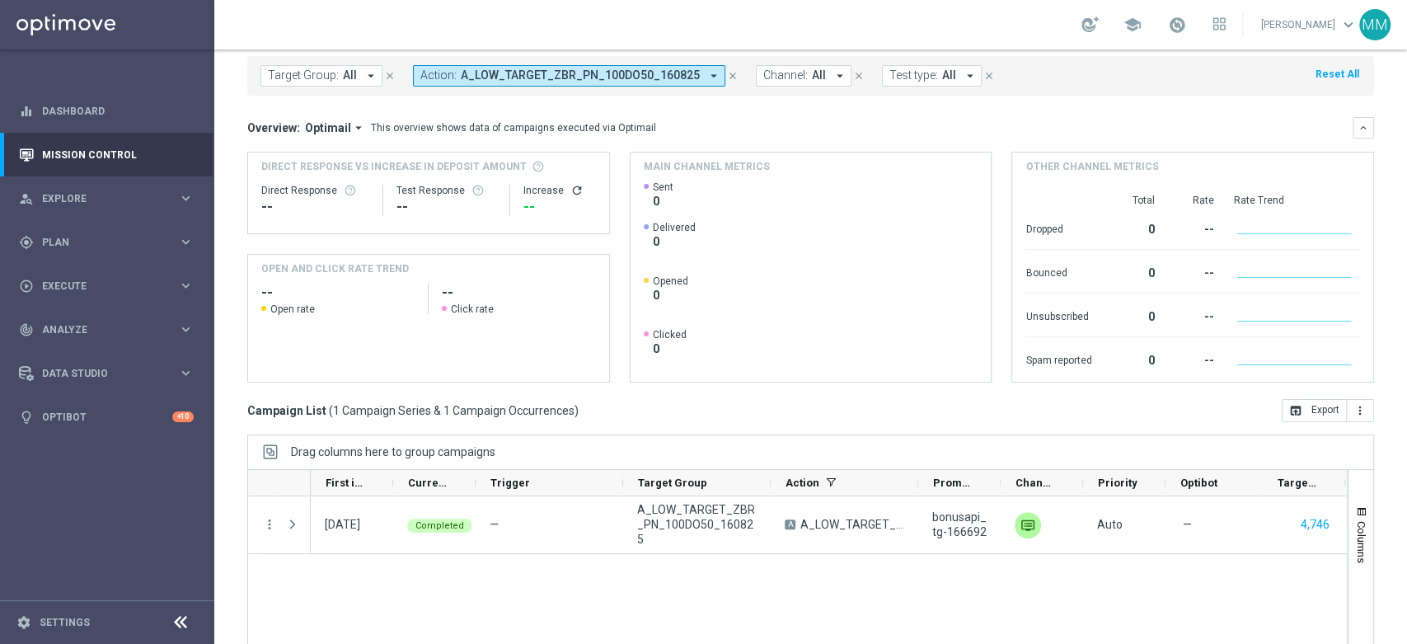
scroll to position [0, 0]
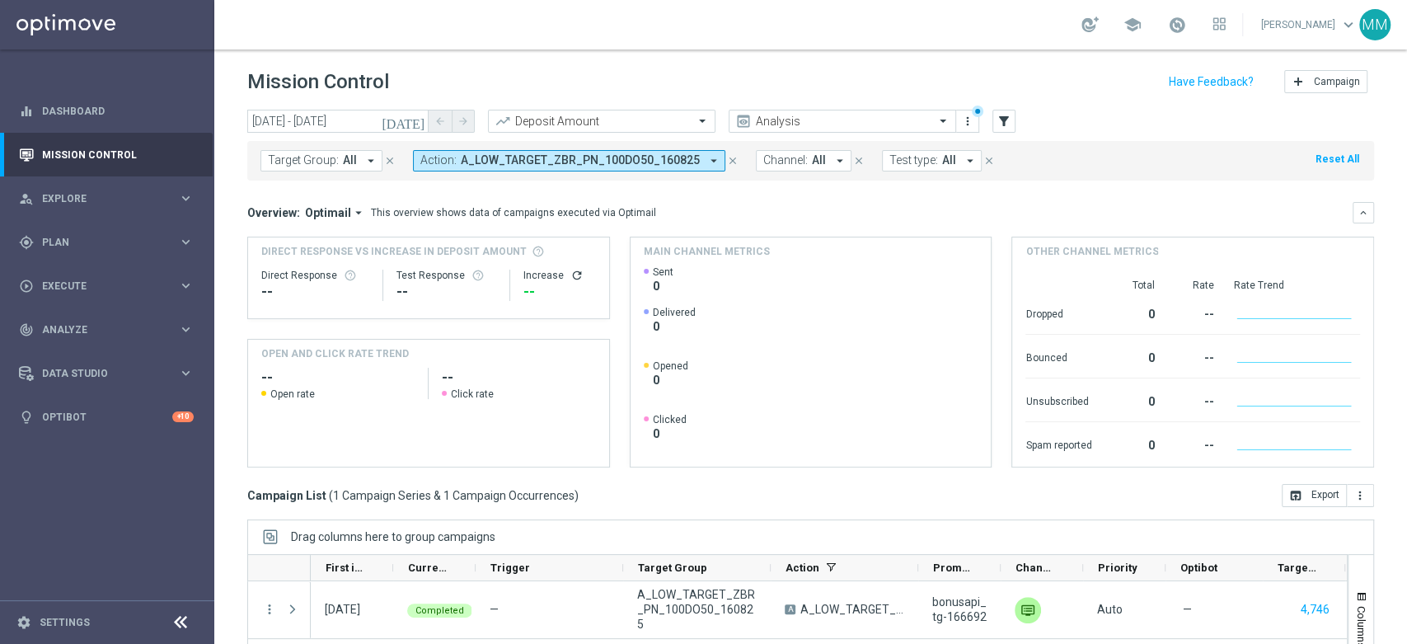
click at [592, 153] on span "A_LOW_TARGET_ZBR_PN_100DO50_160825" at bounding box center [580, 160] width 239 height 14
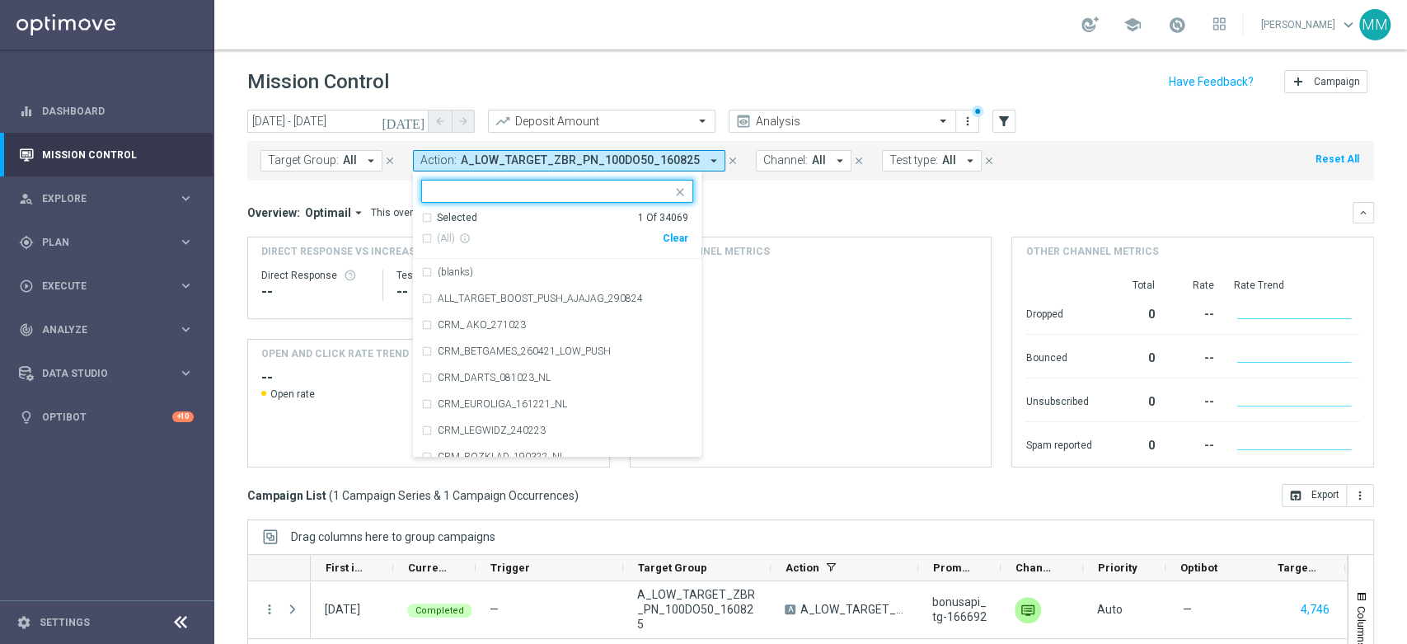
click at [672, 243] on div "(All) info_outline Clear" at bounding box center [554, 238] width 267 height 27
click at [667, 230] on div "(All) info_outline Clear" at bounding box center [554, 238] width 267 height 27
click at [0, 0] on div "Clear" at bounding box center [0, 0] width 0 height 0
click at [633, 198] on input "text" at bounding box center [550, 192] width 241 height 14
paste input "A_MED_TARGET_ZBR_PN_50DO100_160825"
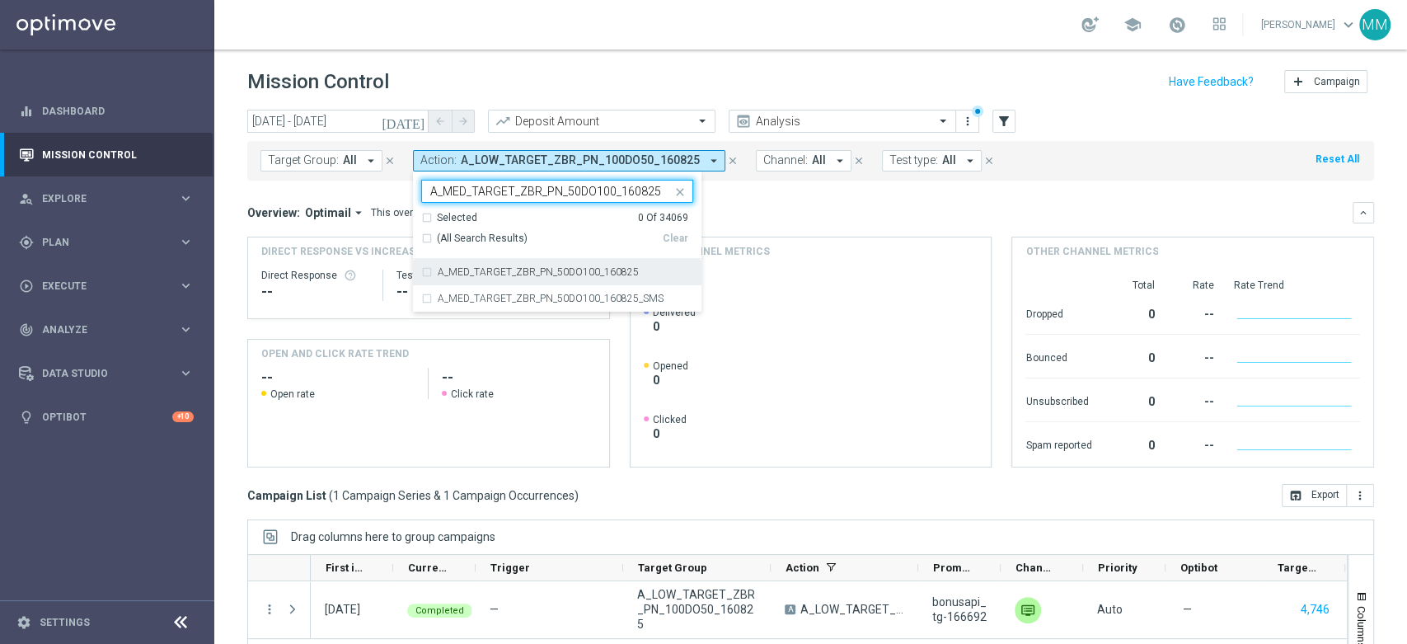
click at [485, 276] on label "A_MED_TARGET_ZBR_PN_50DO100_160825" at bounding box center [538, 272] width 201 height 10
type input "A_MED_TARGET_ZBR_PN_50DO100_160825"
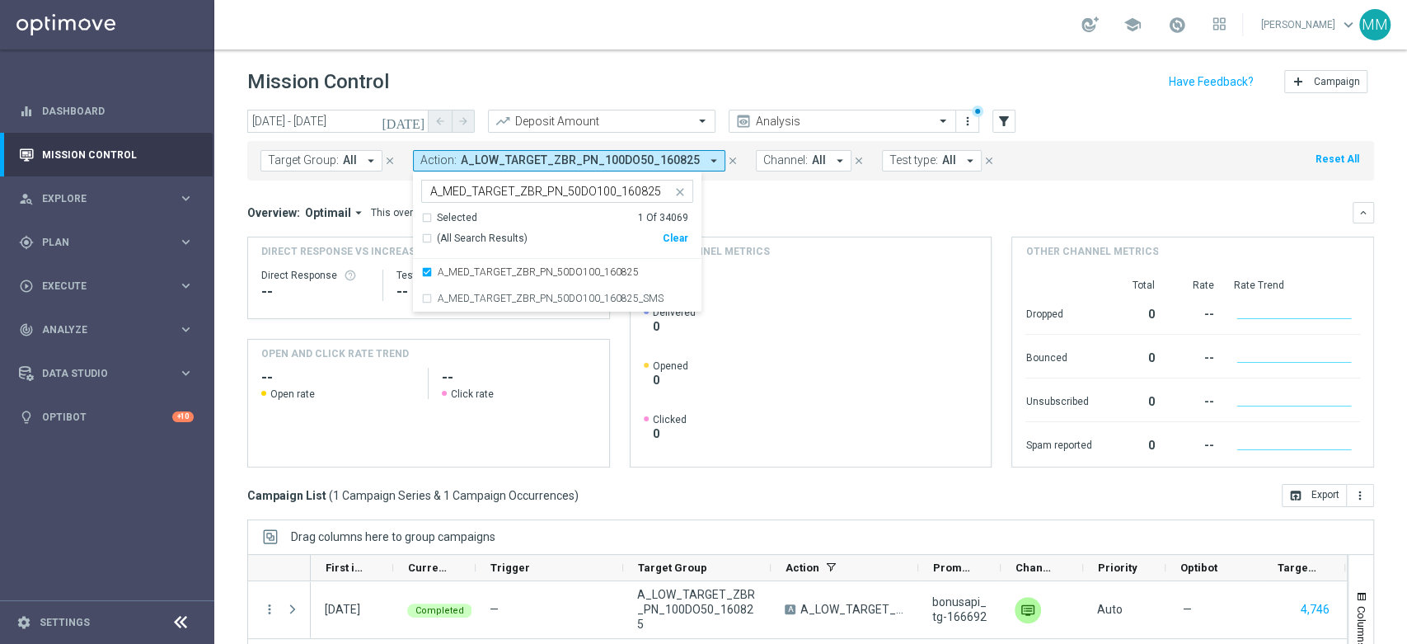
click at [890, 203] on div "Overview: Optimail arrow_drop_down This overview shows data of campaigns execut…" at bounding box center [810, 212] width 1126 height 21
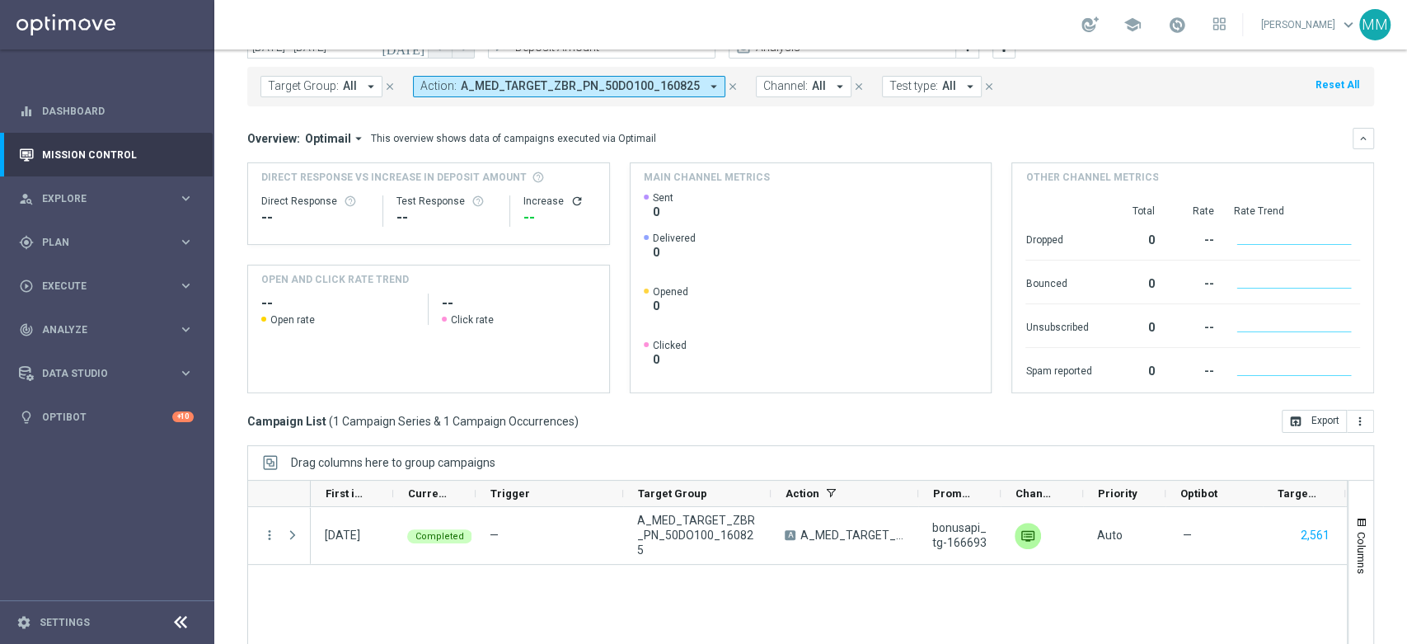
scroll to position [179, 0]
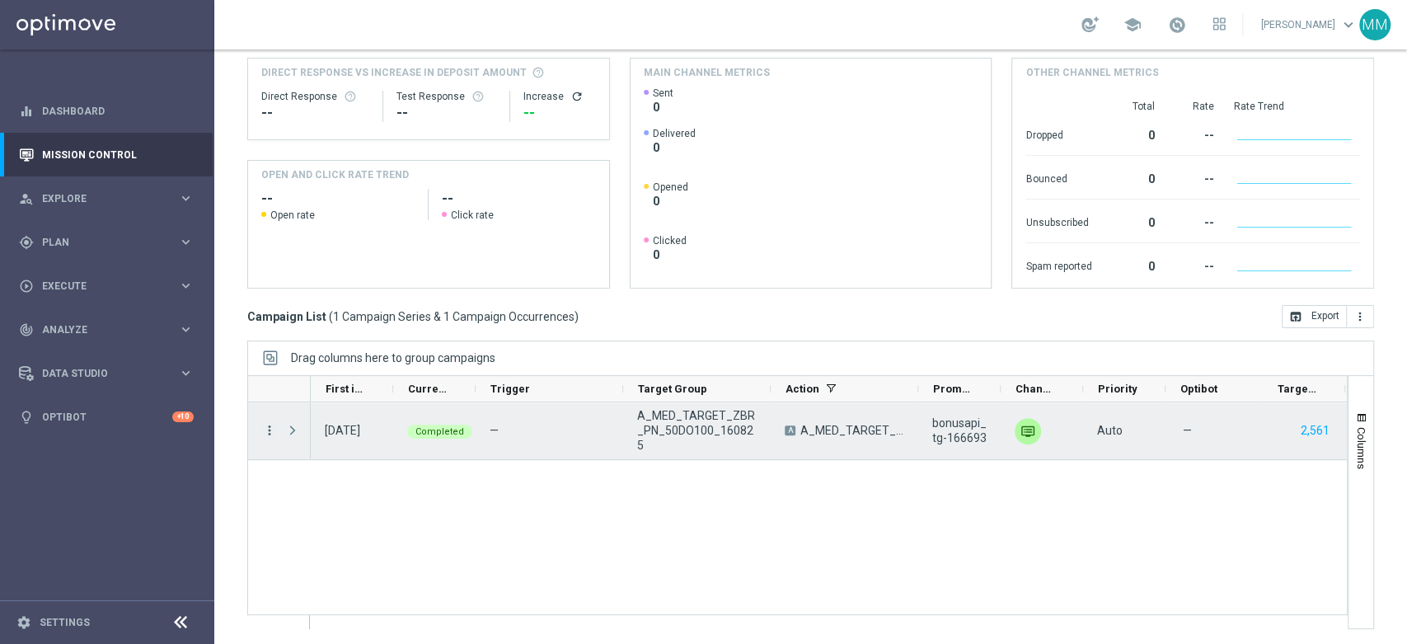
click at [270, 425] on icon "more_vert" at bounding box center [269, 430] width 15 height 15
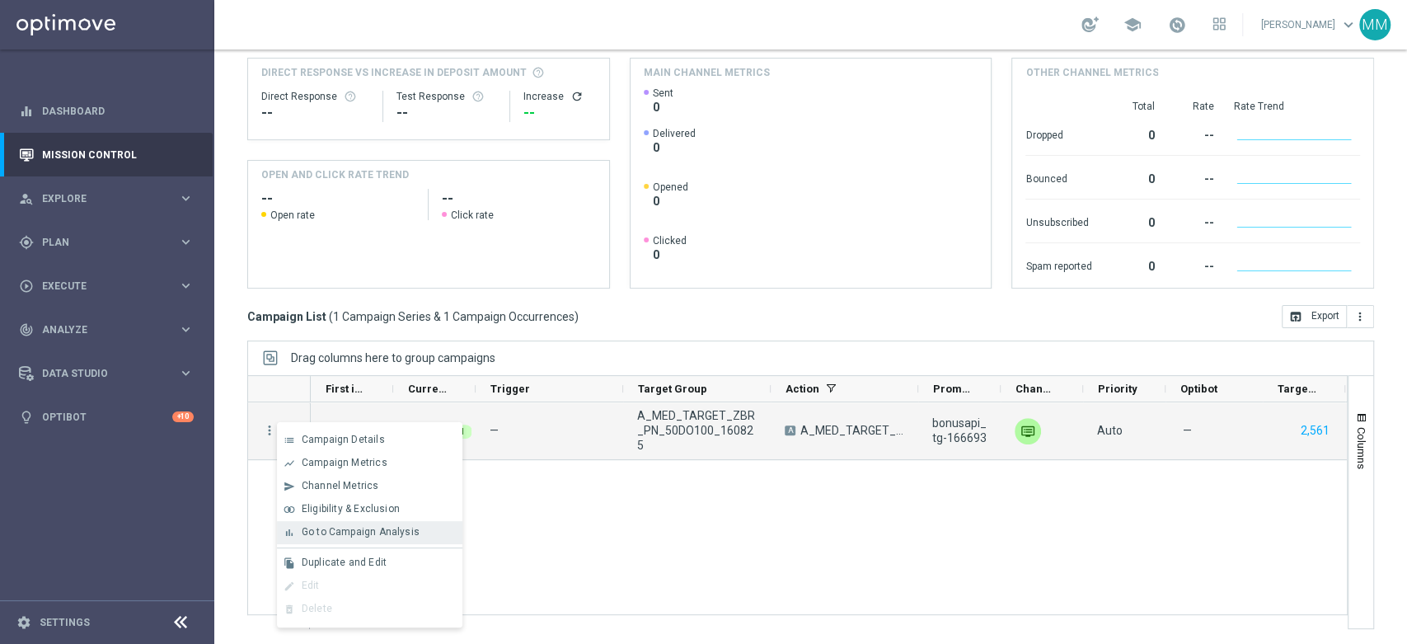
click at [336, 533] on span "Go to Campaign Analysis" at bounding box center [361, 532] width 118 height 12
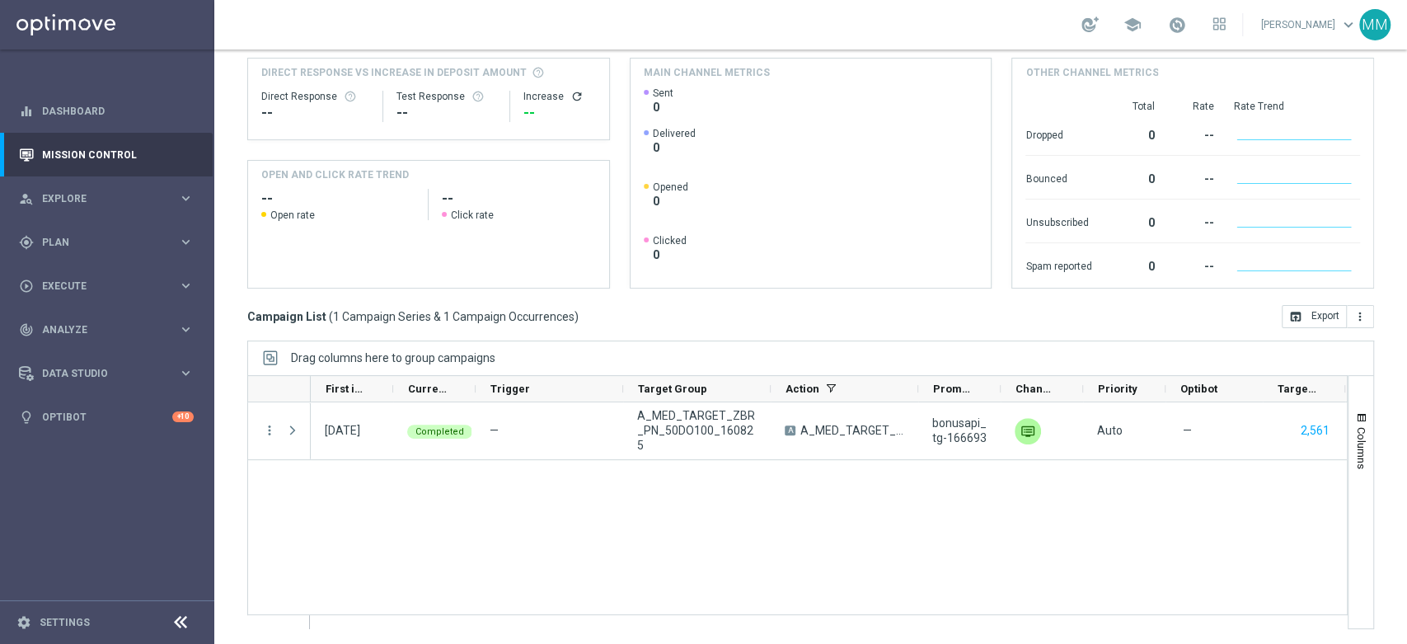
scroll to position [0, 0]
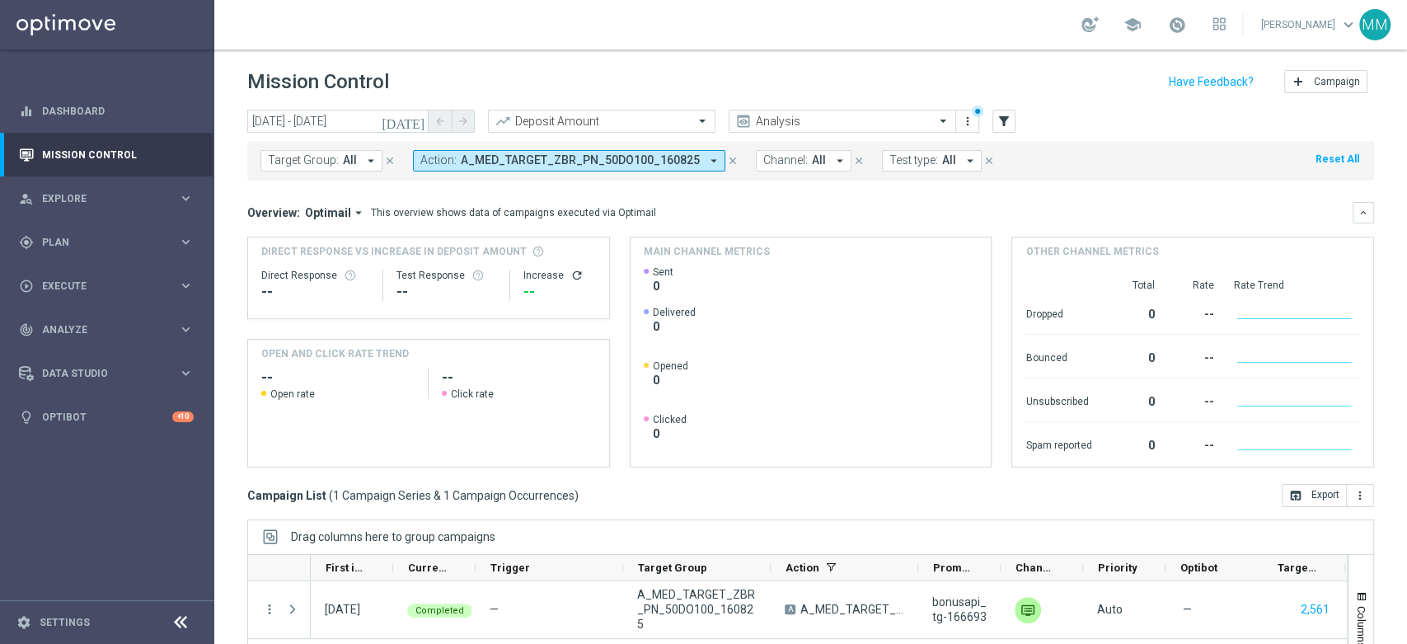
click at [555, 176] on div "Target Group: All arrow_drop_down close Action: A_MED_TARGET_ZBR_PN_50DO100_160…" at bounding box center [810, 161] width 1126 height 40
click at [556, 167] on button "Action: A_MED_TARGET_ZBR_PN_50DO100_160825 arrow_drop_down" at bounding box center [569, 160] width 312 height 21
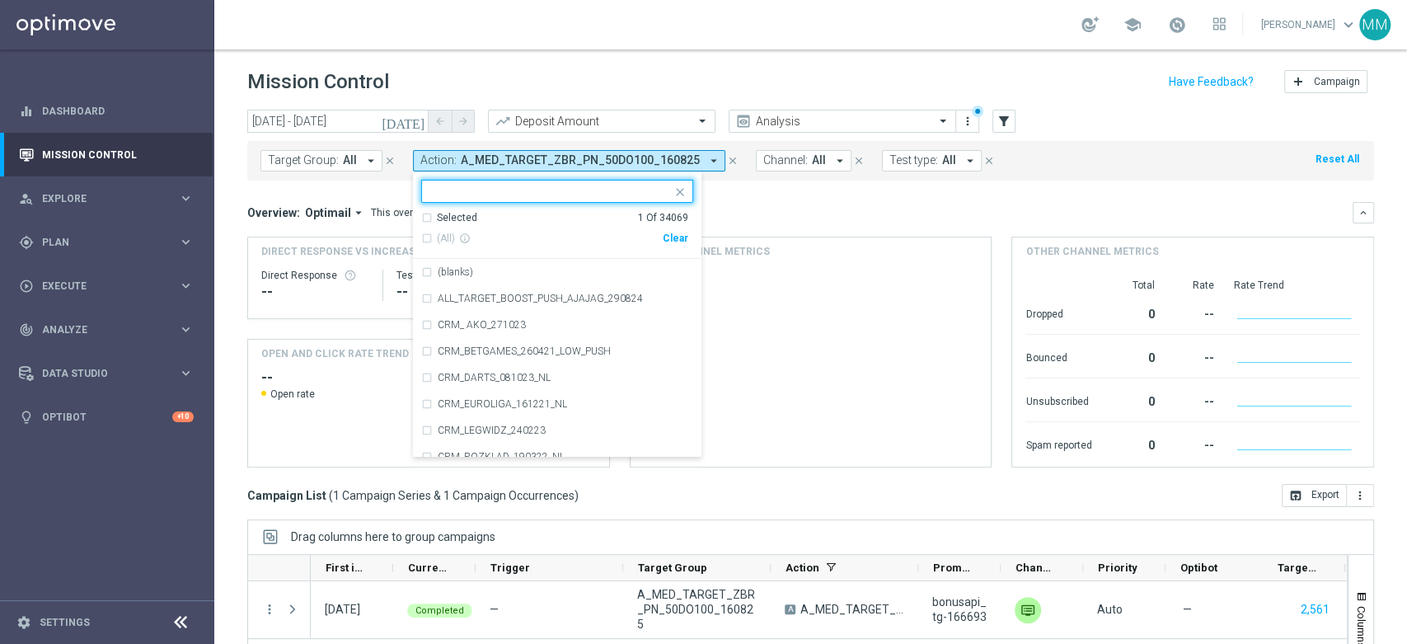
click at [0, 0] on div "Clear" at bounding box center [0, 0] width 0 height 0
click at [615, 181] on div at bounding box center [547, 190] width 250 height 21
paste input "A_HIGH_TARGET_ZBR_PN_50DO250_160825"
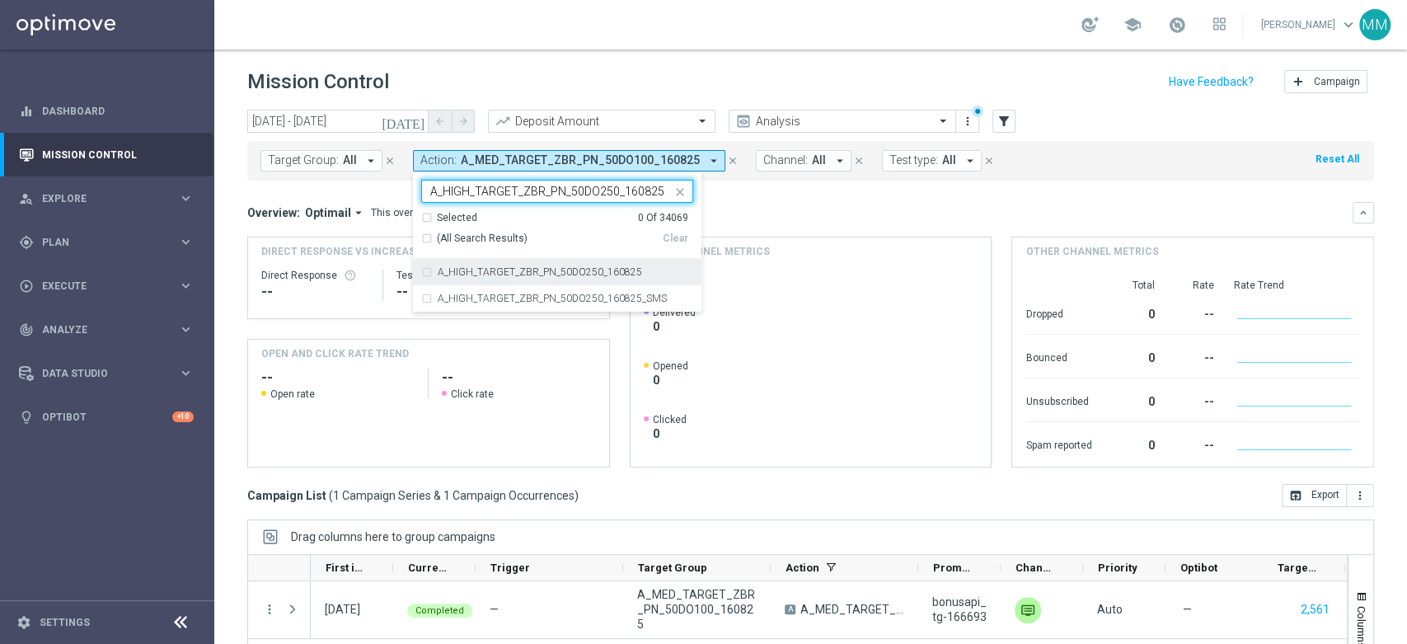
click at [534, 281] on div "A_HIGH_TARGET_ZBR_PN_50DO250_160825" at bounding box center [557, 272] width 272 height 26
type input "A_HIGH_TARGET_ZBR_PN_50DO250_160825"
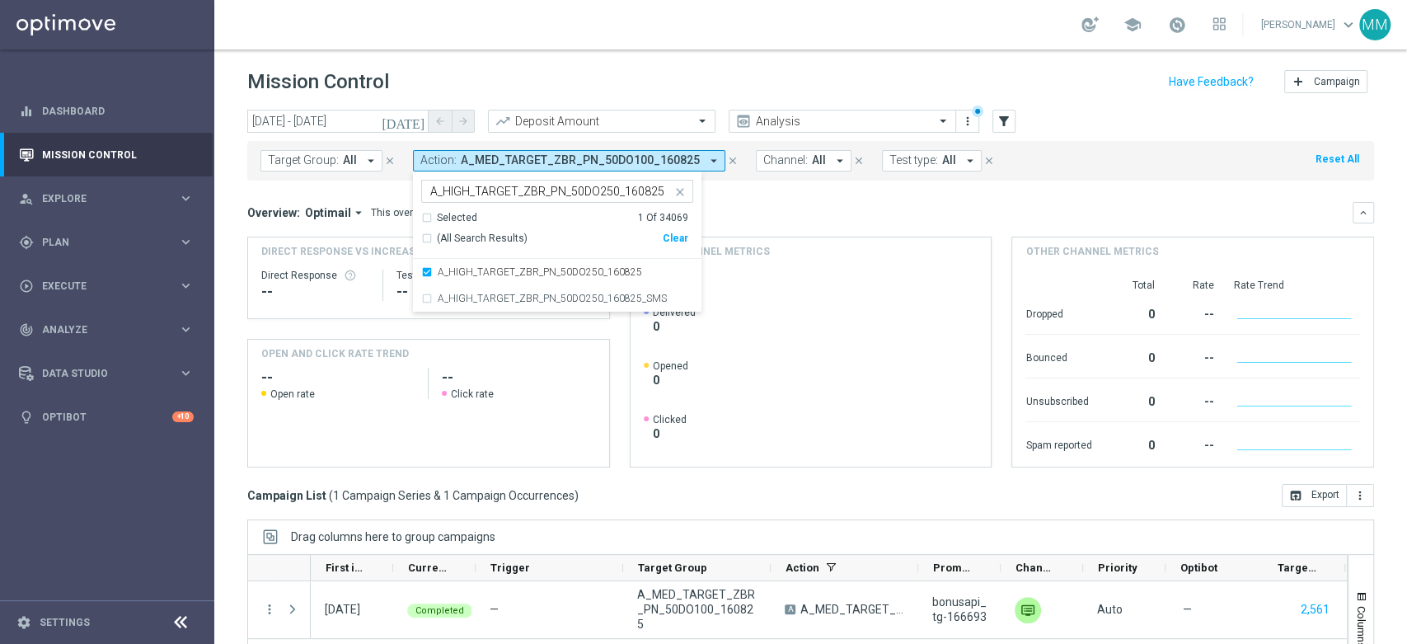
click at [744, 208] on div "Overview: Optimail arrow_drop_down This overview shows data of campaigns execut…" at bounding box center [799, 212] width 1105 height 15
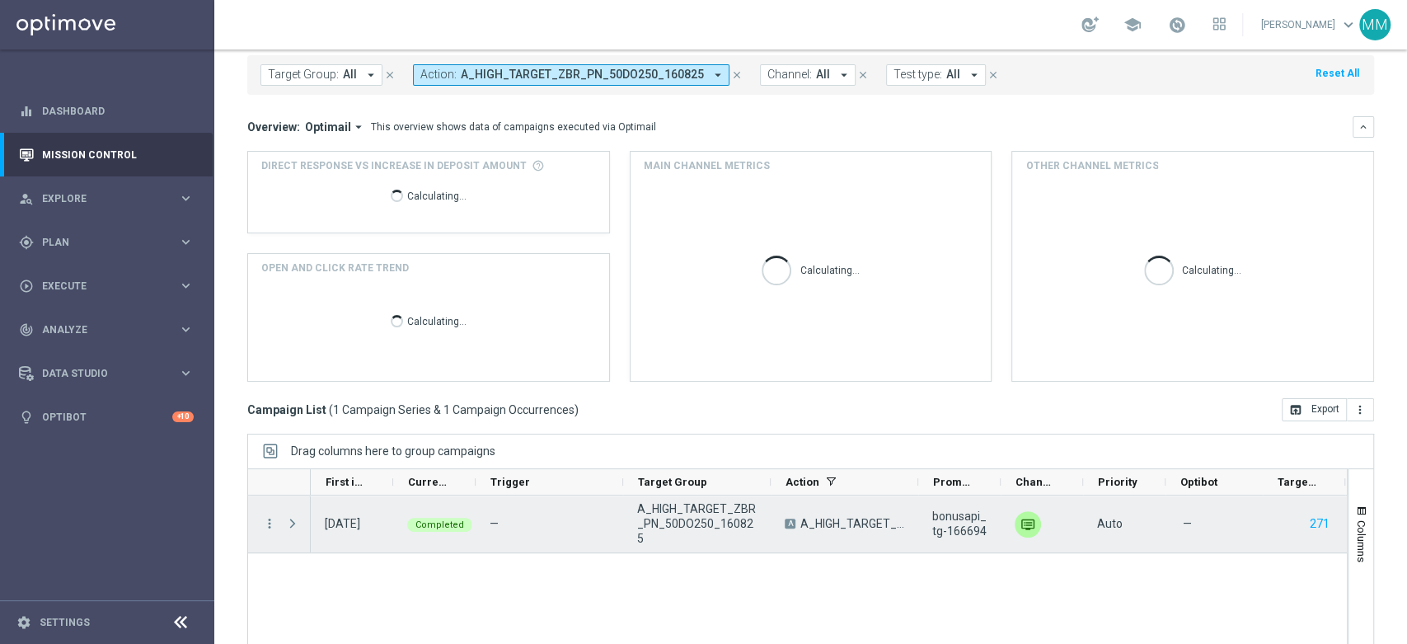
scroll to position [179, 0]
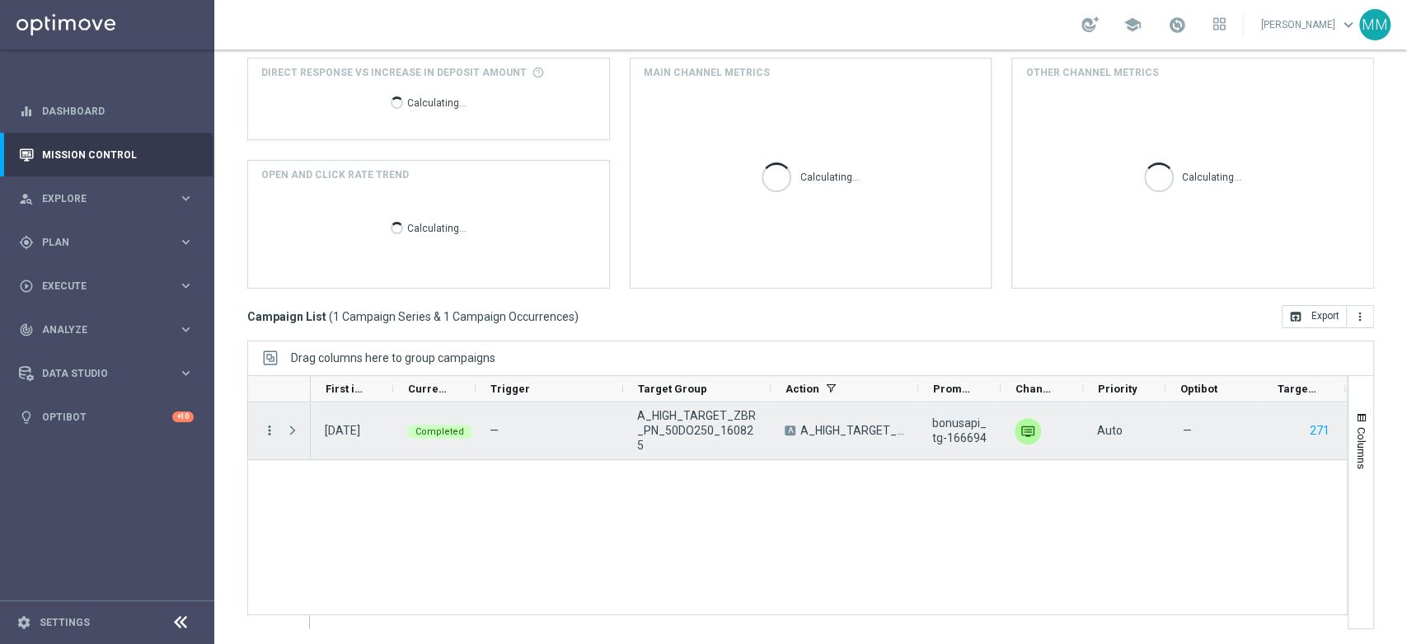
click at [263, 430] on icon "more_vert" at bounding box center [269, 430] width 15 height 15
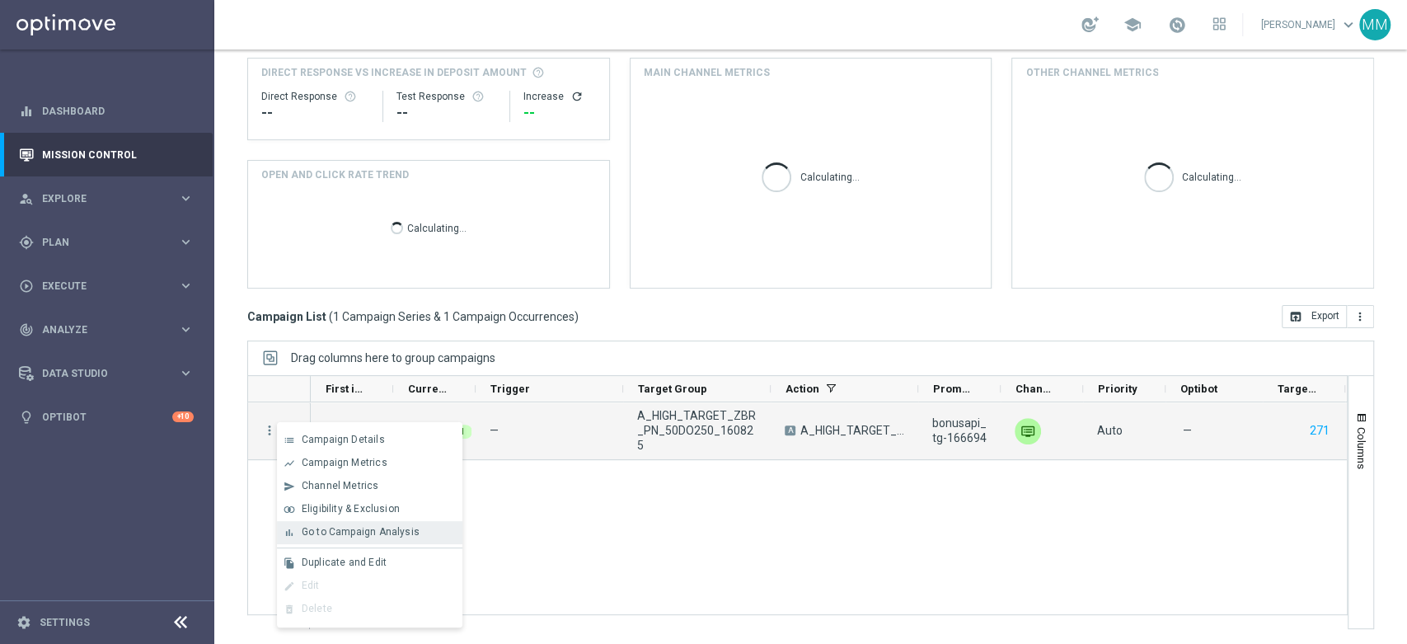
click at [336, 536] on span "Go to Campaign Analysis" at bounding box center [361, 532] width 118 height 12
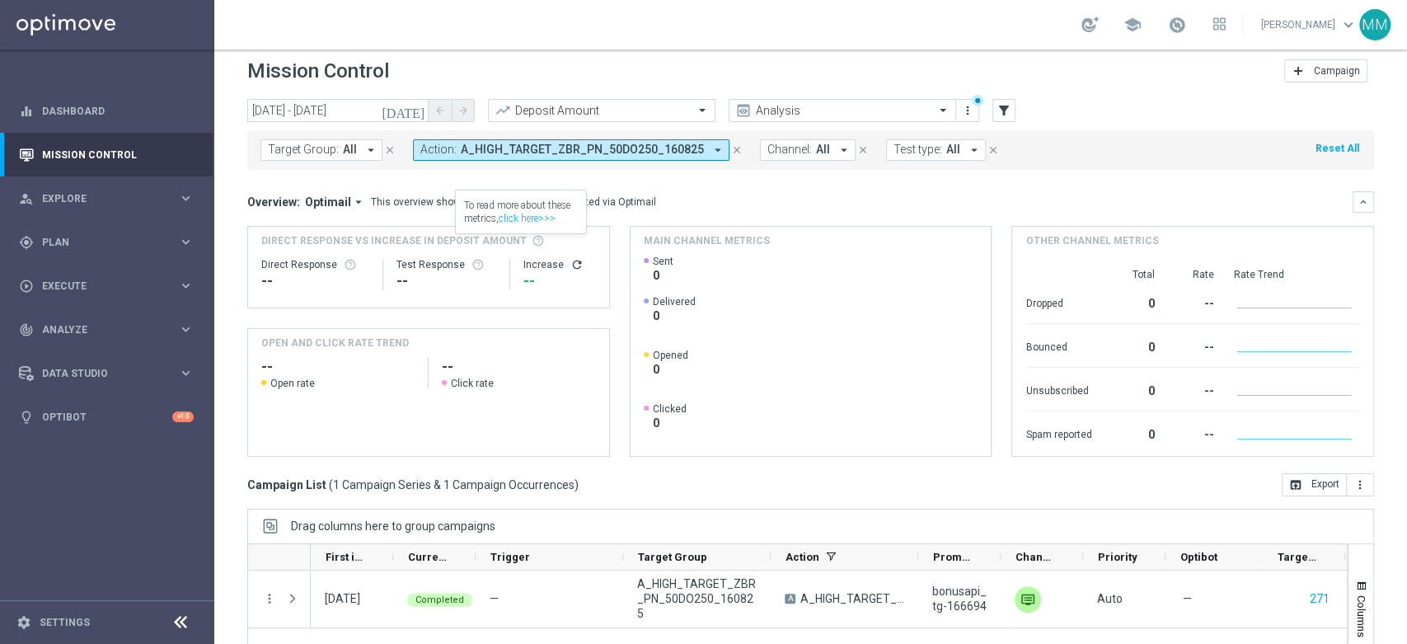
scroll to position [0, 0]
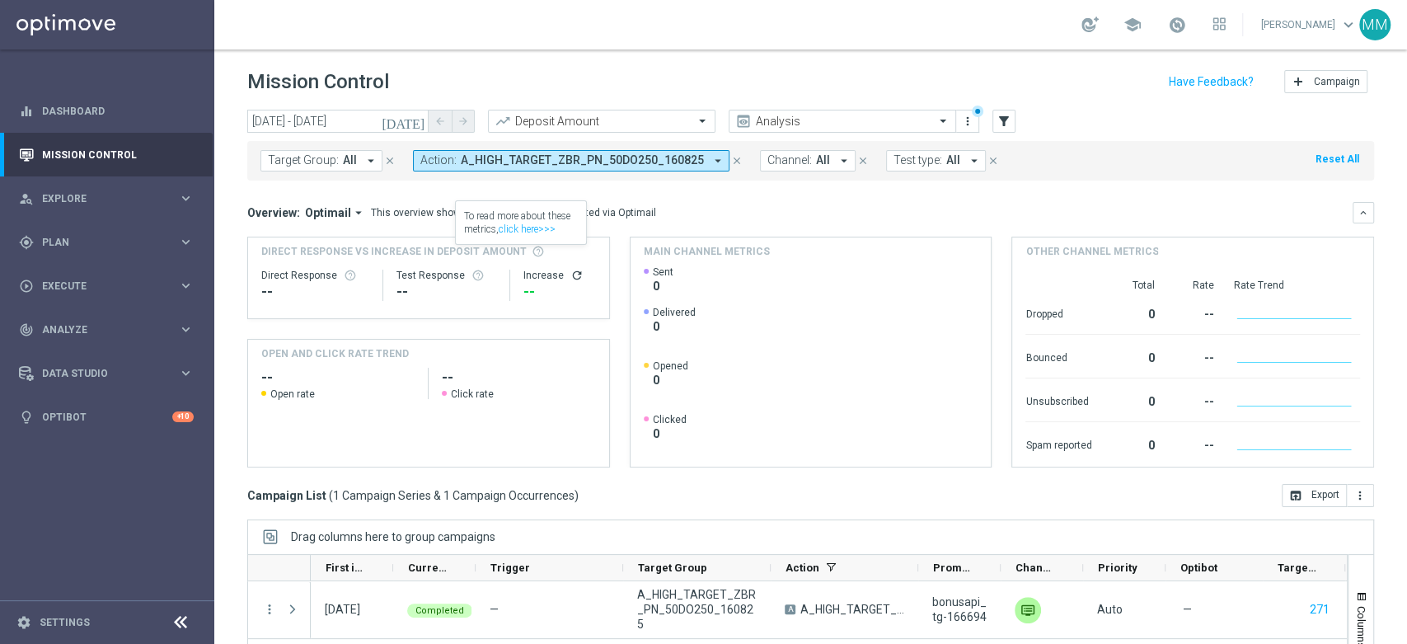
click at [522, 162] on span "A_HIGH_TARGET_ZBR_PN_50DO250_160825" at bounding box center [582, 160] width 243 height 14
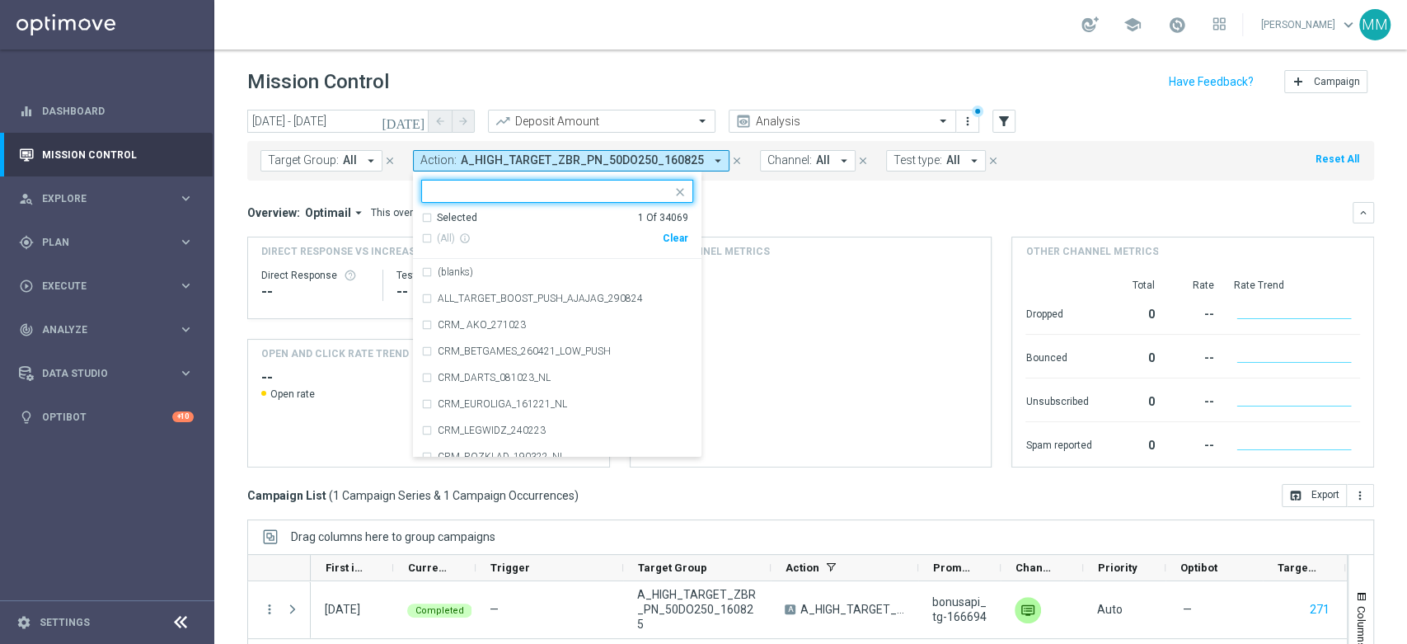
click at [0, 0] on div "Clear" at bounding box center [0, 0] width 0 height 0
click at [636, 191] on input "text" at bounding box center [550, 192] width 241 height 14
paste input "A_PREM_TARGET_SCRATCH_STARTLIG_200PLN_150825"
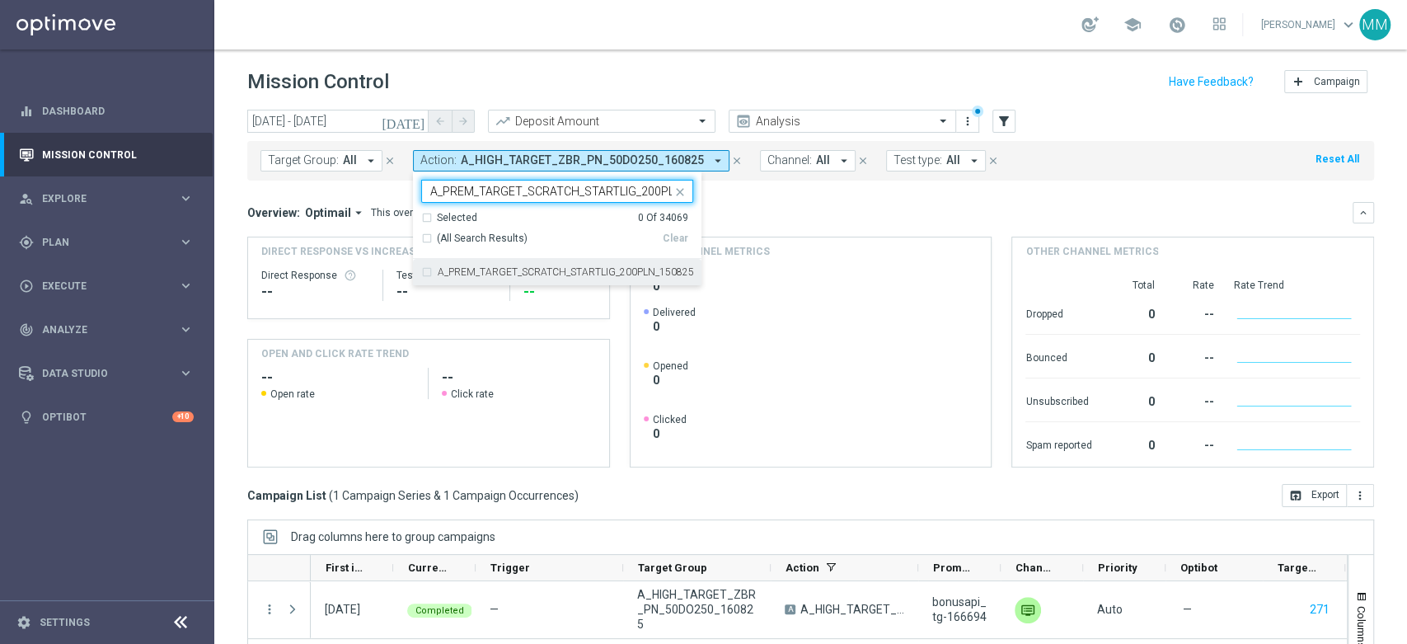
scroll to position [0, 49]
click at [557, 273] on label "A_PREM_TARGET_SCRATCH_STARTLIG_200PLN_150825" at bounding box center [565, 272] width 255 height 10
type input "A_PREM_TARGET_SCRATCH_STARTLIG_200PLN_150825"
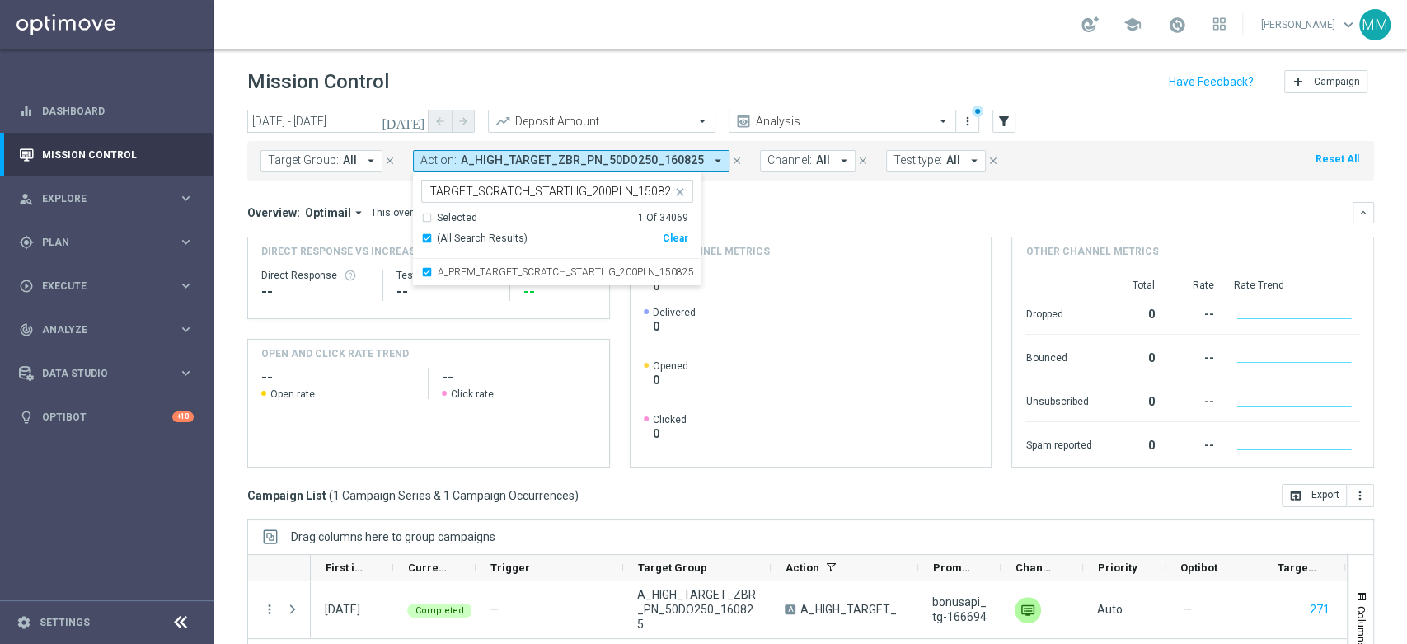
scroll to position [0, 0]
click at [739, 219] on div "Overview: Optimail arrow_drop_down This overview shows data of campaigns execut…" at bounding box center [799, 212] width 1105 height 15
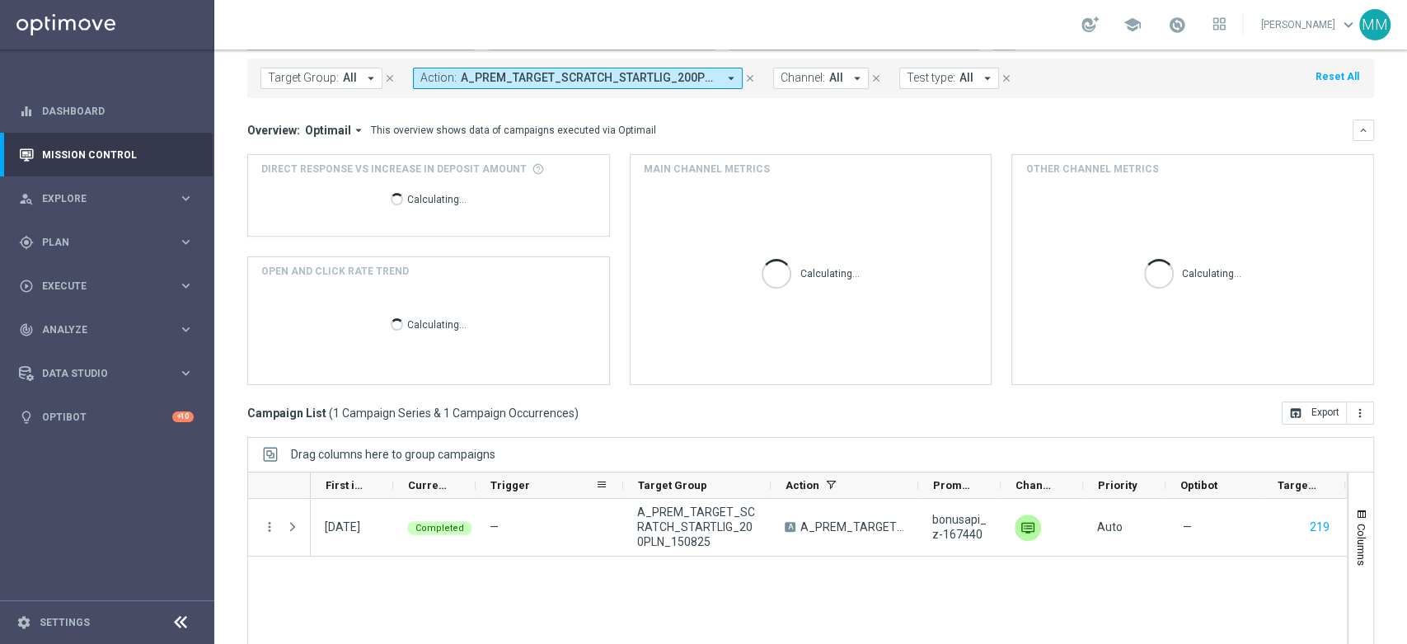
scroll to position [179, 0]
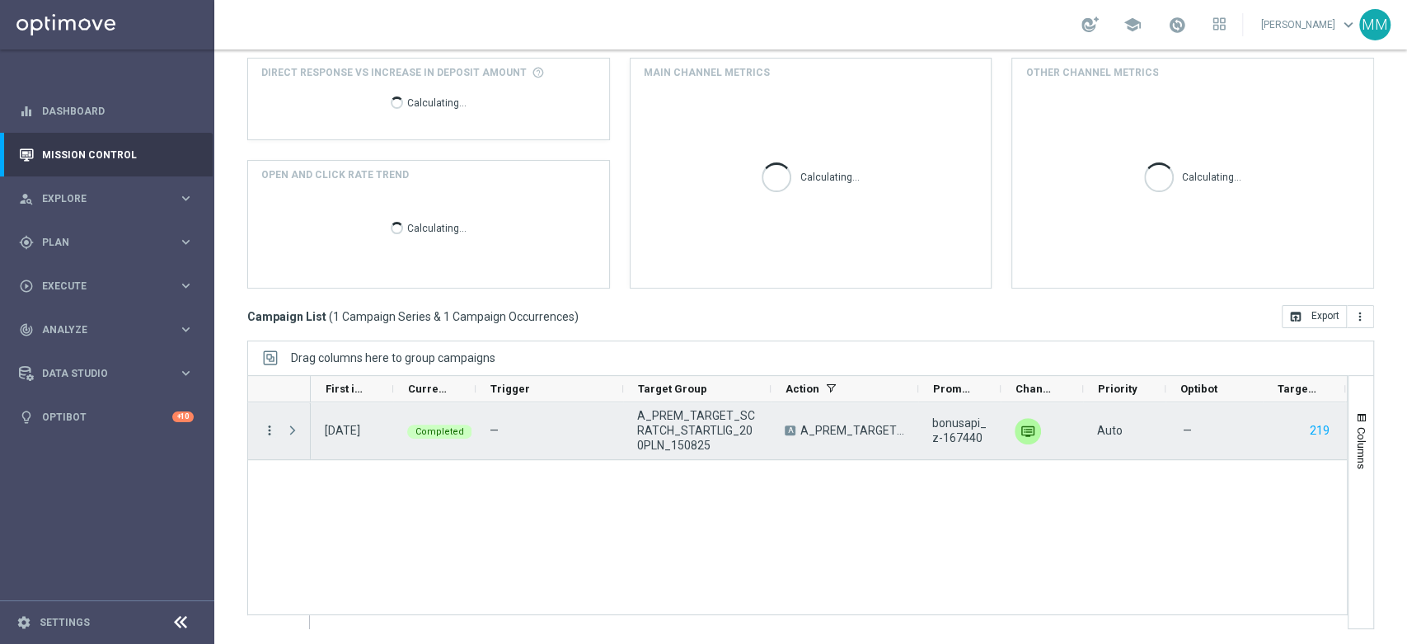
click at [267, 431] on icon "more_vert" at bounding box center [269, 430] width 15 height 15
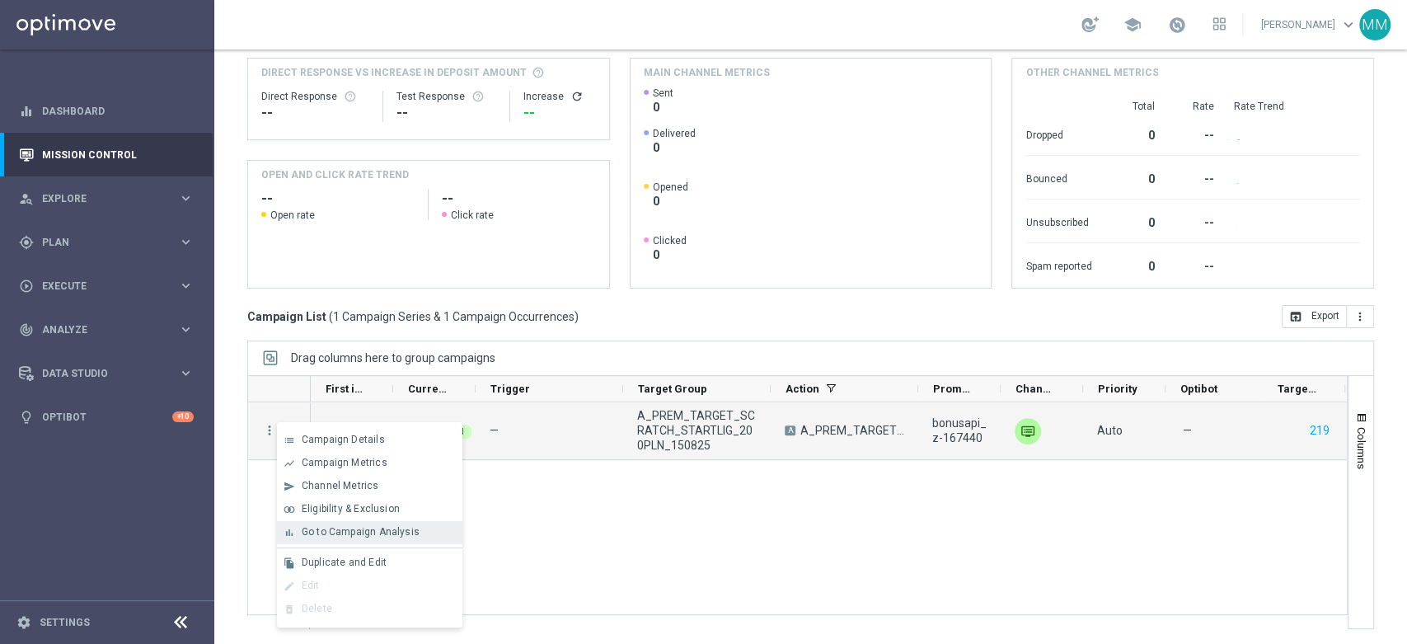
click at [405, 536] on span "Go to Campaign Analysis" at bounding box center [361, 532] width 118 height 12
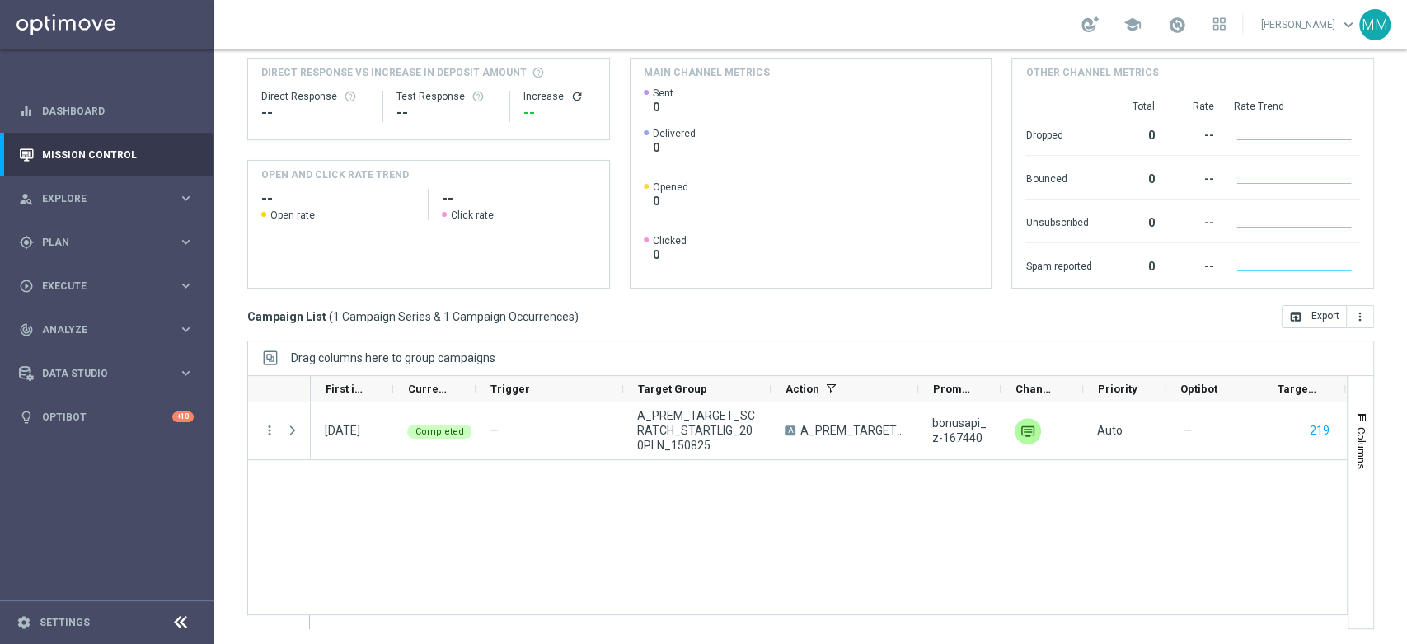
scroll to position [0, 0]
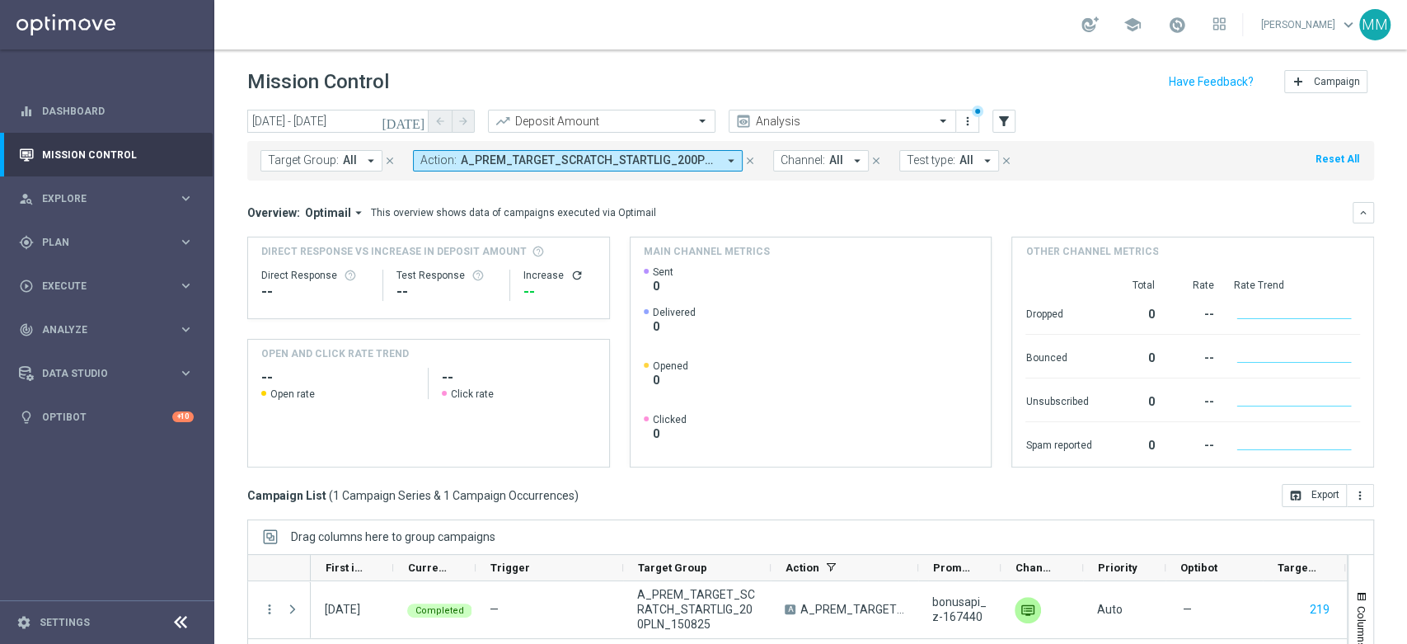
click at [488, 168] on button "Action: A_PREM_TARGET_SCRATCH_STARTLIG_200PLN_150825 arrow_drop_down" at bounding box center [578, 160] width 330 height 21
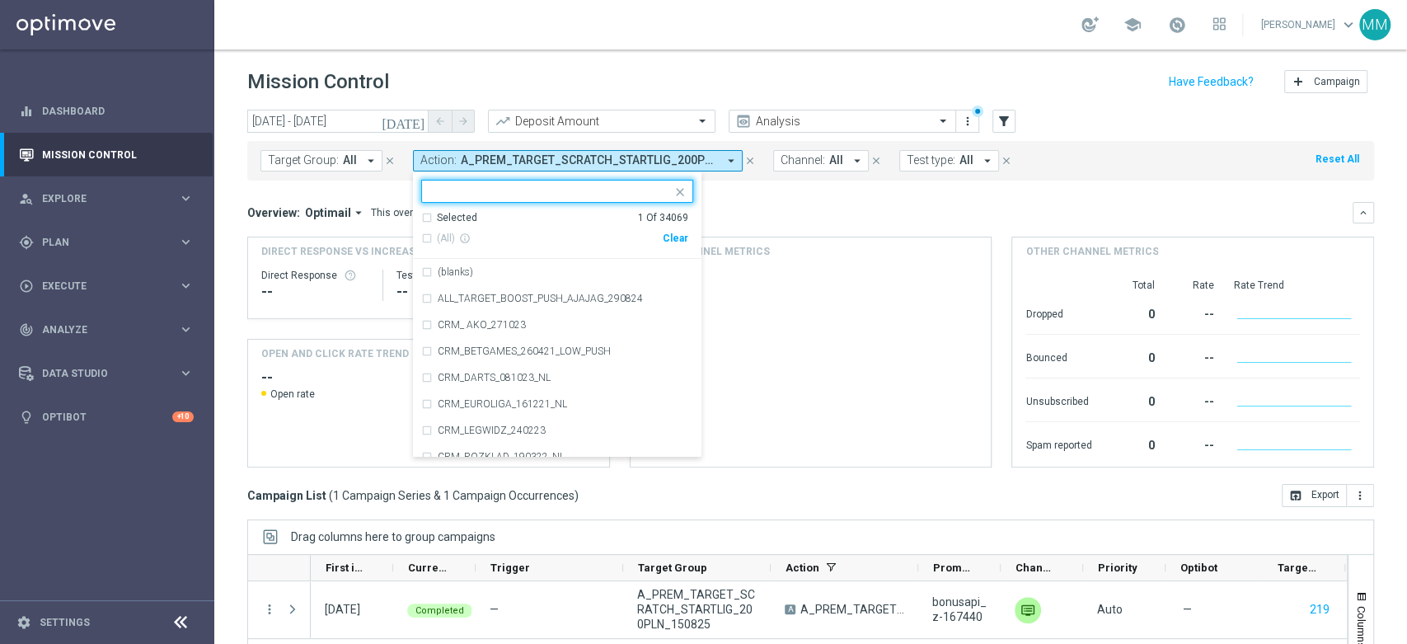
click at [0, 0] on div "Clear" at bounding box center [0, 0] width 0 height 0
click at [630, 199] on div at bounding box center [550, 193] width 244 height 16
paste input "A_PEXTRA_TARGET_SCRATCH_STARTLIG_500PLN_150825"
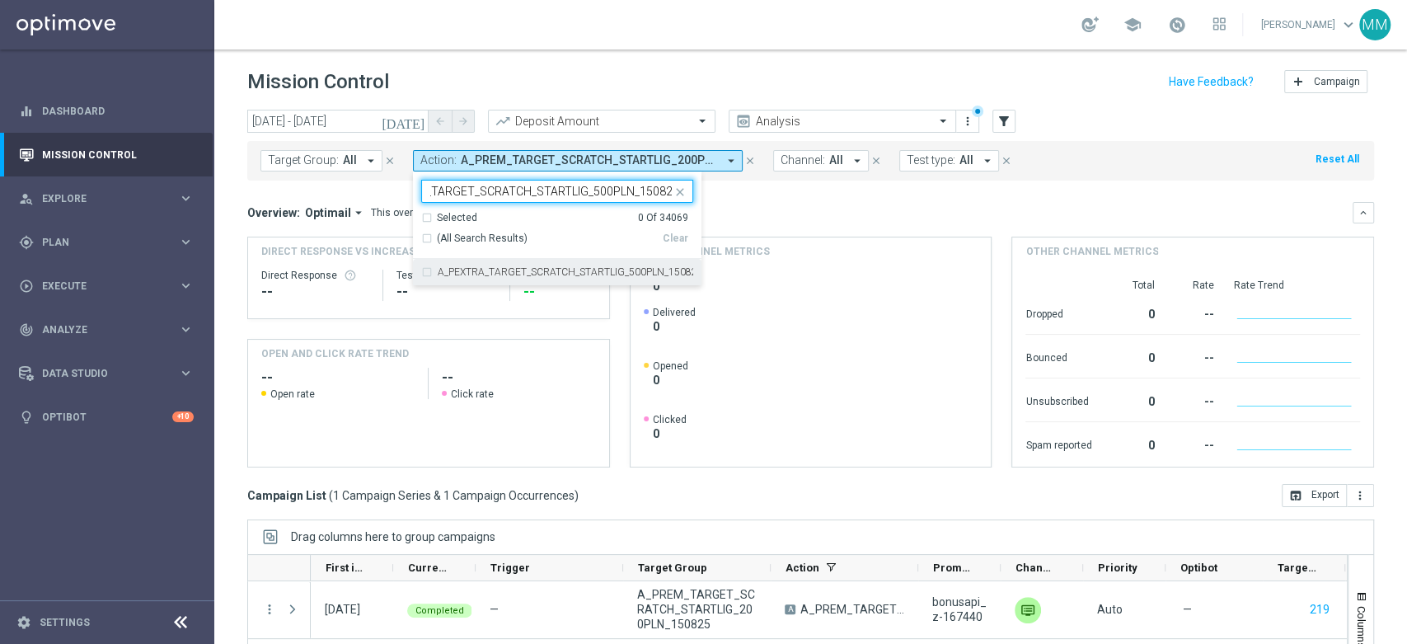
click at [621, 265] on div "A_PEXTRA_TARGET_SCRATCH_STARTLIG_500PLN_150825" at bounding box center [557, 272] width 272 height 26
type input "A_PEXTRA_TARGET_SCRATCH_STARTLIG_500PLN_150825"
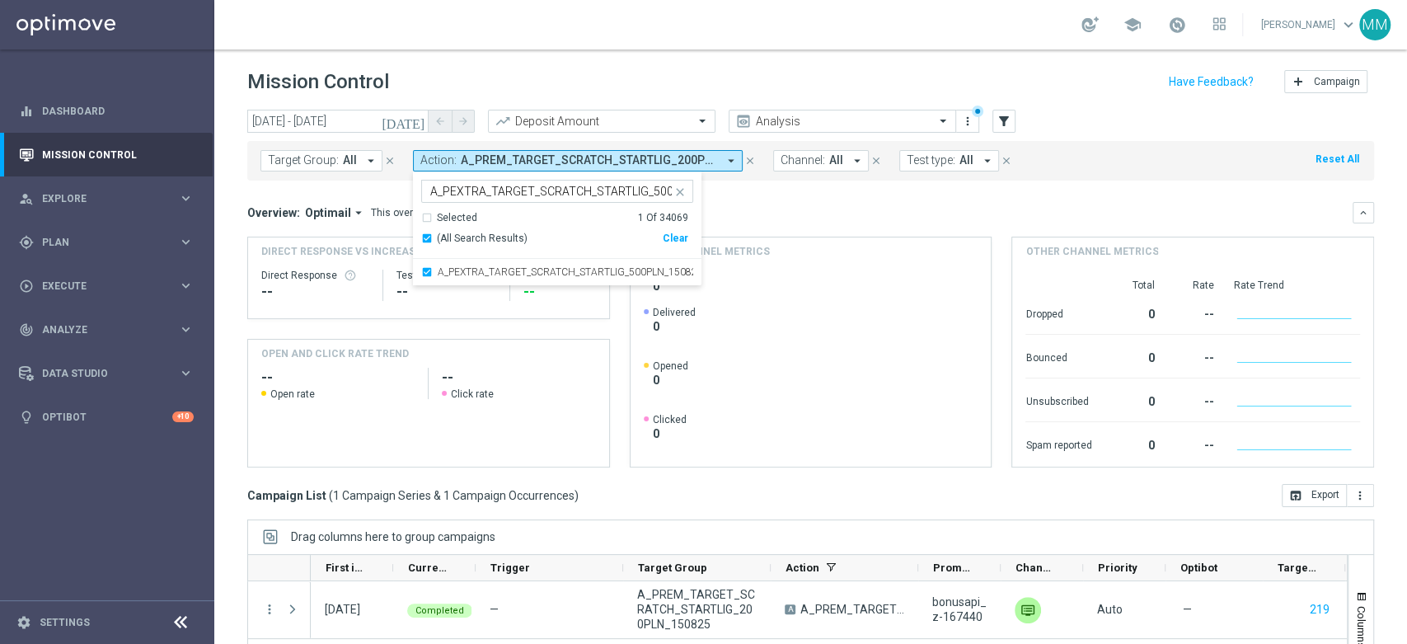
click at [765, 227] on div "Overview: Optimail arrow_drop_down This overview shows data of campaigns execut…" at bounding box center [810, 334] width 1126 height 265
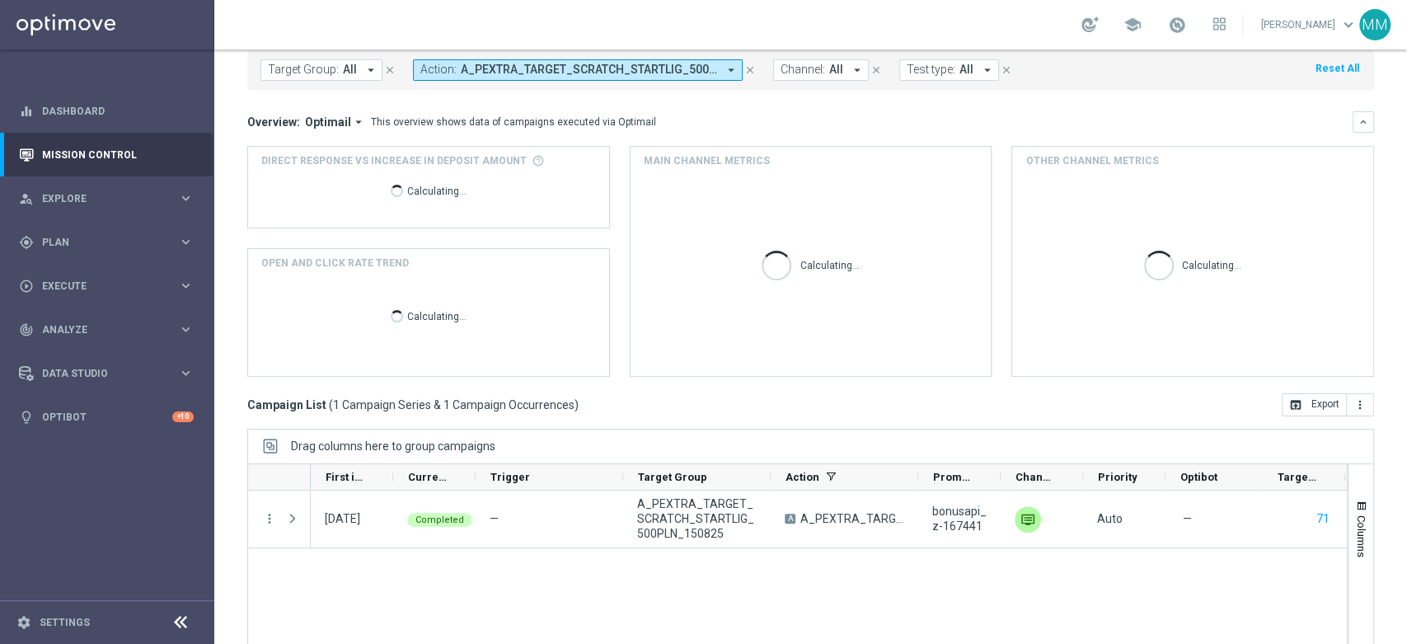
scroll to position [179, 0]
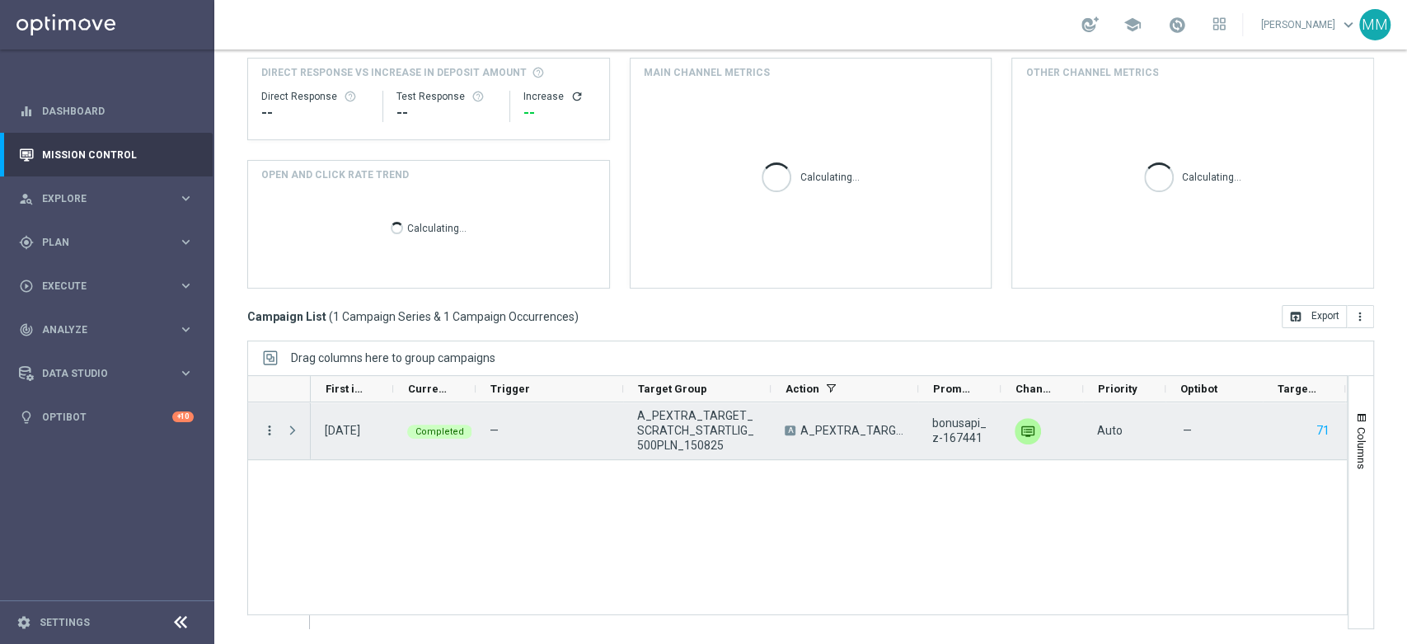
click at [270, 431] on icon "more_vert" at bounding box center [269, 430] width 15 height 15
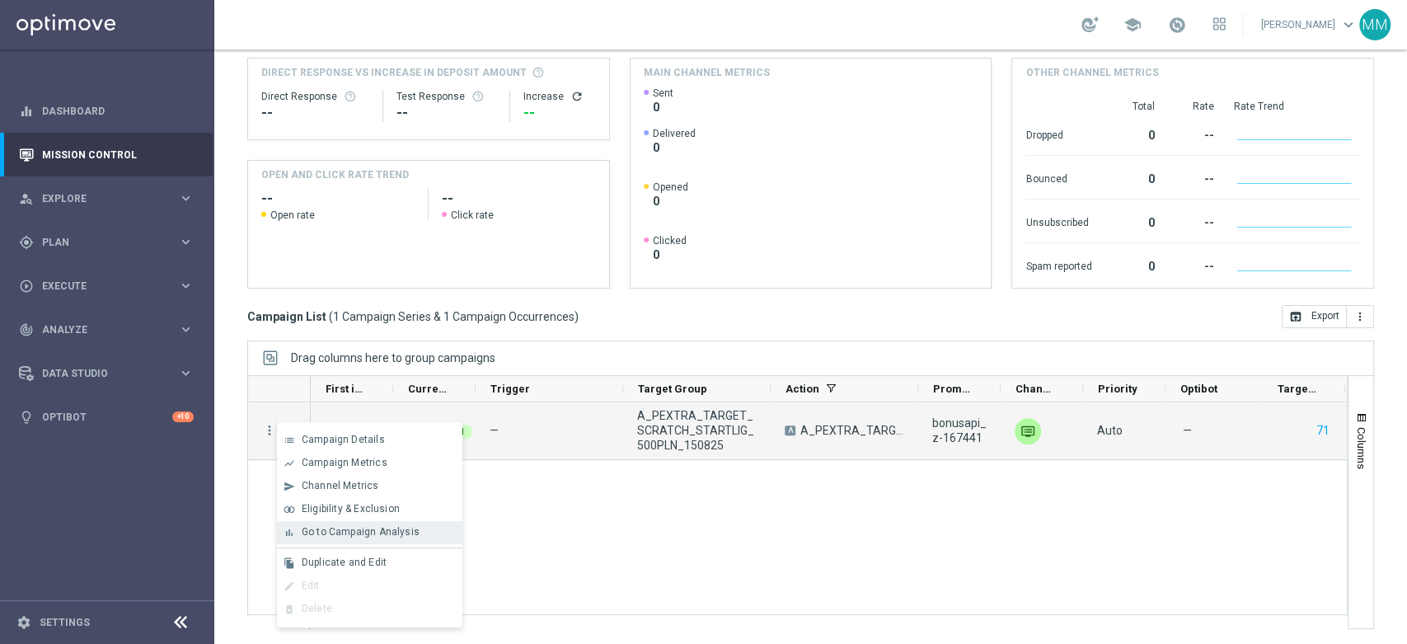
click at [370, 538] on div "bar_chart Go to Campaign Analysis" at bounding box center [369, 532] width 185 height 23
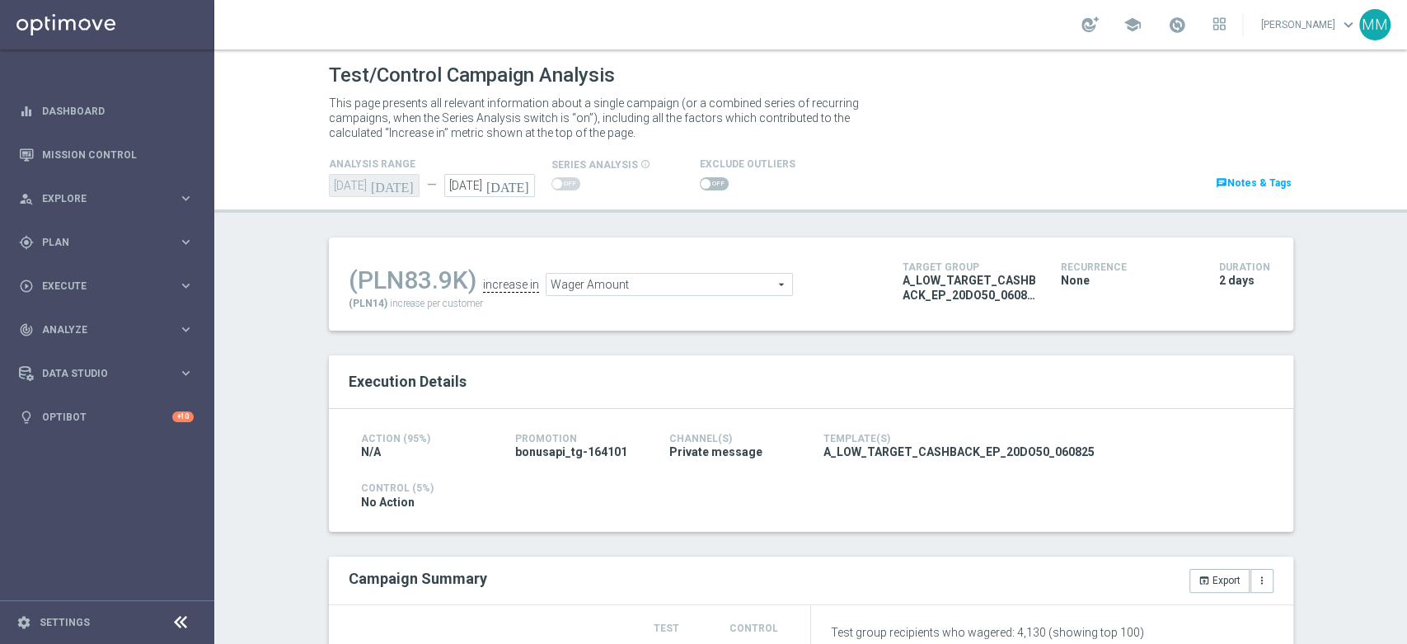
click at [614, 289] on span "Wager Amount" at bounding box center [669, 284] width 246 height 21
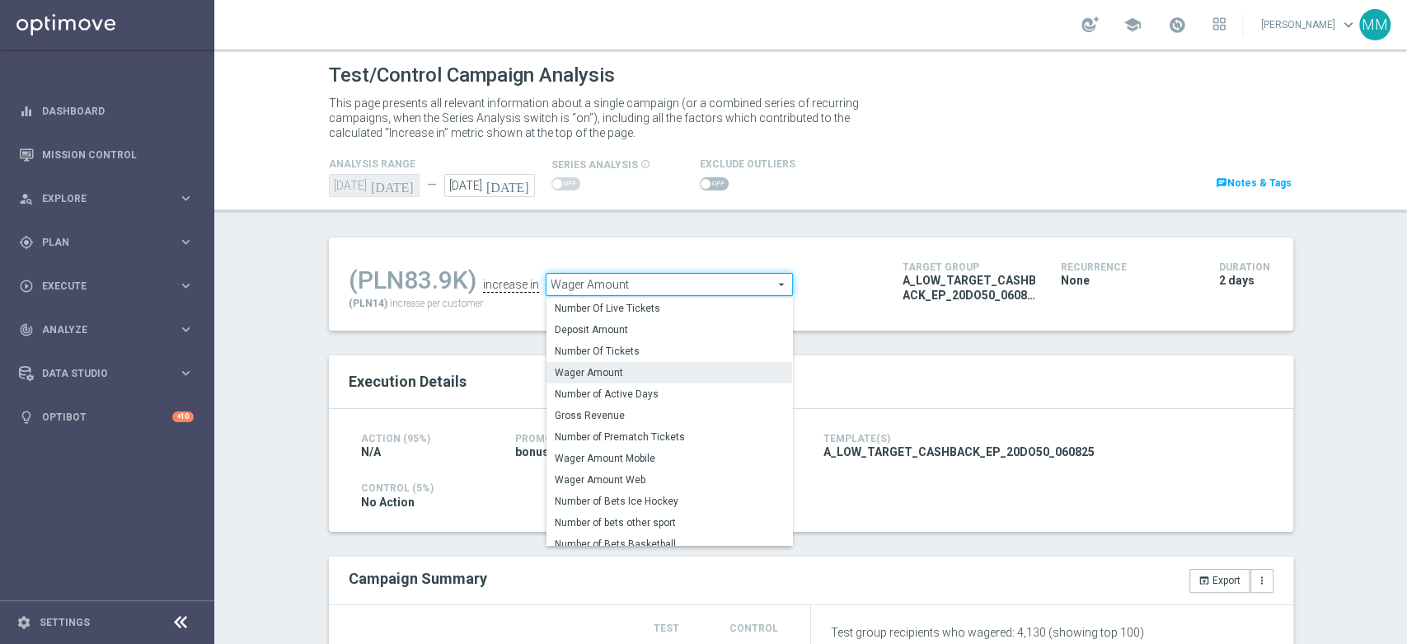
click at [479, 291] on li "increase in" at bounding box center [509, 285] width 60 height 15
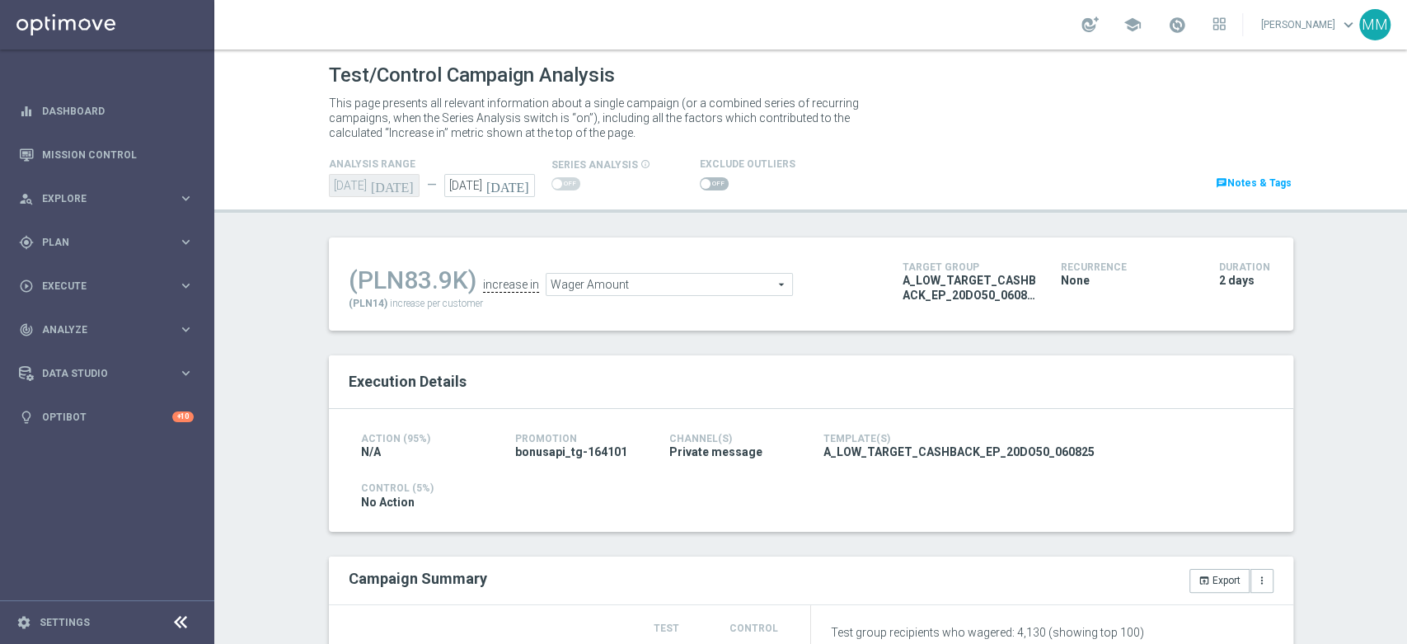
click at [666, 290] on span "Wager Amount" at bounding box center [669, 284] width 246 height 21
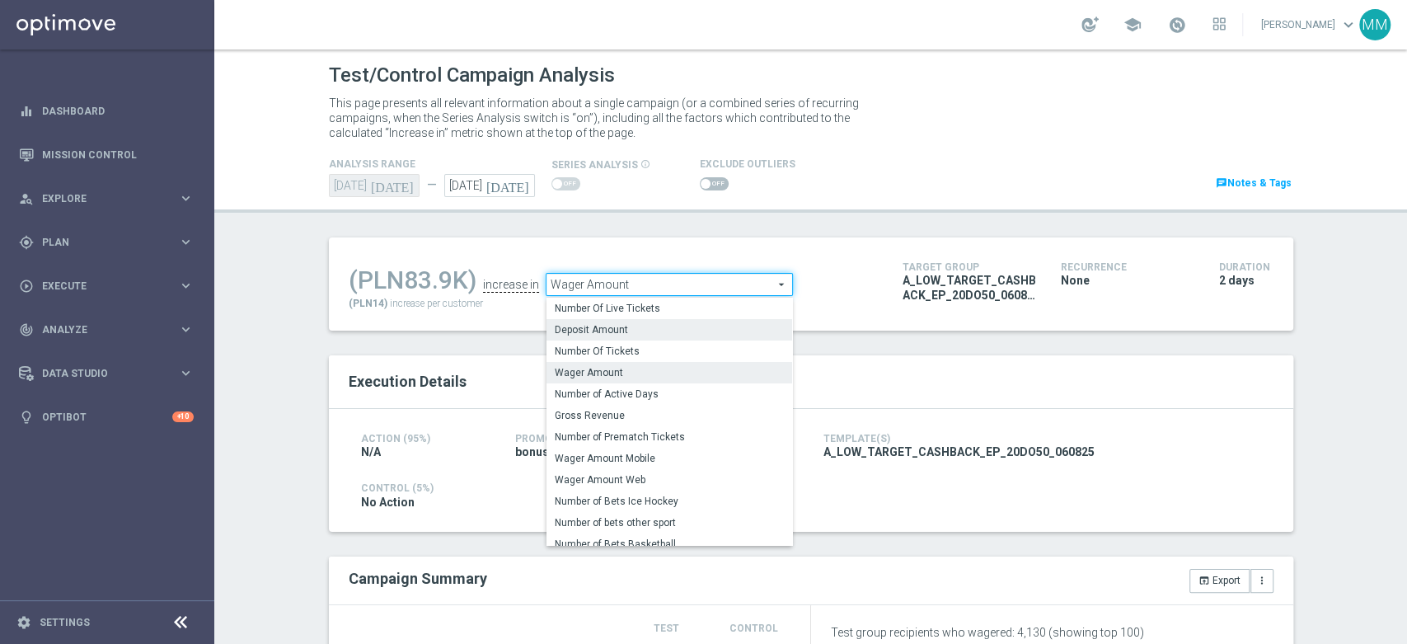
click at [616, 331] on span "Deposit Amount" at bounding box center [669, 329] width 229 height 13
type input "Deposit Amount"
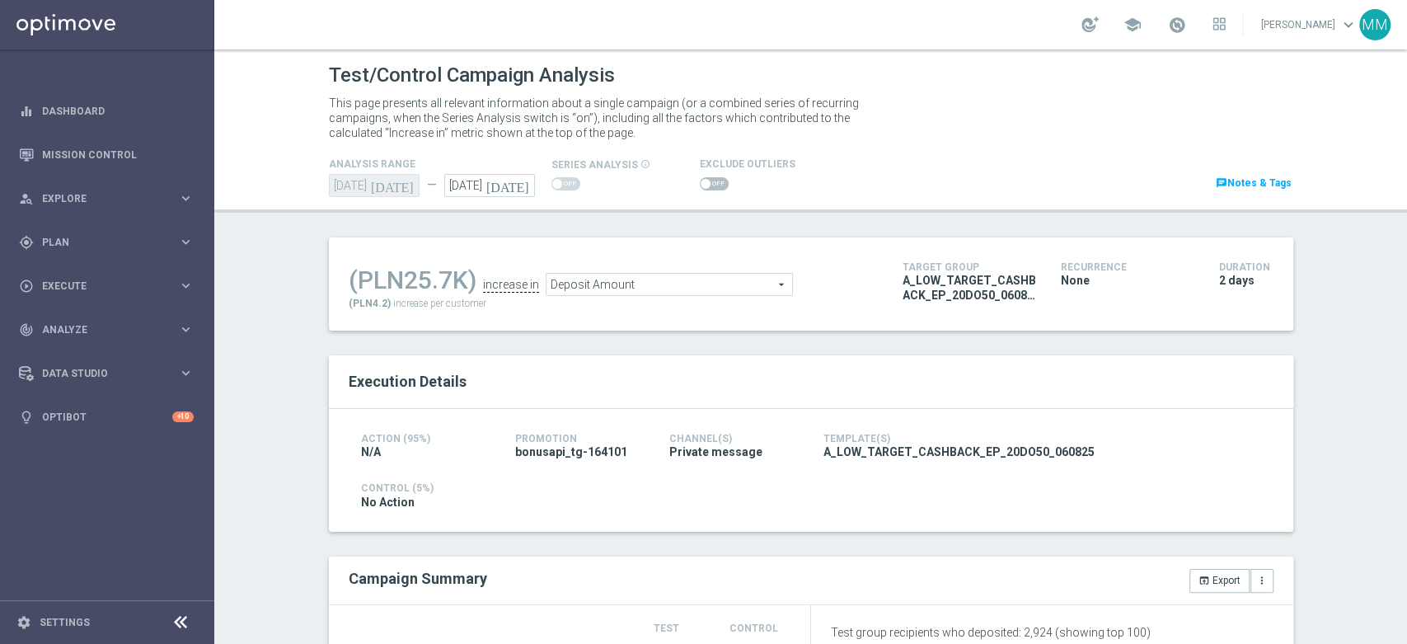
click at [455, 279] on div "(PLN25.7K)" at bounding box center [413, 280] width 128 height 30
drag, startPoint x: 517, startPoint y: 280, endPoint x: 526, endPoint y: 282, distance: 8.4
click at [518, 280] on div "increase in" at bounding box center [511, 285] width 56 height 15
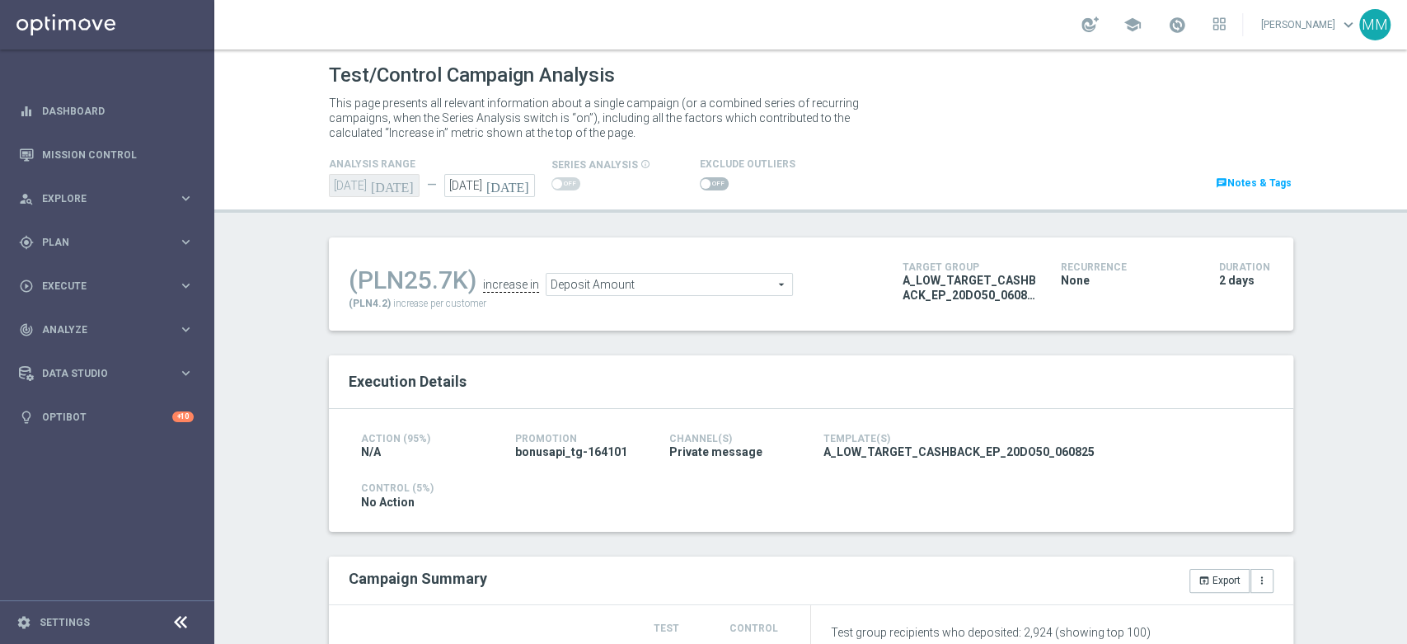
click at [700, 188] on span at bounding box center [714, 183] width 29 height 13
click at [700, 188] on input "checkbox" at bounding box center [714, 183] width 29 height 13
checkbox input "true"
click at [705, 185] on span at bounding box center [714, 183] width 29 height 13
click at [705, 185] on input "checkbox" at bounding box center [714, 183] width 29 height 13
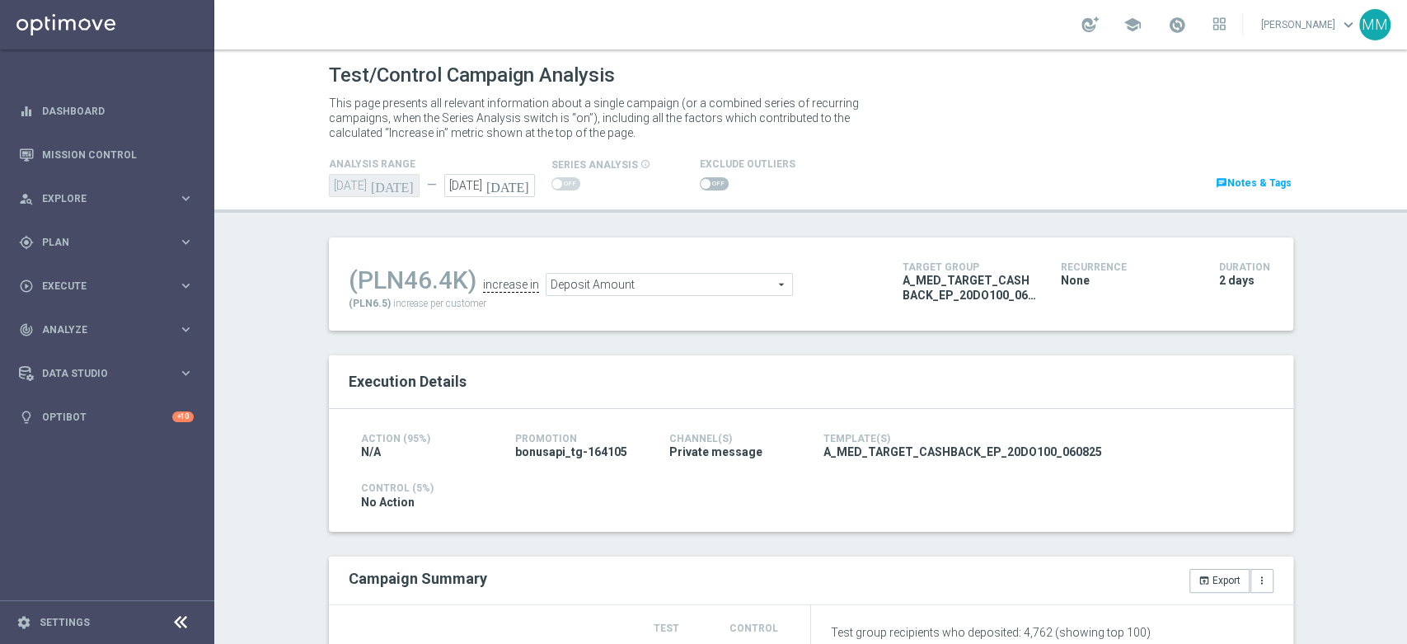
checkbox input "true"
click at [700, 185] on span at bounding box center [714, 183] width 29 height 13
click at [700, 185] on input "checkbox" at bounding box center [714, 183] width 29 height 13
checkbox input "true"
drag, startPoint x: 695, startPoint y: 185, endPoint x: 659, endPoint y: 198, distance: 37.8
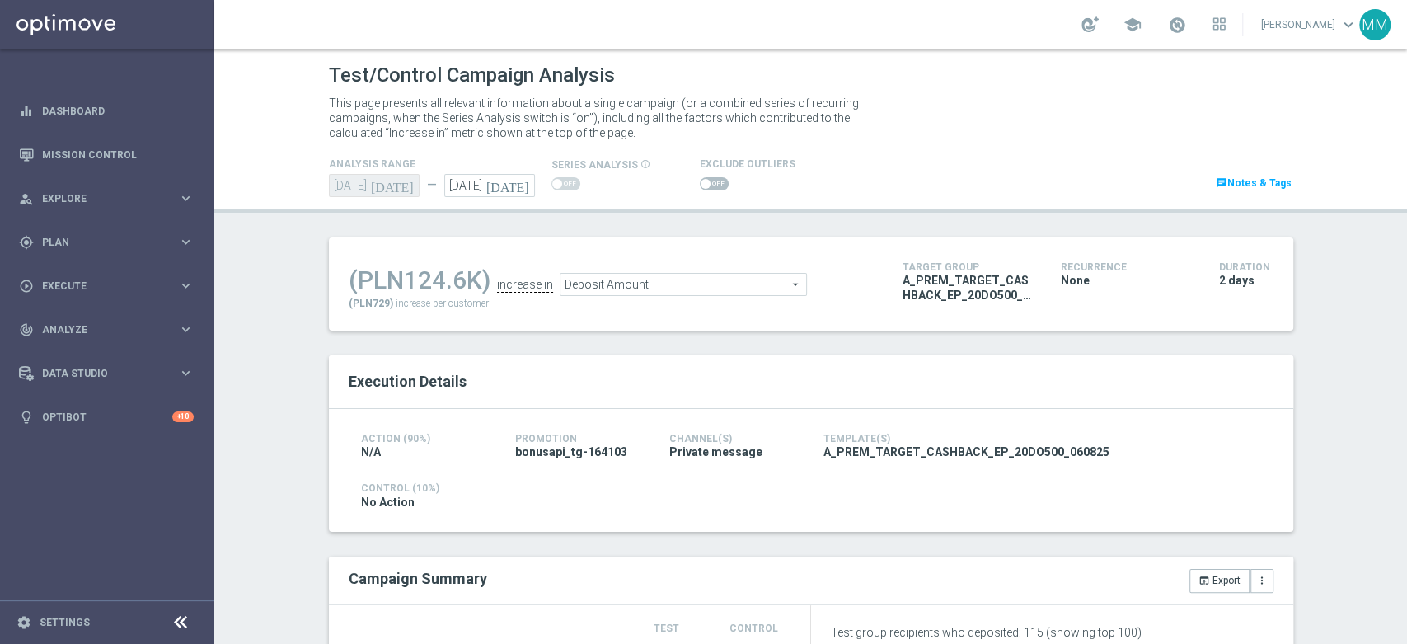
click at [700, 185] on span at bounding box center [705, 184] width 10 height 10
click at [700, 185] on input "checkbox" at bounding box center [714, 183] width 29 height 13
checkbox input "true"
click at [709, 183] on span at bounding box center [714, 183] width 29 height 13
click at [709, 183] on input "checkbox" at bounding box center [714, 183] width 29 height 13
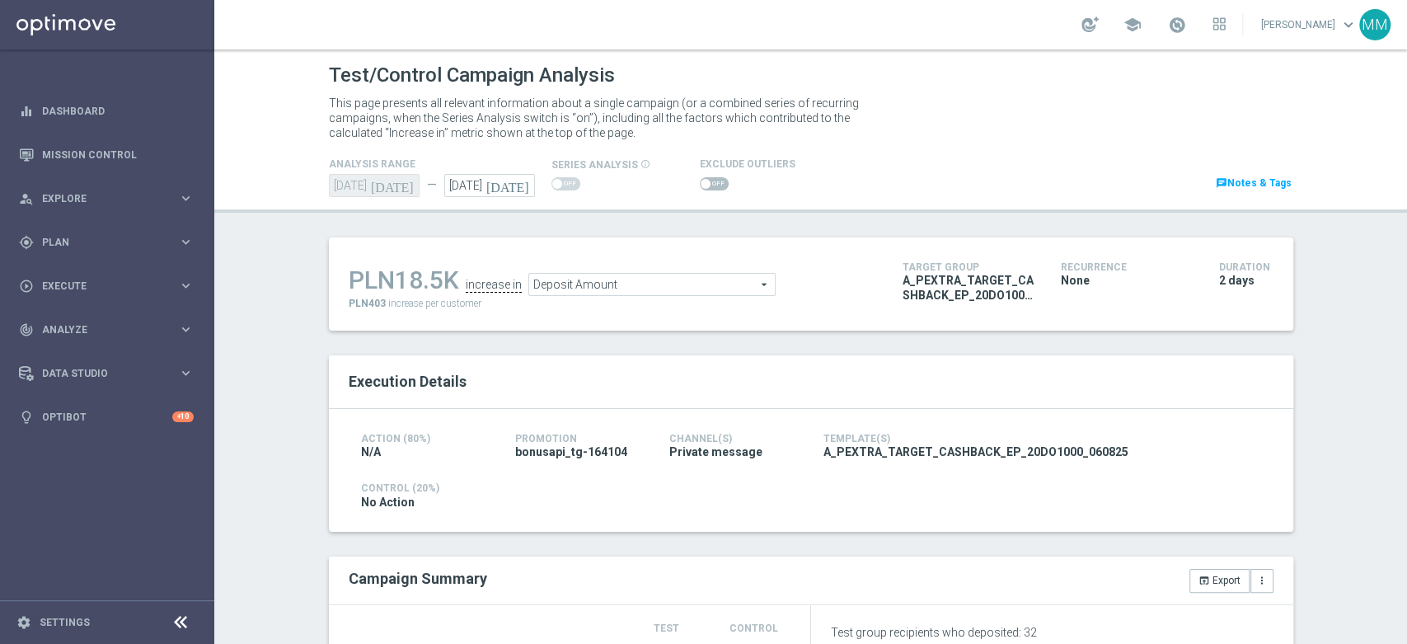
checkbox input "true"
click at [700, 187] on span at bounding box center [705, 184] width 10 height 10
click at [700, 187] on input "checkbox" at bounding box center [714, 183] width 29 height 13
checkbox input "true"
click at [700, 184] on span at bounding box center [714, 183] width 29 height 13
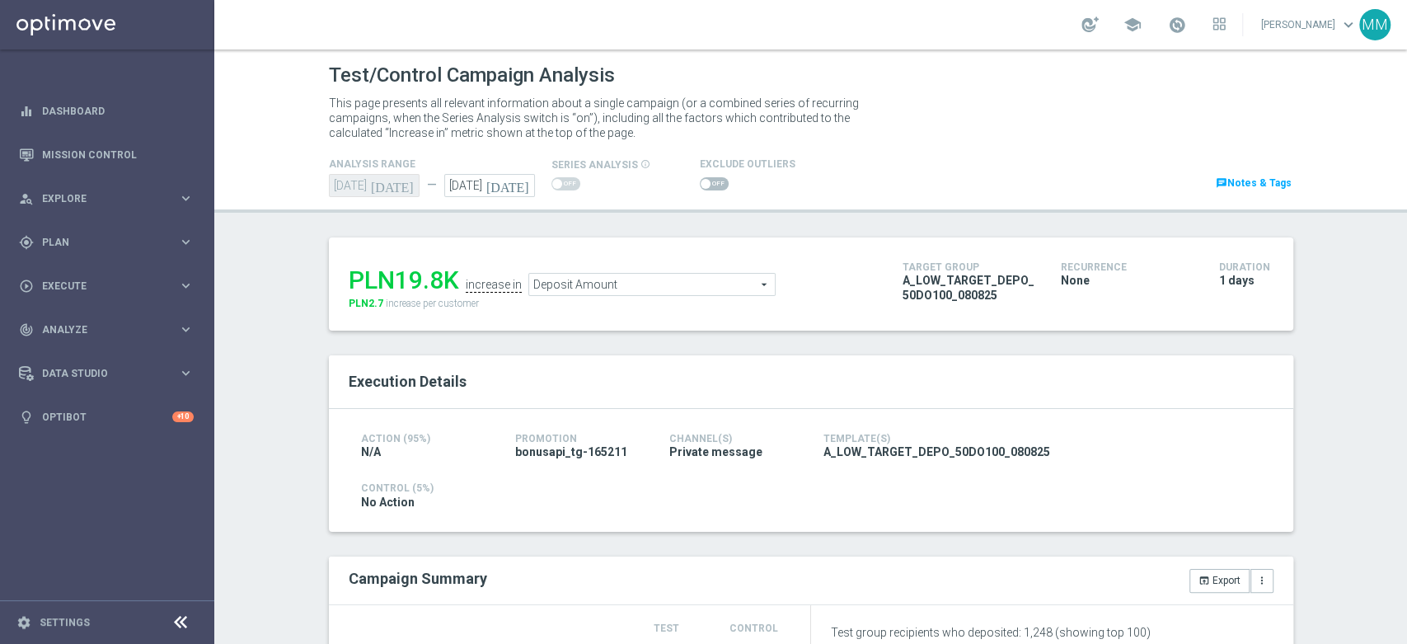
click at [700, 184] on input "checkbox" at bounding box center [714, 183] width 29 height 13
checkbox input "true"
click at [714, 183] on span at bounding box center [714, 183] width 29 height 13
click at [714, 183] on input "checkbox" at bounding box center [714, 183] width 29 height 13
checkbox input "true"
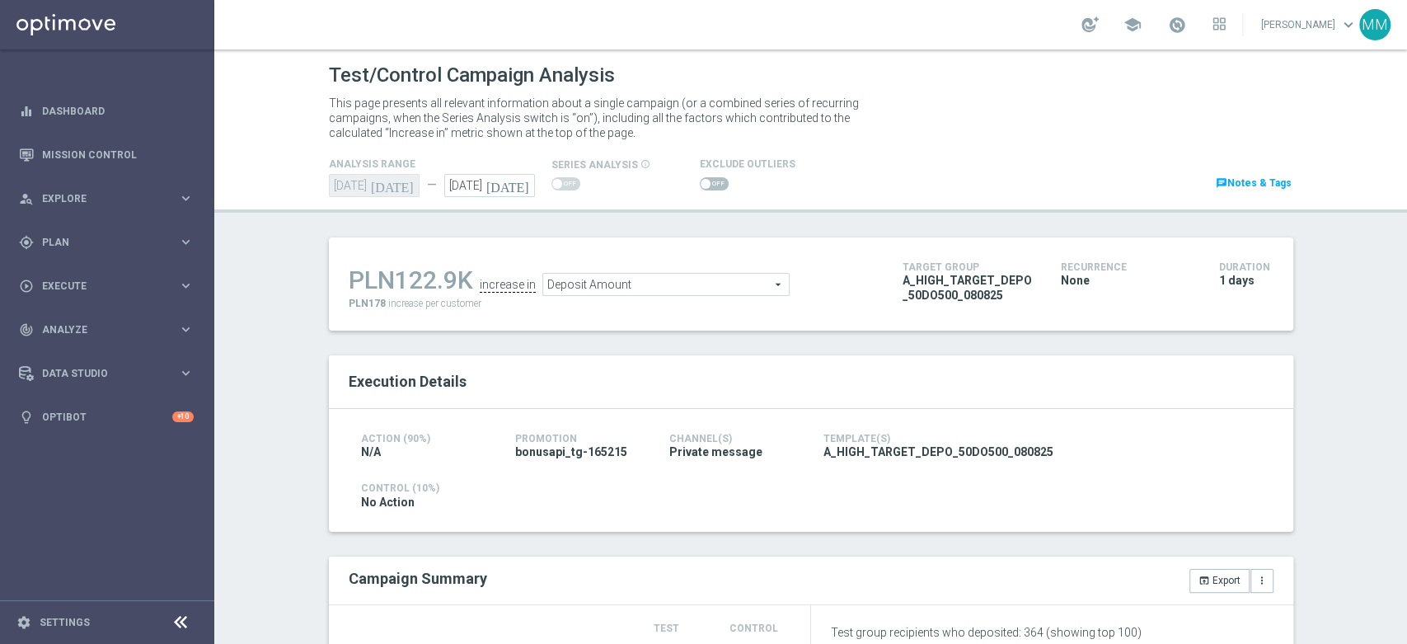
click at [700, 188] on span at bounding box center [714, 183] width 29 height 13
click at [700, 188] on input "checkbox" at bounding box center [714, 183] width 29 height 13
checkbox input "true"
click at [517, 189] on icon "[DATE]" at bounding box center [510, 183] width 49 height 18
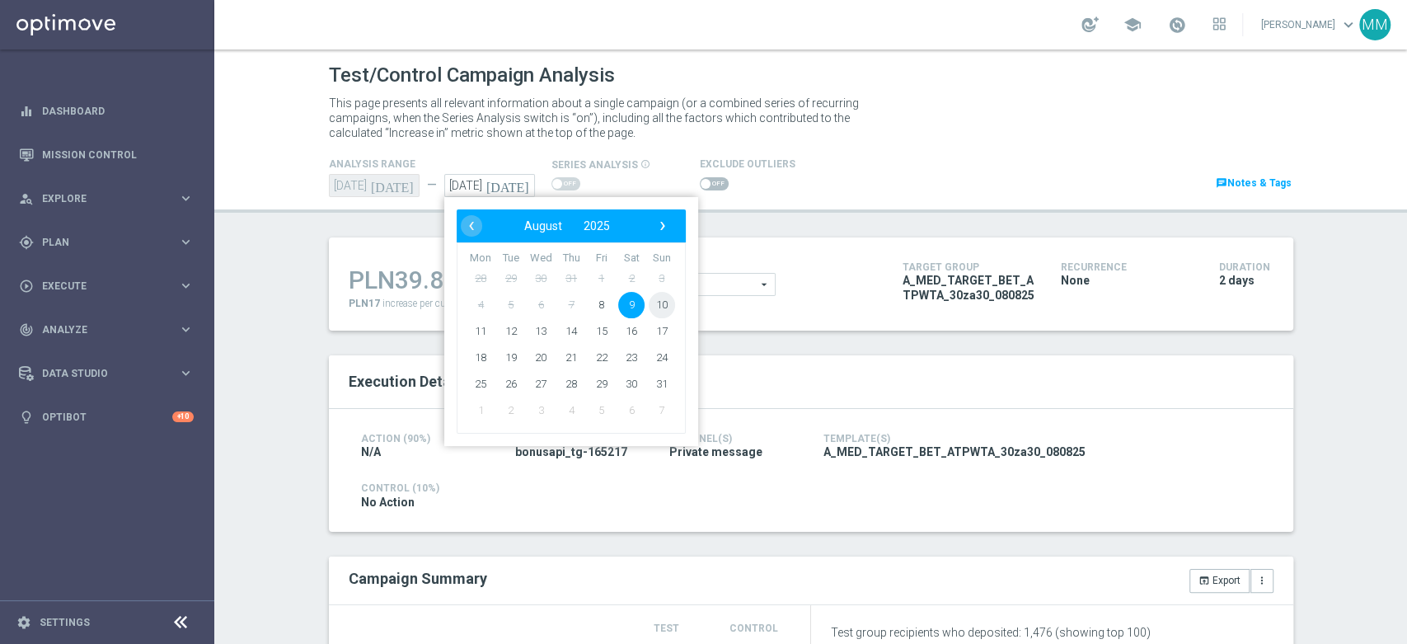
click at [659, 300] on span "10" at bounding box center [661, 305] width 26 height 26
type input "10 Aug 2025"
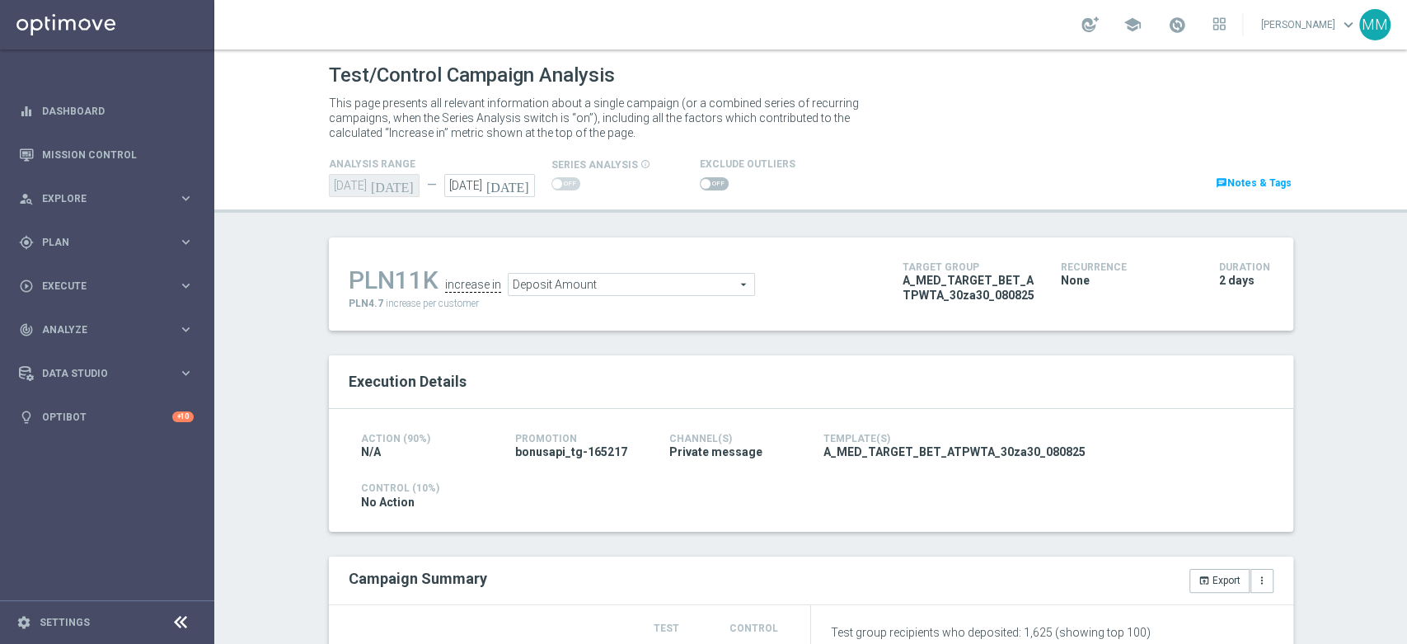
click at [700, 185] on span at bounding box center [714, 183] width 29 height 13
click at [700, 185] on input "checkbox" at bounding box center [714, 183] width 29 height 13
checkbox input "true"
click at [539, 180] on div "series analysis info_outline" at bounding box center [601, 174] width 124 height 40
click at [513, 179] on icon "[DATE]" at bounding box center [510, 183] width 49 height 18
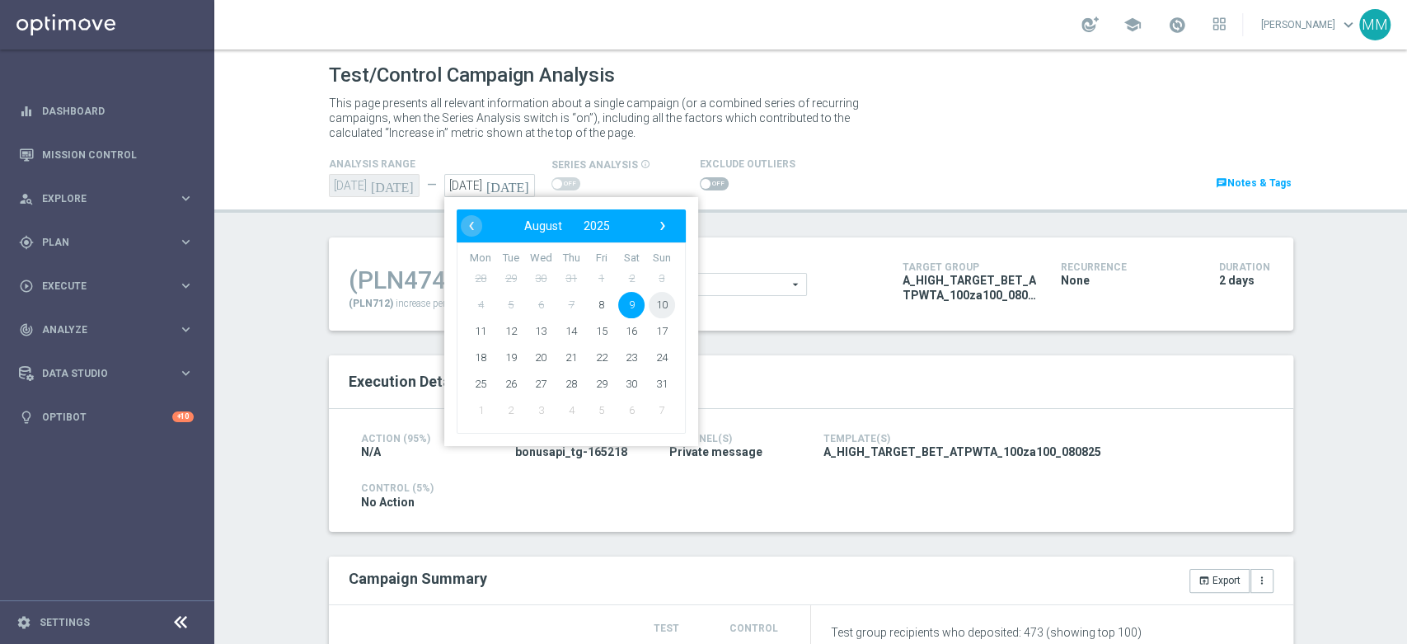
click at [648, 301] on span "10" at bounding box center [661, 305] width 26 height 26
type input "10 Aug 2025"
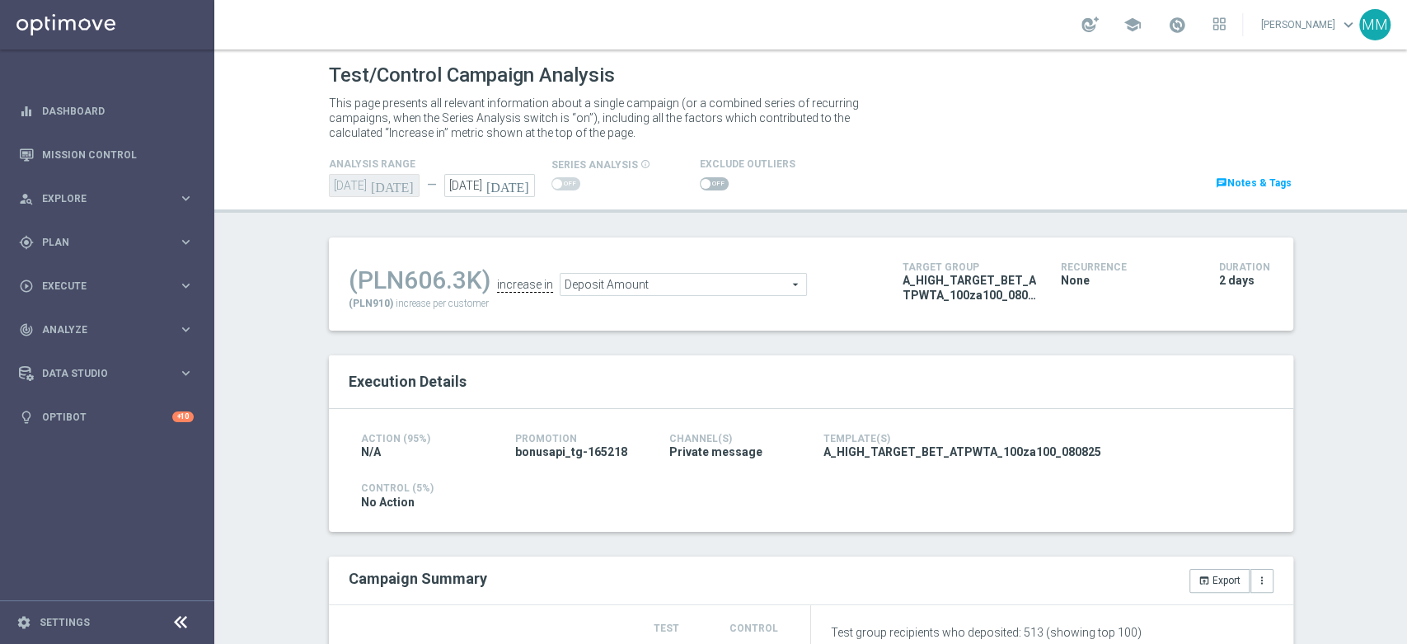
click at [703, 185] on span at bounding box center [714, 183] width 29 height 13
click at [703, 185] on input "checkbox" at bounding box center [714, 183] width 29 height 13
checkbox input "true"
click at [700, 182] on span at bounding box center [705, 184] width 10 height 10
click at [700, 182] on input "checkbox" at bounding box center [714, 183] width 29 height 13
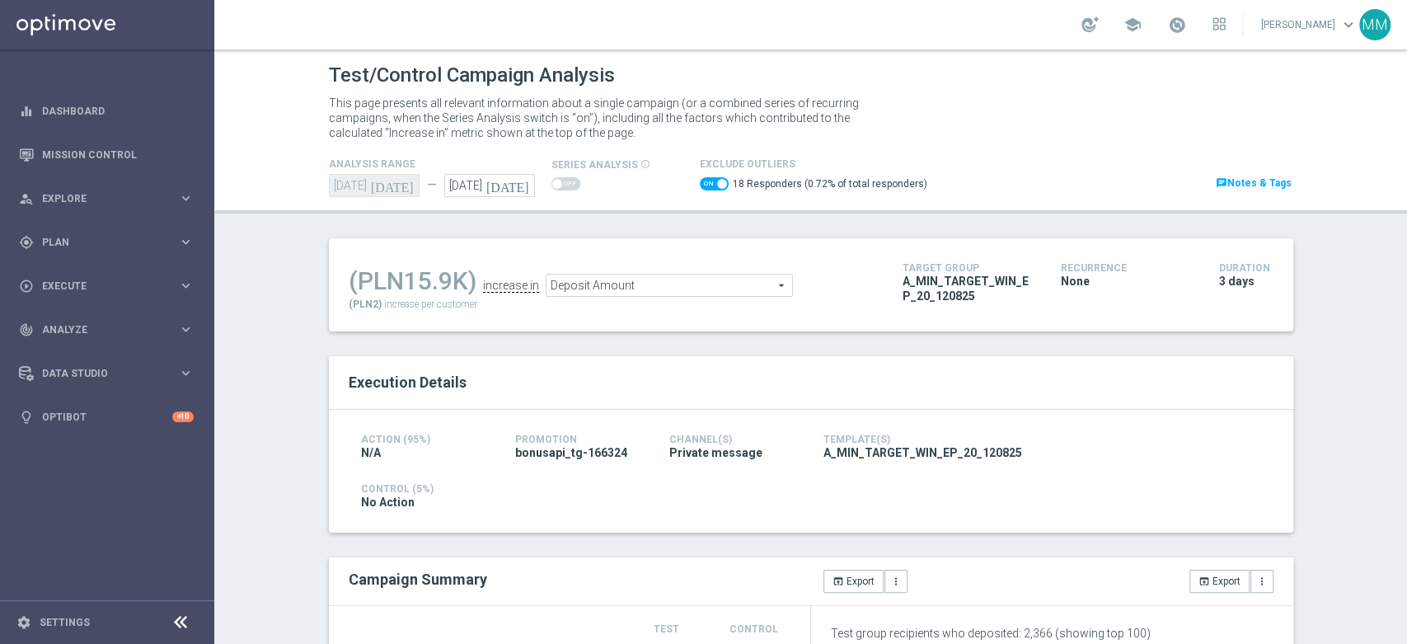
click at [700, 185] on span at bounding box center [714, 183] width 29 height 13
click at [700, 185] on input "checkbox" at bounding box center [714, 183] width 29 height 13
click at [700, 187] on span at bounding box center [705, 184] width 10 height 10
click at [700, 187] on input "checkbox" at bounding box center [714, 183] width 29 height 13
checkbox input "true"
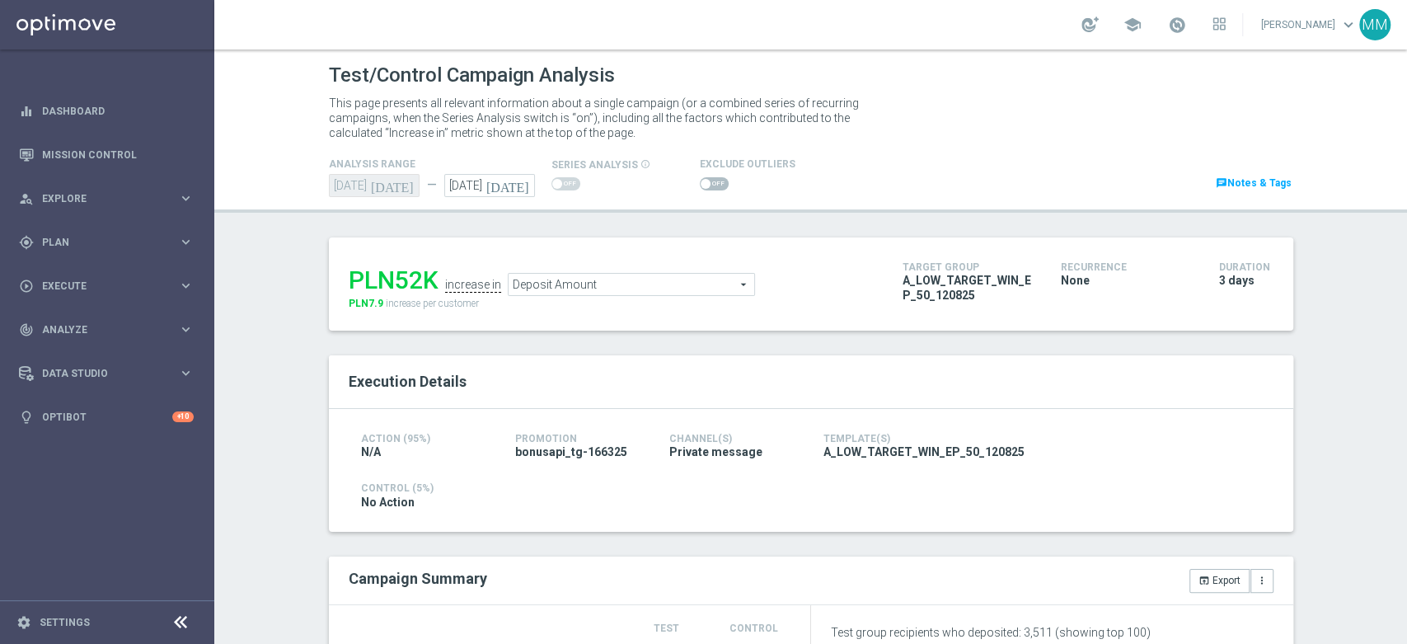
click at [705, 183] on span at bounding box center [714, 183] width 29 height 13
click at [705, 183] on input "checkbox" at bounding box center [714, 183] width 29 height 13
checkbox input "true"
click at [568, 187] on span at bounding box center [565, 183] width 29 height 13
click at [700, 183] on span at bounding box center [714, 183] width 29 height 13
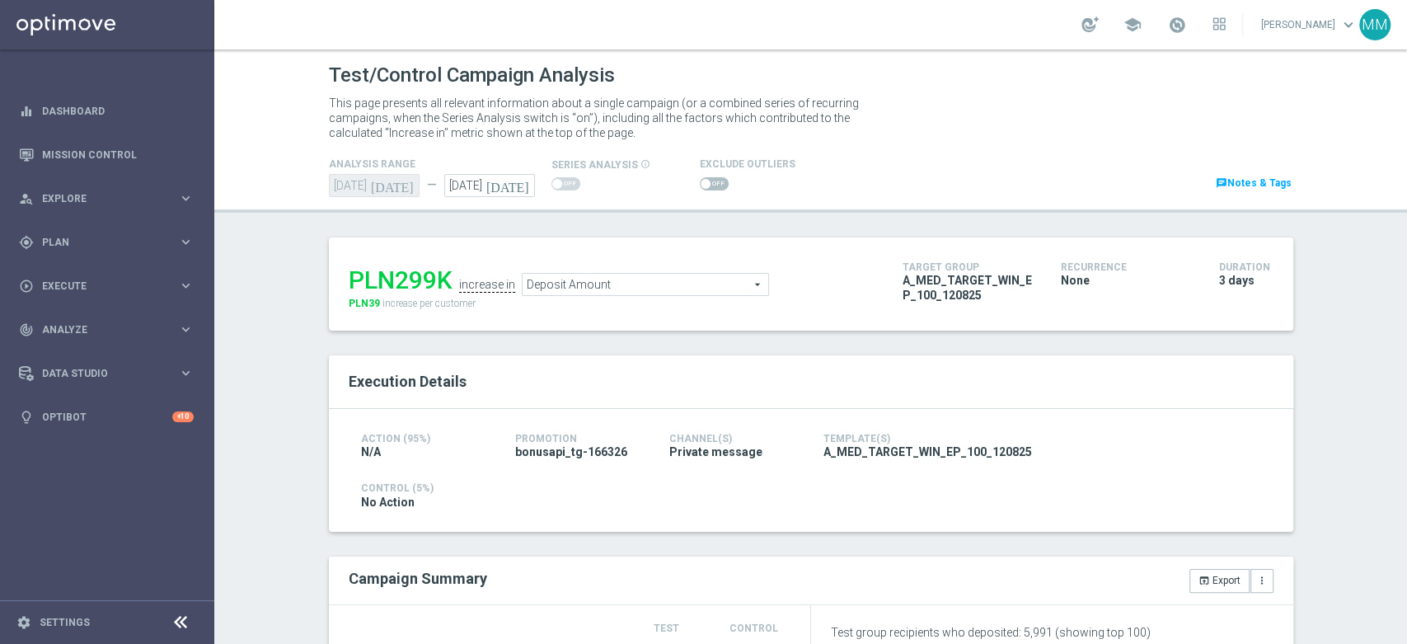
click at [700, 183] on input "checkbox" at bounding box center [714, 183] width 29 height 13
checkbox input "true"
click at [700, 184] on span at bounding box center [705, 184] width 10 height 10
click at [700, 184] on input "checkbox" at bounding box center [714, 183] width 29 height 13
checkbox input "true"
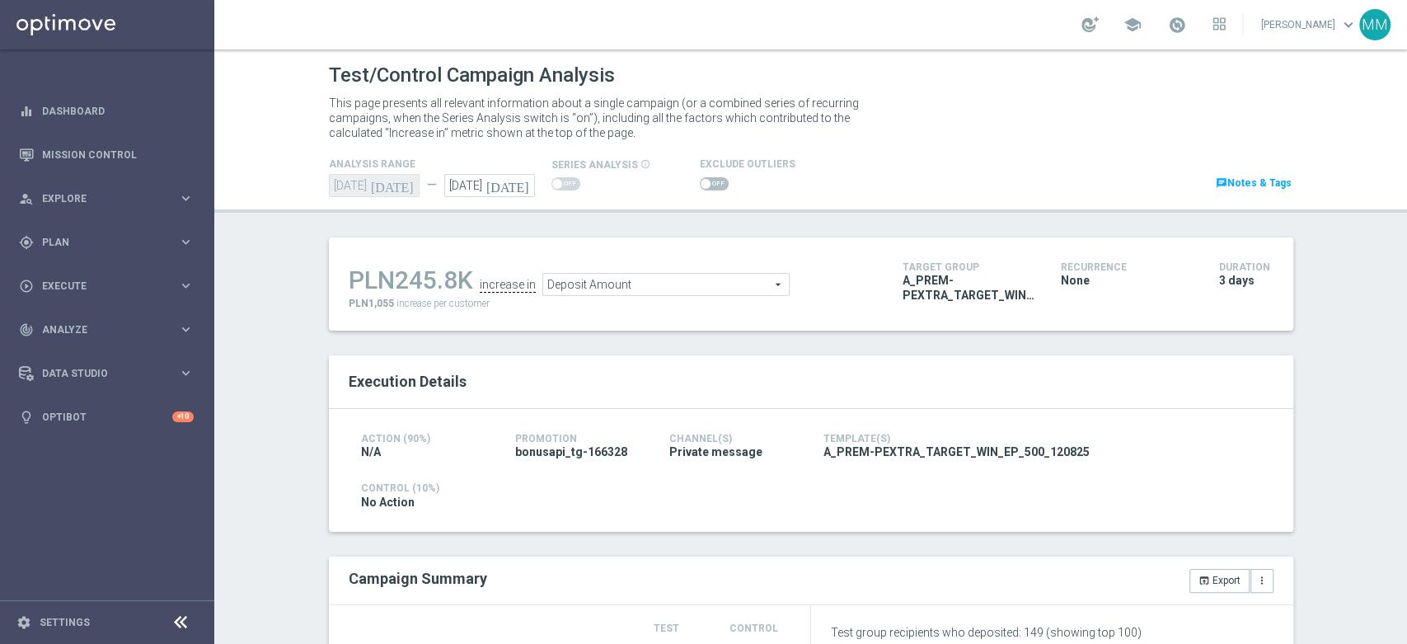
click at [700, 179] on span at bounding box center [705, 184] width 10 height 10
click at [700, 179] on input "checkbox" at bounding box center [714, 183] width 29 height 13
checkbox input "true"
click at [703, 182] on span at bounding box center [714, 183] width 29 height 13
click at [703, 182] on input "checkbox" at bounding box center [714, 183] width 29 height 13
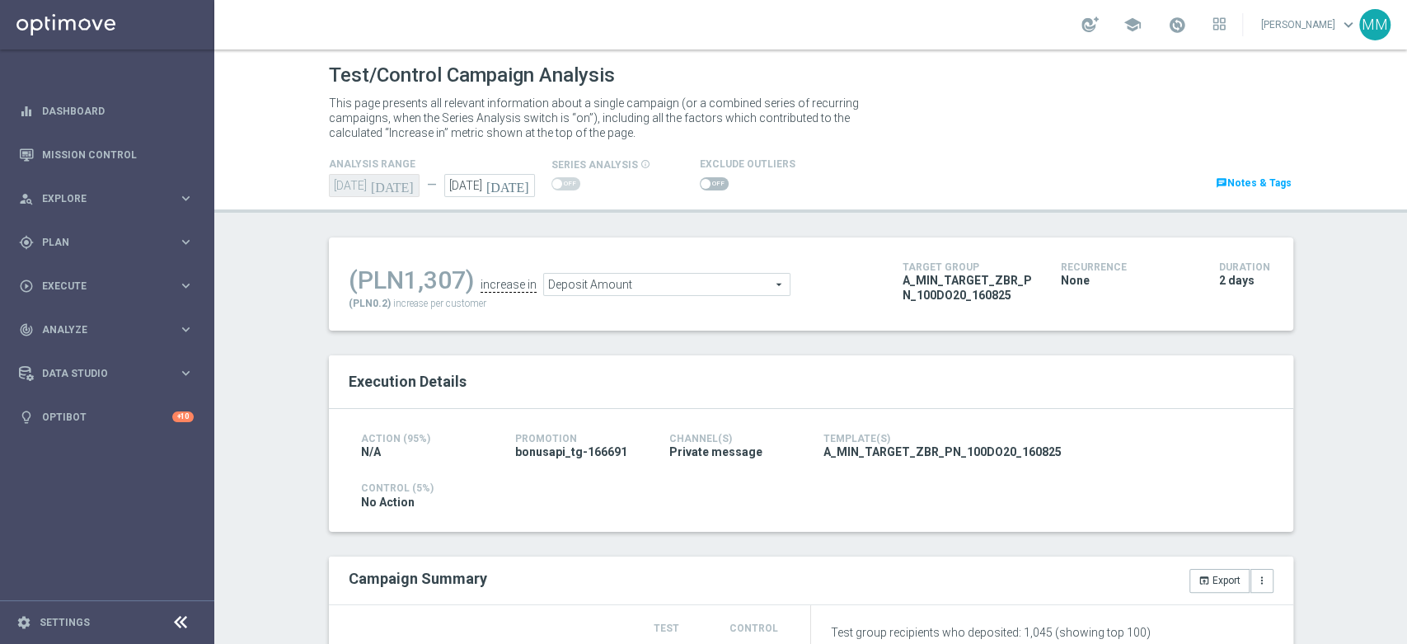
checkbox input "true"
drag, startPoint x: 700, startPoint y: 182, endPoint x: 612, endPoint y: 216, distance: 94.4
click at [700, 182] on span at bounding box center [714, 183] width 29 height 13
click at [700, 182] on input "checkbox" at bounding box center [714, 183] width 29 height 13
checkbox input "true"
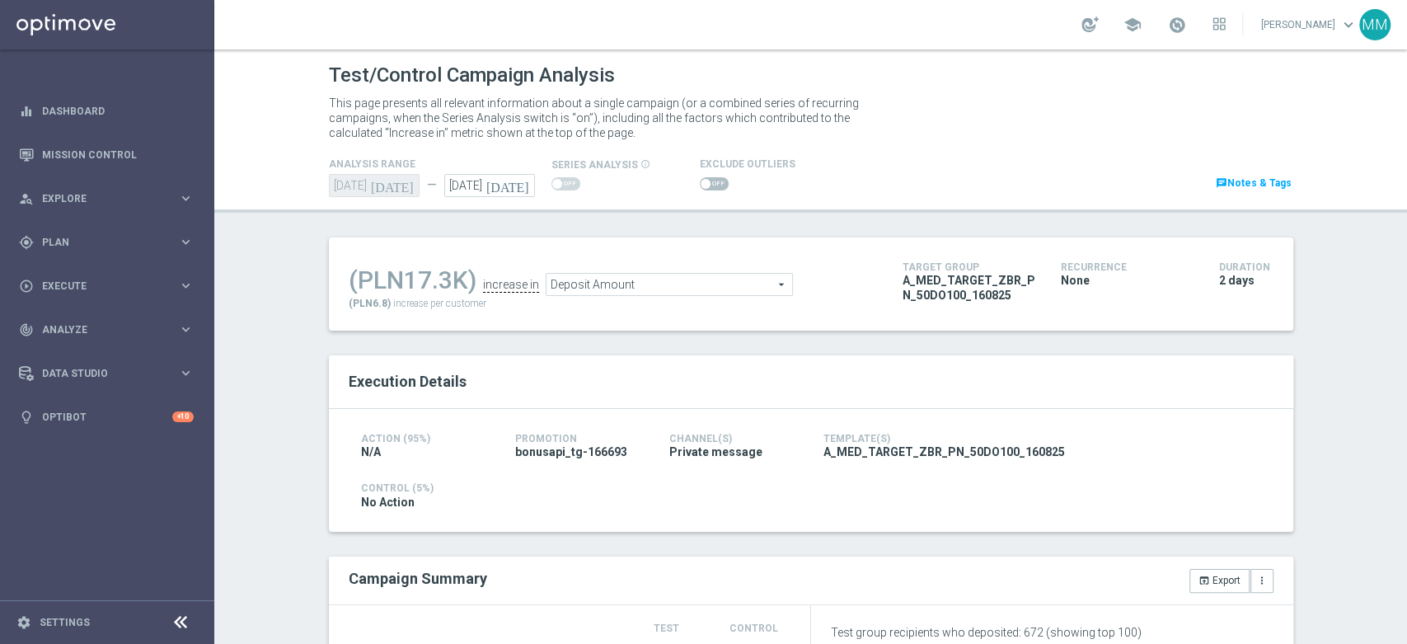
click at [701, 182] on span at bounding box center [714, 183] width 29 height 13
click at [701, 182] on input "checkbox" at bounding box center [714, 183] width 29 height 13
checkbox input "true"
click at [700, 189] on span at bounding box center [714, 183] width 29 height 13
click at [700, 189] on input "checkbox" at bounding box center [714, 183] width 29 height 13
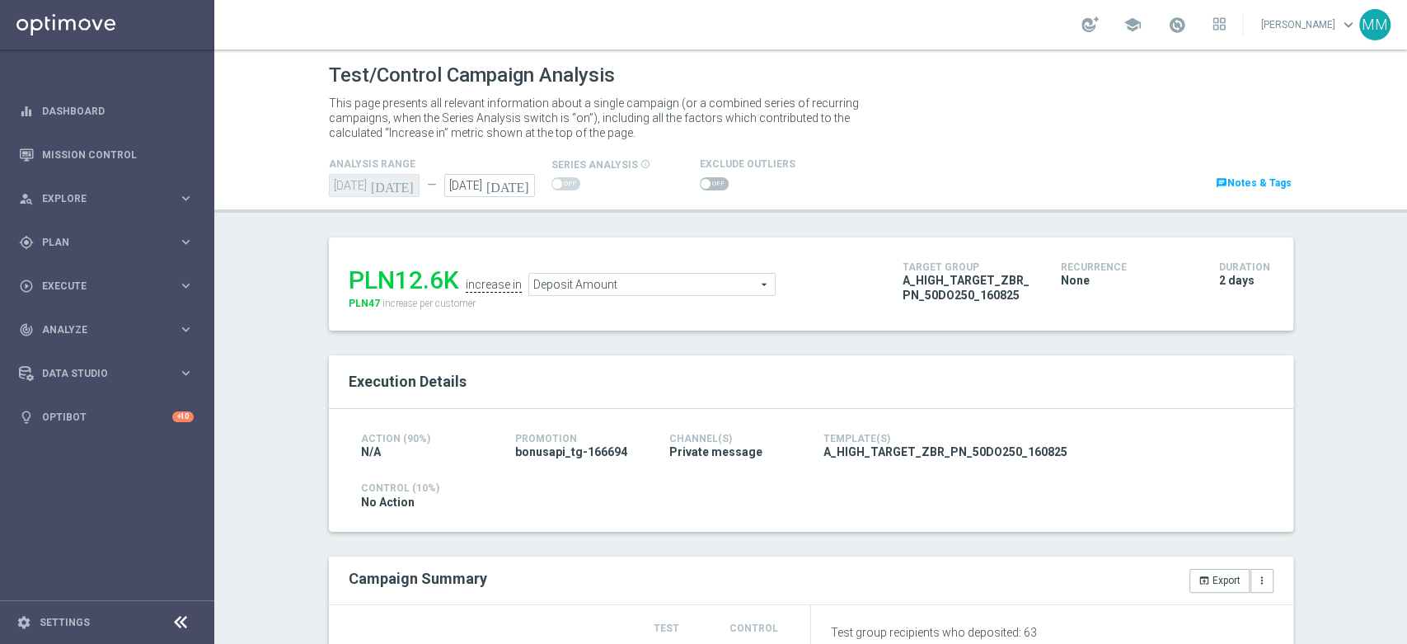
checkbox input "true"
click at [700, 188] on span at bounding box center [714, 183] width 29 height 13
click at [700, 188] on input "checkbox" at bounding box center [714, 183] width 29 height 13
checkbox input "true"
drag, startPoint x: 704, startPoint y: 179, endPoint x: 588, endPoint y: 238, distance: 129.7
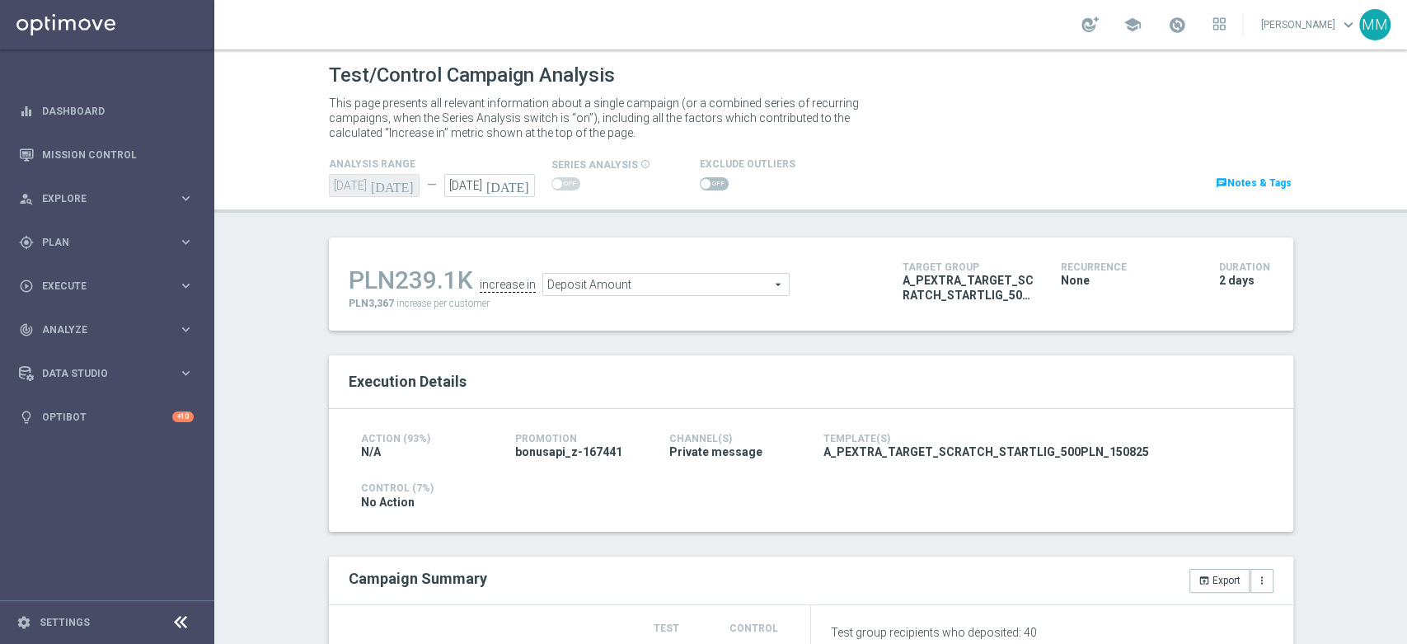
click at [703, 179] on span at bounding box center [714, 183] width 29 height 13
click at [703, 179] on input "checkbox" at bounding box center [714, 183] width 29 height 13
checkbox input "true"
